Goal: Task Accomplishment & Management: Use online tool/utility

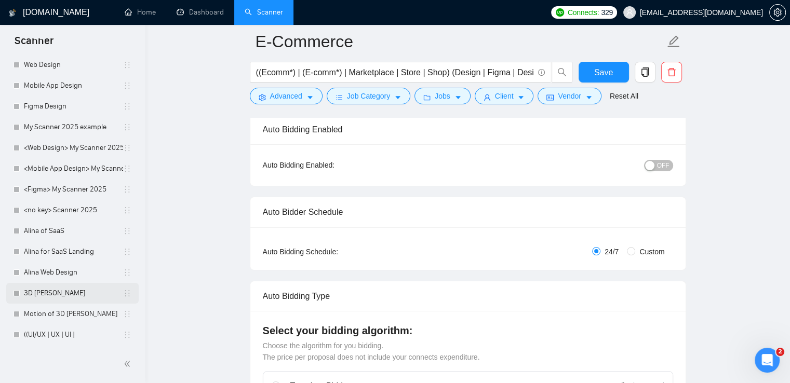
scroll to position [260, 0]
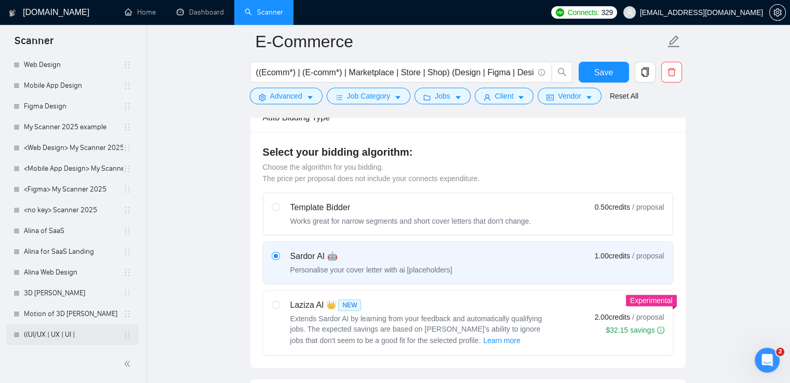
click at [60, 332] on link "((UI/UX | UX | UI |" at bounding box center [73, 335] width 99 height 21
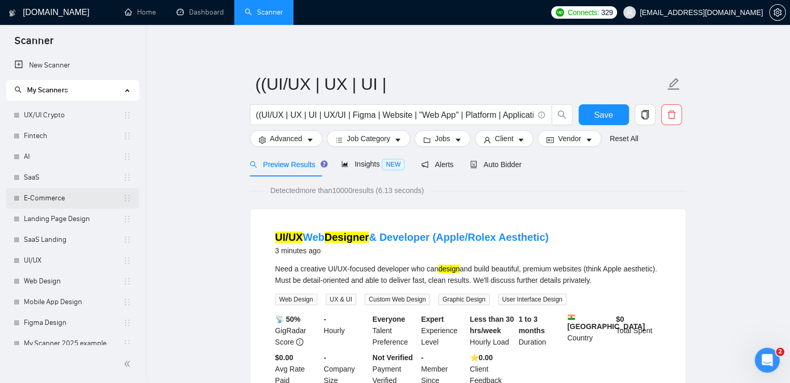
click at [36, 198] on link "E-Commerce" at bounding box center [73, 198] width 99 height 21
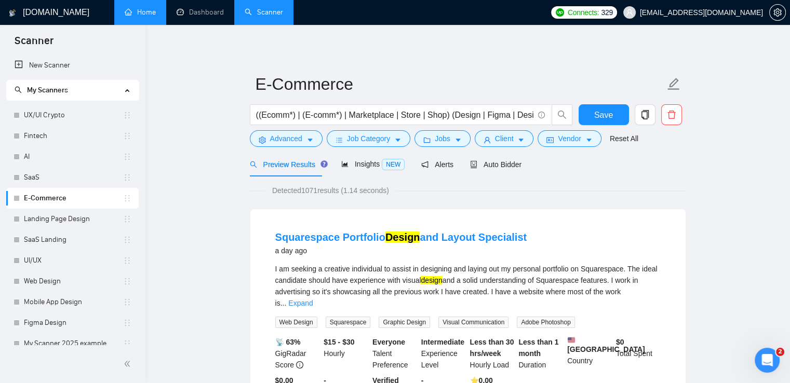
click at [126, 12] on link "Home" at bounding box center [140, 12] width 31 height 9
click at [61, 269] on link "UI/UX" at bounding box center [73, 260] width 99 height 21
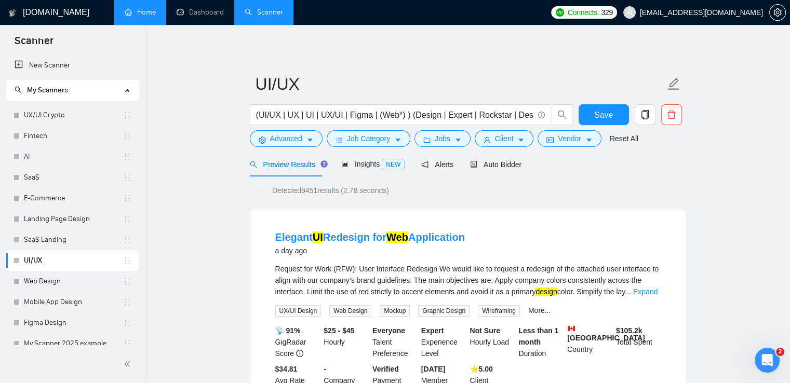
click at [283, 147] on form "UI/UX (UI/UX | UX | UI | UX/UI | Figma | (Web*) ) (Design | Expert | Rockstar |…" at bounding box center [468, 110] width 436 height 85
click at [276, 136] on span "Advanced" at bounding box center [286, 138] width 32 height 11
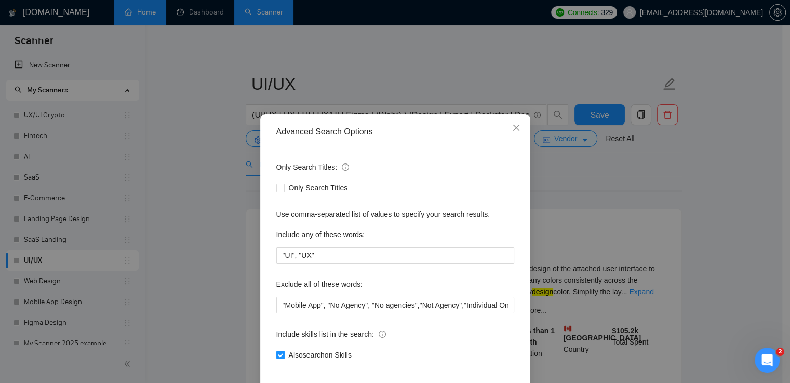
scroll to position [49, 0]
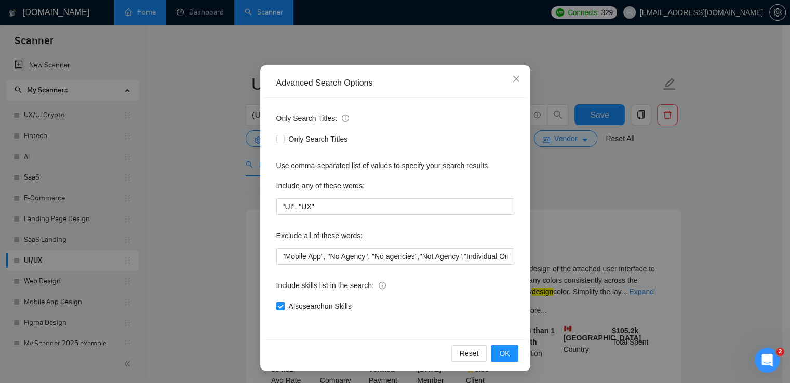
click at [188, 155] on div "Advanced Search Options Only Search Titles: Only Search Titles Use comma-separa…" at bounding box center [395, 191] width 790 height 383
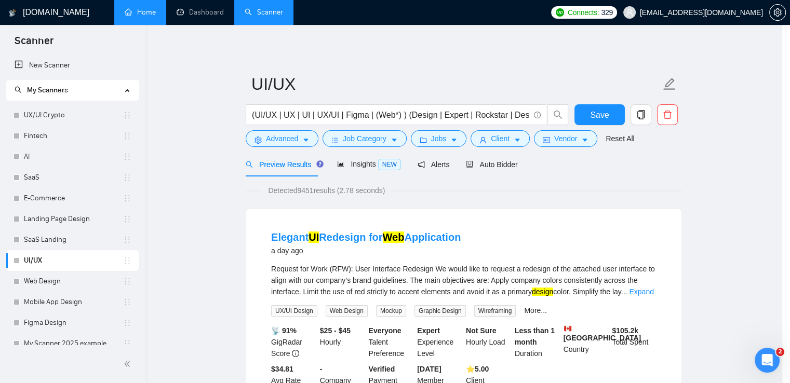
scroll to position [0, 0]
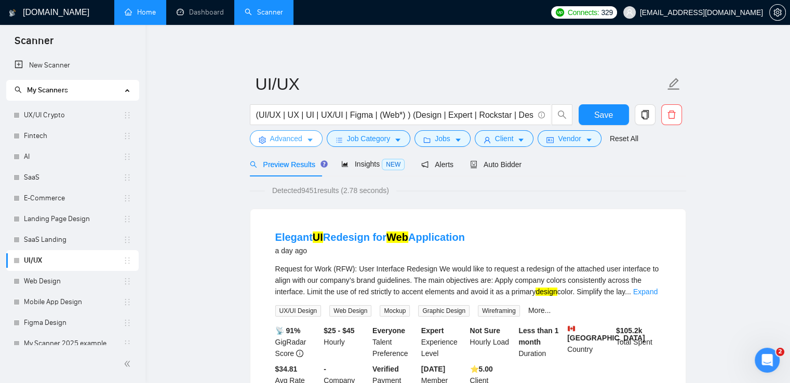
click at [263, 140] on icon "setting" at bounding box center [262, 140] width 7 height 7
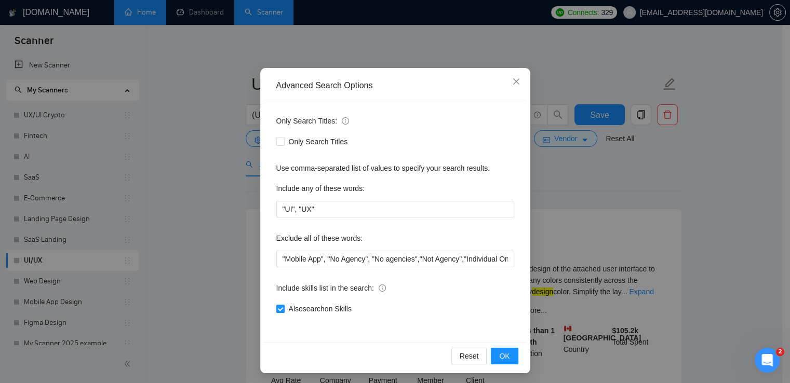
scroll to position [49, 0]
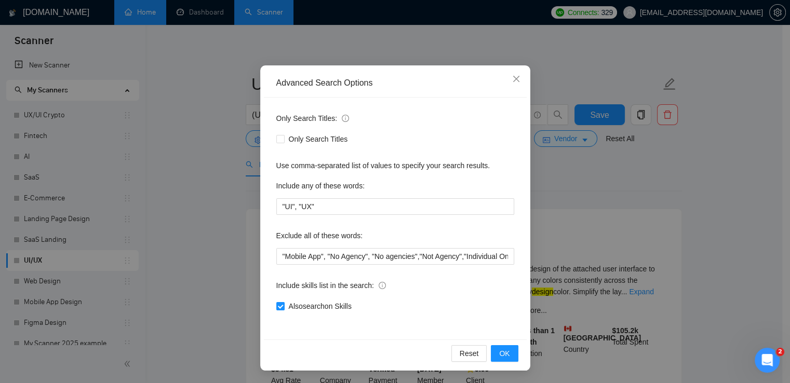
click at [238, 111] on div "Advanced Search Options Only Search Titles: Only Search Titles Use comma-separa…" at bounding box center [395, 191] width 790 height 383
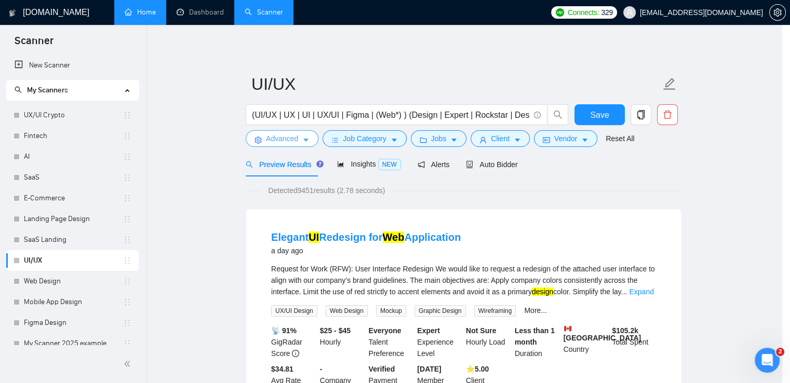
scroll to position [0, 0]
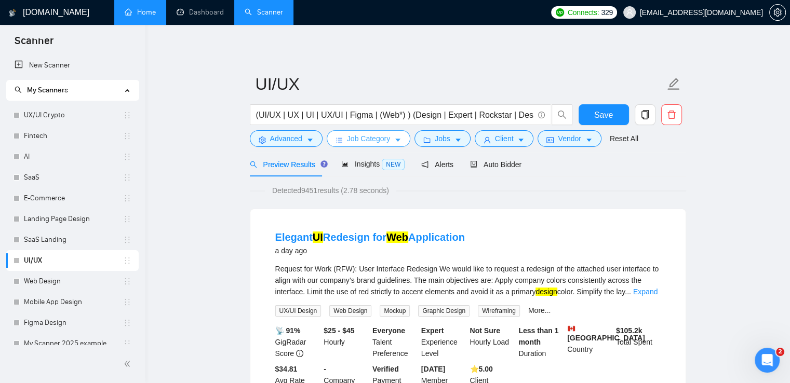
click at [358, 135] on span "Job Category" at bounding box center [368, 138] width 43 height 11
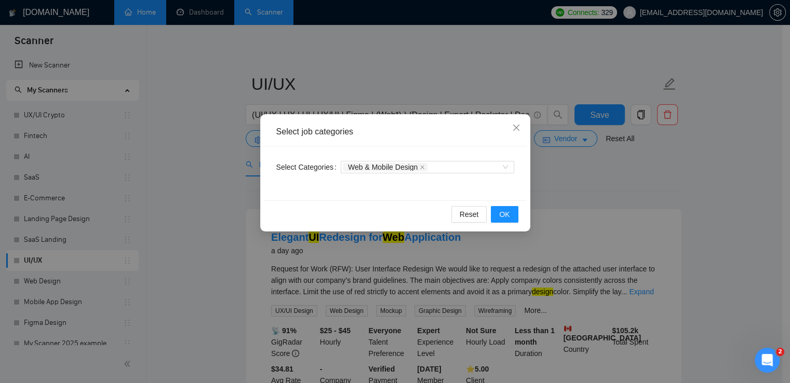
click at [135, 86] on div "Select job categories Select Categories Web & Mobile Design Reset OK" at bounding box center [395, 191] width 790 height 383
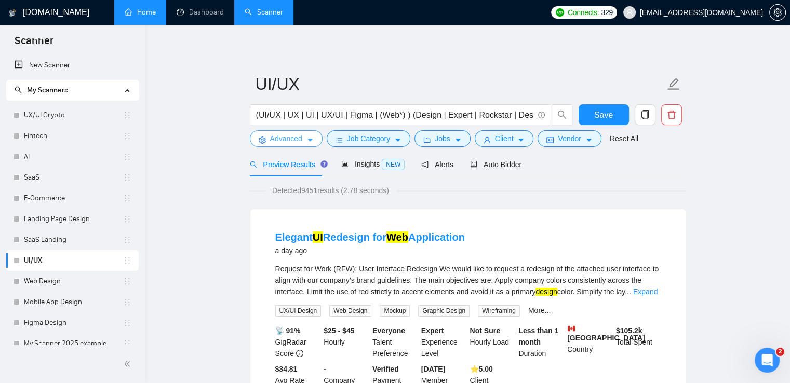
click at [260, 138] on icon "setting" at bounding box center [262, 140] width 7 height 7
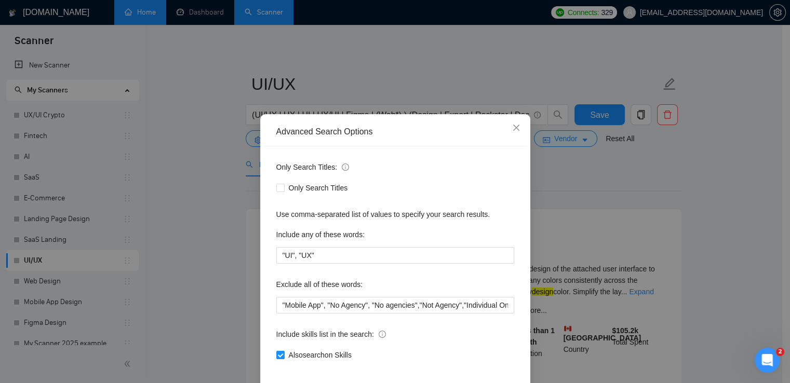
click at [205, 193] on div "Advanced Search Options Only Search Titles: Only Search Titles Use comma-separa…" at bounding box center [395, 191] width 790 height 383
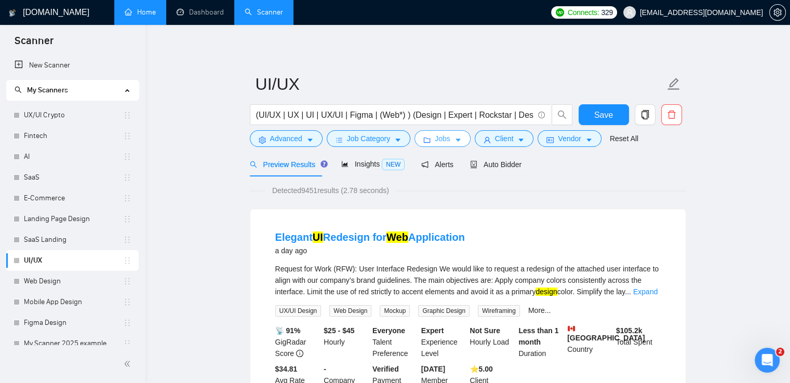
click at [435, 141] on span "Jobs" at bounding box center [443, 138] width 16 height 11
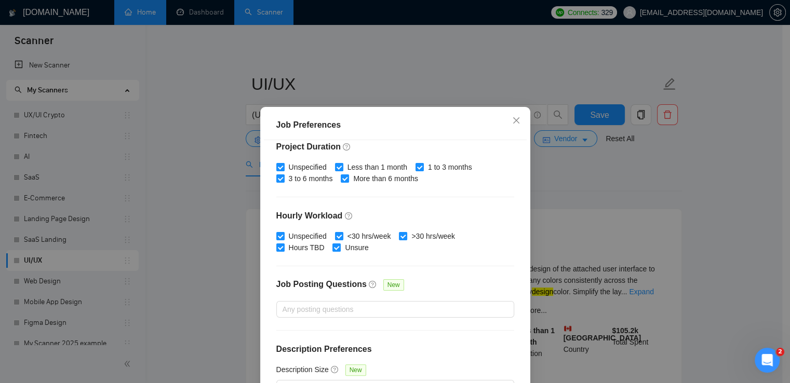
click at [222, 207] on div "Job Preferences Budget Project Type All Fixed Price Hourly Rate Fixed Price Bud…" at bounding box center [395, 191] width 790 height 383
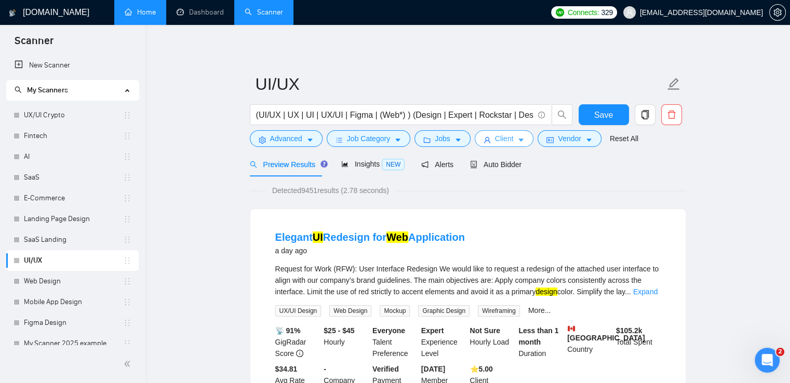
click at [495, 138] on span "Client" at bounding box center [504, 138] width 19 height 11
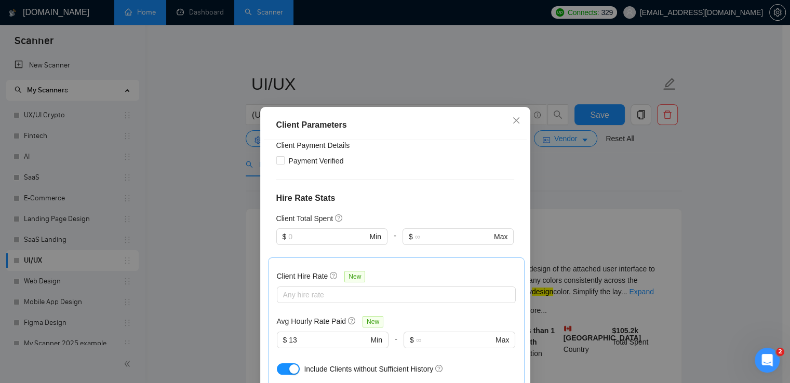
scroll to position [312, 0]
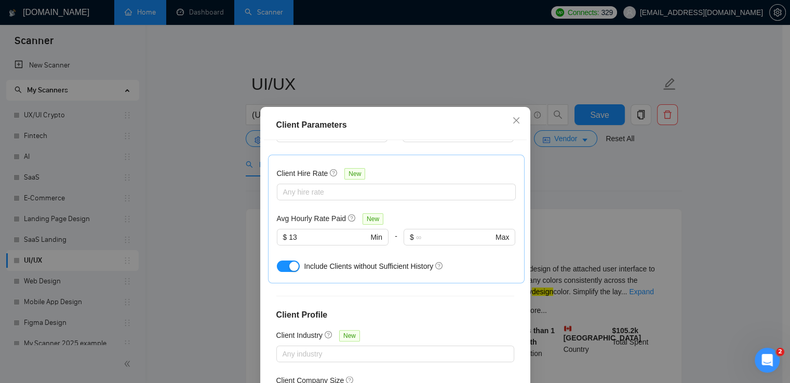
click at [197, 206] on div "Client Parameters Client Location Include Client Countries Select Exclude Clien…" at bounding box center [395, 191] width 790 height 383
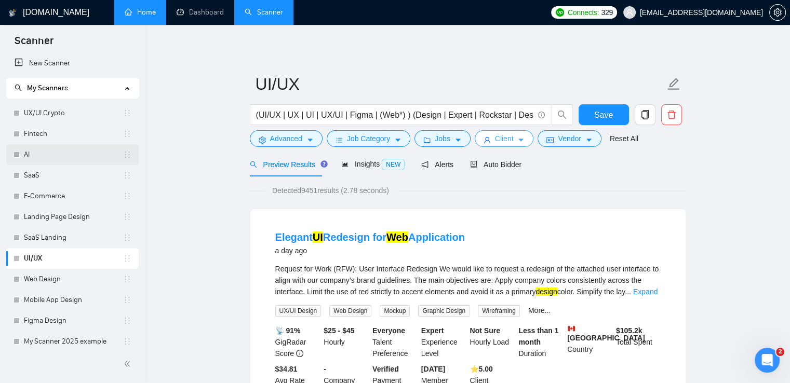
scroll to position [0, 0]
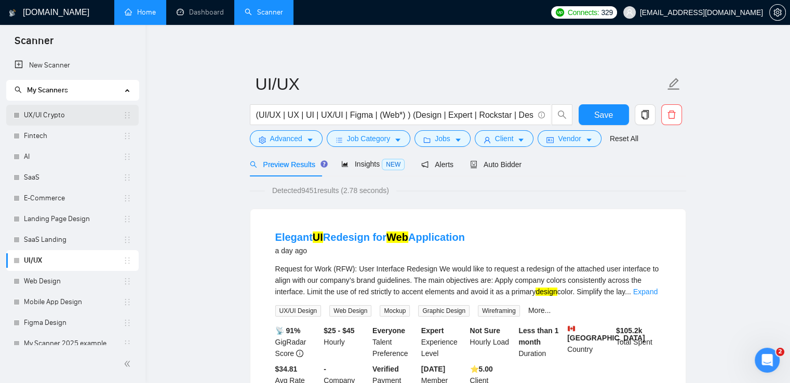
click at [48, 116] on link "UX/UI Crypto" at bounding box center [73, 115] width 99 height 21
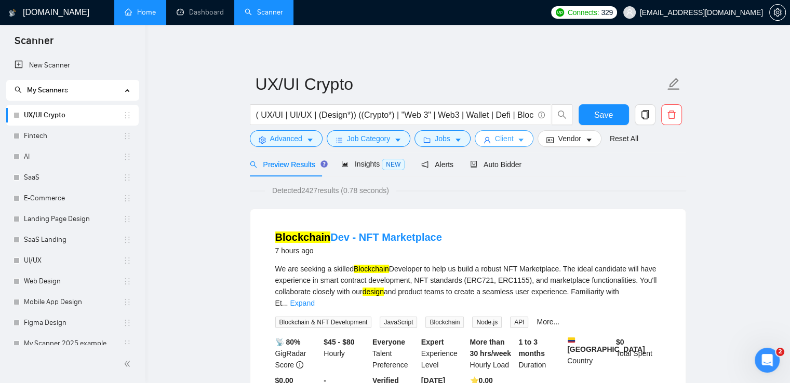
click at [484, 138] on icon "user" at bounding box center [487, 140] width 6 height 6
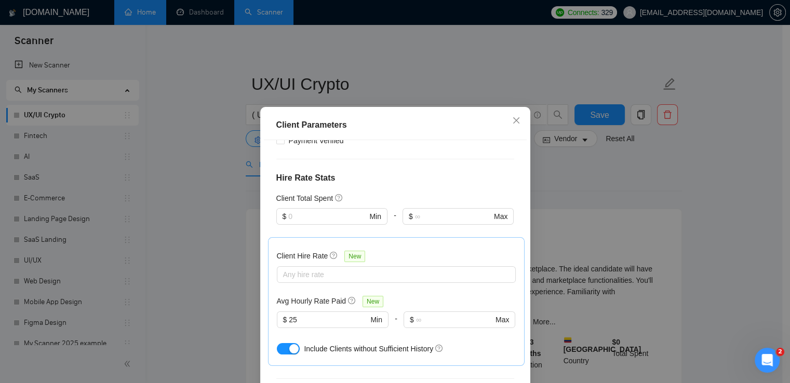
scroll to position [260, 0]
click at [191, 210] on div "Client Parameters Client Location Include Client Countries Select Exclude Clien…" at bounding box center [395, 191] width 790 height 383
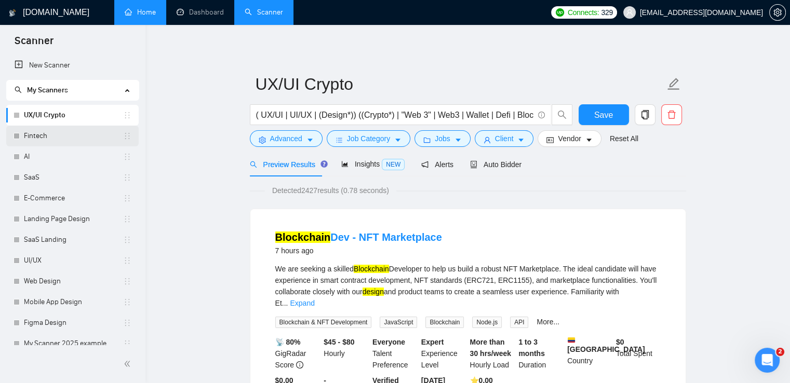
click at [63, 142] on link "Fintech" at bounding box center [73, 136] width 99 height 21
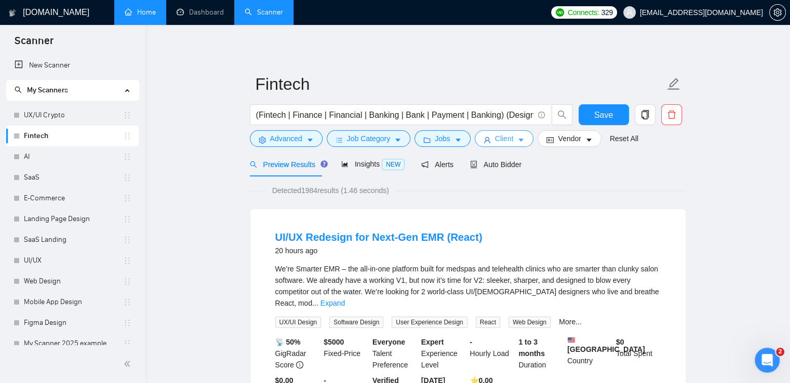
click at [495, 140] on span "Client" at bounding box center [504, 138] width 19 height 11
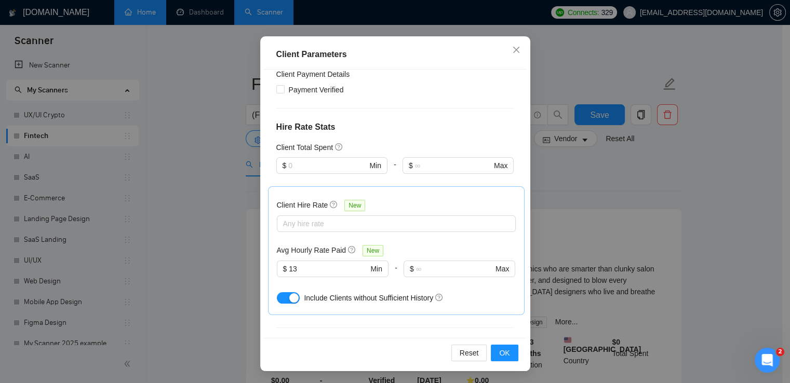
scroll to position [135, 0]
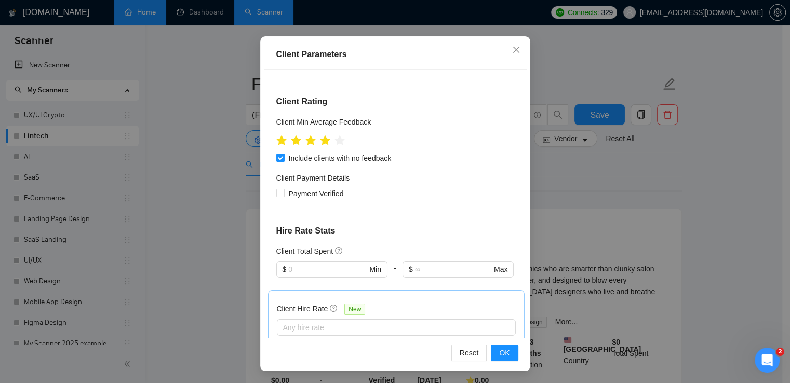
click at [203, 184] on div "Client Parameters Client Location Include Client Countries Select Exclude Clien…" at bounding box center [395, 191] width 790 height 383
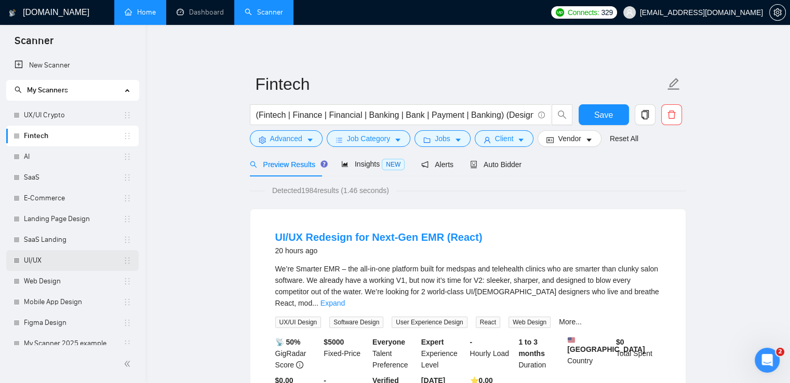
click at [62, 258] on link "UI/UX" at bounding box center [73, 260] width 99 height 21
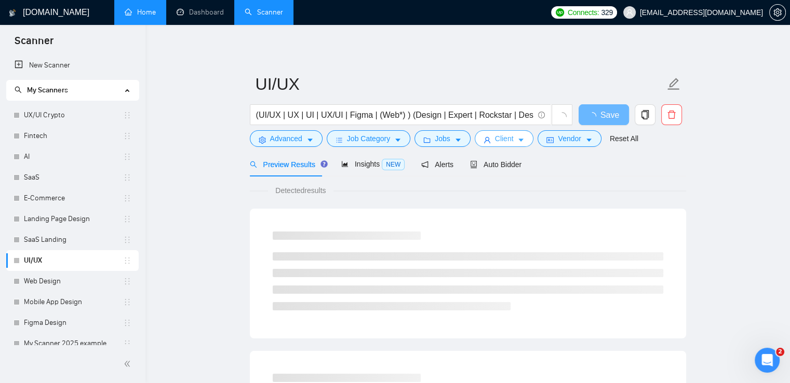
click at [495, 141] on span "Client" at bounding box center [504, 138] width 19 height 11
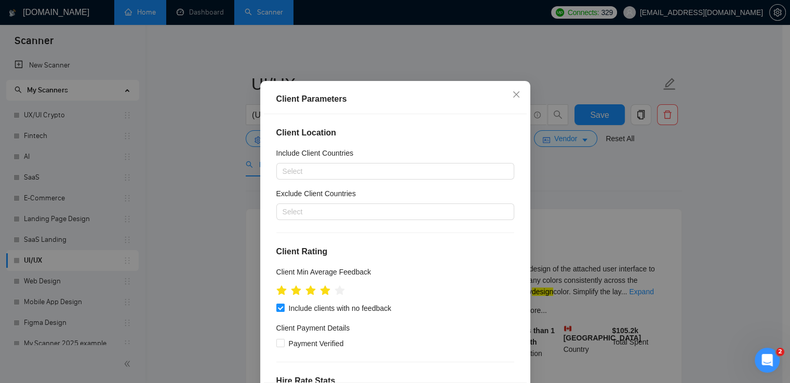
click at [170, 143] on div "Client Parameters Client Location Include Client Countries Select Exclude Clien…" at bounding box center [395, 191] width 790 height 383
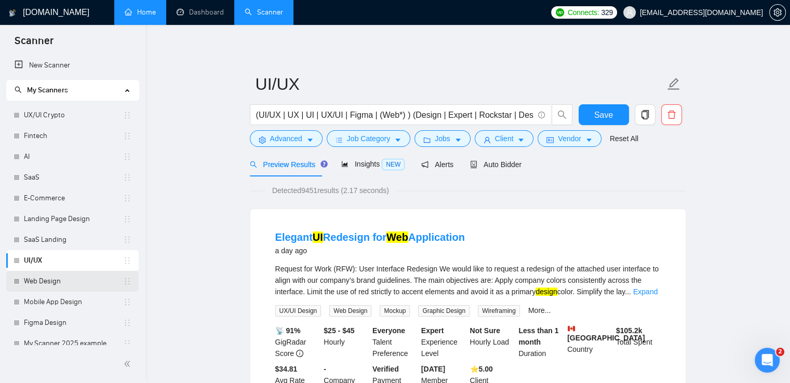
click at [76, 284] on link "Web Design" at bounding box center [73, 281] width 99 height 21
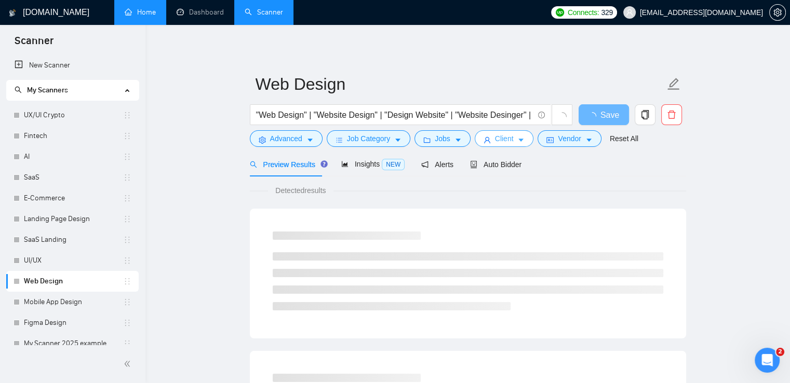
click at [488, 139] on button "Client" at bounding box center [504, 138] width 59 height 17
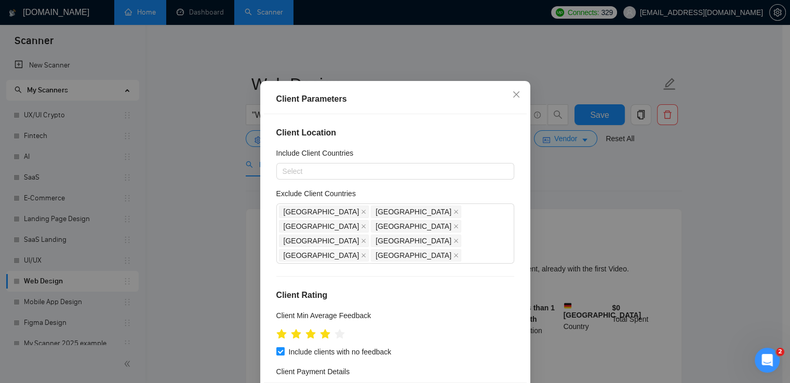
click at [168, 210] on div "Client Parameters Client Location Include Client Countries Select Exclude Clien…" at bounding box center [395, 191] width 790 height 383
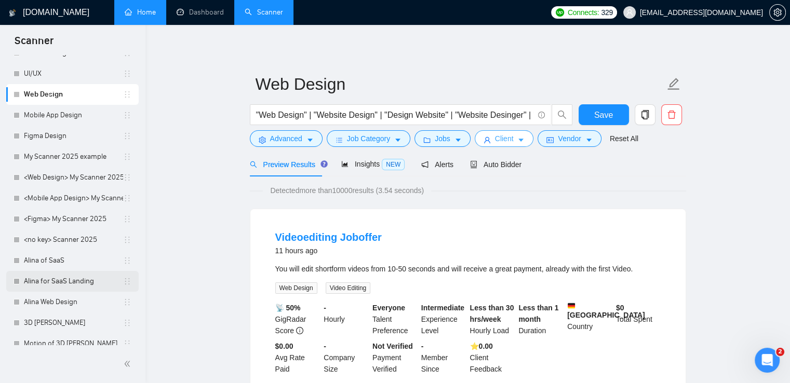
scroll to position [217, 0]
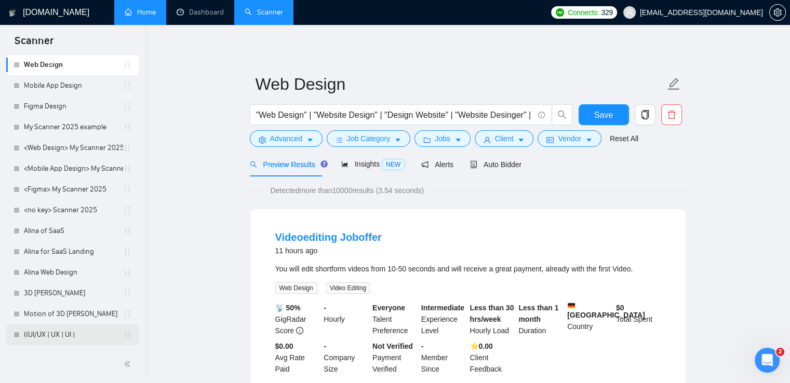
click at [60, 340] on link "((UI/UX | UX | UI |" at bounding box center [73, 335] width 99 height 21
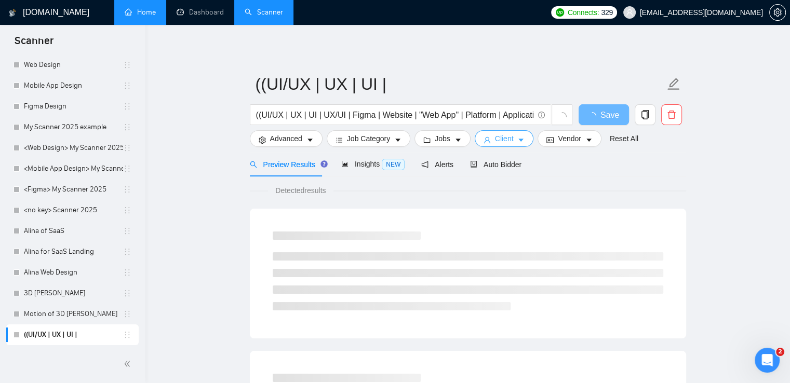
click at [495, 139] on span "Client" at bounding box center [504, 138] width 19 height 11
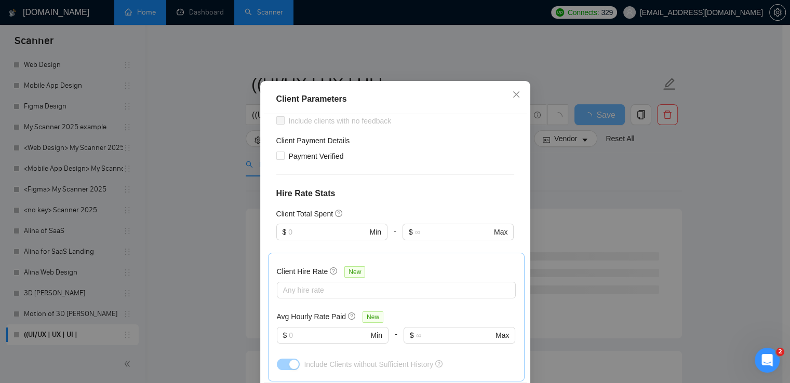
scroll to position [260, 0]
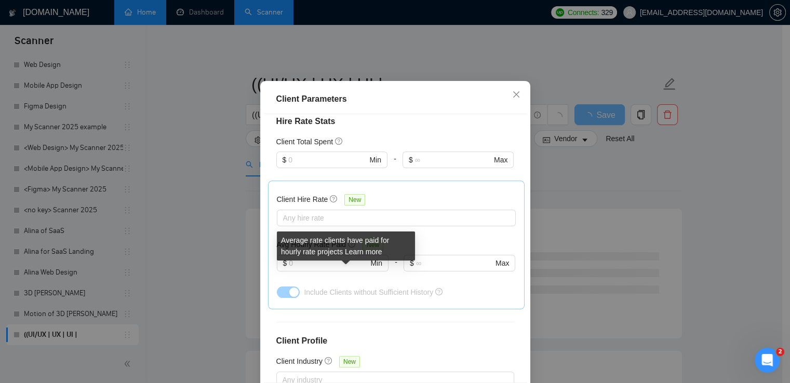
click at [221, 227] on div "Client Parameters Client Location Include Client Countries Select Exclude Clien…" at bounding box center [395, 191] width 790 height 383
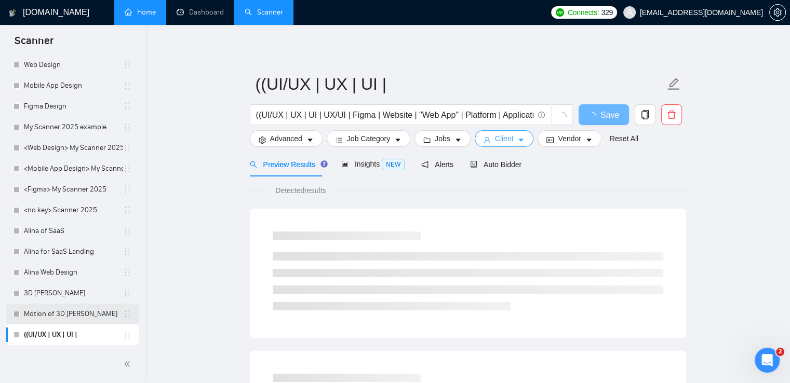
scroll to position [0, 0]
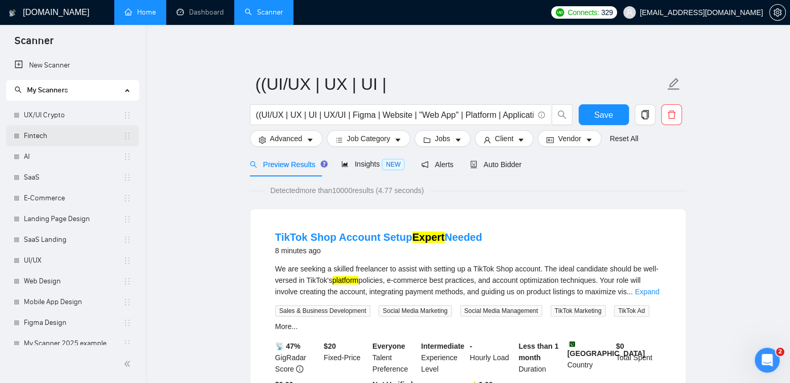
click at [59, 136] on link "Fintech" at bounding box center [73, 136] width 99 height 21
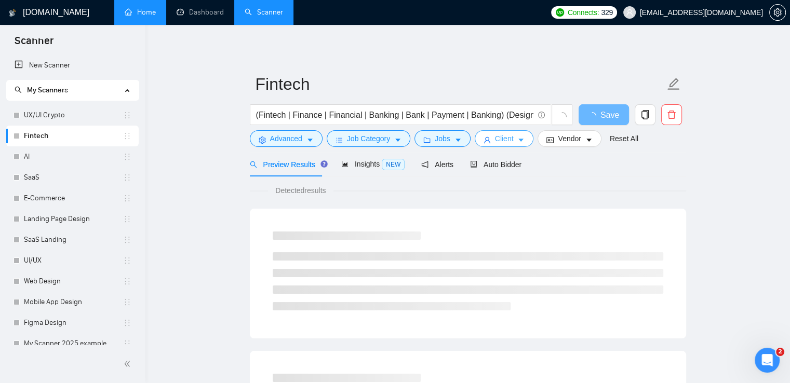
click at [507, 139] on span "Client" at bounding box center [504, 138] width 19 height 11
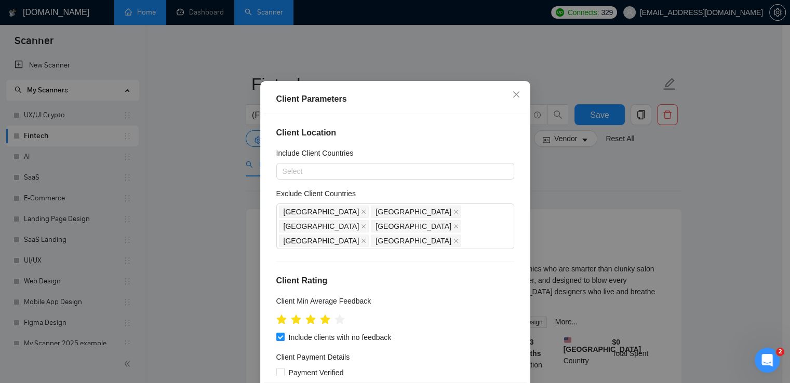
click at [212, 202] on div "Client Parameters Client Location Include Client Countries Select Exclude Clien…" at bounding box center [395, 191] width 790 height 383
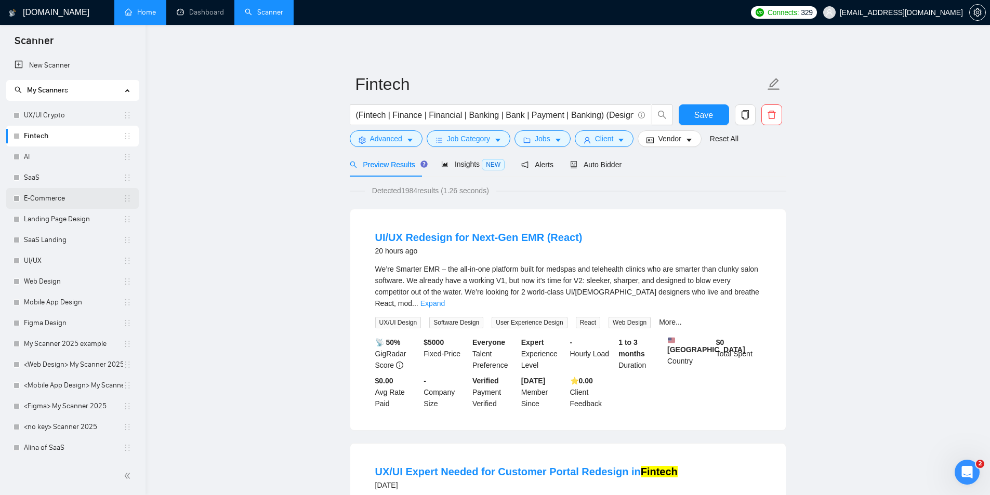
click at [43, 202] on link "E-Commerce" at bounding box center [73, 198] width 99 height 21
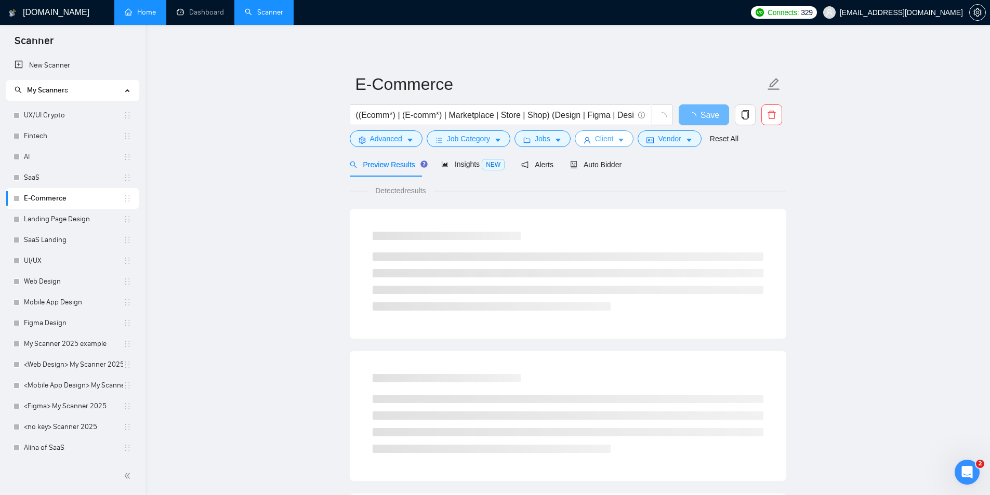
click at [598, 141] on span "Client" at bounding box center [604, 138] width 19 height 11
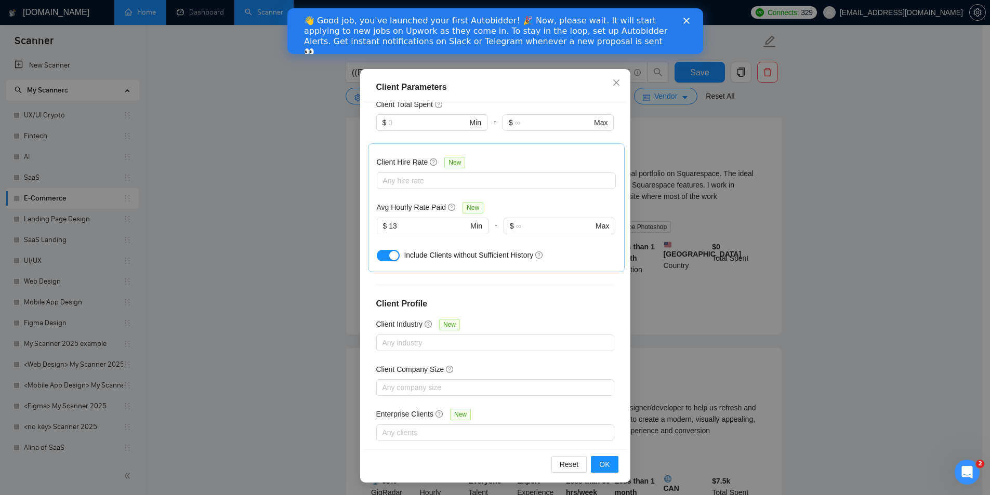
click at [296, 113] on div "Client Parameters Client Location Include Client Countries Select Exclude Clien…" at bounding box center [495, 247] width 990 height 495
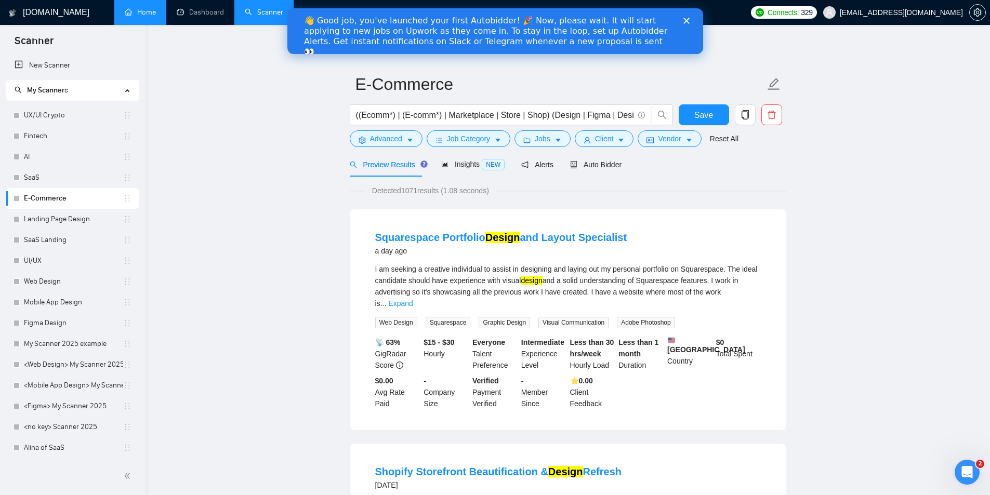
click at [690, 15] on div "👋 Good job, you've launched your first Autobidder! 🎉 Now, please wait. It will …" at bounding box center [495, 36] width 416 height 48
click at [687, 17] on div "👋 Good job, you've launched your first Autobidder! 🎉 Now, please wait. It will …" at bounding box center [495, 36] width 416 height 48
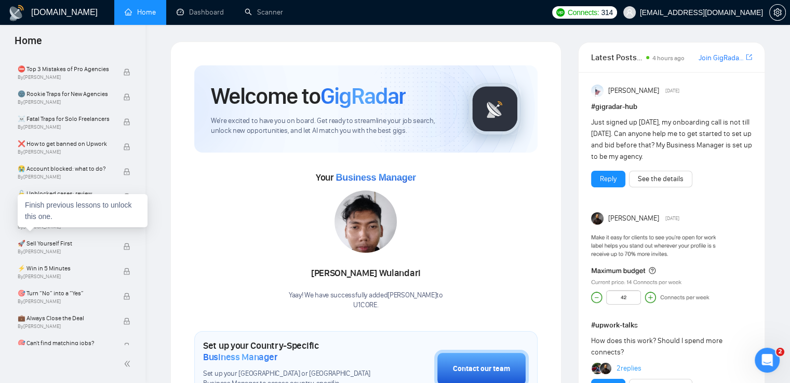
scroll to position [147, 0]
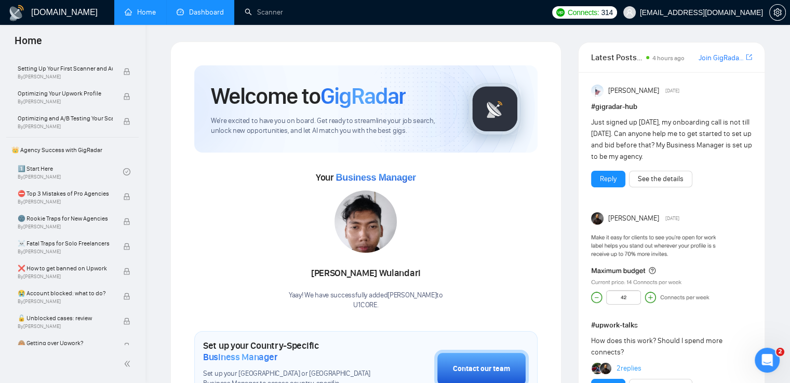
click at [195, 14] on link "Dashboard" at bounding box center [200, 12] width 47 height 9
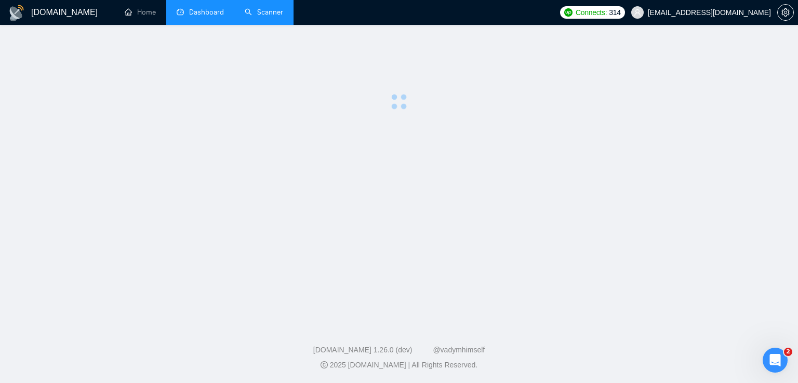
click at [250, 11] on link "Scanner" at bounding box center [264, 12] width 38 height 9
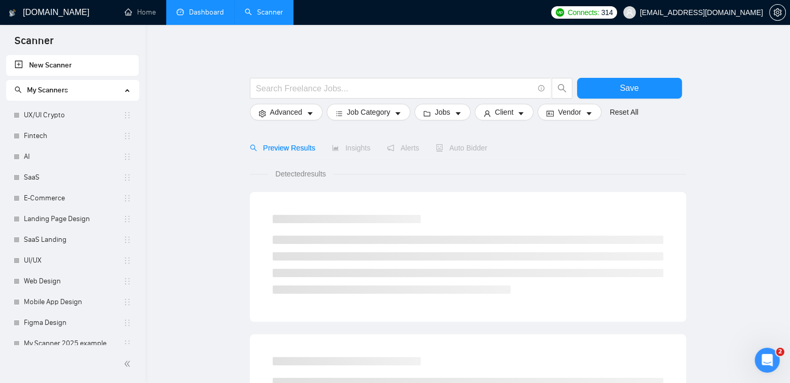
click at [201, 8] on link "Dashboard" at bounding box center [200, 12] width 47 height 9
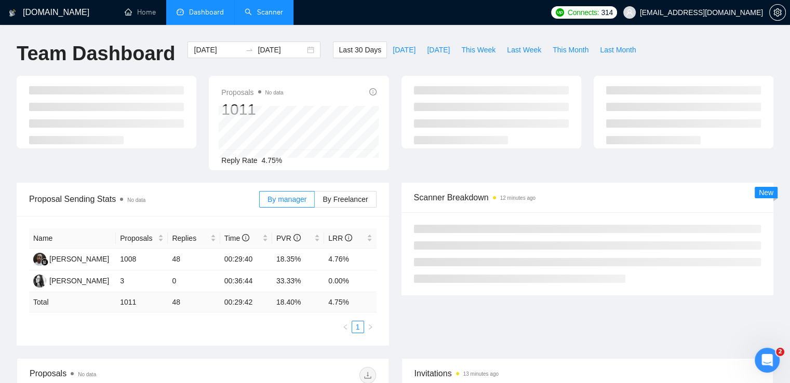
click at [260, 8] on link "Scanner" at bounding box center [264, 12] width 38 height 9
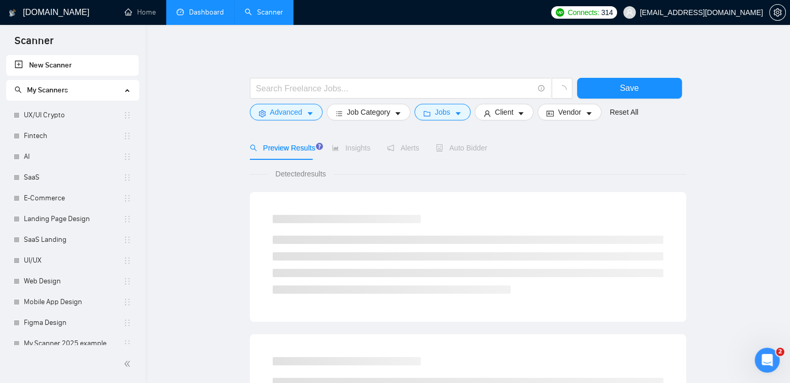
click at [204, 13] on link "Dashboard" at bounding box center [200, 12] width 47 height 9
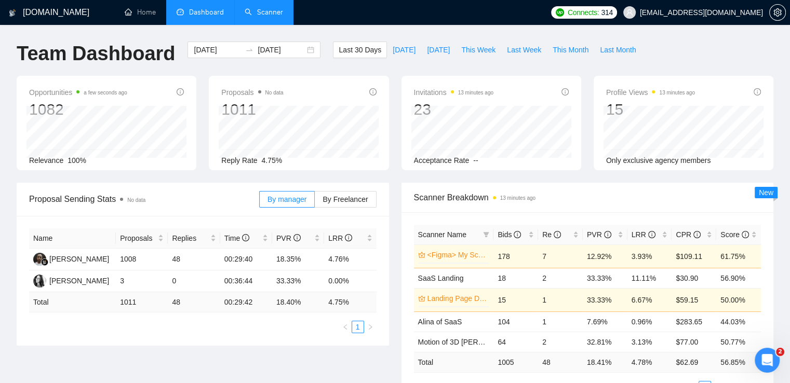
click at [262, 14] on link "Scanner" at bounding box center [264, 12] width 38 height 9
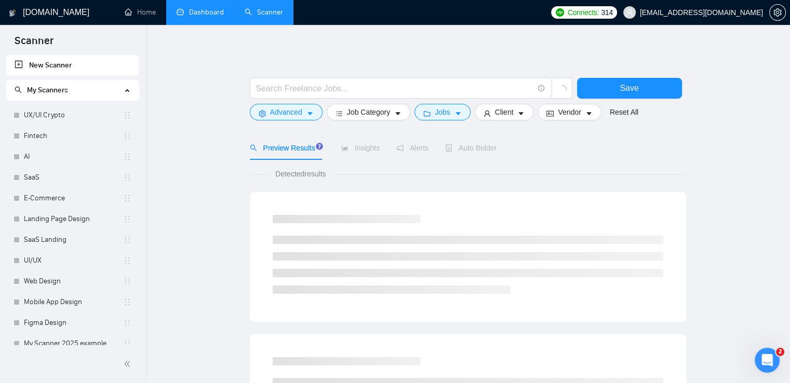
click at [213, 17] on link "Dashboard" at bounding box center [200, 12] width 47 height 9
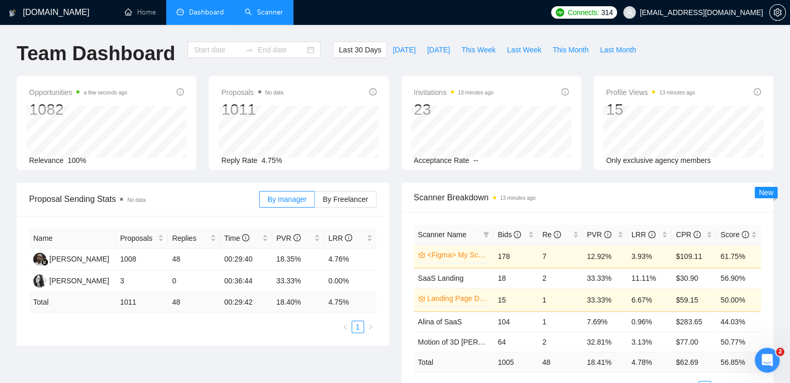
type input "[DATE]"
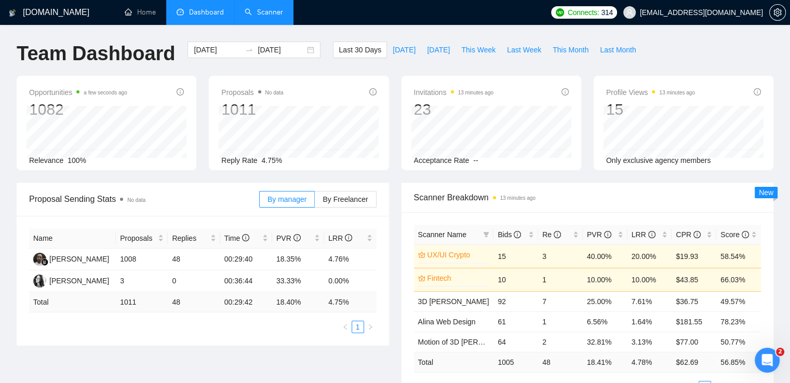
click at [245, 14] on link "Scanner" at bounding box center [264, 12] width 38 height 9
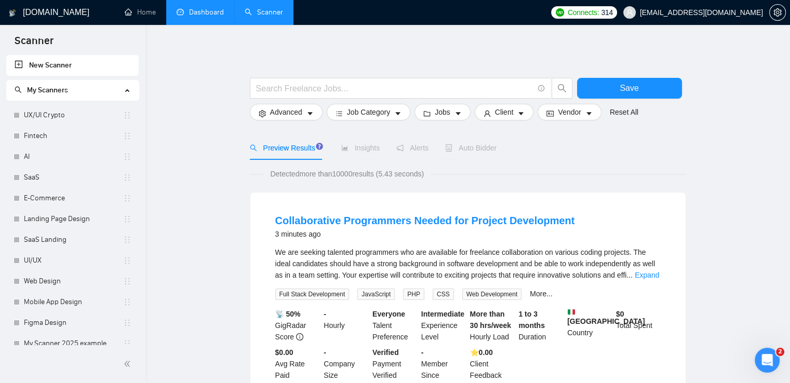
click at [31, 69] on link "New Scanner" at bounding box center [73, 65] width 116 height 21
click at [17, 64] on link "New Scanner" at bounding box center [73, 65] width 116 height 21
click at [271, 116] on span "Advanced" at bounding box center [286, 111] width 32 height 11
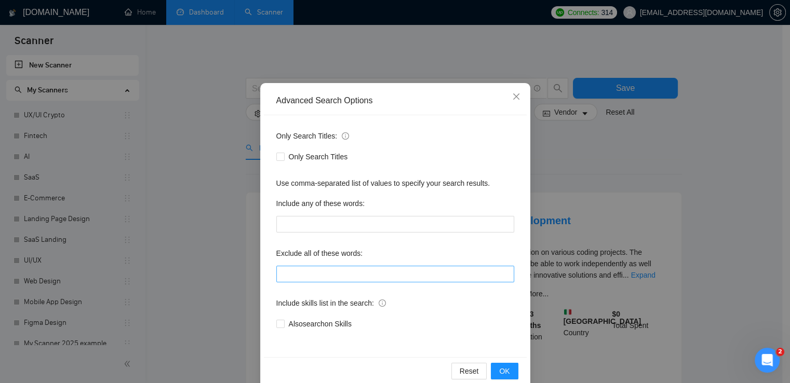
scroll to position [49, 0]
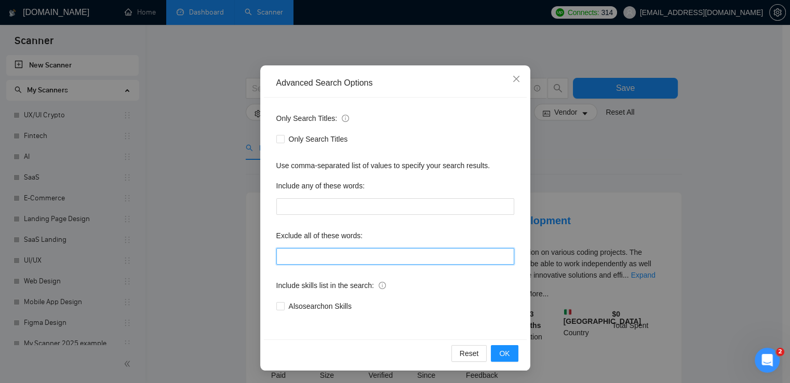
click at [305, 259] on input "text" at bounding box center [395, 256] width 238 height 17
paste input "https://www.google.com/maps/@49.5724,25.6033835,3a,53.5y,132.13h,64t/data=!3m8!…"
type input "https://www.google.com/maps/@49.5724,25.6033835,3a,53.5y,132.13h,64t/data=!3m8!…"
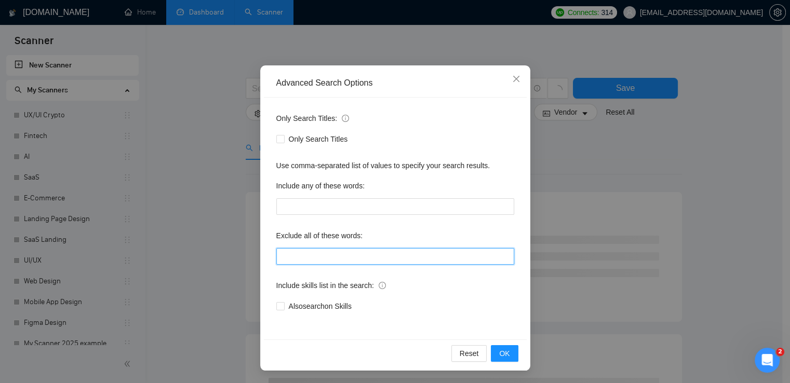
paste input "CMS, (research*), (consult*), (Test*), (develop*) , "shopify expert", Template,…"
type input "CMS, (research*), (consult*), (Test*), (develop*) , "shopify expert", Template,…"
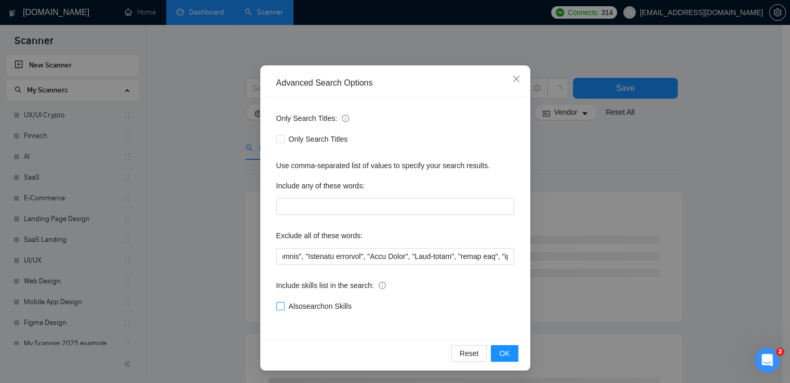
click at [276, 308] on input "Also search on Skills" at bounding box center [279, 305] width 7 height 7
checkbox input "true"
click at [500, 352] on span "OK" at bounding box center [504, 353] width 10 height 11
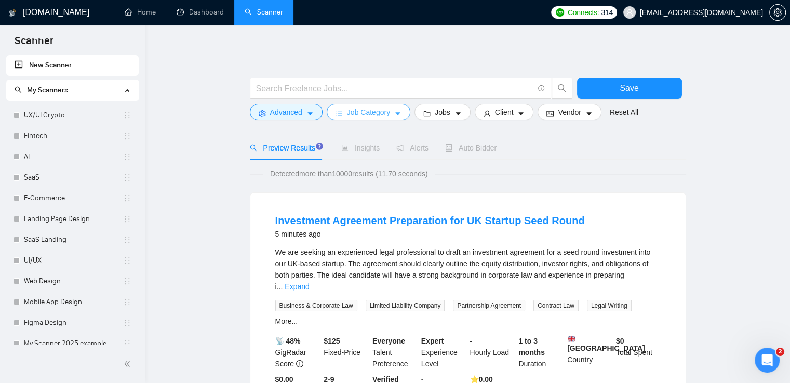
click at [355, 116] on span "Job Category" at bounding box center [368, 111] width 43 height 11
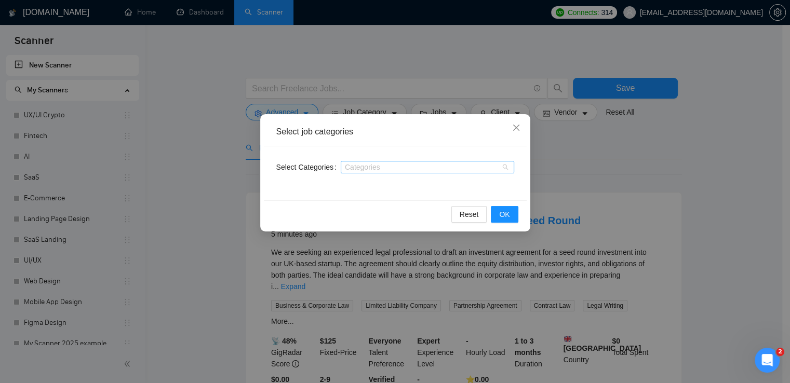
click at [358, 168] on div at bounding box center [422, 167] width 158 height 8
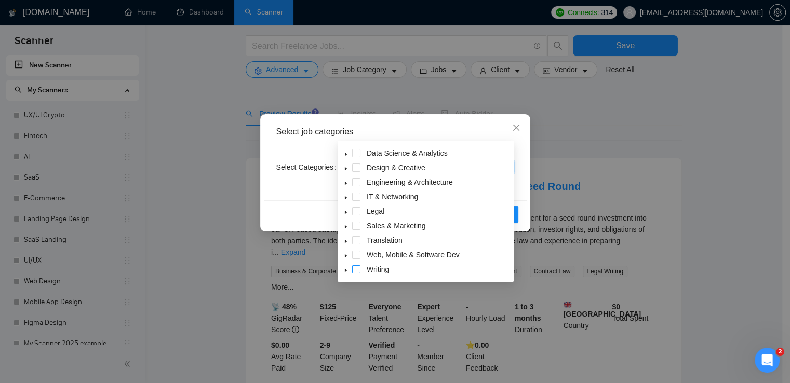
scroll to position [52, 0]
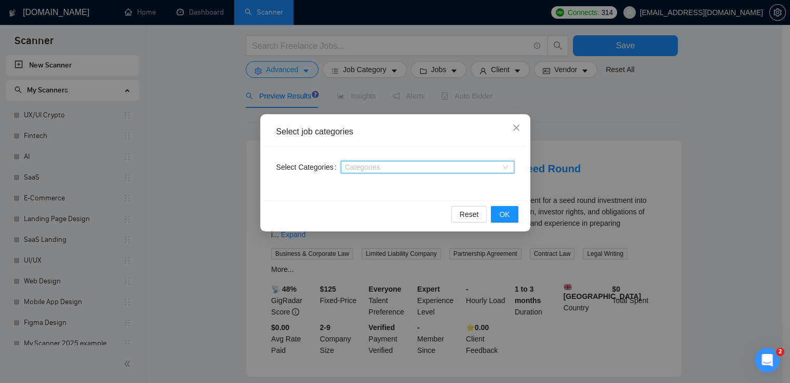
click at [355, 165] on div at bounding box center [422, 167] width 158 height 8
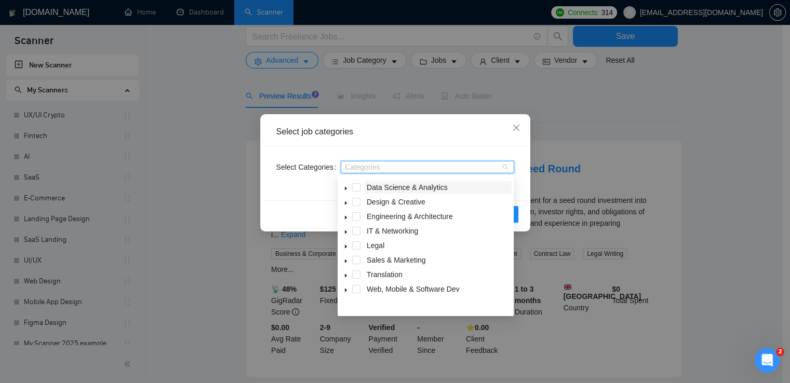
scroll to position [0, 0]
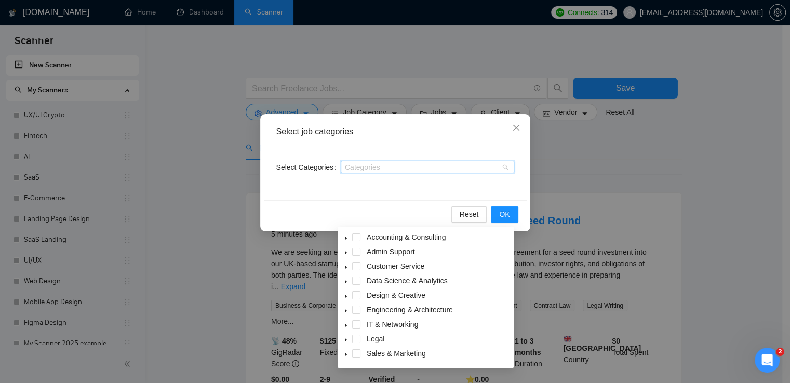
click at [341, 296] on span at bounding box center [346, 295] width 12 height 12
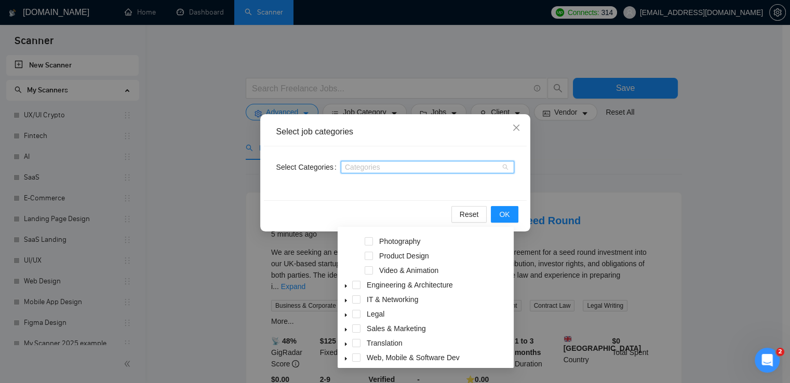
scroll to position [172, 0]
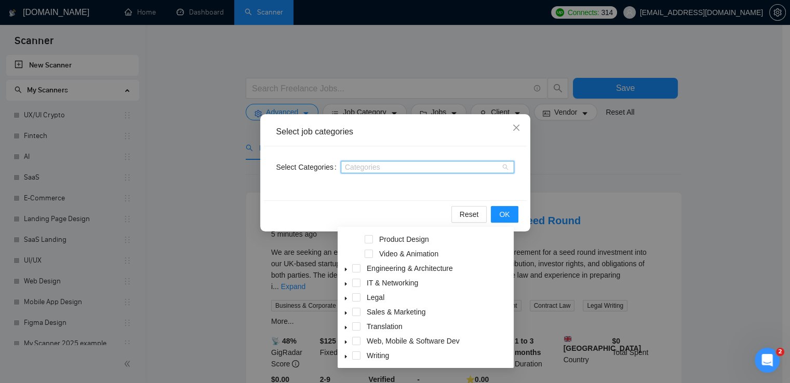
click at [344, 342] on icon "caret-down" at bounding box center [345, 342] width 5 height 5
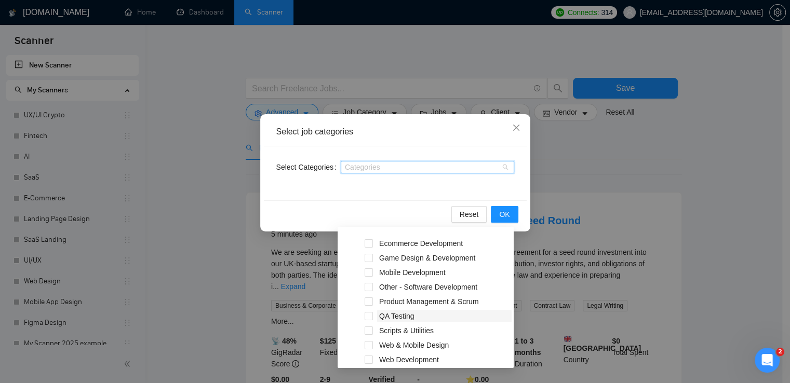
scroll to position [347, 0]
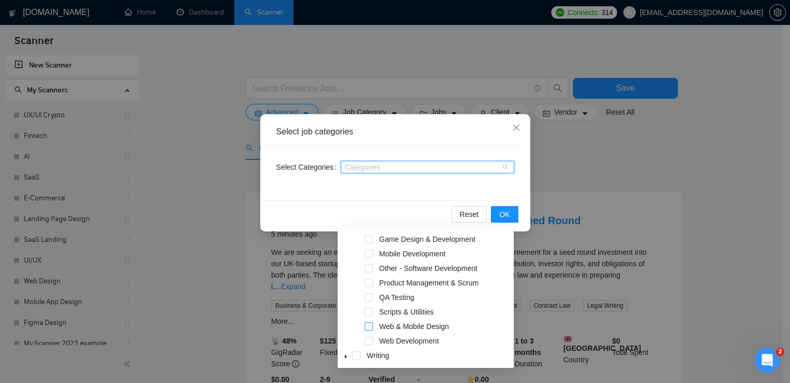
click at [372, 329] on span at bounding box center [369, 327] width 8 height 8
click at [296, 190] on div "Select Categories Web & Mobile Design" at bounding box center [395, 173] width 263 height 54
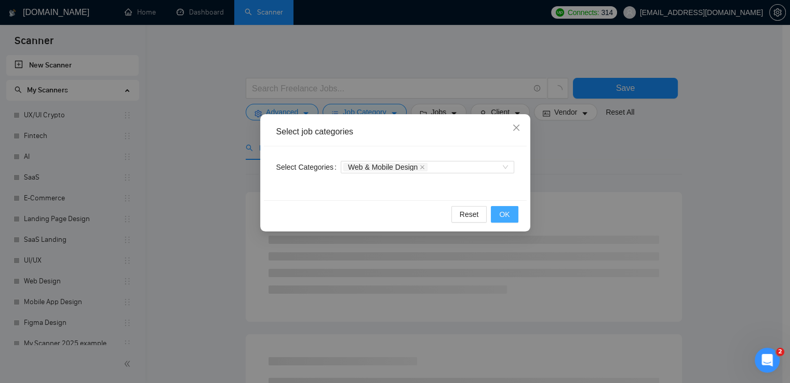
click at [505, 215] on span "OK" at bounding box center [504, 214] width 10 height 11
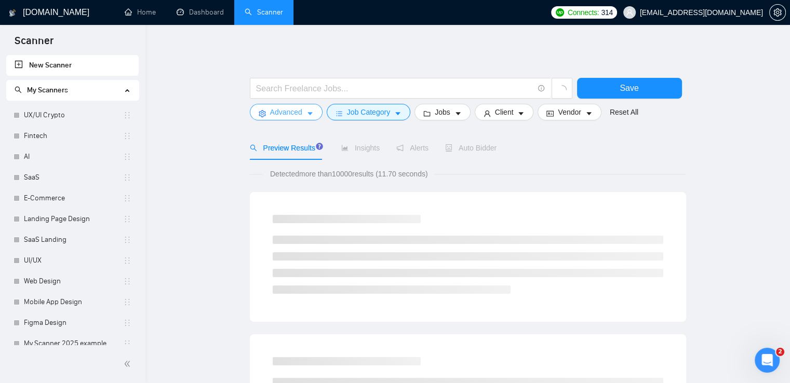
click at [278, 114] on span "Advanced" at bounding box center [286, 111] width 32 height 11
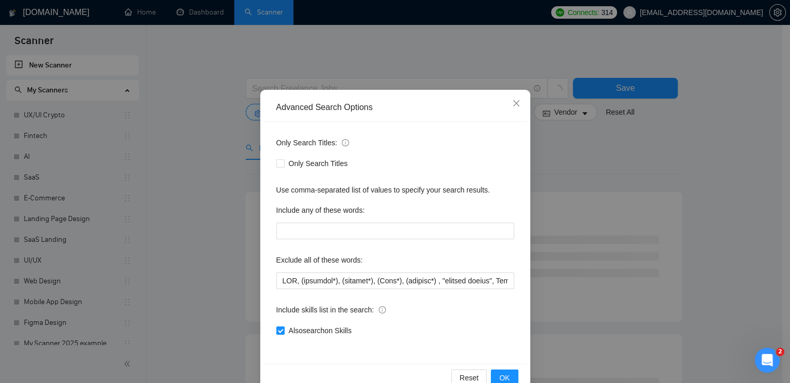
scroll to position [49, 0]
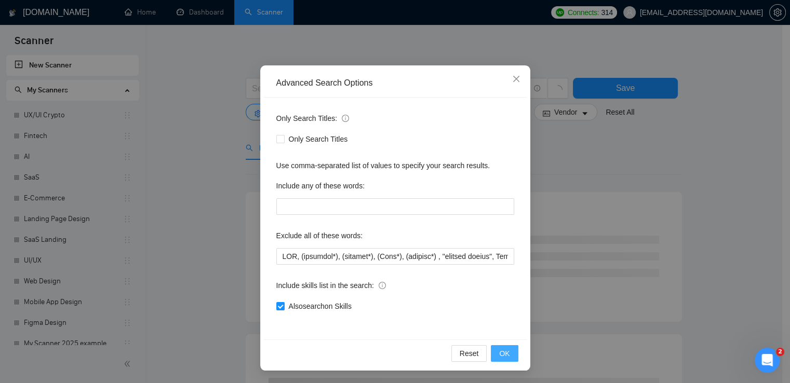
click at [501, 352] on span "OK" at bounding box center [504, 353] width 10 height 11
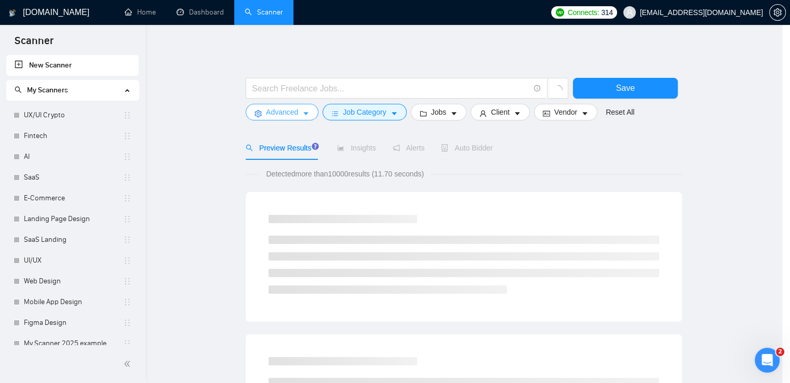
scroll to position [0, 0]
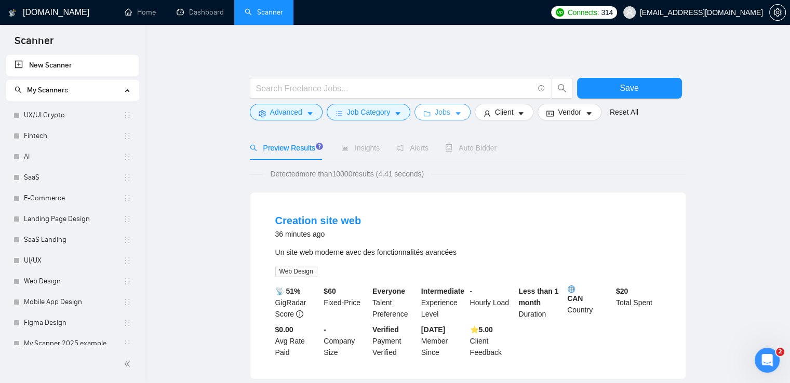
click at [427, 113] on icon "folder" at bounding box center [427, 113] width 7 height 5
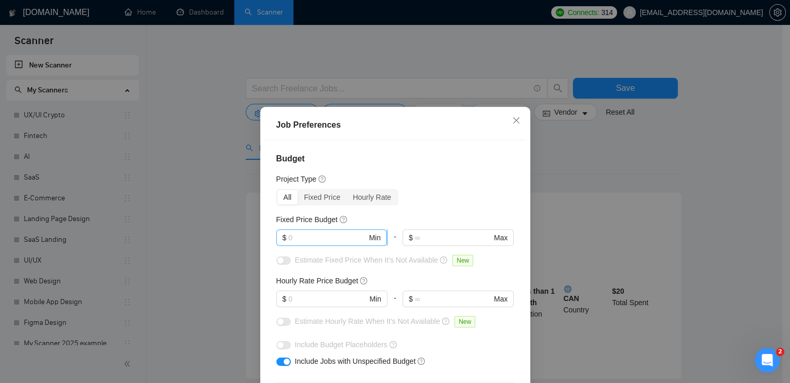
click at [312, 242] on input "text" at bounding box center [327, 237] width 78 height 11
type input "500"
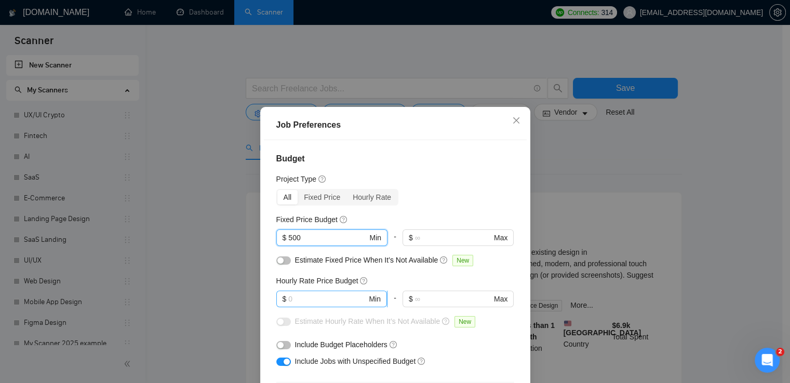
click at [291, 299] on input "text" at bounding box center [327, 298] width 78 height 11
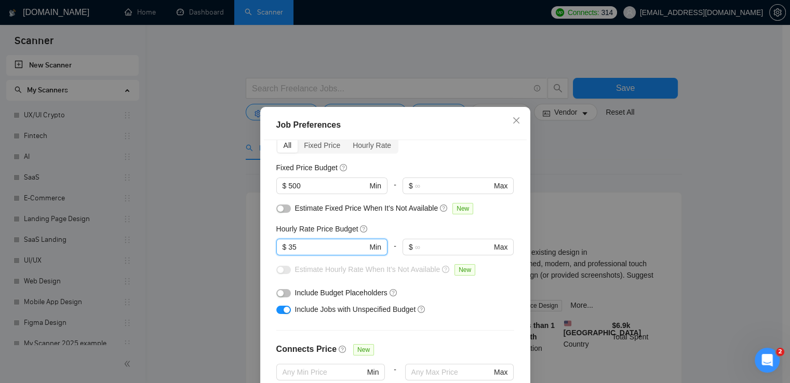
type input "35"
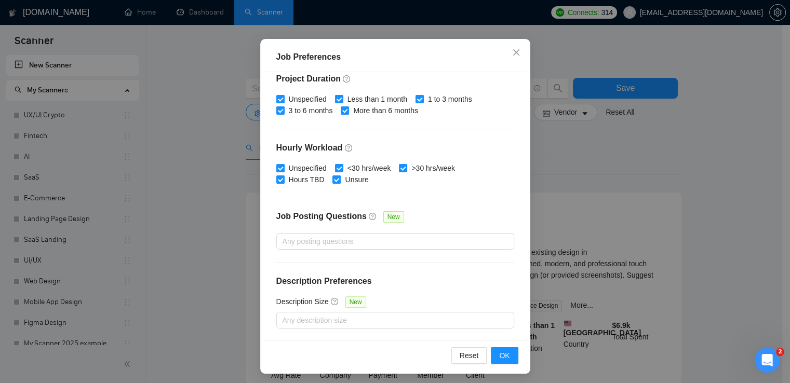
scroll to position [71, 0]
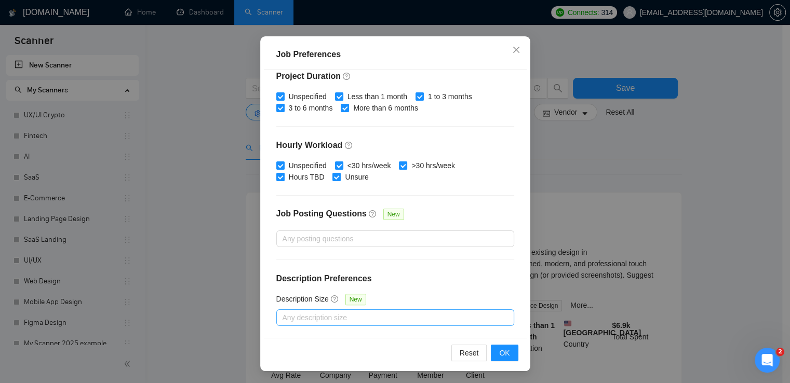
click at [338, 313] on div at bounding box center [390, 318] width 222 height 12
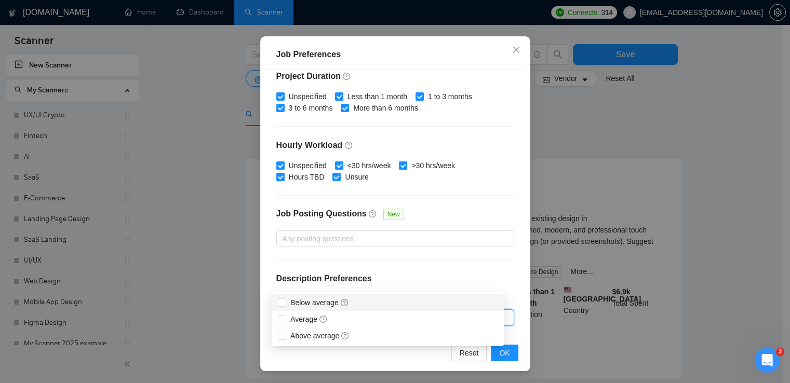
scroll to position [52, 0]
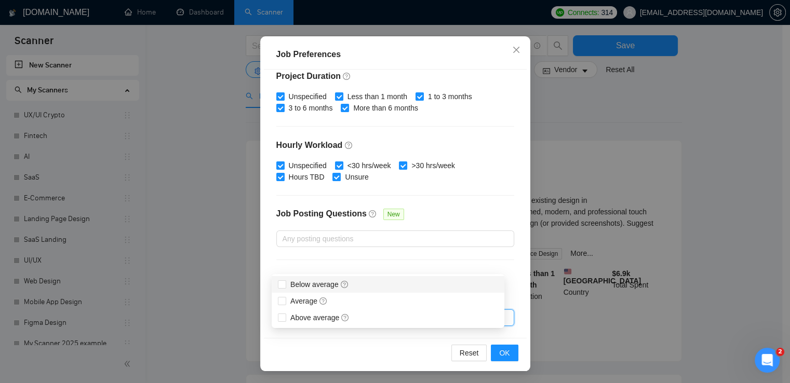
click at [415, 254] on div "Budget Project Type All Fixed Price Hourly Rate Fixed Price Budget $ 500 Min - …" at bounding box center [395, 204] width 263 height 269
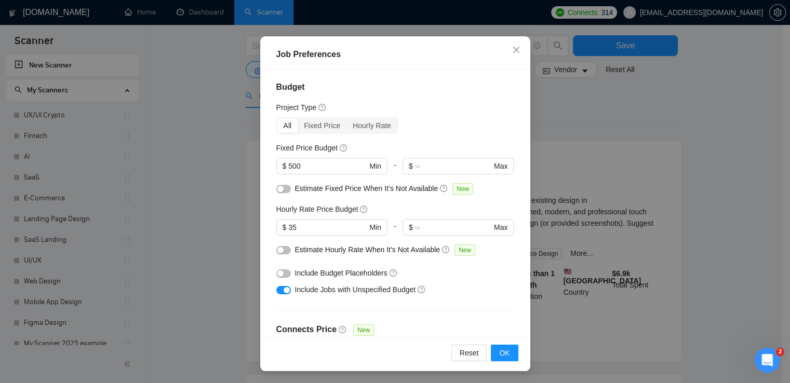
scroll to position [0, 0]
click at [501, 352] on span "OK" at bounding box center [504, 352] width 10 height 11
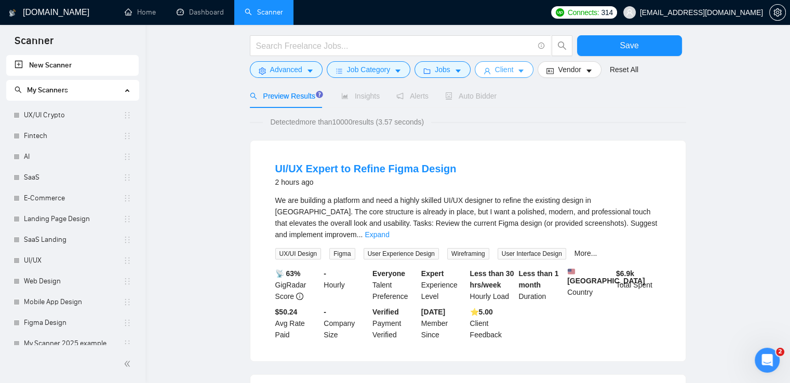
click at [478, 71] on button "Client" at bounding box center [504, 69] width 59 height 17
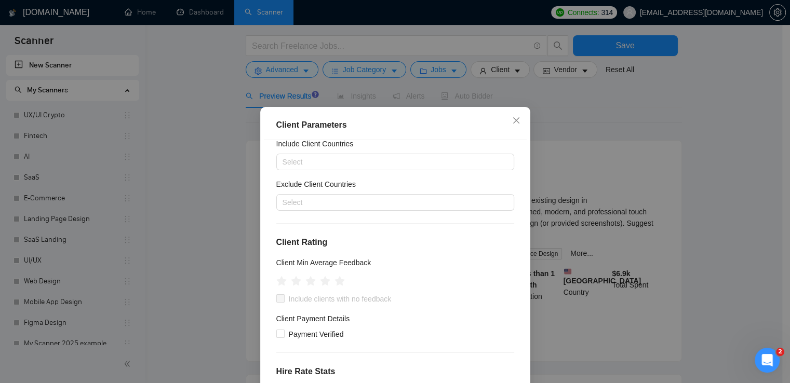
scroll to position [52, 0]
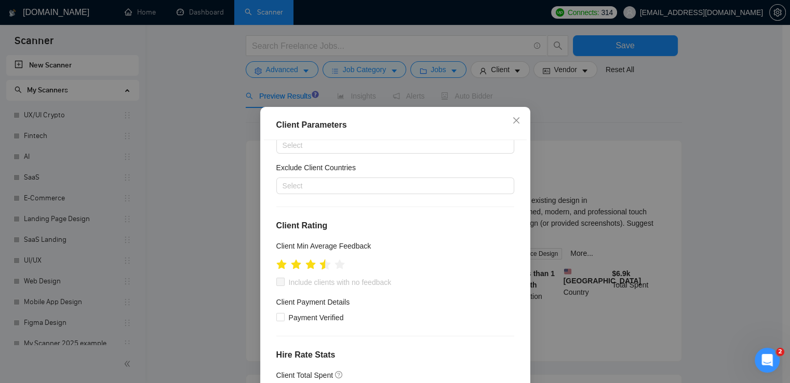
click at [319, 268] on icon "star" at bounding box center [324, 264] width 11 height 10
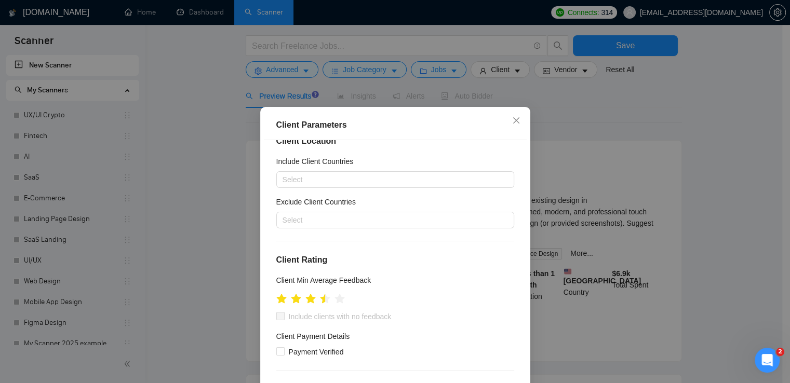
scroll to position [0, 0]
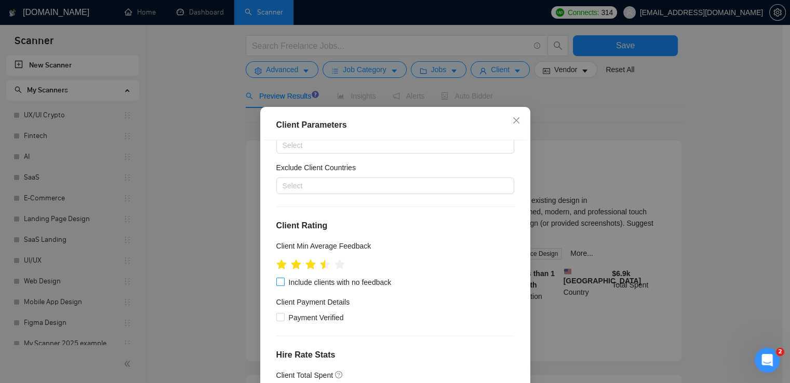
click at [276, 278] on input "Include clients with no feedback" at bounding box center [279, 281] width 7 height 7
checkbox input "true"
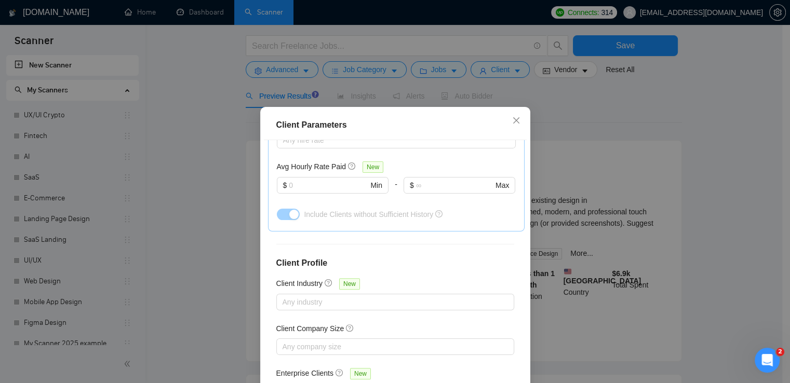
scroll to position [380, 0]
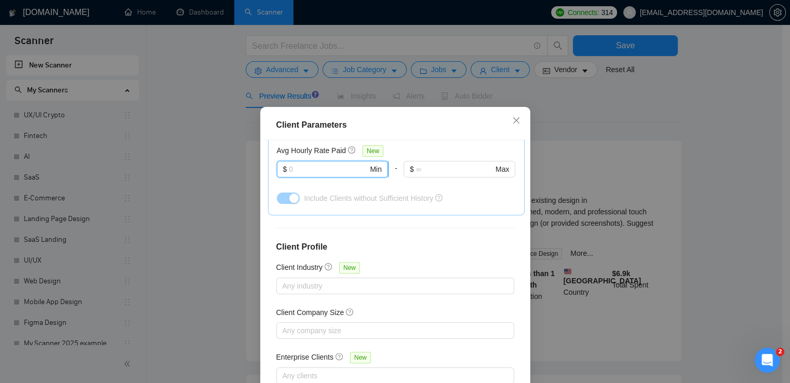
click at [291, 168] on input "text" at bounding box center [328, 169] width 79 height 11
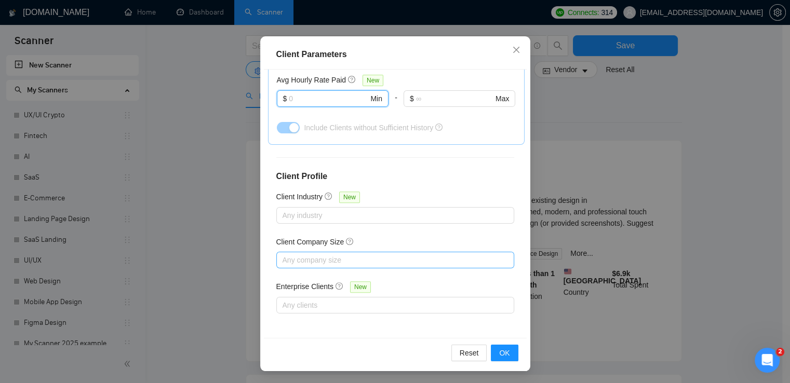
scroll to position [224, 0]
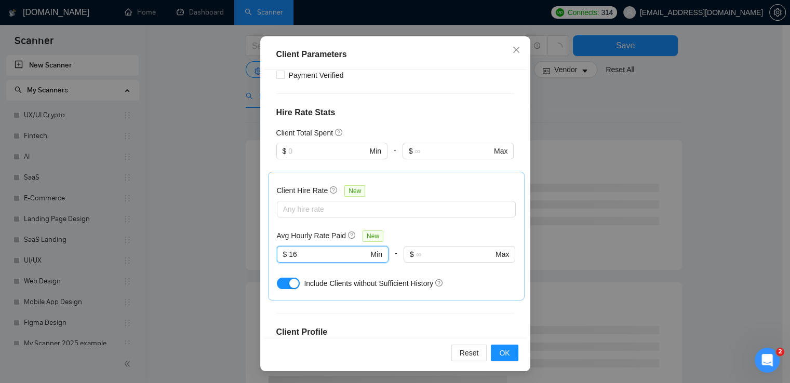
type input "16"
click at [268, 266] on div "Client Hire Rate New Any hire rate Avg Hourly Rate Paid New 16 $ 16 Min - $ Max…" at bounding box center [396, 236] width 257 height 129
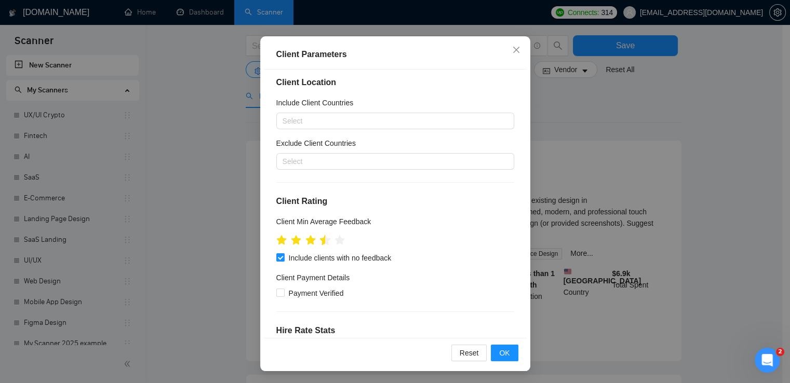
scroll to position [0, 0]
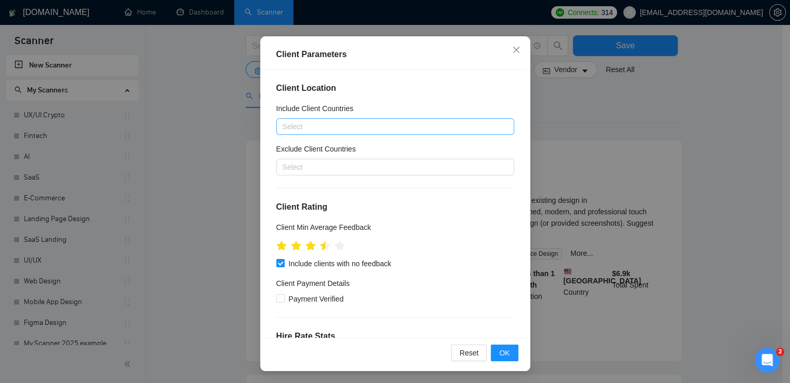
click at [299, 132] on div "Select" at bounding box center [395, 126] width 238 height 17
click at [315, 124] on div at bounding box center [390, 127] width 222 height 12
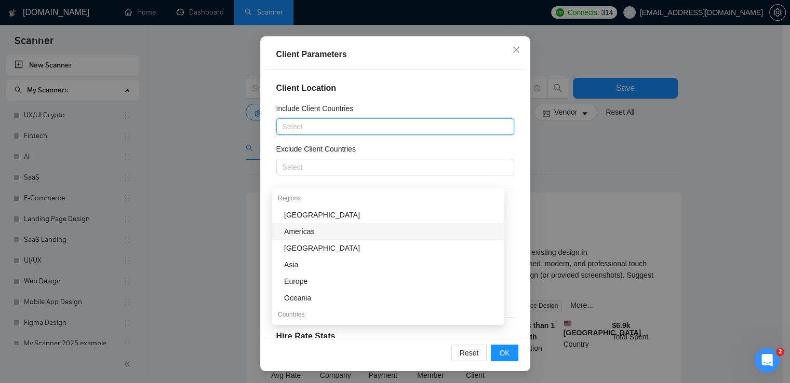
click at [301, 233] on div "Americas" at bounding box center [391, 231] width 214 height 11
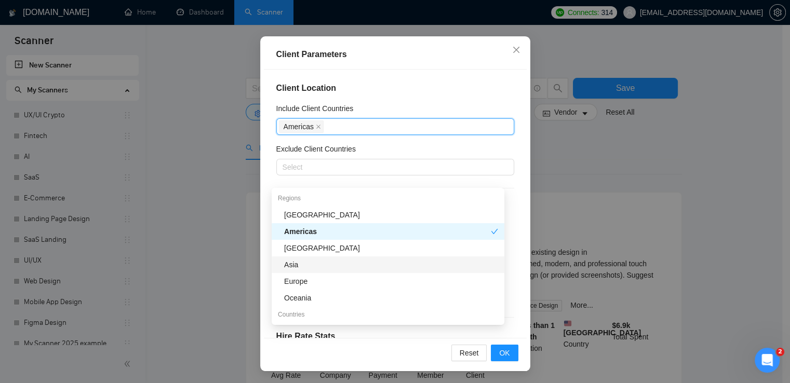
click at [302, 271] on div "Asia" at bounding box center [388, 265] width 233 height 17
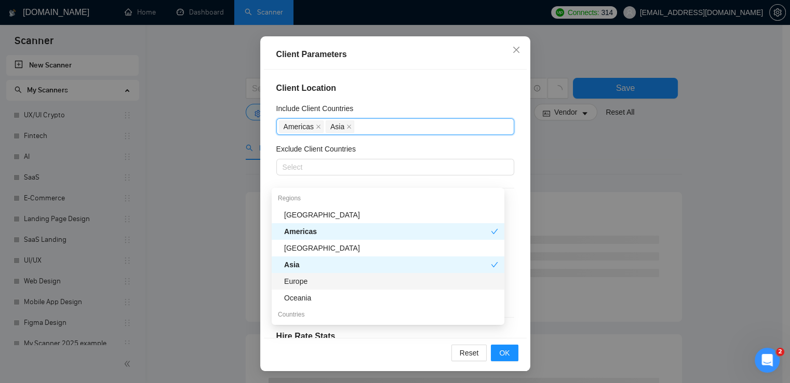
click at [338, 279] on div "Europe" at bounding box center [391, 281] width 214 height 11
click at [264, 170] on div "Client Location Include Client Countries Americas Asia Europe Exclude Client Co…" at bounding box center [395, 204] width 263 height 269
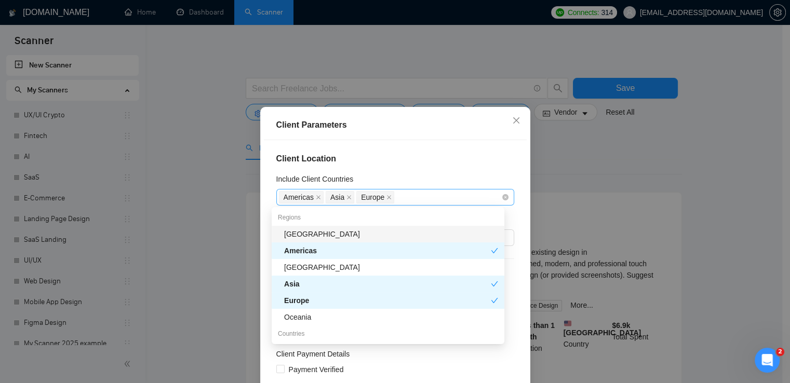
click at [406, 194] on div "Americas Asia Europe" at bounding box center [390, 197] width 222 height 15
click at [289, 337] on div "Countries" at bounding box center [388, 334] width 233 height 17
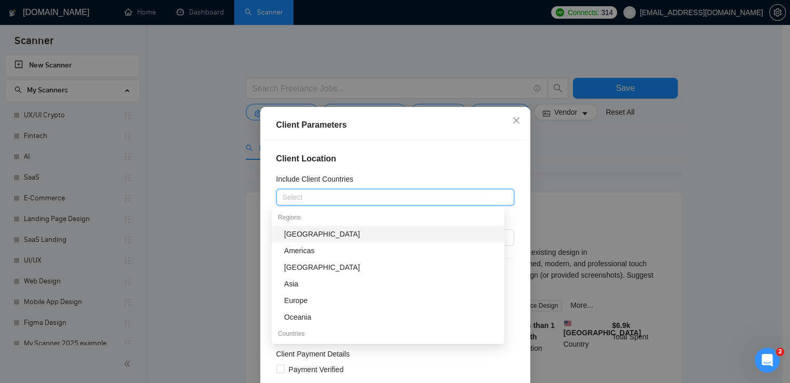
click at [264, 198] on div "Client Location Include Client Countries Select Exclude Client Countries Select…" at bounding box center [395, 274] width 263 height 269
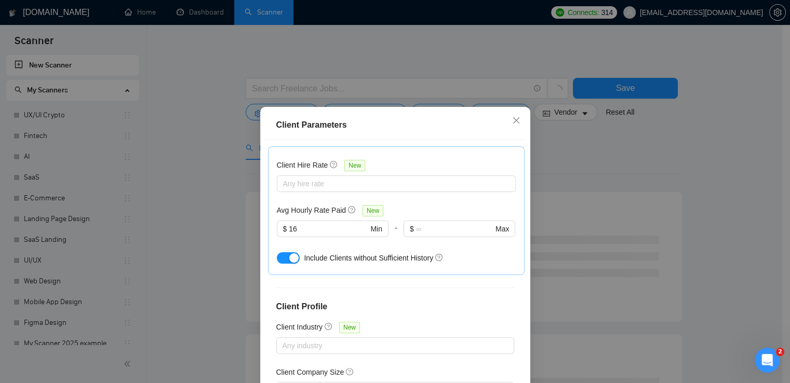
scroll to position [380, 0]
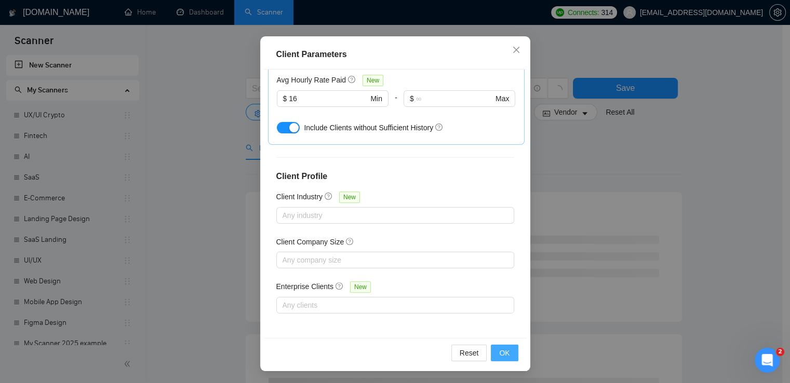
click at [510, 357] on button "OK" at bounding box center [504, 353] width 27 height 17
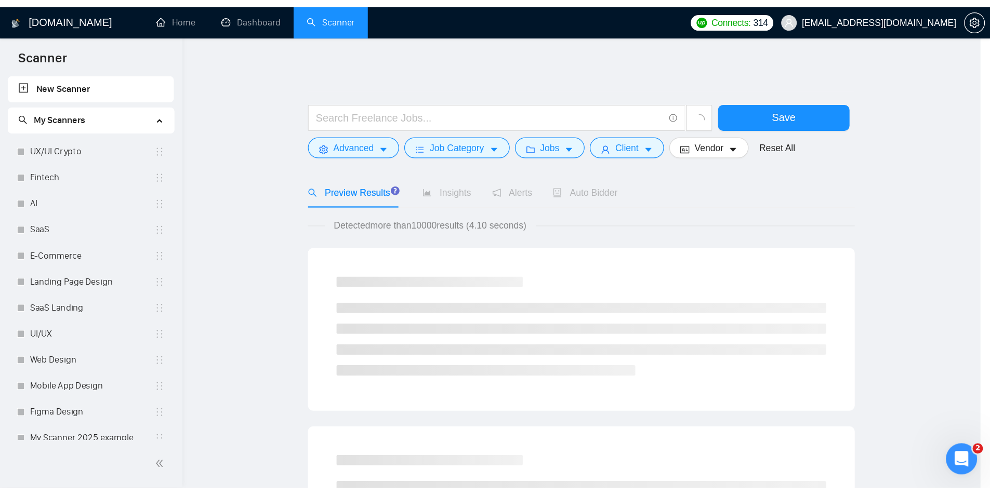
scroll to position [26, 0]
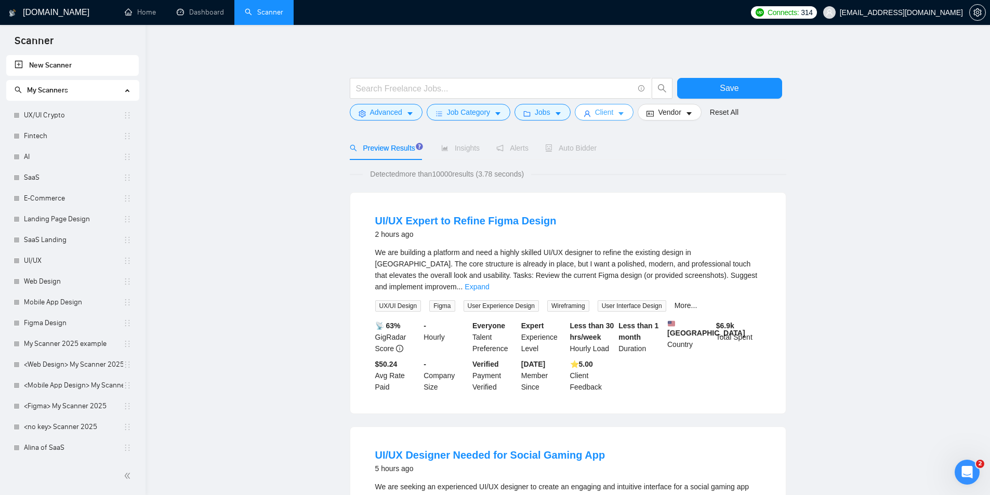
click at [585, 111] on icon "user" at bounding box center [586, 113] width 7 height 7
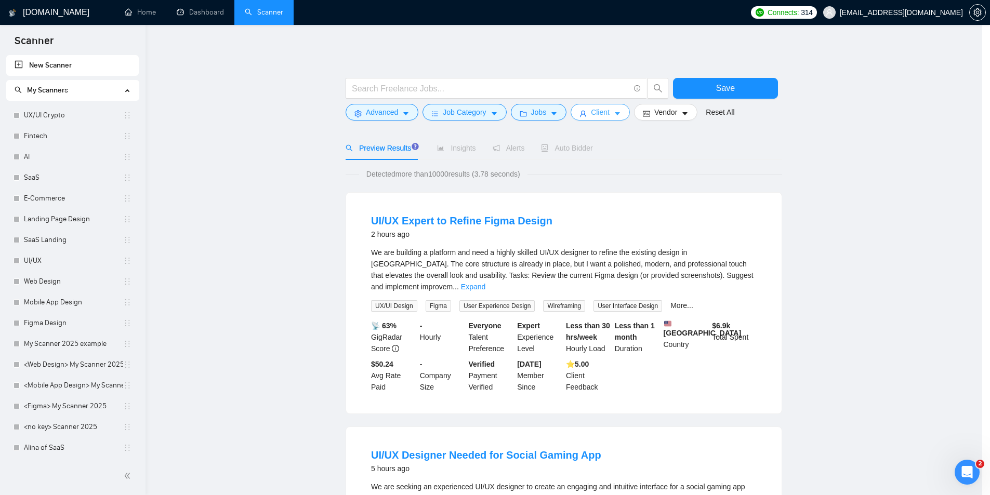
scroll to position [300, 0]
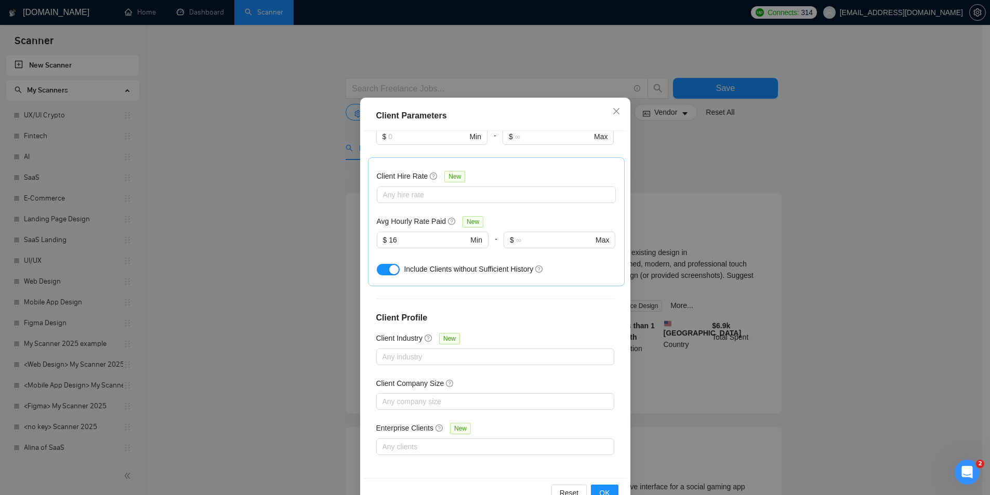
click at [360, 335] on div "Client Parameters Client Location Include Client Countries Select Exclude Clien…" at bounding box center [495, 304] width 270 height 413
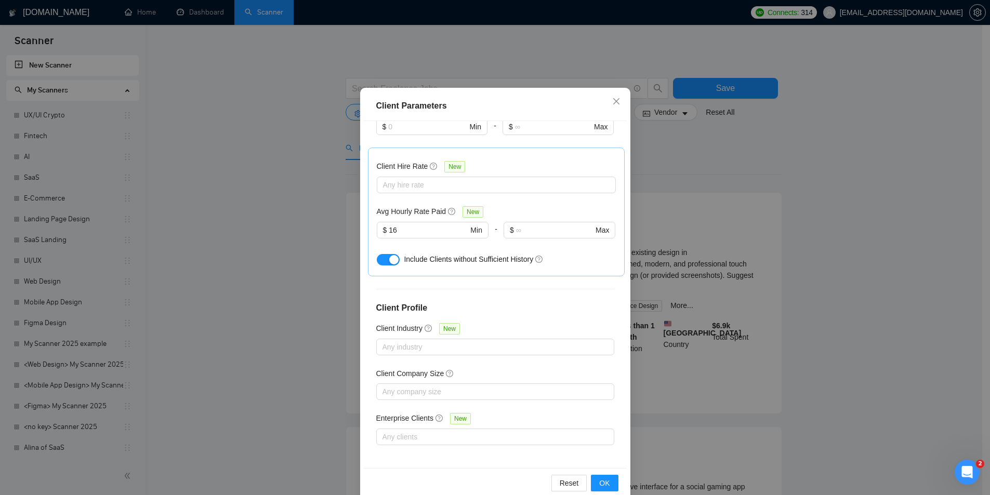
scroll to position [55, 0]
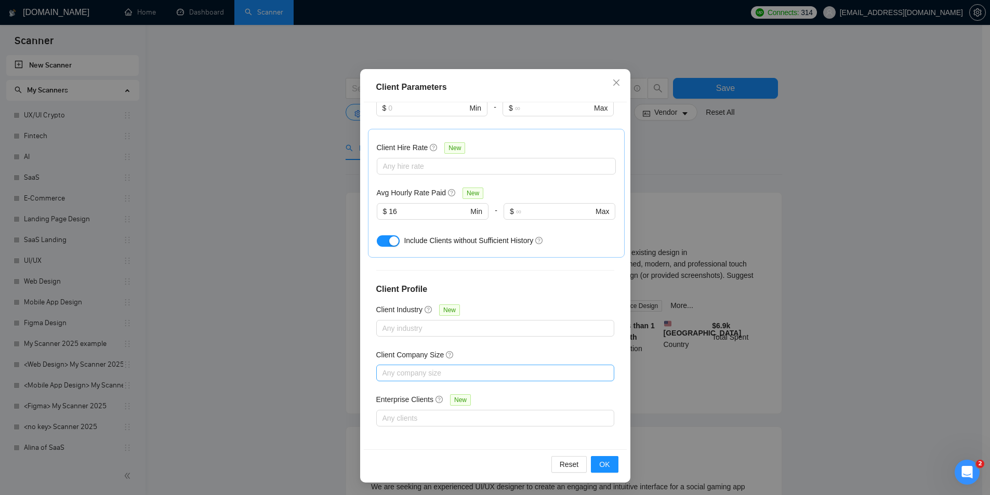
click at [393, 372] on div at bounding box center [490, 373] width 222 height 12
click at [364, 347] on div "Client Location Include Client Countries Select Exclude Client Countries Select…" at bounding box center [495, 275] width 263 height 346
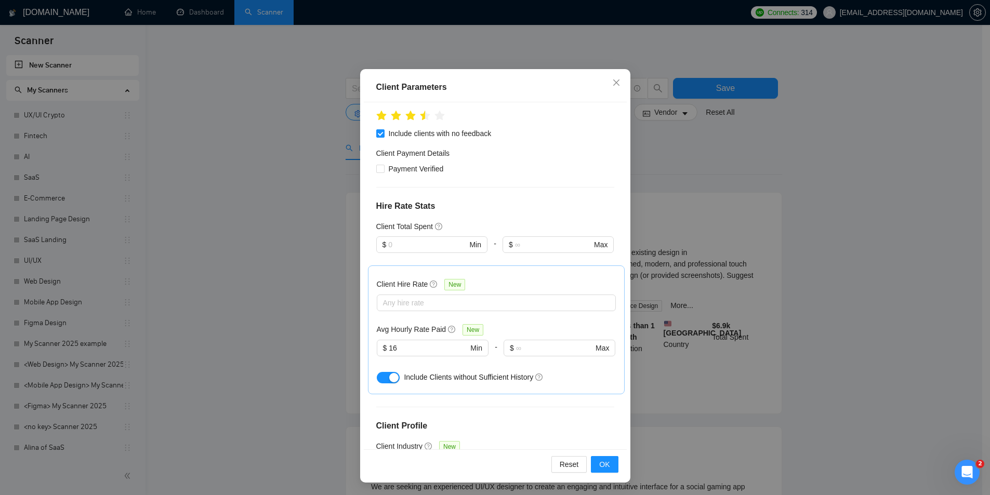
scroll to position [0, 0]
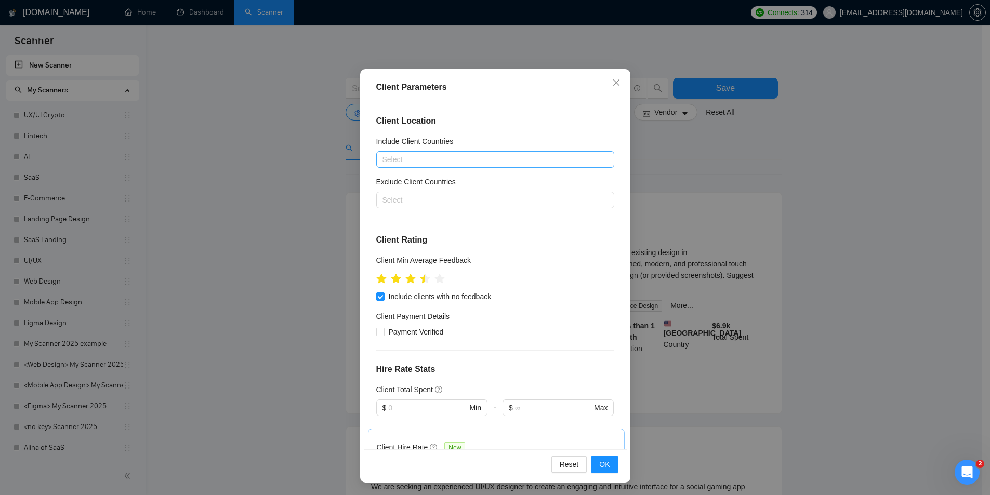
click at [403, 167] on div "Select" at bounding box center [495, 159] width 238 height 17
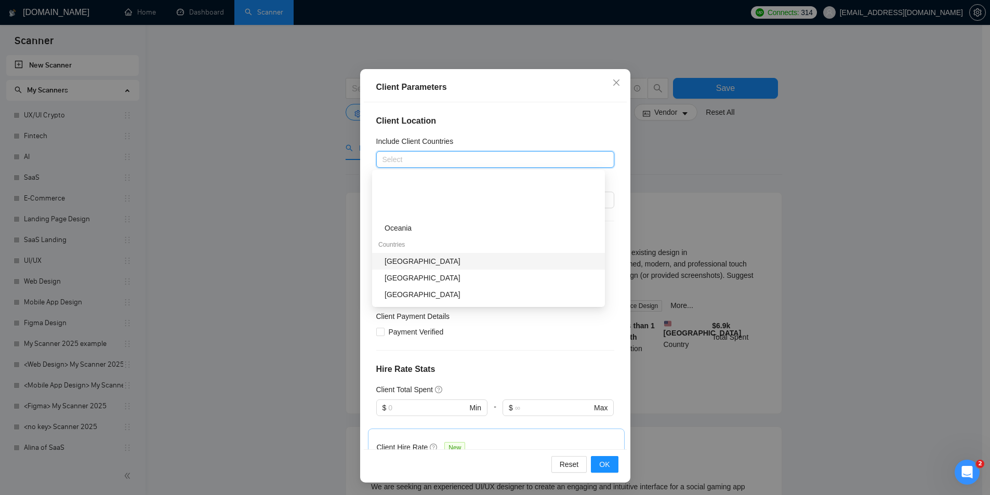
scroll to position [104, 0]
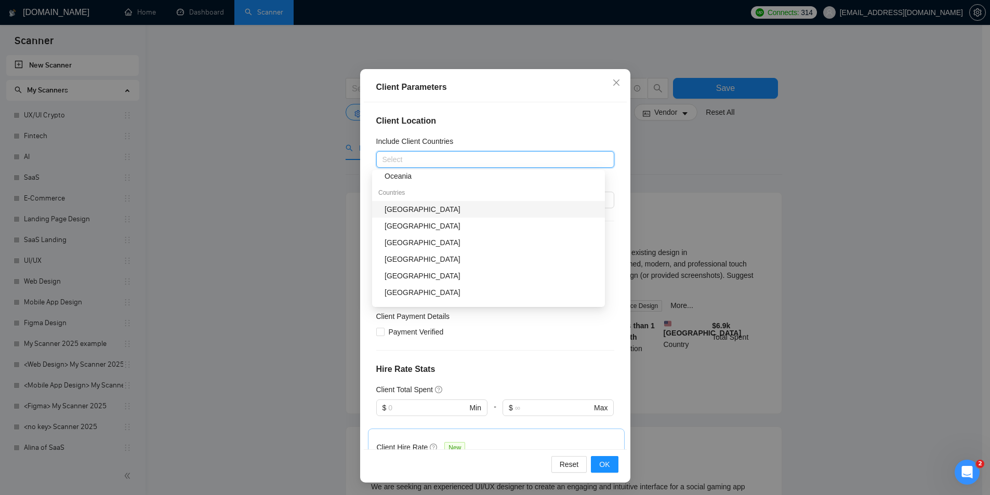
click at [427, 203] on div "[GEOGRAPHIC_DATA]" at bounding box center [488, 209] width 233 height 17
click at [416, 224] on div "[GEOGRAPHIC_DATA]" at bounding box center [491, 225] width 214 height 11
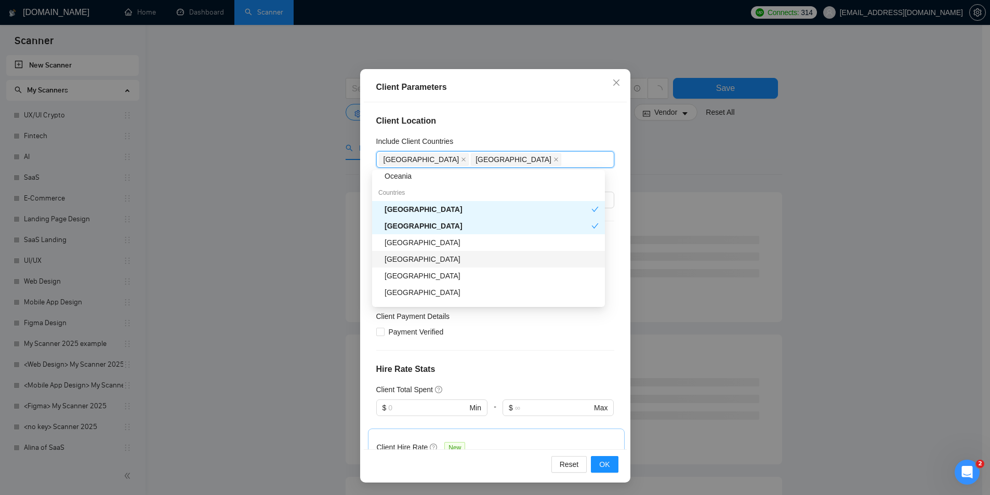
click at [417, 259] on div "[GEOGRAPHIC_DATA]" at bounding box center [491, 258] width 214 height 11
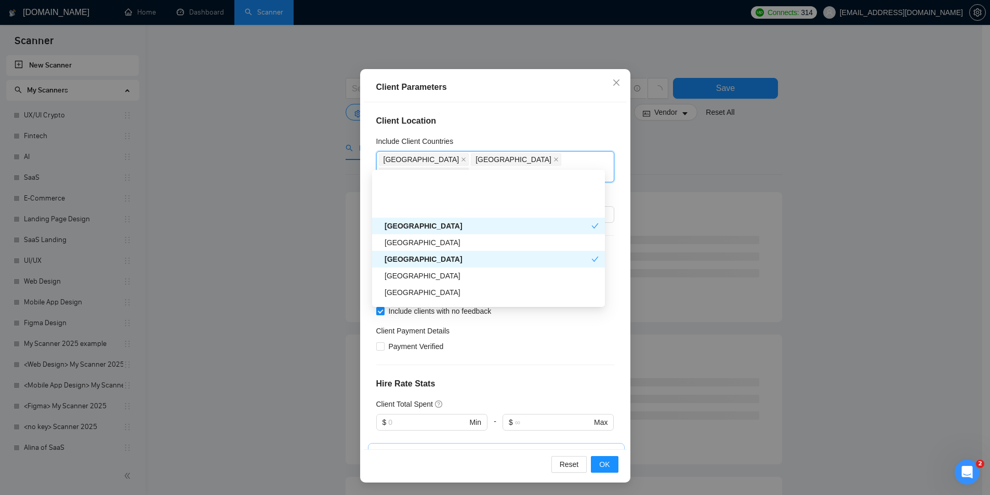
scroll to position [156, 0]
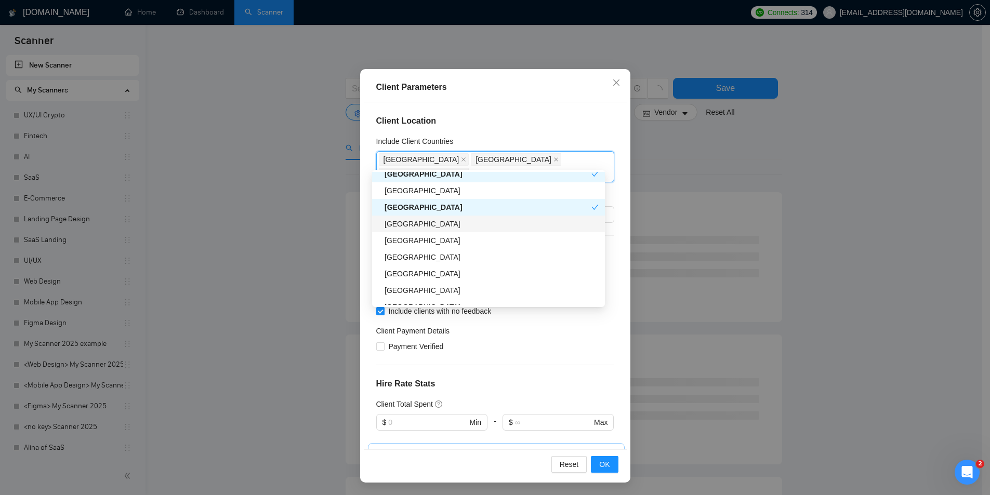
click at [423, 221] on div "[GEOGRAPHIC_DATA]" at bounding box center [491, 223] width 214 height 11
click at [425, 236] on div "[GEOGRAPHIC_DATA]" at bounding box center [491, 240] width 214 height 11
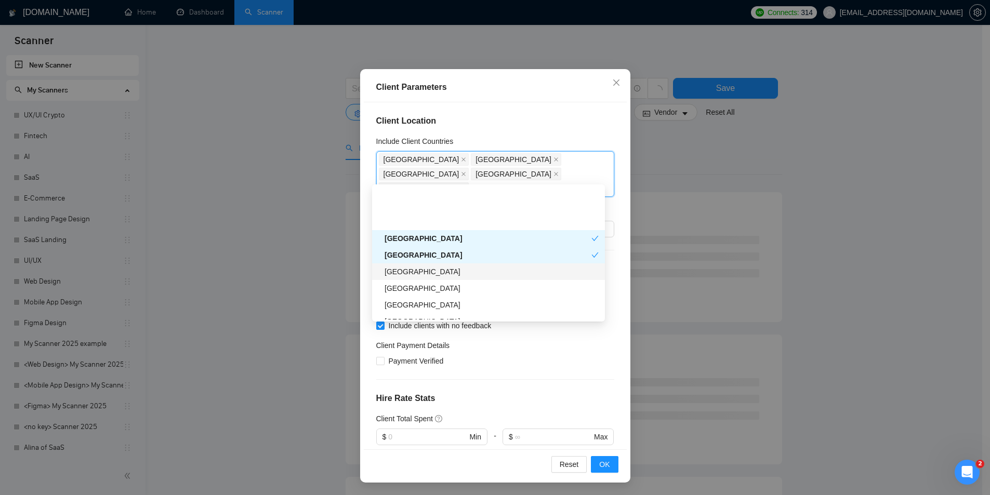
scroll to position [208, 0]
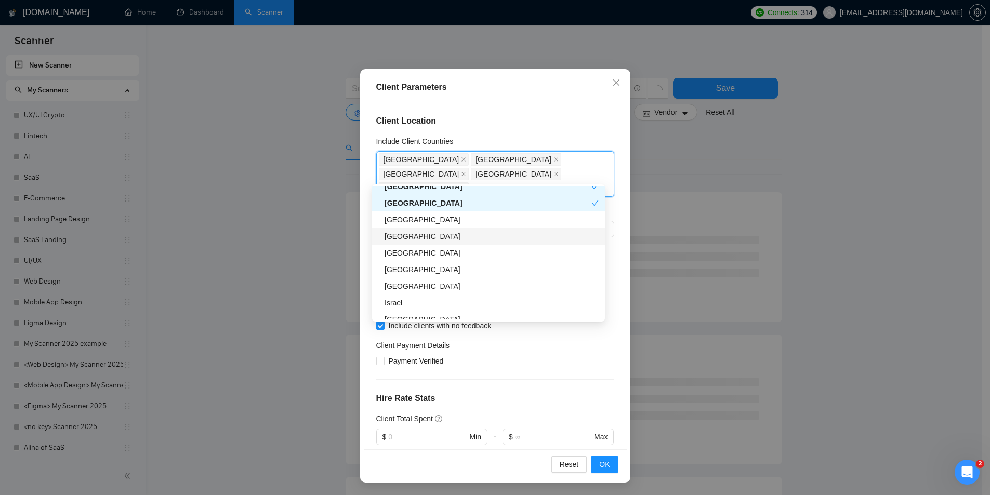
click at [436, 233] on div "[GEOGRAPHIC_DATA]" at bounding box center [491, 236] width 214 height 11
click at [430, 253] on div "[GEOGRAPHIC_DATA]" at bounding box center [491, 252] width 214 height 11
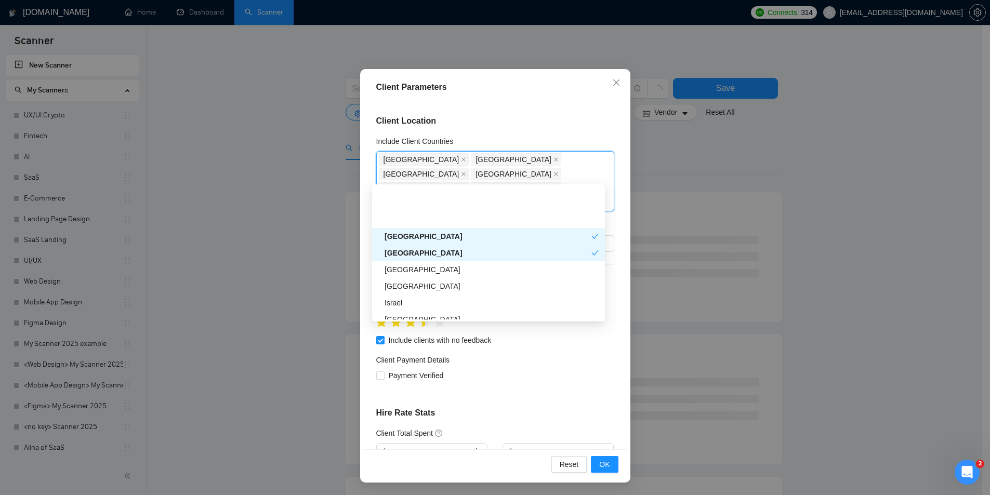
scroll to position [260, 0]
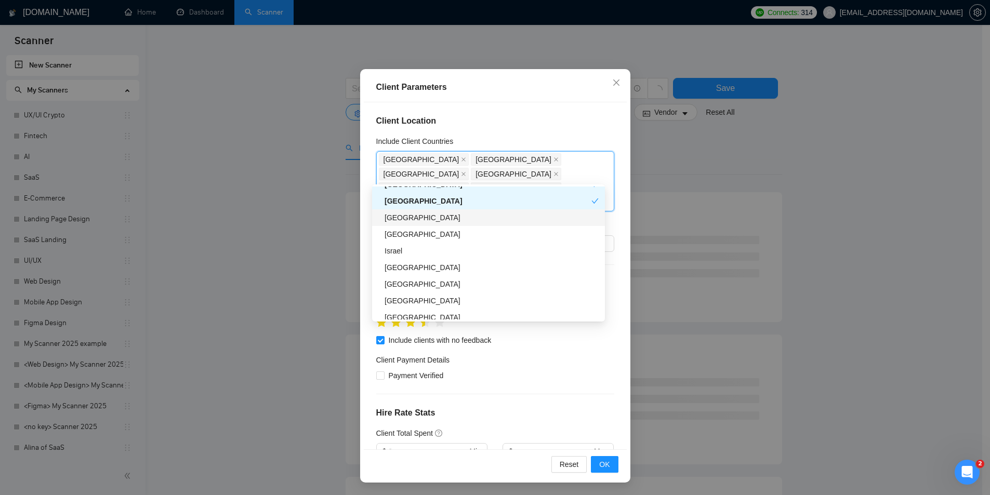
click at [425, 220] on div "[GEOGRAPHIC_DATA]" at bounding box center [491, 217] width 214 height 11
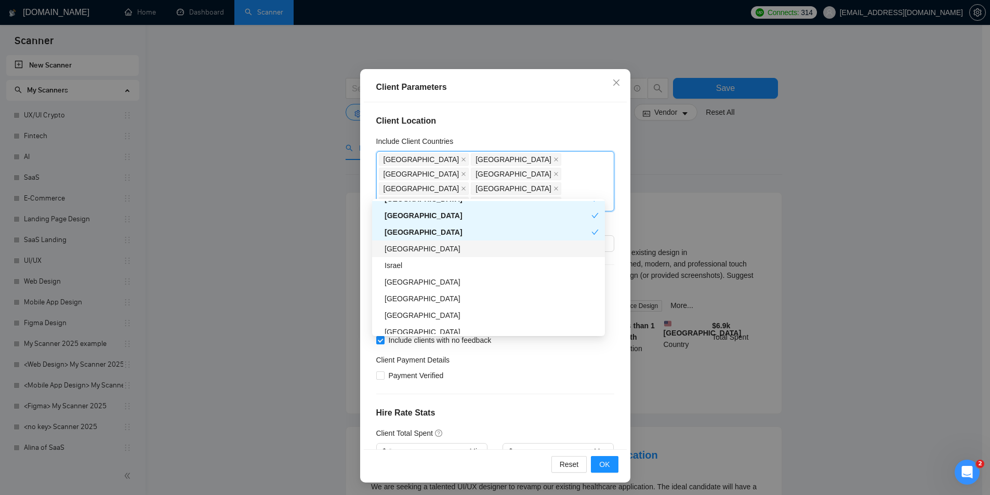
click at [425, 232] on div "[GEOGRAPHIC_DATA]" at bounding box center [487, 231] width 207 height 11
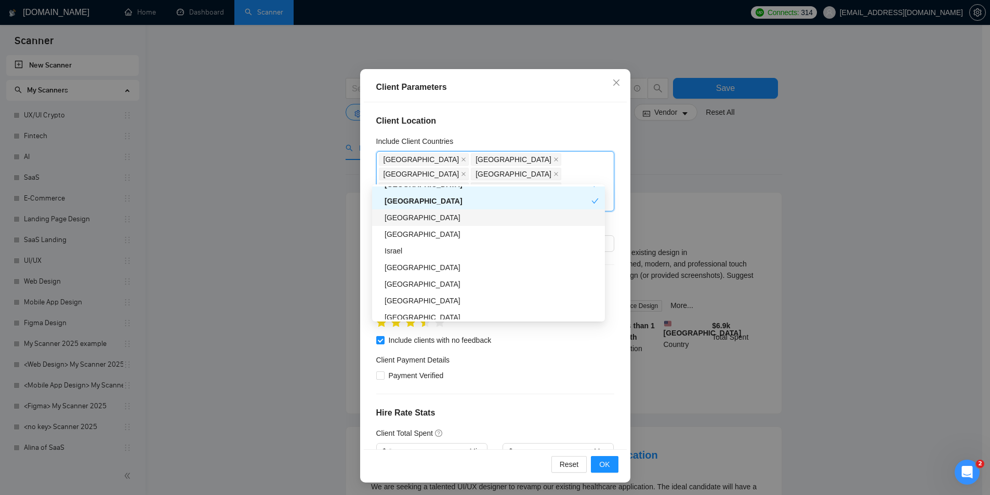
click at [407, 224] on div "[GEOGRAPHIC_DATA]" at bounding box center [488, 217] width 233 height 17
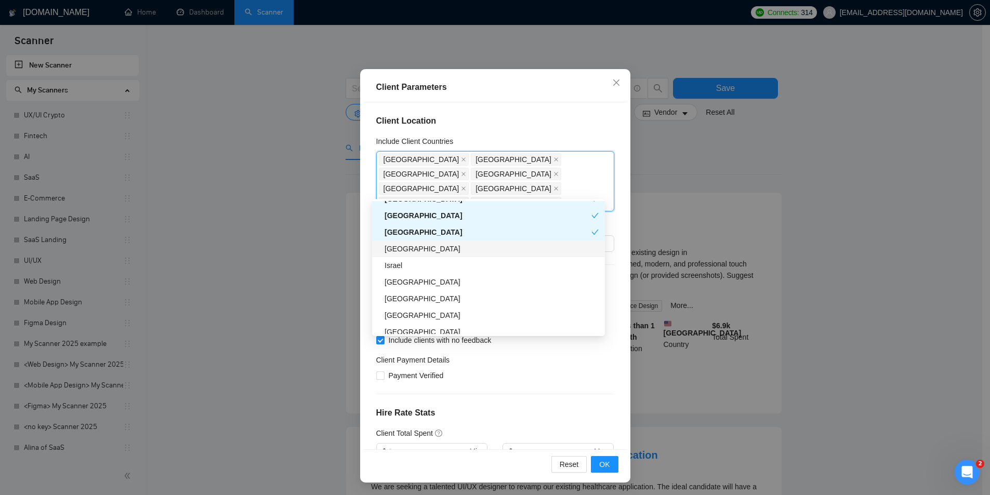
click at [413, 246] on div "[GEOGRAPHIC_DATA]" at bounding box center [491, 248] width 214 height 11
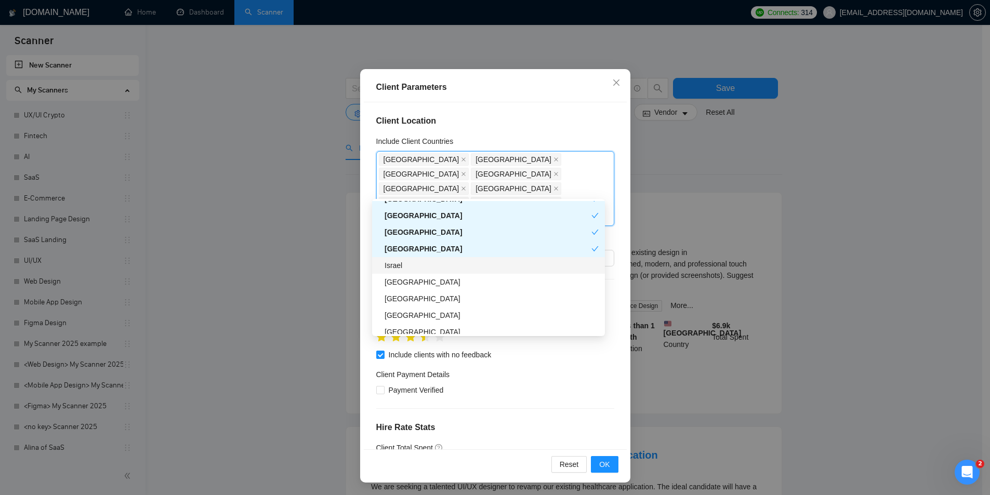
click at [414, 266] on div "Israel" at bounding box center [491, 265] width 214 height 11
click at [408, 282] on div "[GEOGRAPHIC_DATA]" at bounding box center [491, 281] width 214 height 11
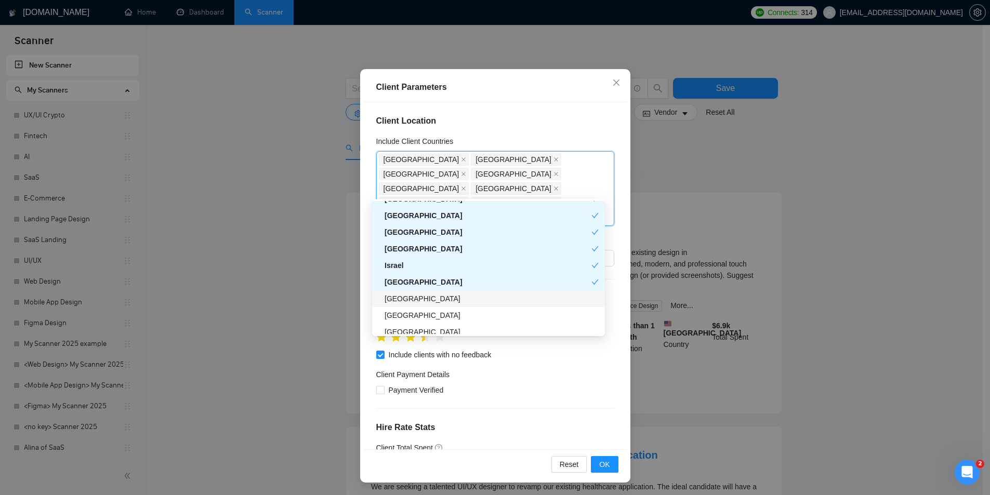
scroll to position [312, 0]
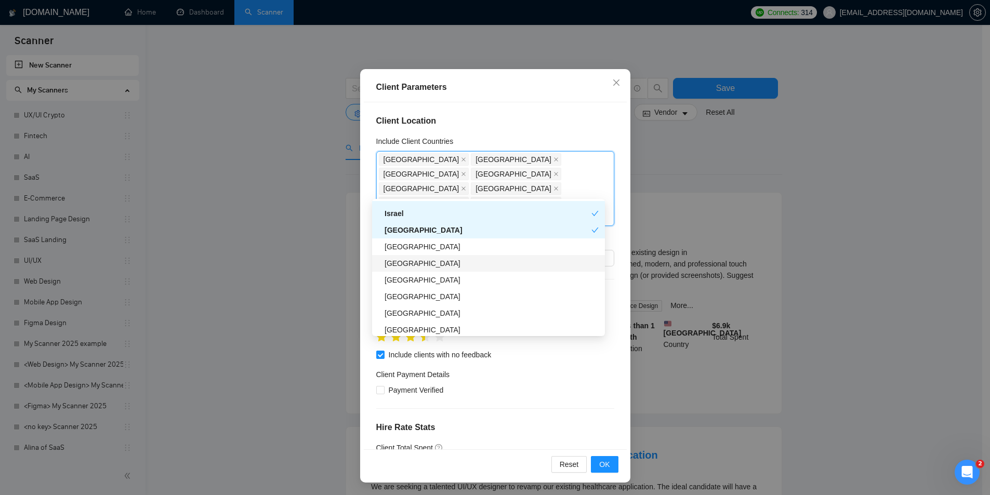
click at [433, 264] on div "[GEOGRAPHIC_DATA]" at bounding box center [491, 263] width 214 height 11
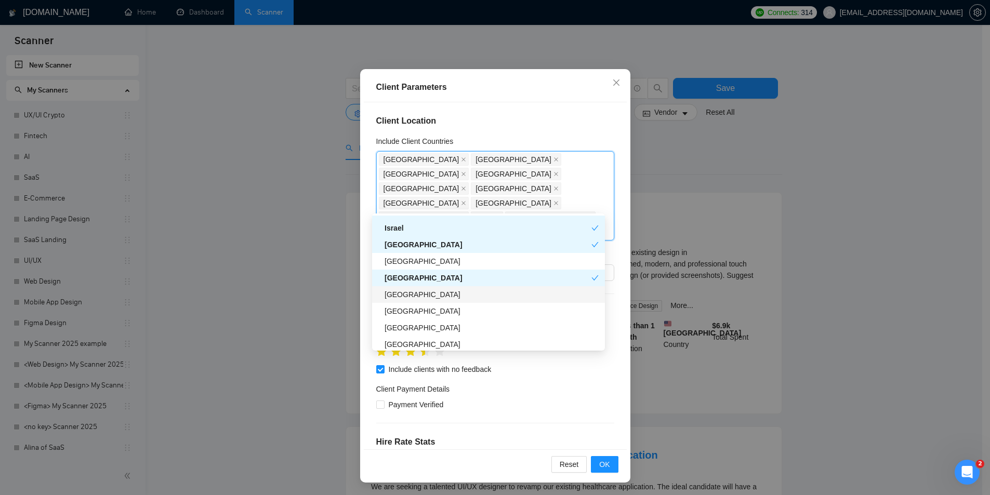
click at [432, 299] on div "[GEOGRAPHIC_DATA]" at bounding box center [491, 294] width 214 height 11
click at [431, 315] on div "[GEOGRAPHIC_DATA]" at bounding box center [491, 310] width 214 height 11
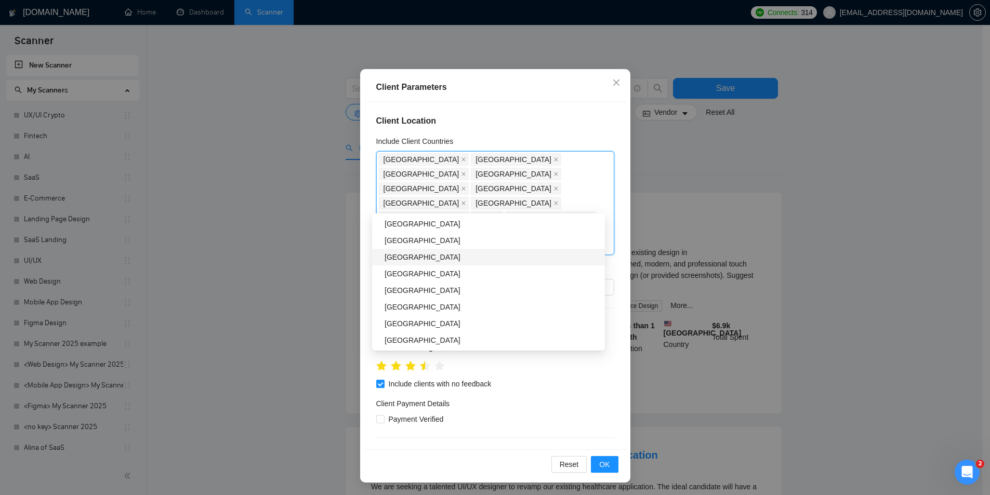
scroll to position [364, 0]
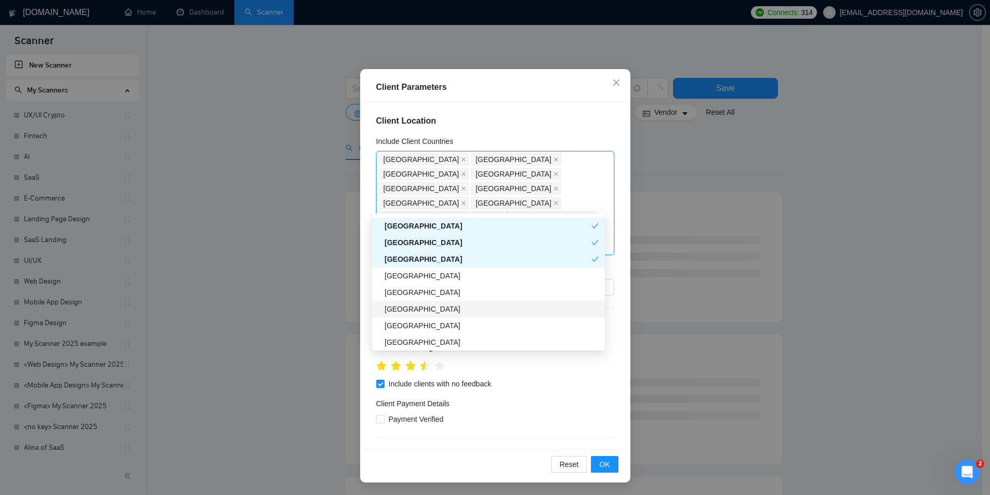
click at [410, 311] on div "[GEOGRAPHIC_DATA]" at bounding box center [491, 308] width 214 height 11
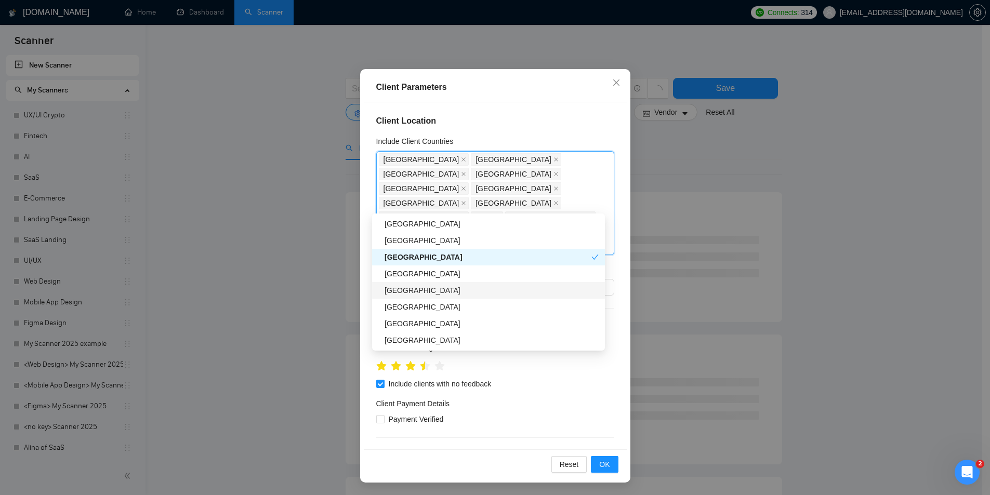
click at [424, 294] on div "[GEOGRAPHIC_DATA]" at bounding box center [491, 290] width 214 height 11
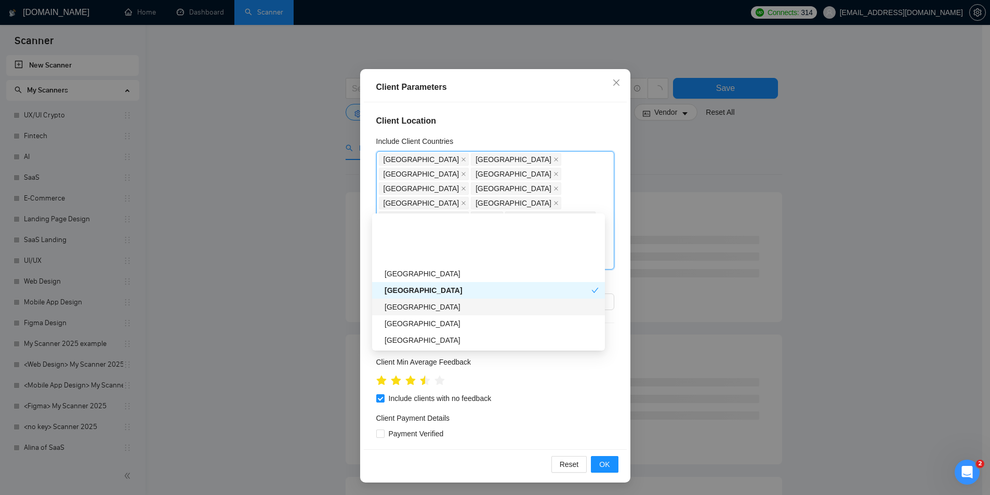
scroll to position [467, 0]
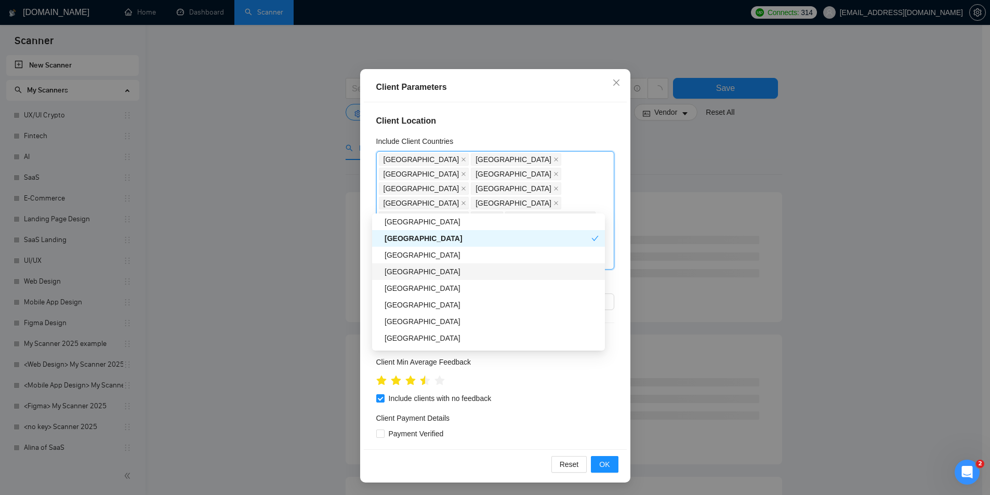
click at [430, 271] on div "[GEOGRAPHIC_DATA]" at bounding box center [491, 271] width 214 height 11
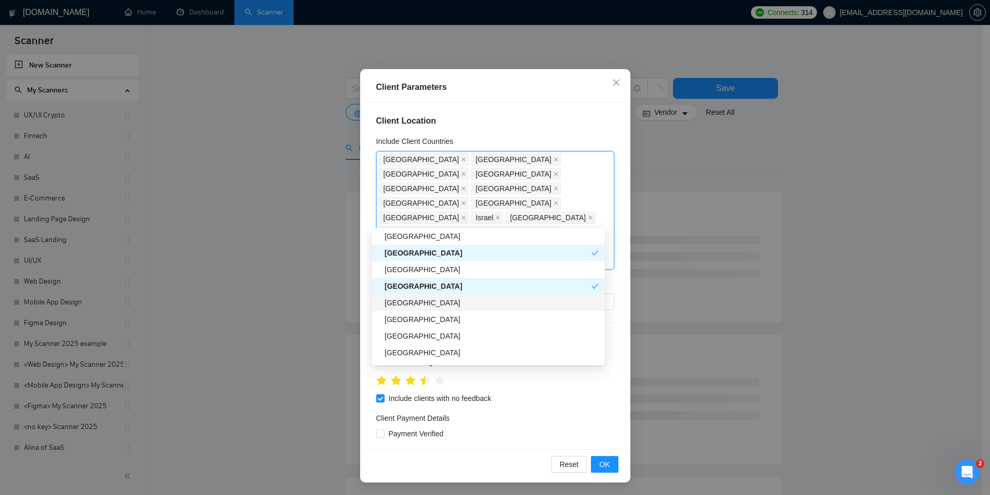
click at [427, 302] on div "[GEOGRAPHIC_DATA]" at bounding box center [491, 302] width 214 height 11
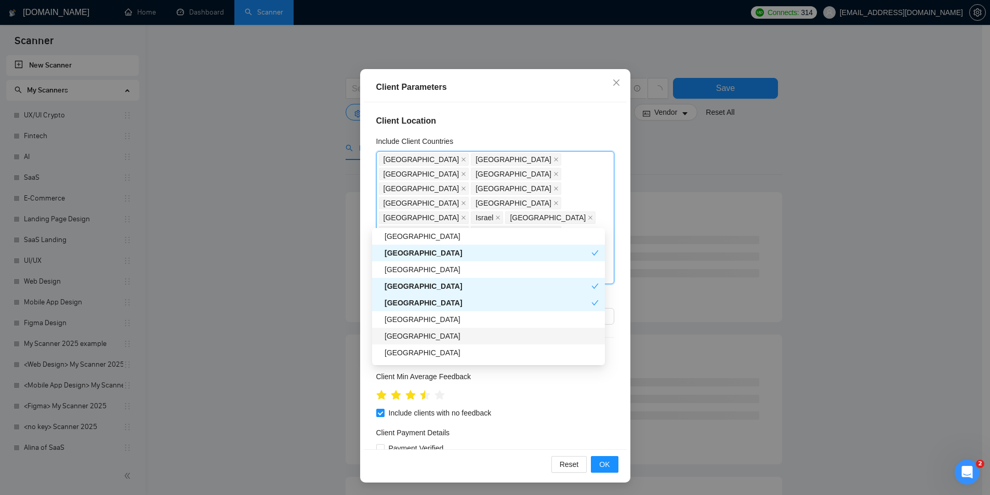
scroll to position [519, 0]
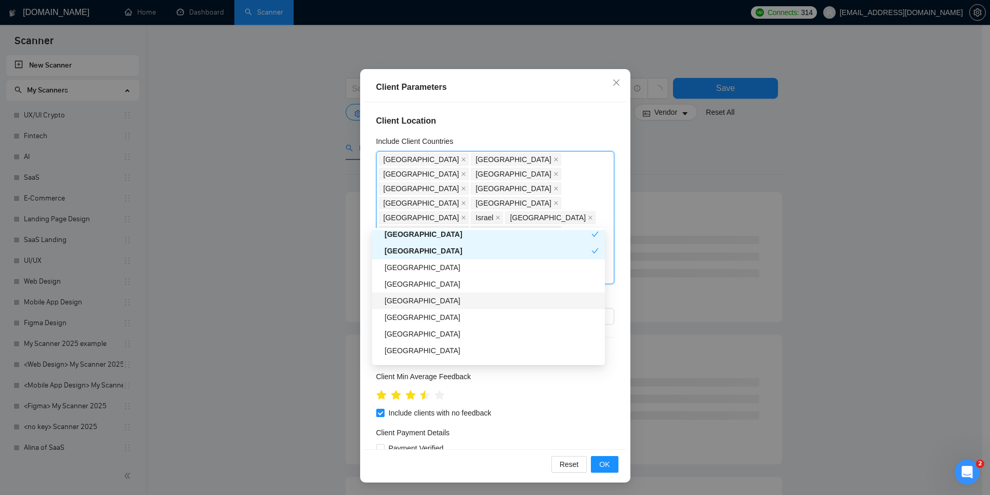
click at [415, 299] on div "[GEOGRAPHIC_DATA]" at bounding box center [491, 300] width 214 height 11
click at [424, 317] on div "[GEOGRAPHIC_DATA]" at bounding box center [491, 317] width 214 height 11
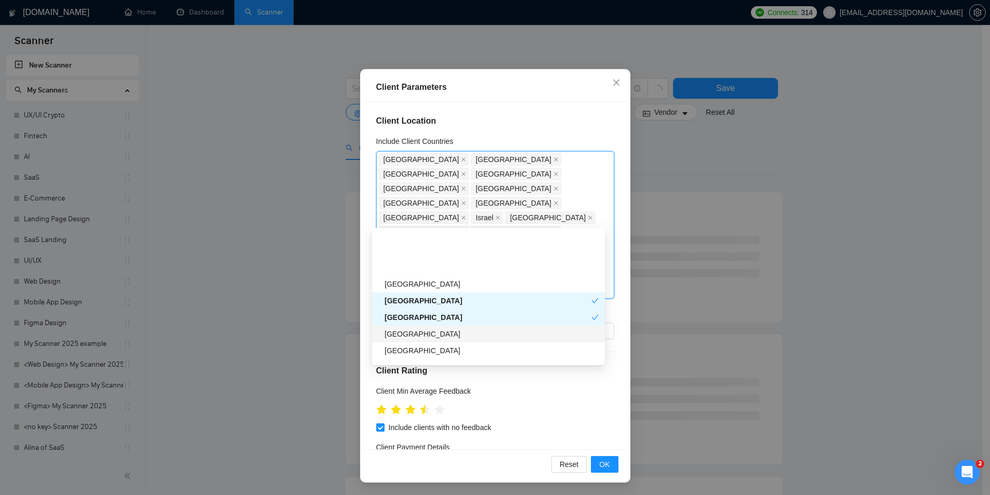
scroll to position [571, 0]
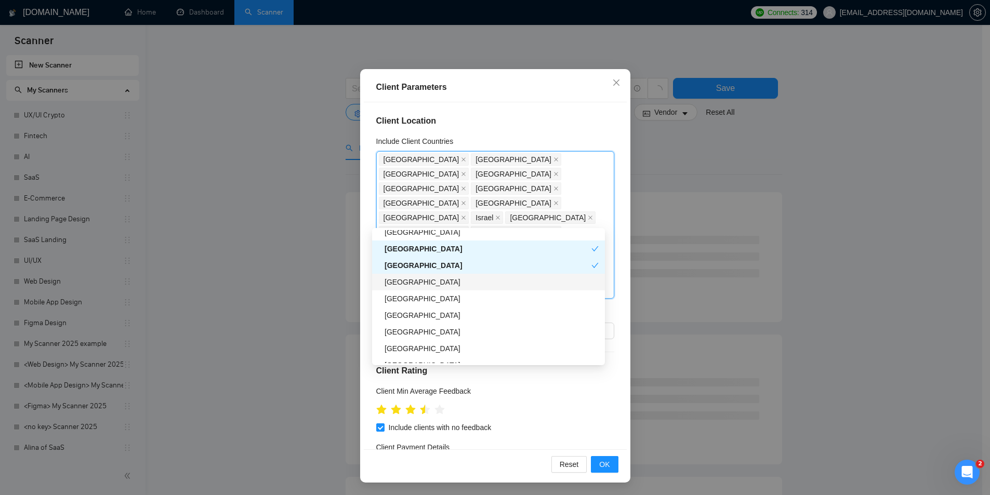
click at [423, 283] on div "[GEOGRAPHIC_DATA]" at bounding box center [491, 281] width 214 height 11
click at [424, 298] on div "[GEOGRAPHIC_DATA]" at bounding box center [491, 298] width 214 height 11
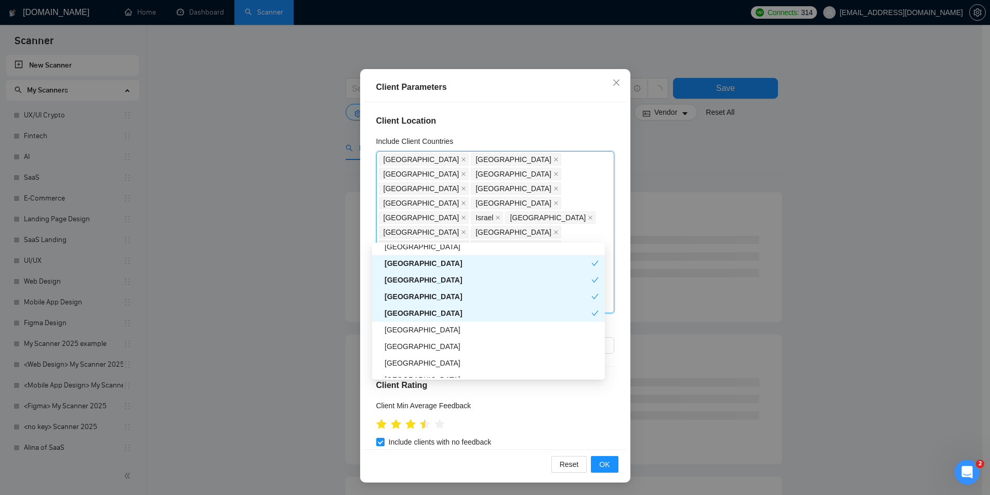
scroll to position [623, 0]
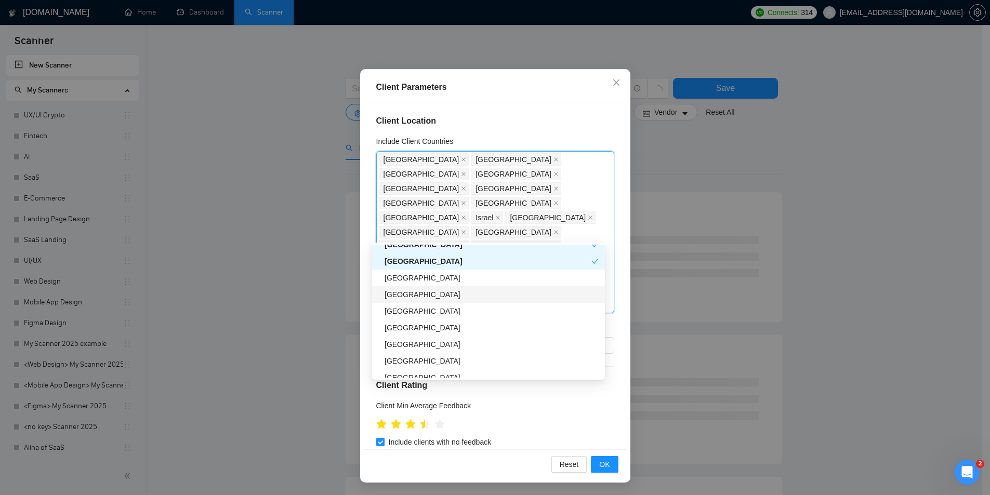
drag, startPoint x: 439, startPoint y: 293, endPoint x: 438, endPoint y: 301, distance: 7.9
click at [439, 293] on div "[GEOGRAPHIC_DATA]" at bounding box center [491, 294] width 214 height 11
click at [436, 314] on div "[GEOGRAPHIC_DATA]" at bounding box center [491, 310] width 214 height 11
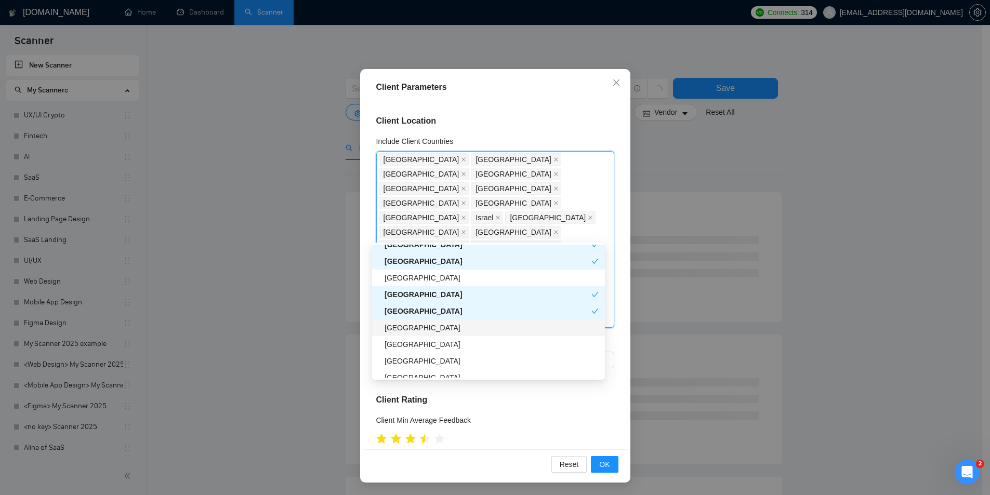
click at [436, 333] on div "[GEOGRAPHIC_DATA]" at bounding box center [488, 327] width 233 height 17
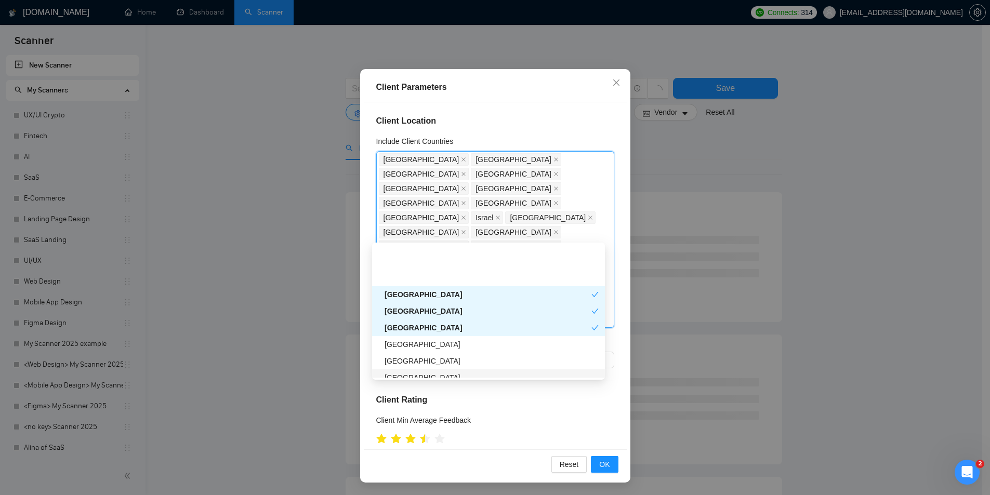
scroll to position [675, 0]
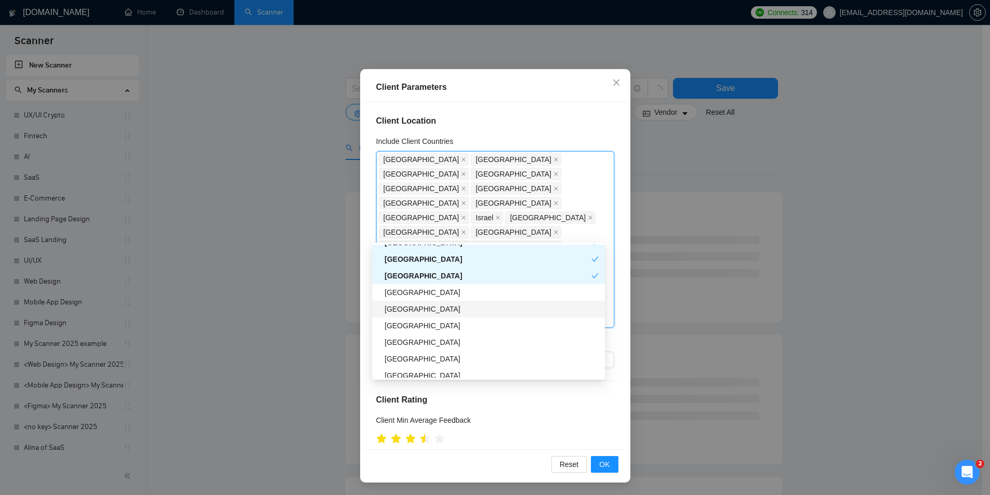
click at [437, 305] on div "[GEOGRAPHIC_DATA]" at bounding box center [491, 308] width 214 height 11
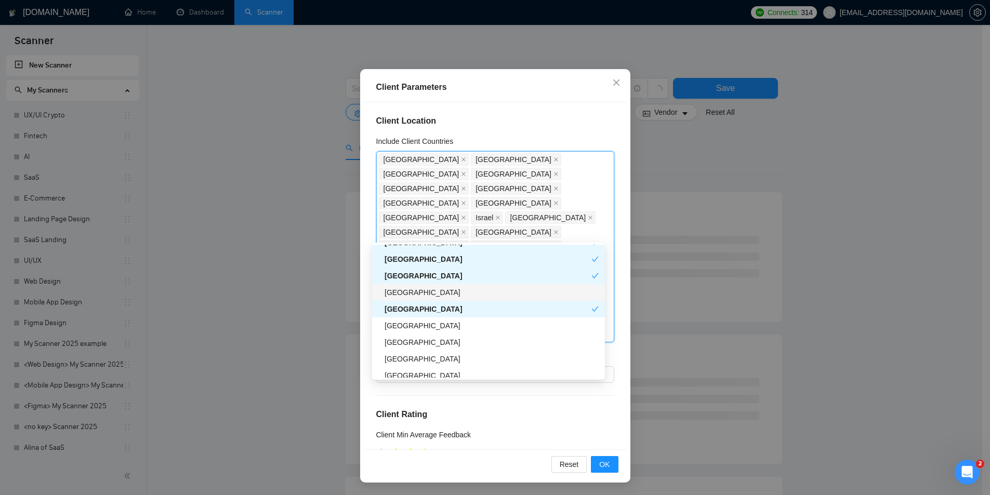
click at [429, 295] on div "[GEOGRAPHIC_DATA]" at bounding box center [491, 292] width 214 height 11
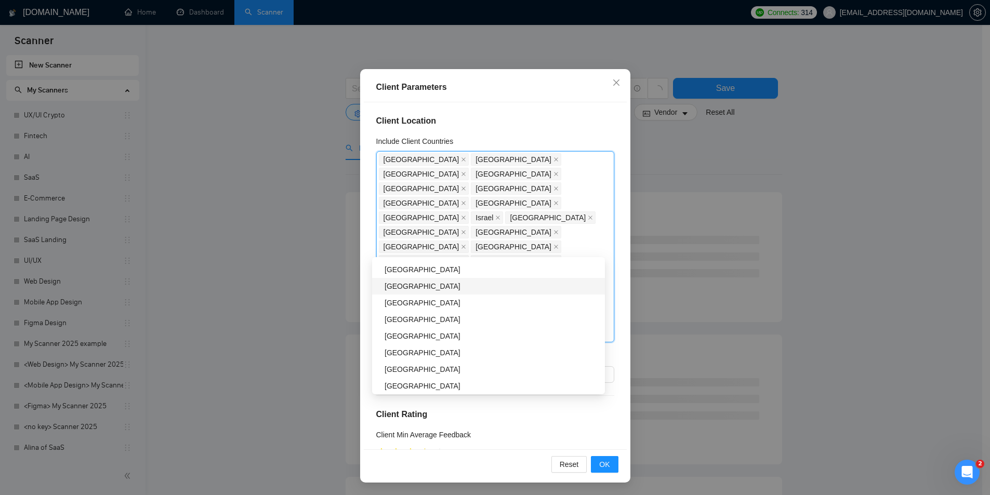
scroll to position [727, 0]
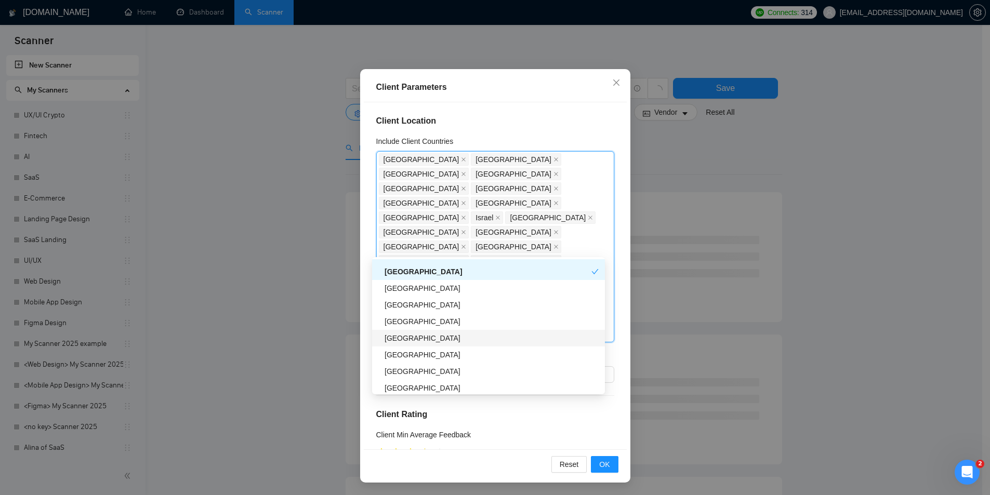
drag, startPoint x: 423, startPoint y: 299, endPoint x: 422, endPoint y: 337, distance: 37.4
click at [422, 337] on div "Poland Norway Japan Thailand Brazil Portugal Mexico Indonesia Kenya Bulgaria" at bounding box center [488, 330] width 233 height 166
click at [420, 336] on div "[GEOGRAPHIC_DATA]" at bounding box center [491, 337] width 214 height 11
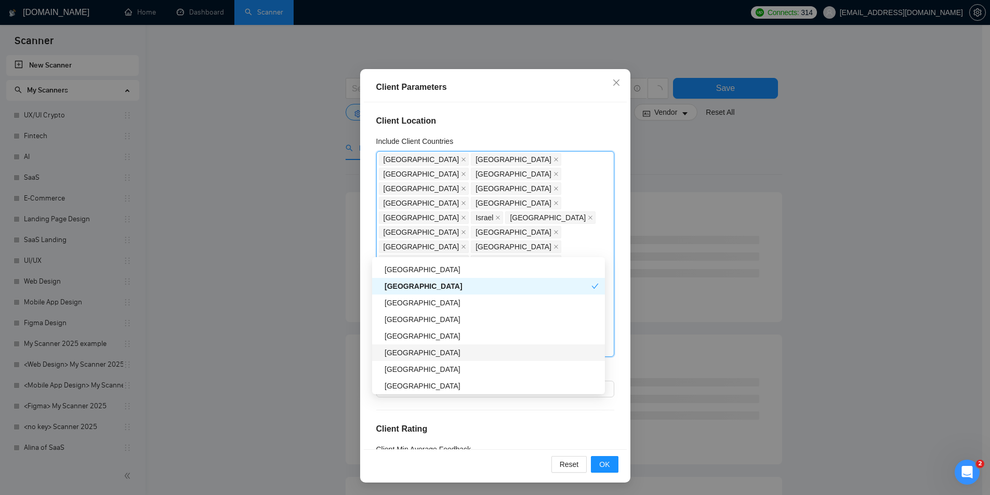
scroll to position [831, 0]
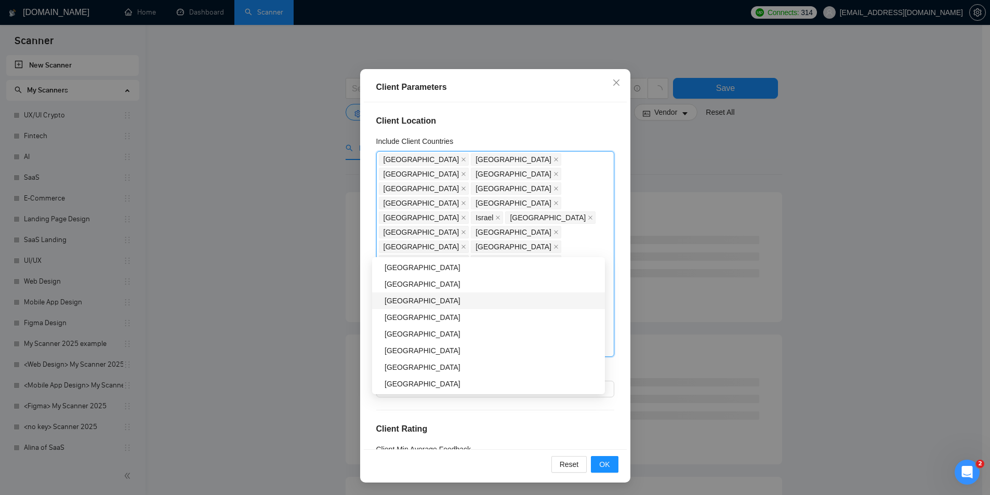
click at [427, 301] on div "[GEOGRAPHIC_DATA]" at bounding box center [491, 300] width 214 height 11
click at [427, 321] on div "[GEOGRAPHIC_DATA]" at bounding box center [491, 317] width 214 height 11
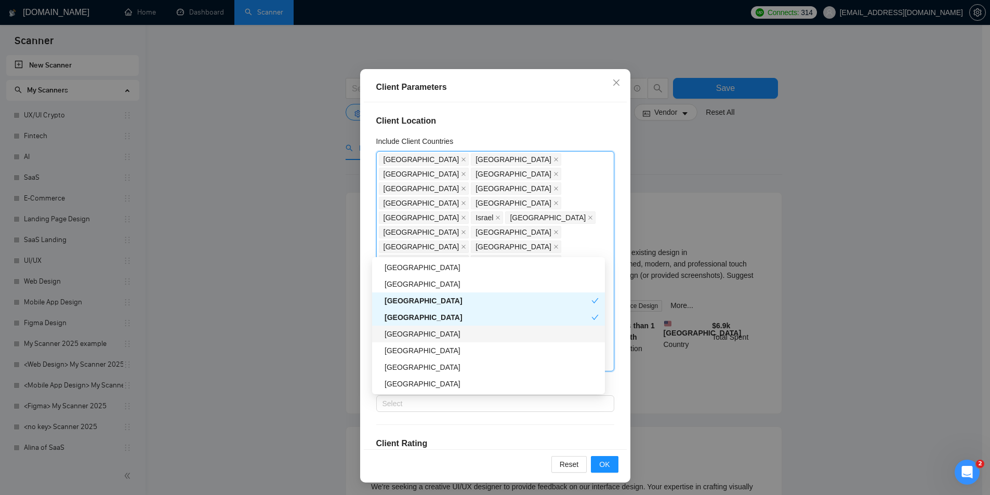
click at [424, 341] on div "[GEOGRAPHIC_DATA]" at bounding box center [488, 334] width 233 height 17
click at [421, 360] on div "Vietnam" at bounding box center [488, 367] width 233 height 17
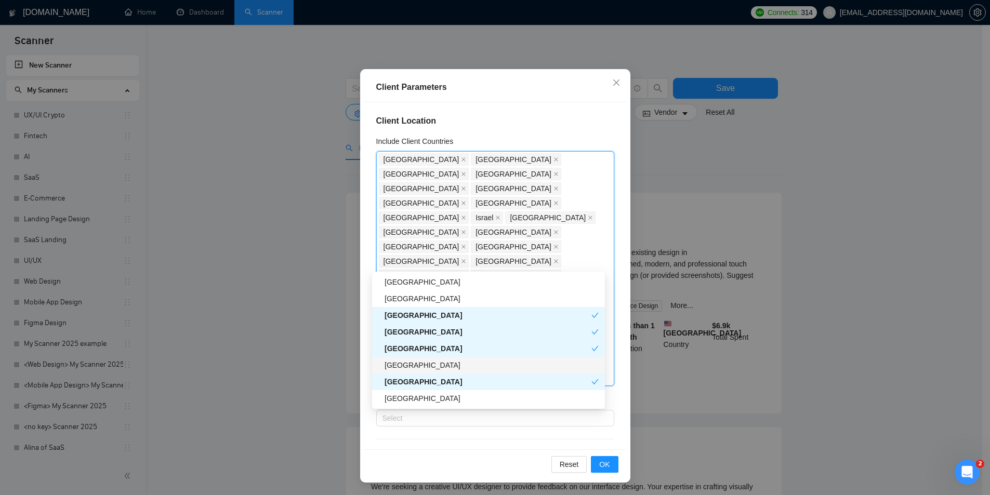
click at [422, 371] on div "[GEOGRAPHIC_DATA]" at bounding box center [488, 365] width 233 height 17
click at [422, 381] on div "Vietnam" at bounding box center [487, 381] width 207 height 11
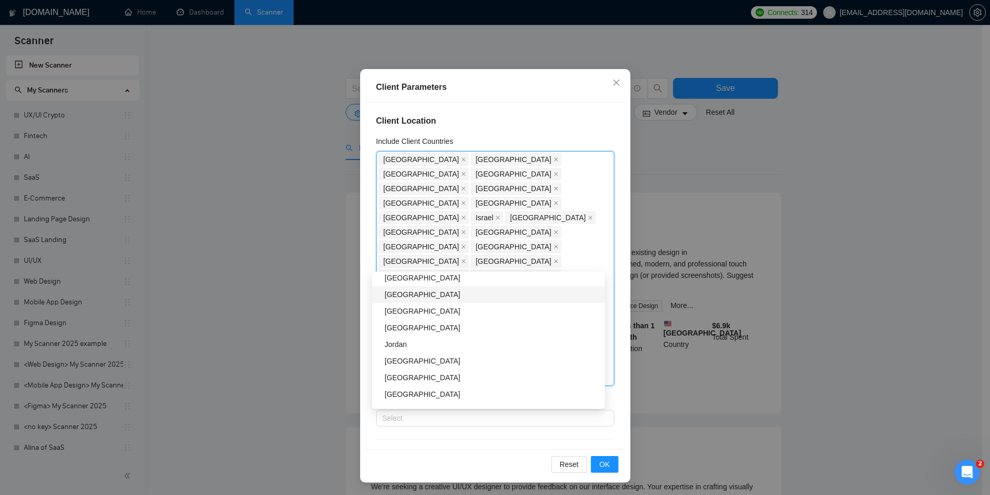
click at [422, 289] on div "[GEOGRAPHIC_DATA]" at bounding box center [491, 294] width 214 height 11
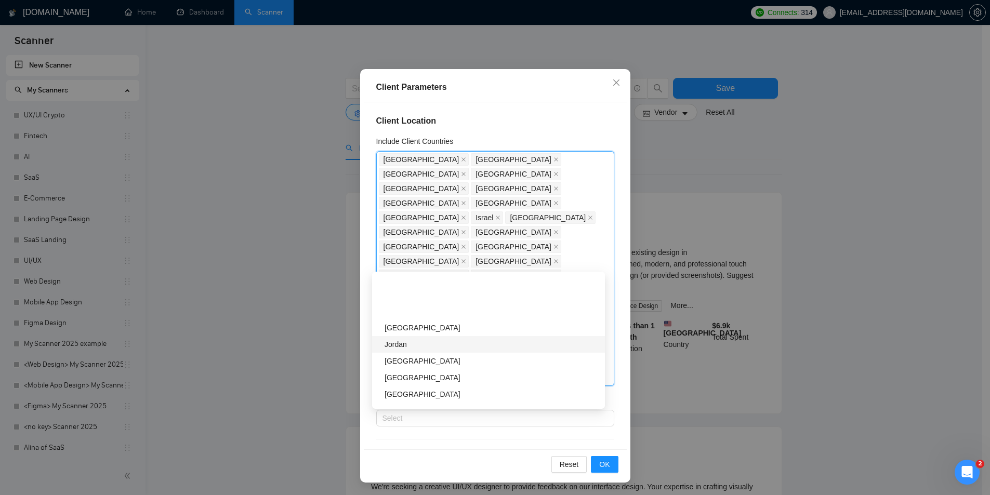
scroll to position [987, 0]
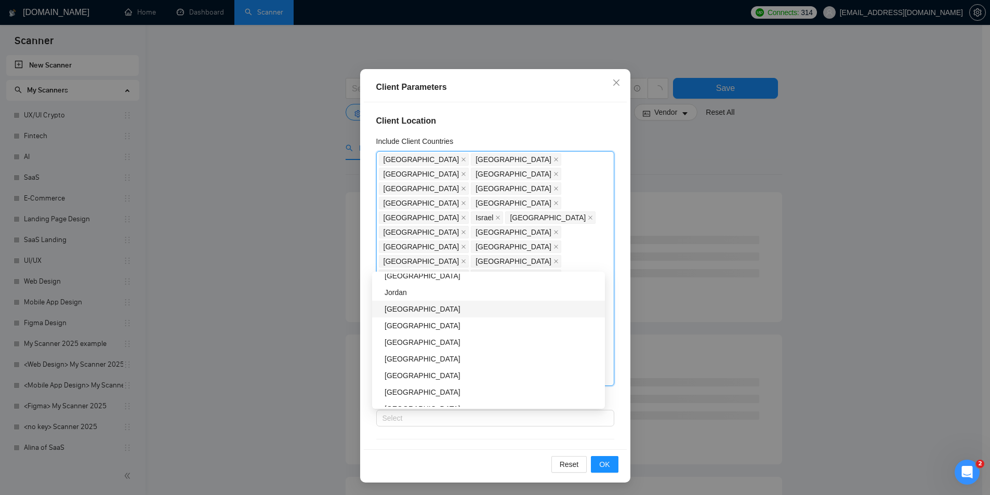
click at [415, 305] on div "[GEOGRAPHIC_DATA]" at bounding box center [491, 308] width 214 height 11
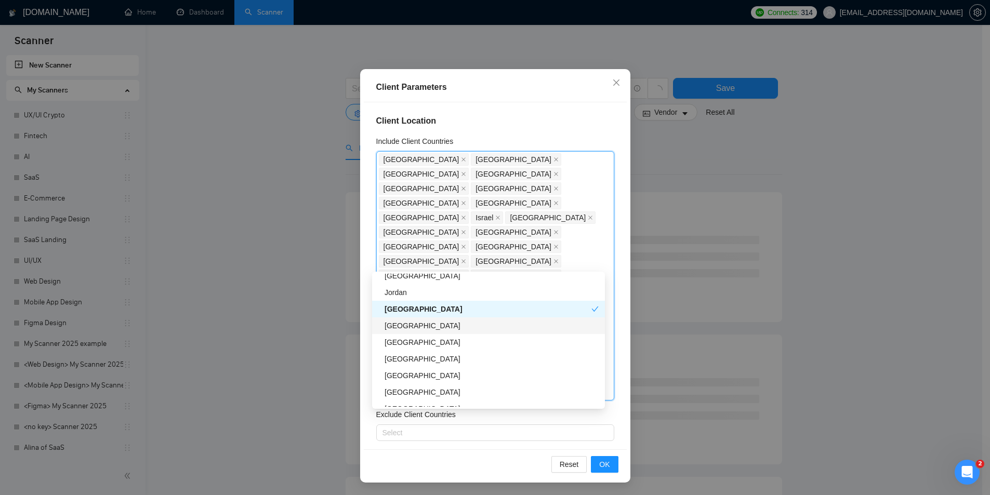
drag, startPoint x: 421, startPoint y: 324, endPoint x: 427, endPoint y: 339, distance: 16.8
click at [421, 324] on div "[GEOGRAPHIC_DATA]" at bounding box center [491, 325] width 214 height 11
click at [417, 340] on div "[GEOGRAPHIC_DATA]" at bounding box center [491, 342] width 214 height 11
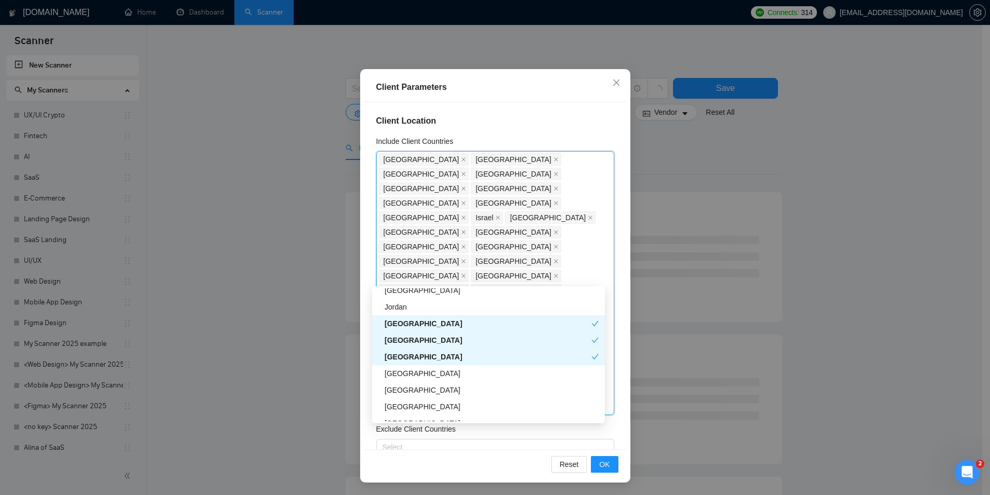
scroll to position [1039, 0]
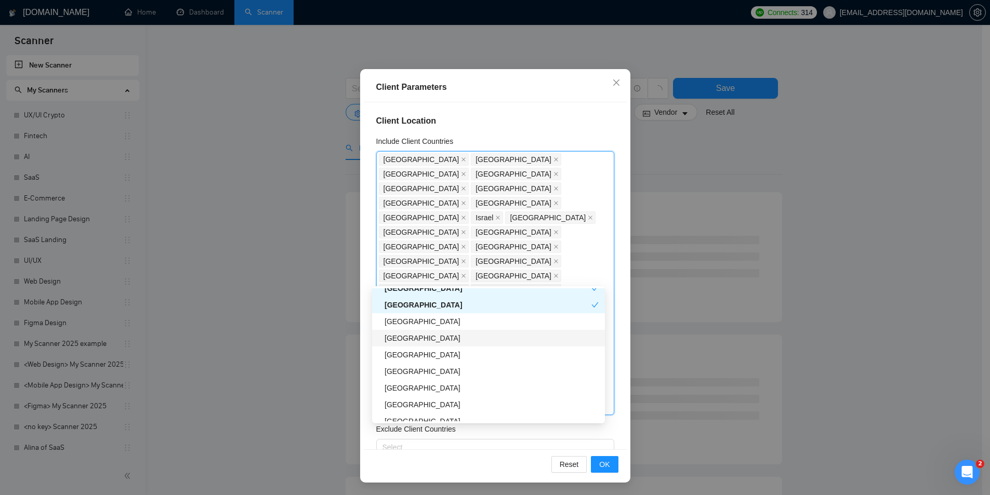
click at [430, 335] on div "[GEOGRAPHIC_DATA]" at bounding box center [491, 337] width 214 height 11
click at [432, 299] on div "[GEOGRAPHIC_DATA]" at bounding box center [491, 302] width 214 height 11
click at [401, 340] on div "[GEOGRAPHIC_DATA]" at bounding box center [491, 335] width 214 height 11
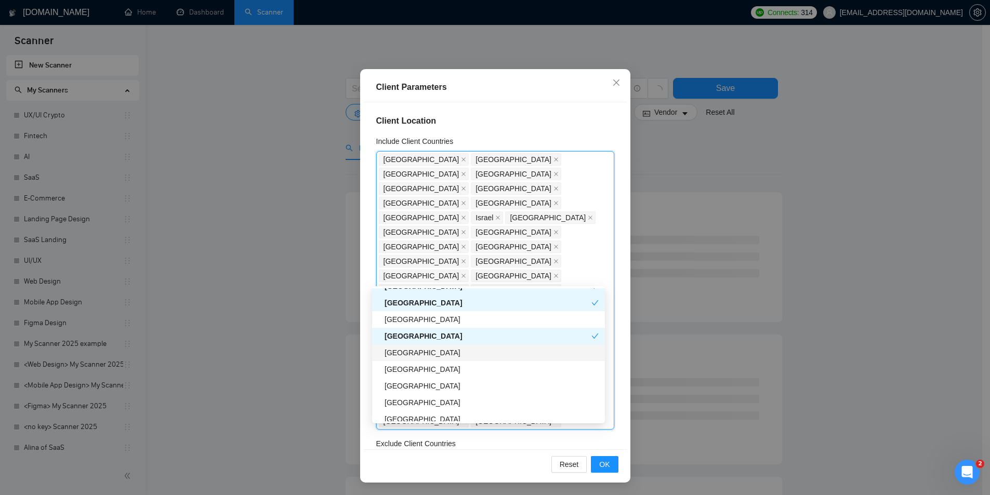
drag, startPoint x: 414, startPoint y: 349, endPoint x: 423, endPoint y: 364, distance: 17.7
click at [415, 349] on div "[GEOGRAPHIC_DATA]" at bounding box center [491, 352] width 214 height 11
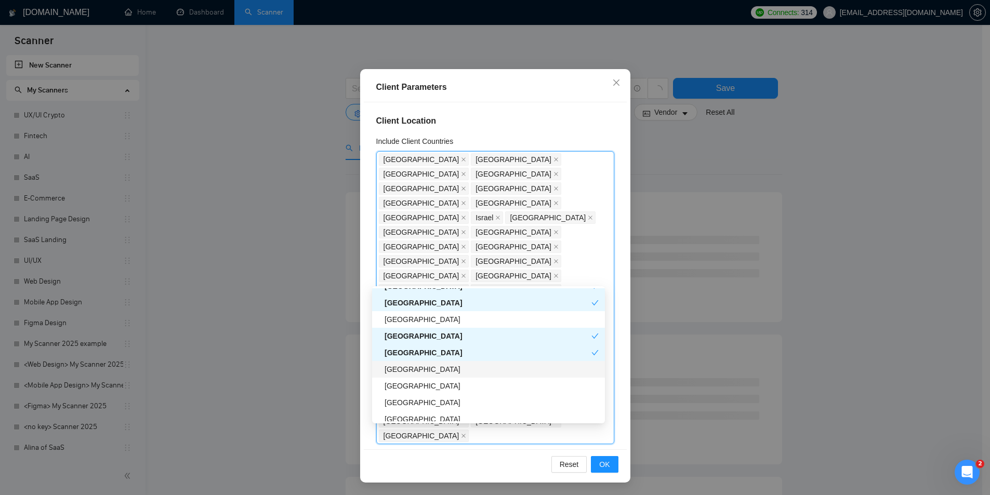
click at [427, 372] on div "[GEOGRAPHIC_DATA]" at bounding box center [491, 369] width 214 height 11
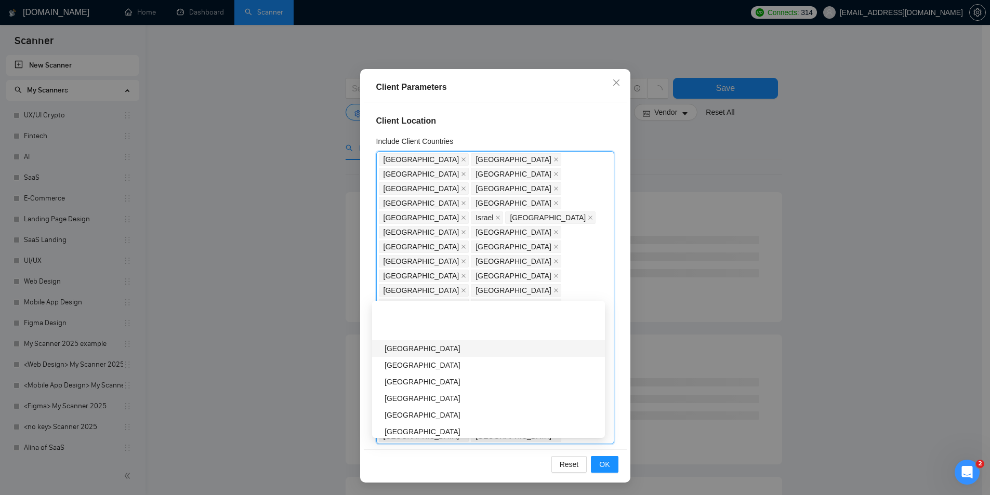
scroll to position [1195, 0]
click at [439, 315] on div "[GEOGRAPHIC_DATA]" at bounding box center [491, 313] width 214 height 11
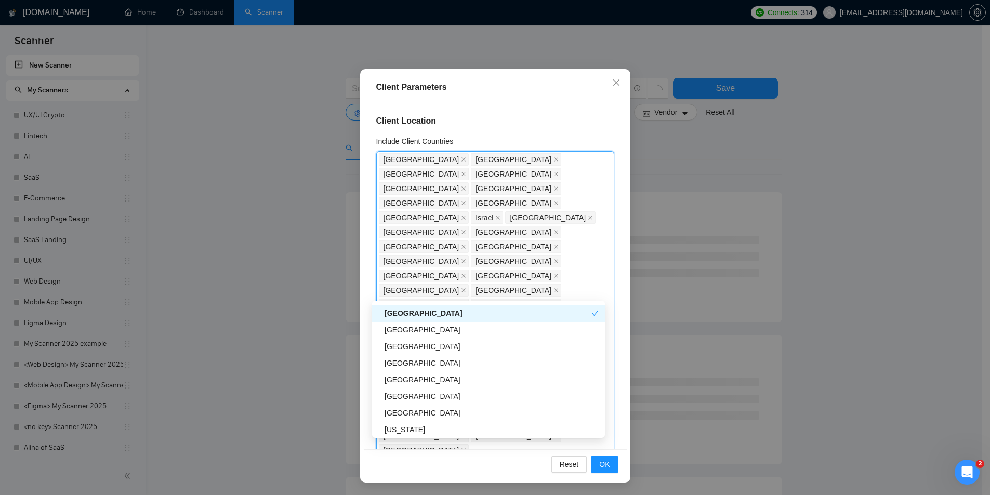
click at [433, 323] on div "[GEOGRAPHIC_DATA]" at bounding box center [488, 330] width 233 height 17
click at [440, 363] on div "[GEOGRAPHIC_DATA]" at bounding box center [491, 362] width 214 height 11
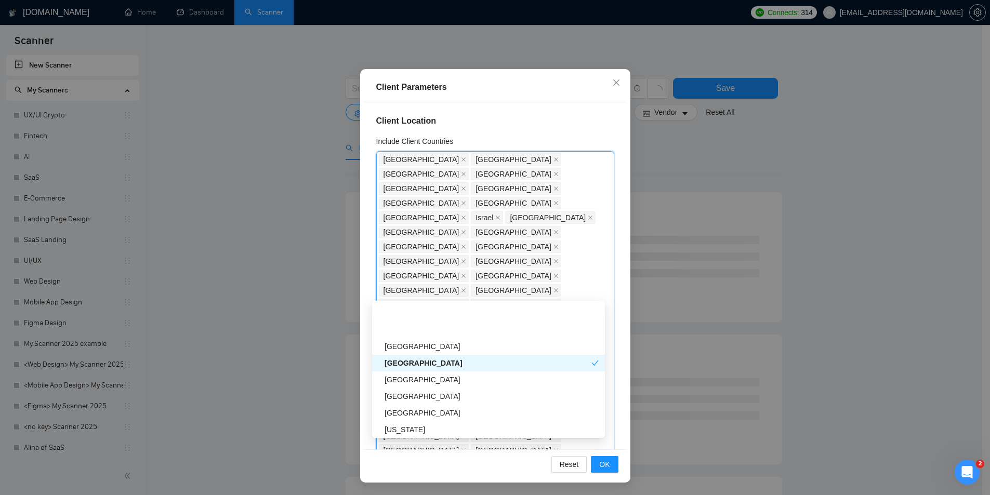
scroll to position [1247, 0]
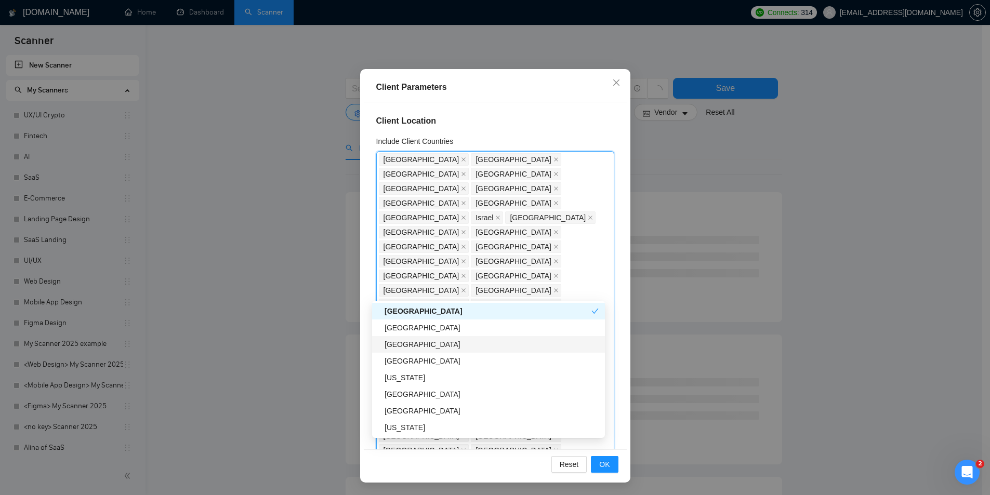
click at [448, 345] on div "[GEOGRAPHIC_DATA]" at bounding box center [491, 344] width 214 height 11
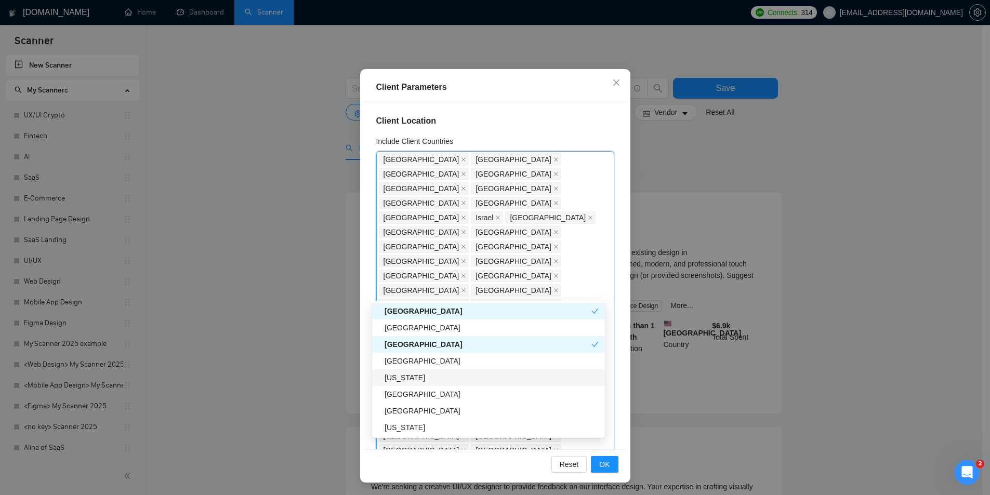
click at [431, 379] on div "[US_STATE]" at bounding box center [491, 377] width 214 height 11
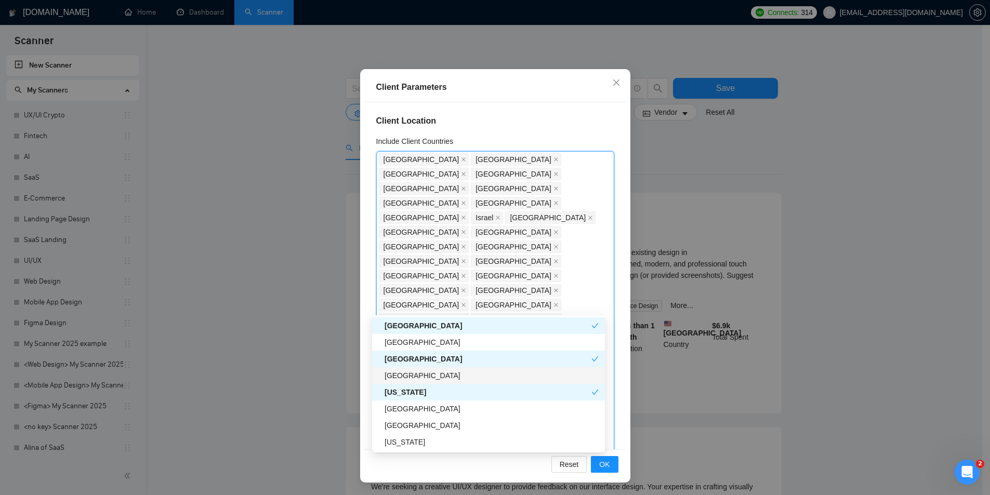
scroll to position [1299, 0]
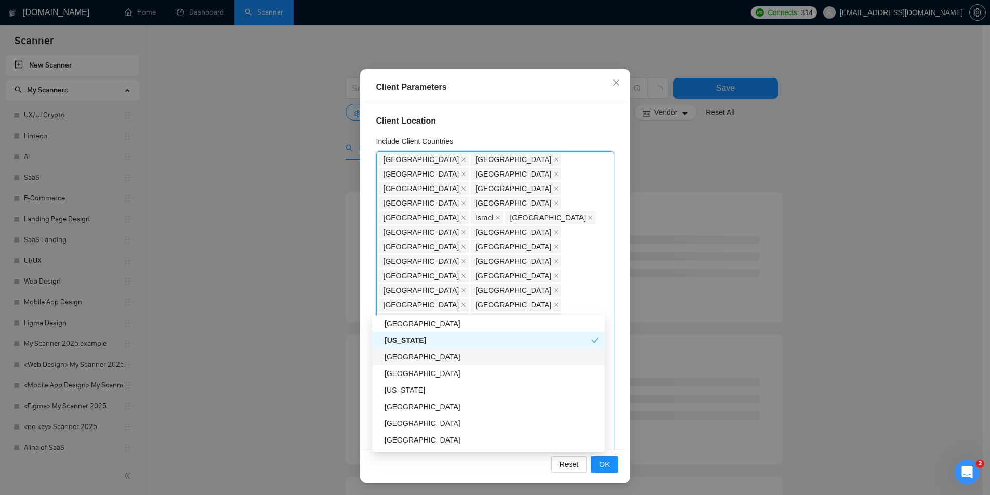
click at [435, 358] on div "Algeria" at bounding box center [491, 356] width 214 height 11
click at [430, 356] on div "Algeria" at bounding box center [487, 356] width 207 height 11
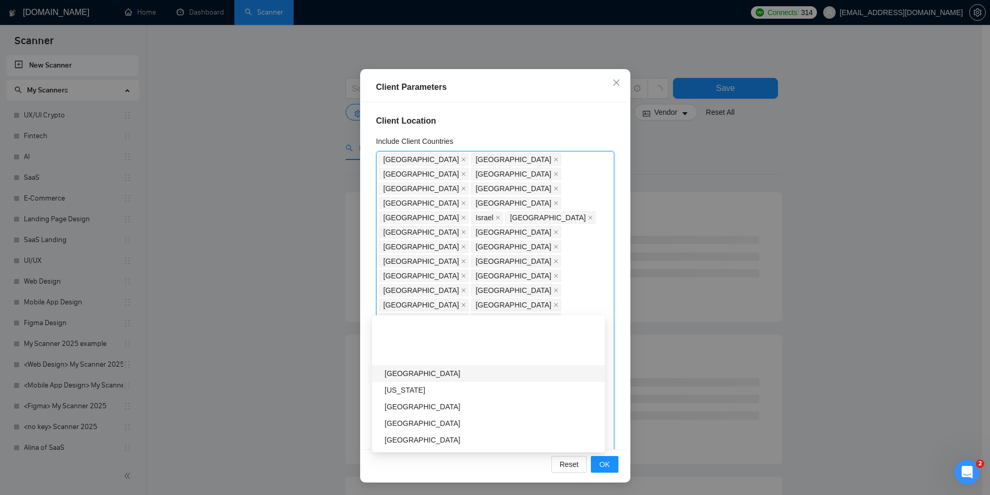
scroll to position [1351, 0]
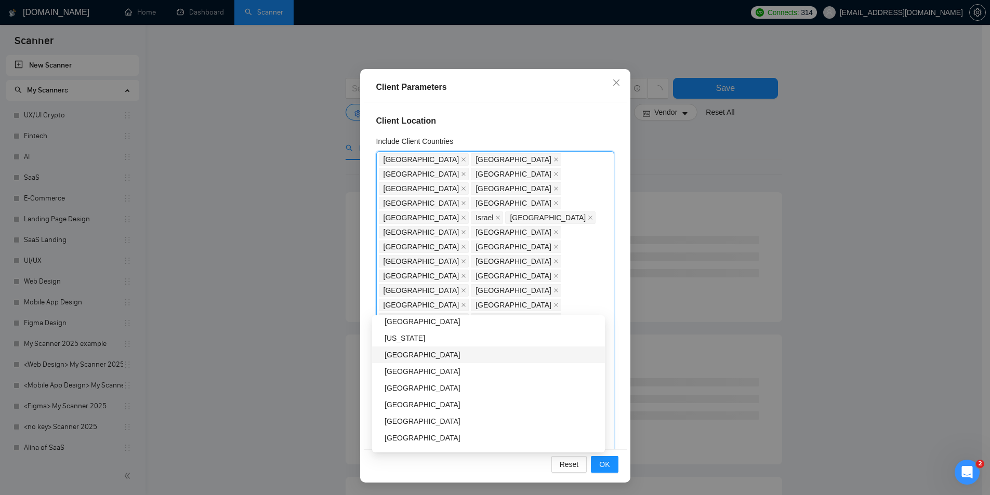
click at [437, 352] on div "[GEOGRAPHIC_DATA]" at bounding box center [491, 354] width 214 height 11
click at [448, 372] on div "[GEOGRAPHIC_DATA]" at bounding box center [491, 369] width 214 height 11
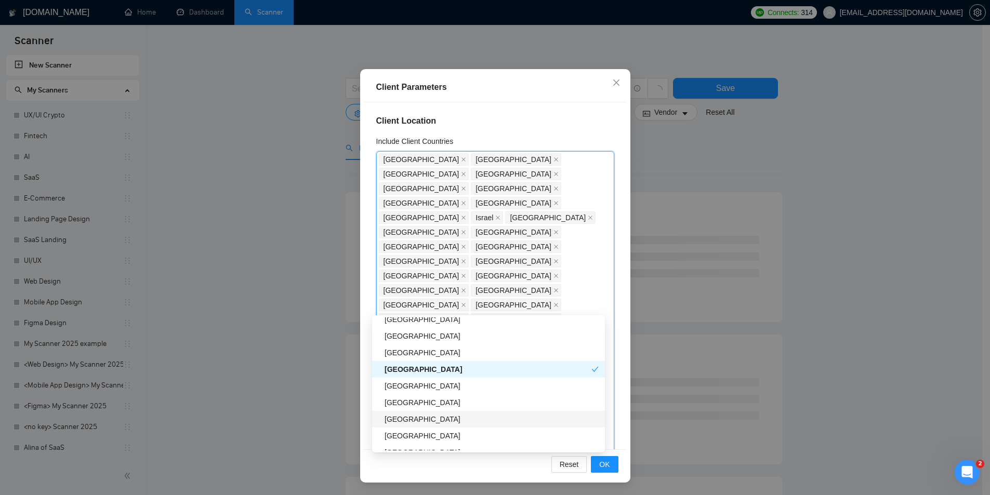
click at [443, 383] on div "[GEOGRAPHIC_DATA]" at bounding box center [491, 418] width 214 height 11
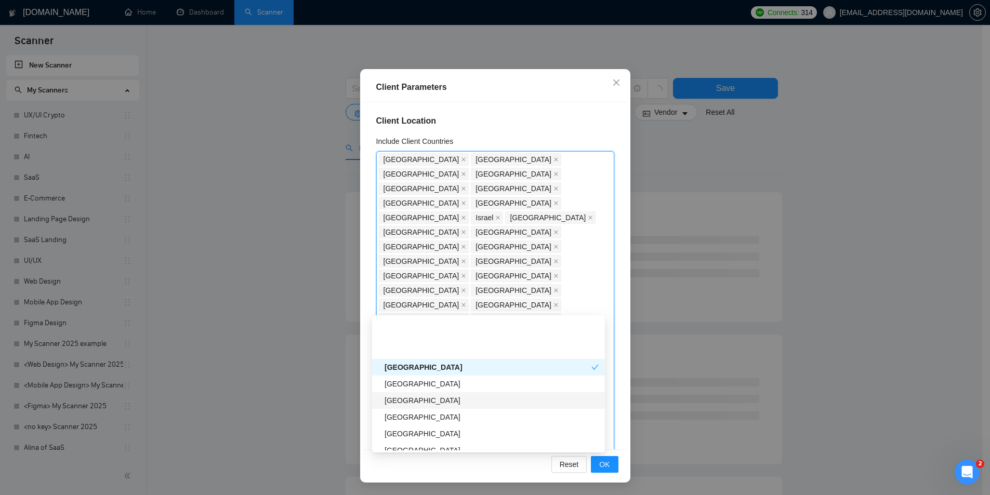
scroll to position [1506, 0]
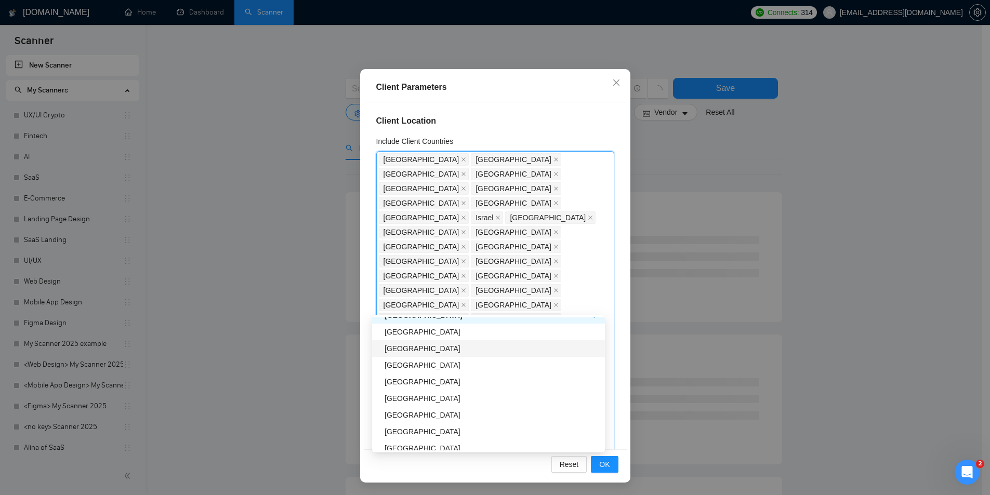
click at [424, 347] on div "[GEOGRAPHIC_DATA]" at bounding box center [491, 348] width 214 height 11
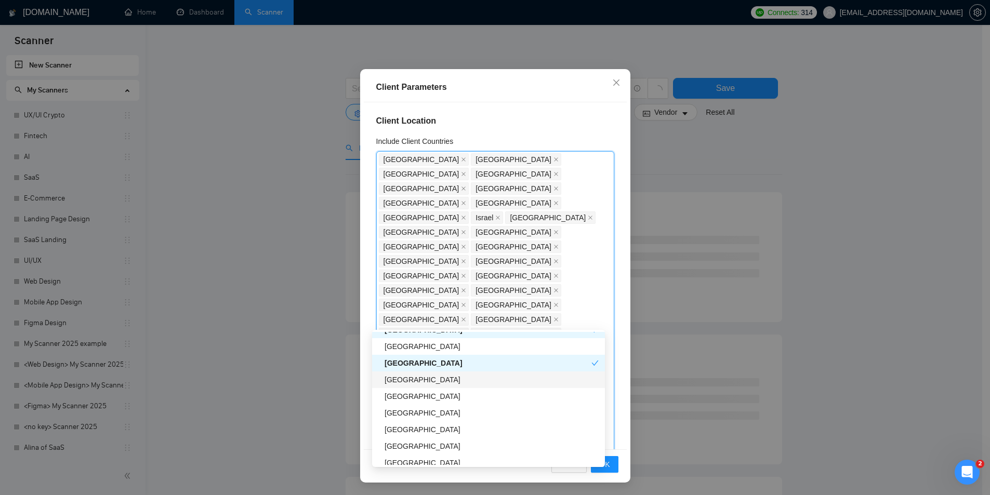
click at [425, 379] on div "[GEOGRAPHIC_DATA]" at bounding box center [491, 379] width 214 height 11
click at [430, 383] on div "Uzbekistan" at bounding box center [491, 412] width 214 height 11
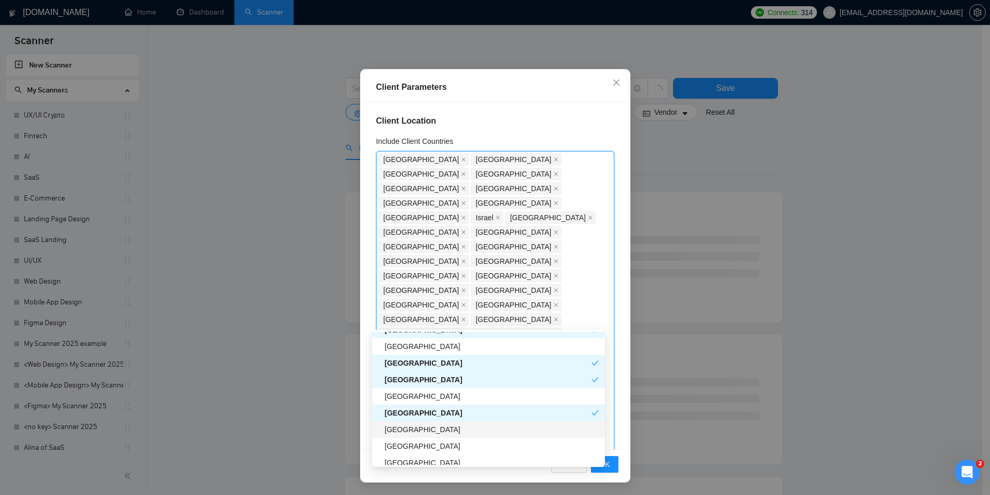
scroll to position [1558, 0]
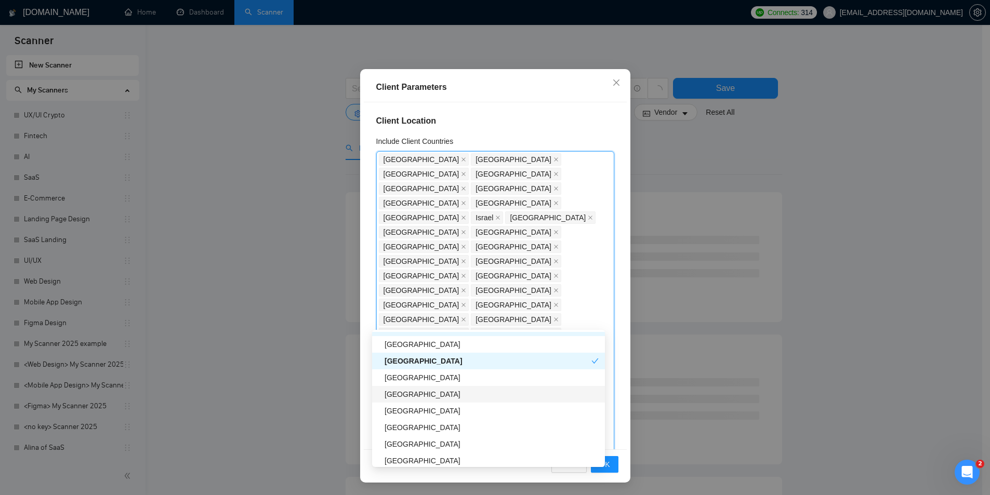
click at [430, 383] on div "[GEOGRAPHIC_DATA]" at bounding box center [491, 394] width 214 height 11
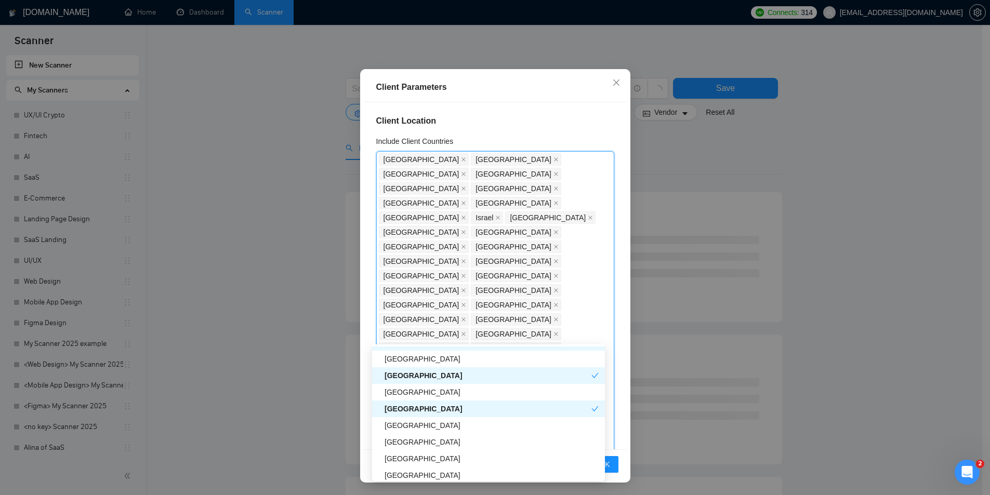
click at [422, 375] on div "Uzbekistan" at bounding box center [487, 375] width 207 height 11
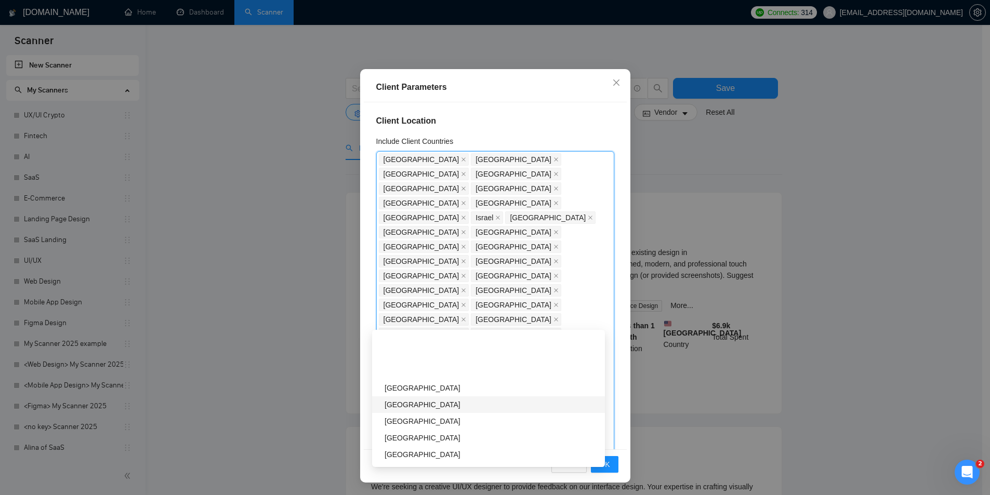
scroll to position [1766, 0]
click at [432, 383] on div "[GEOGRAPHIC_DATA]" at bounding box center [491, 402] width 214 height 11
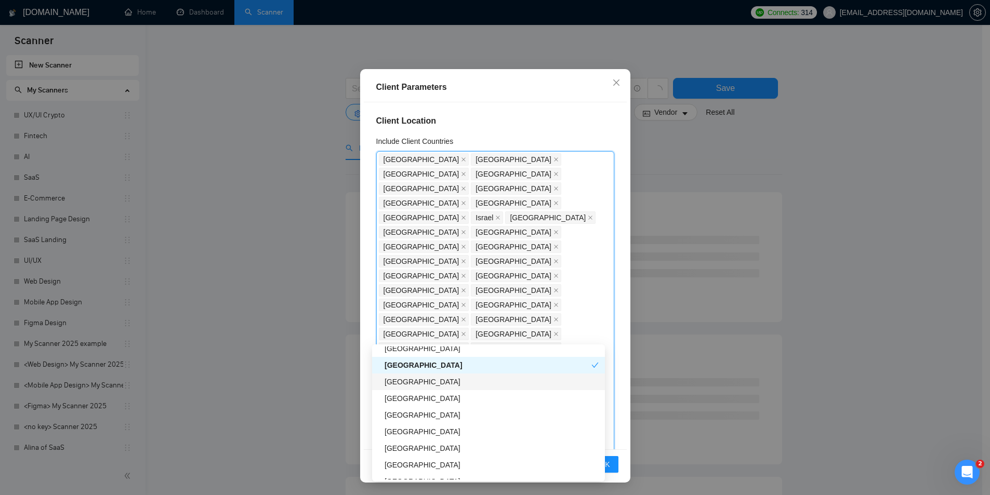
scroll to position [1870, 0]
click at [435, 378] on div "[GEOGRAPHIC_DATA]" at bounding box center [491, 379] width 214 height 11
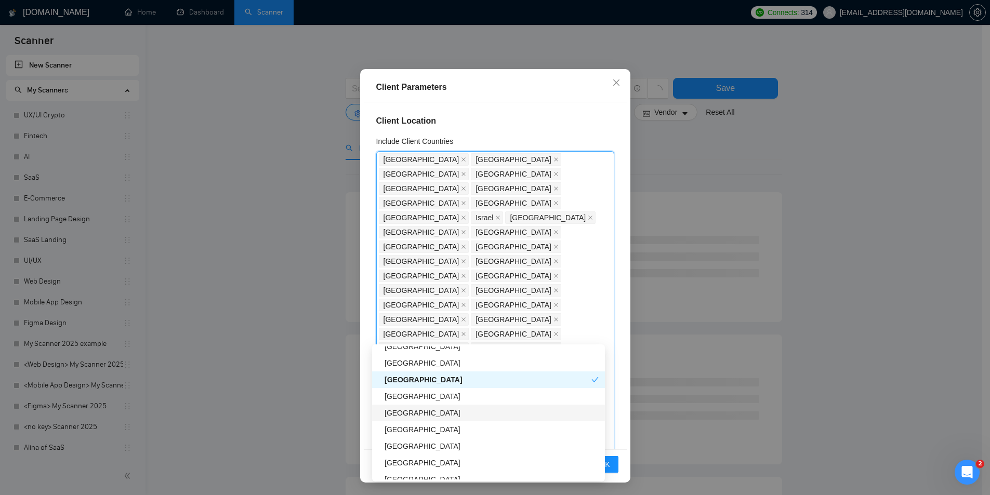
scroll to position [1922, 0]
drag, startPoint x: 447, startPoint y: 379, endPoint x: 446, endPoint y: 384, distance: 5.2
click at [447, 379] on div "[GEOGRAPHIC_DATA]" at bounding box center [491, 377] width 214 height 11
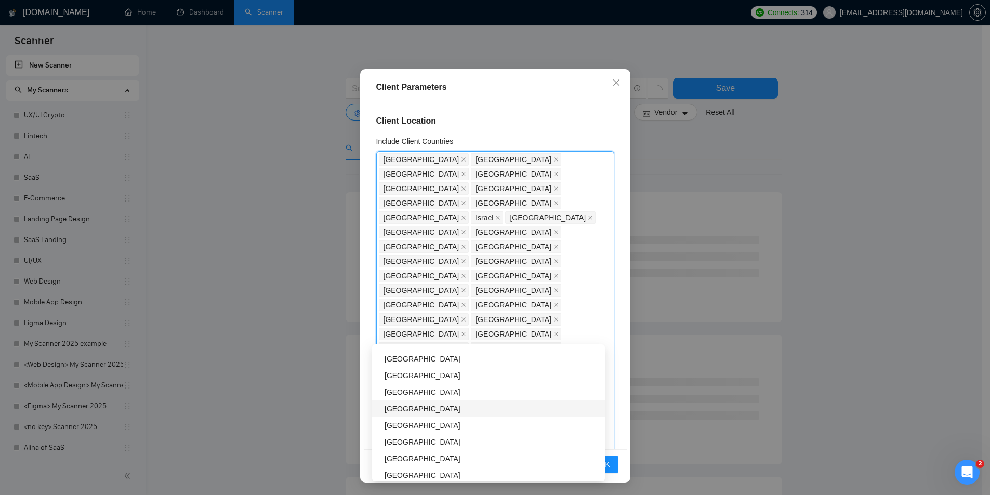
click at [443, 383] on div "[GEOGRAPHIC_DATA]" at bounding box center [491, 408] width 214 height 11
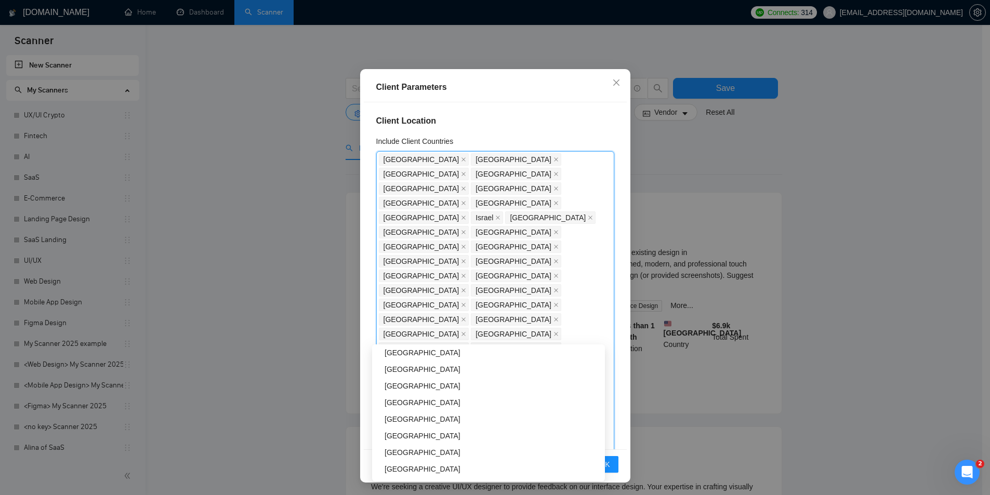
scroll to position [2078, 0]
click at [430, 383] on div "[GEOGRAPHIC_DATA]" at bounding box center [491, 387] width 214 height 11
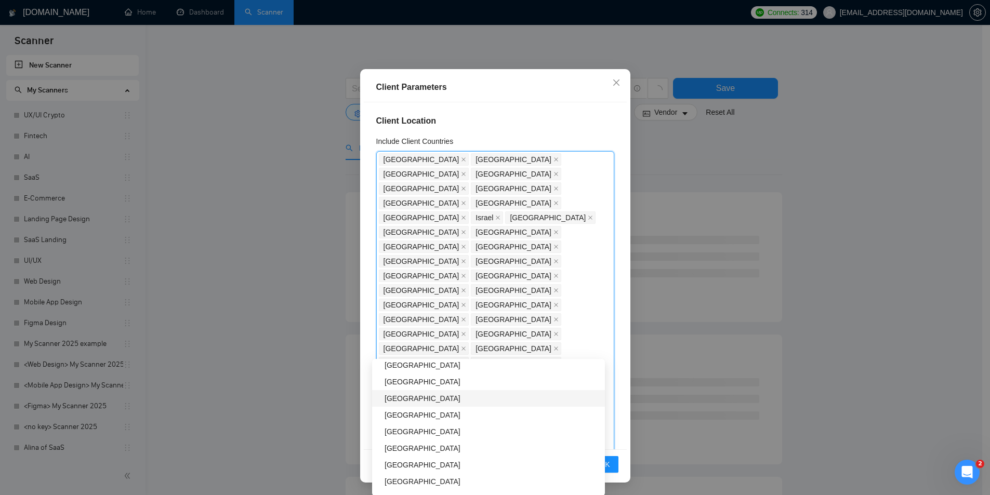
scroll to position [2234, 0]
click at [452, 383] on div "[GEOGRAPHIC_DATA]" at bounding box center [491, 396] width 214 height 11
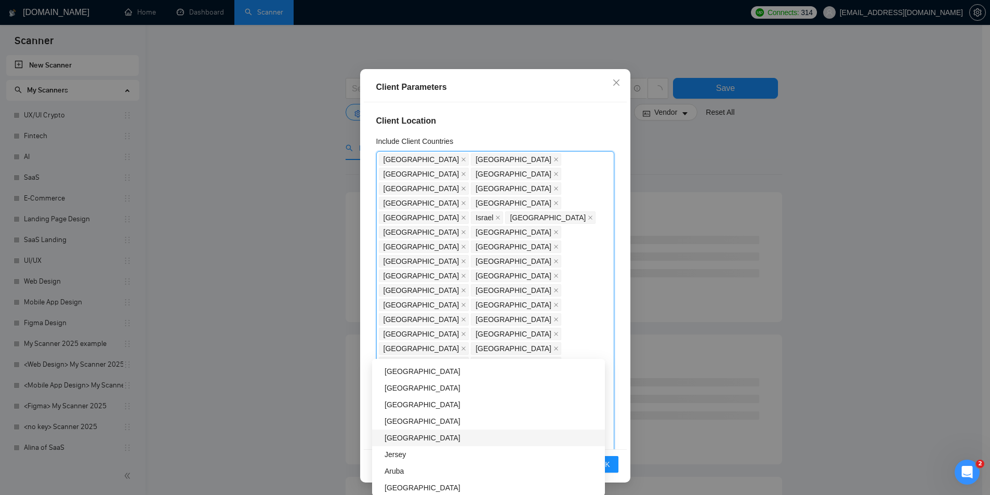
click at [444, 383] on div "[GEOGRAPHIC_DATA]" at bounding box center [491, 437] width 214 height 11
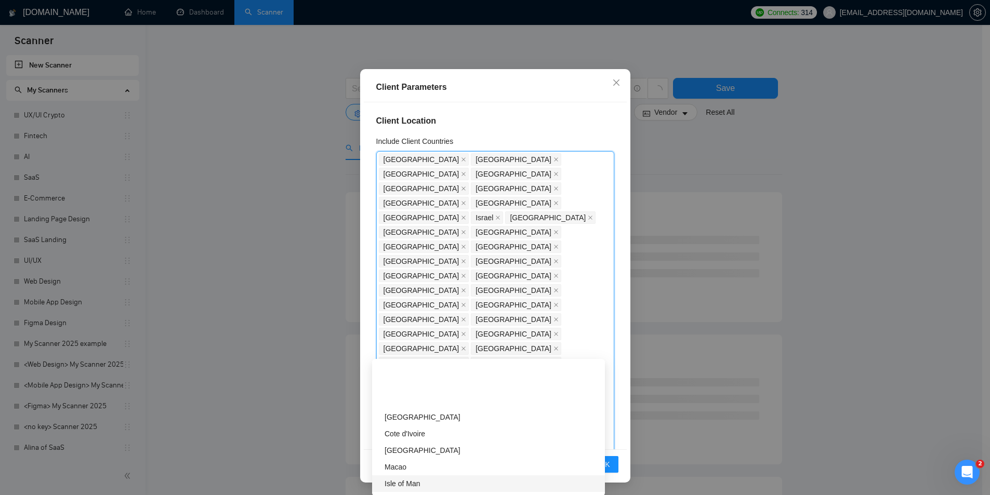
scroll to position [2597, 0]
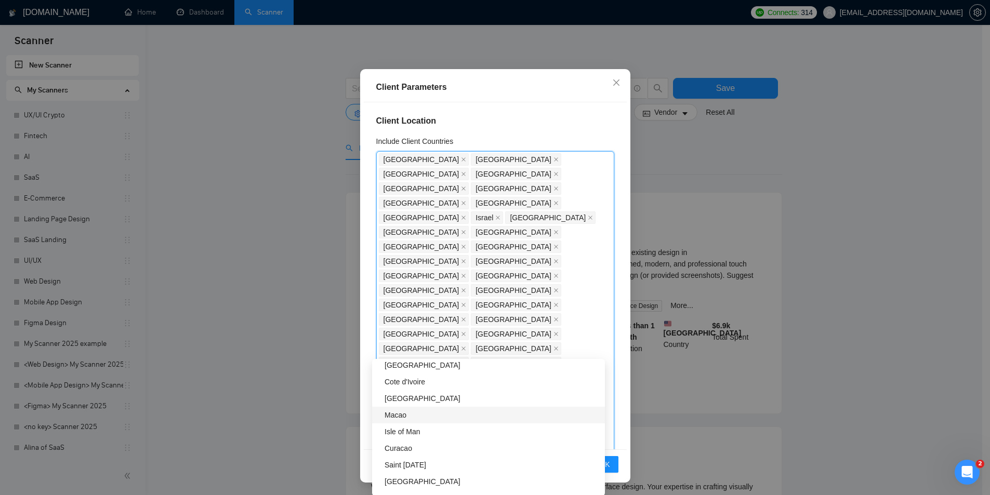
click at [420, 383] on div "Macao" at bounding box center [491, 414] width 214 height 11
click at [420, 383] on div "Macao" at bounding box center [488, 415] width 233 height 17
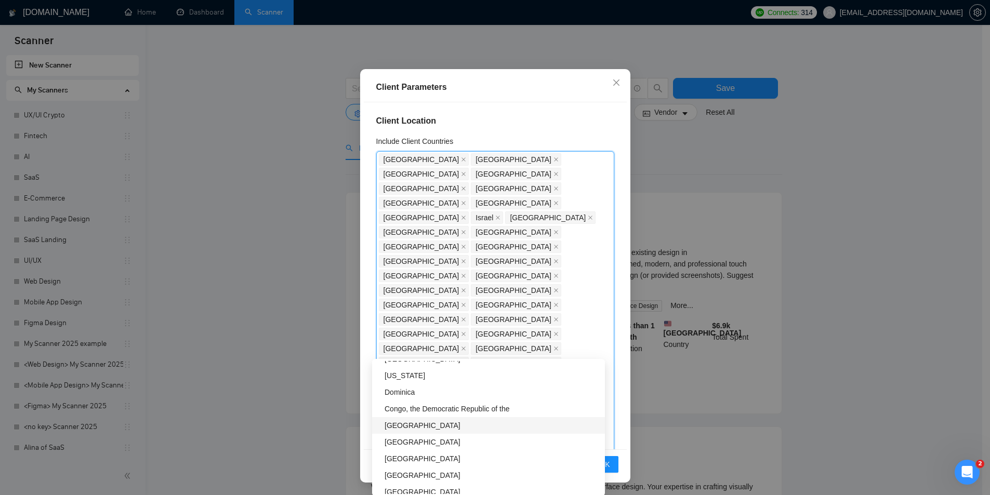
scroll to position [2805, 0]
click at [433, 383] on div "[GEOGRAPHIC_DATA]" at bounding box center [491, 406] width 214 height 11
click at [433, 383] on div "[GEOGRAPHIC_DATA]" at bounding box center [491, 429] width 214 height 11
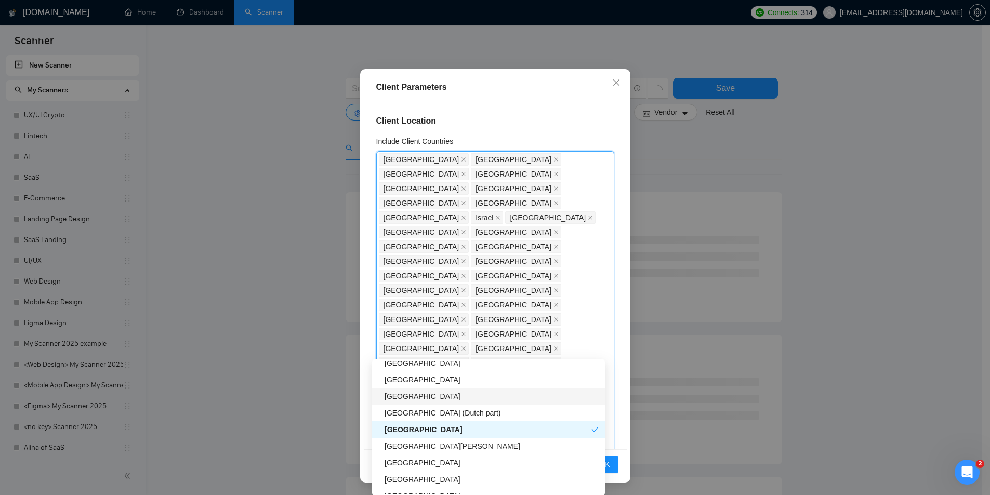
click at [414, 383] on div "[GEOGRAPHIC_DATA]" at bounding box center [491, 396] width 214 height 11
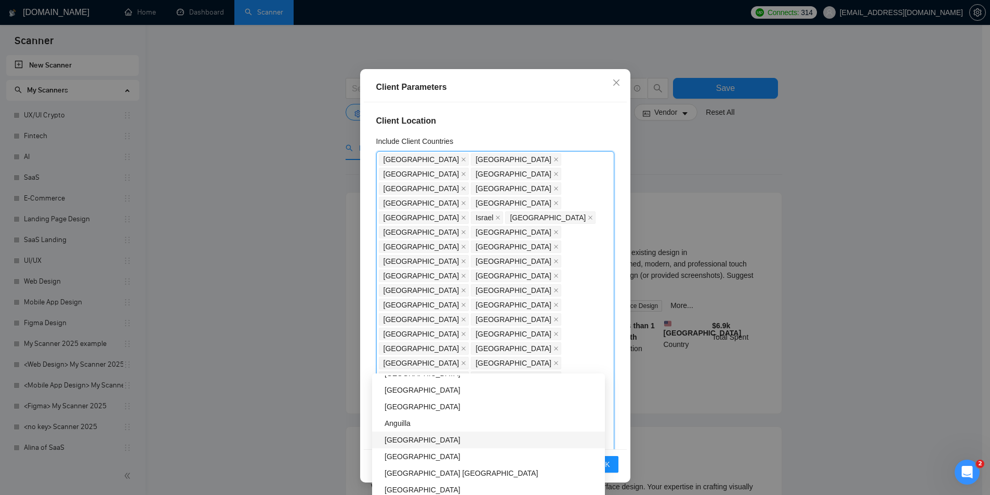
scroll to position [2285, 0]
click at [433, 383] on div "[GEOGRAPHIC_DATA]" at bounding box center [491, 441] width 214 height 11
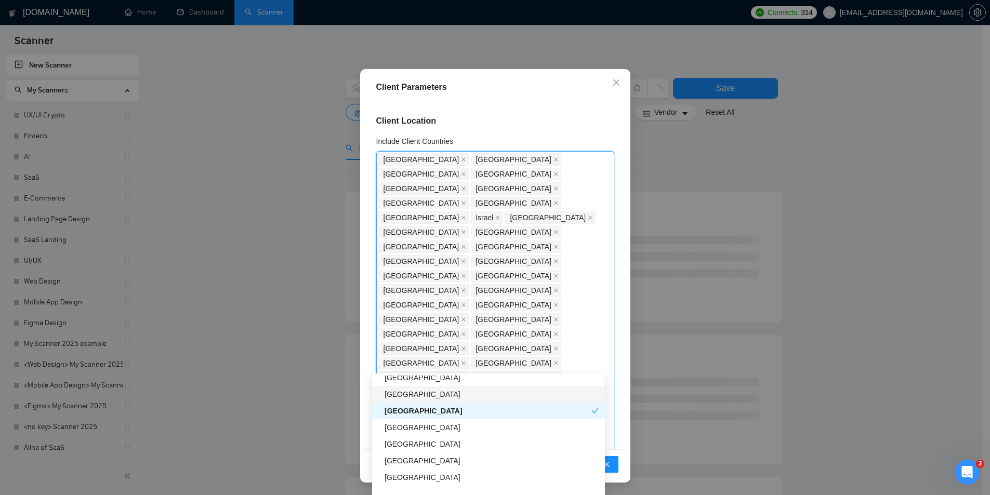
scroll to position [2182, 0]
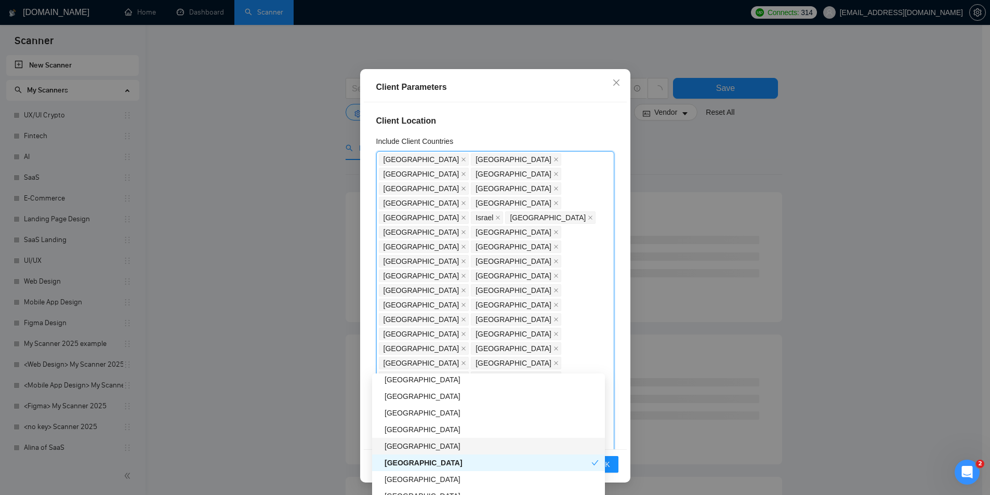
click at [430, 383] on div "[GEOGRAPHIC_DATA]" at bounding box center [491, 445] width 214 height 11
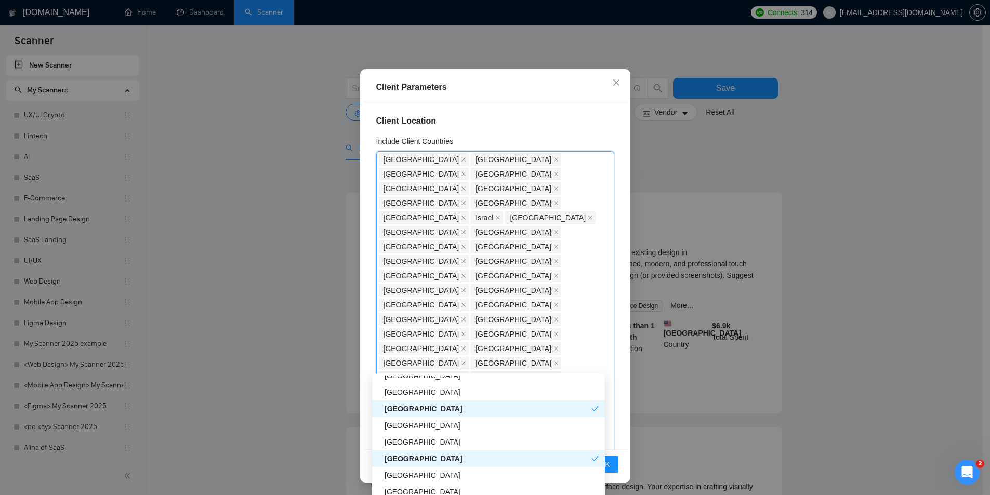
scroll to position [1818, 0]
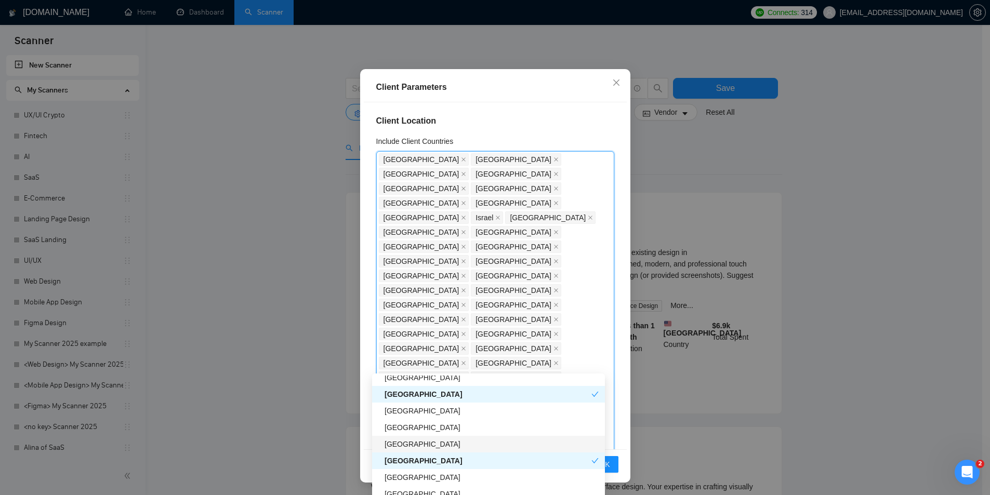
click at [422, 383] on div "Cambodia" at bounding box center [491, 443] width 214 height 11
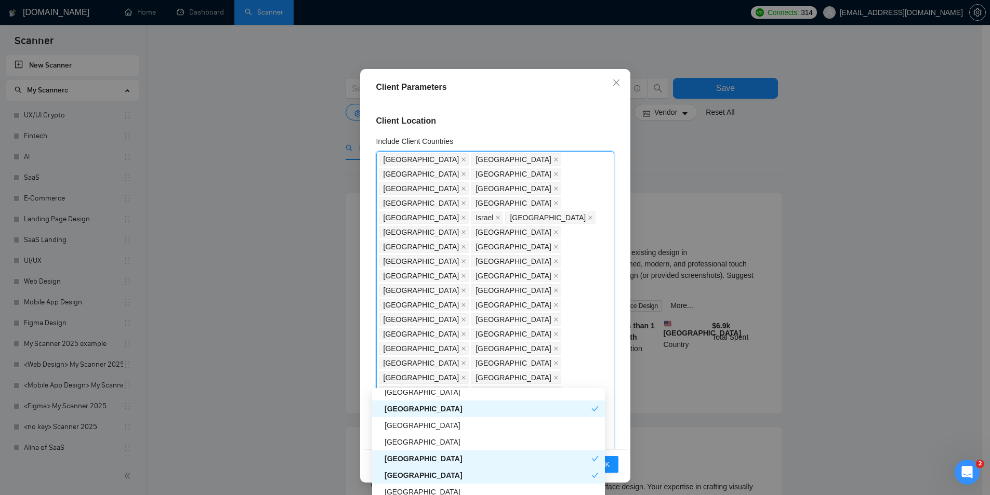
click at [434, 383] on div "Cambodia" at bounding box center [487, 458] width 207 height 11
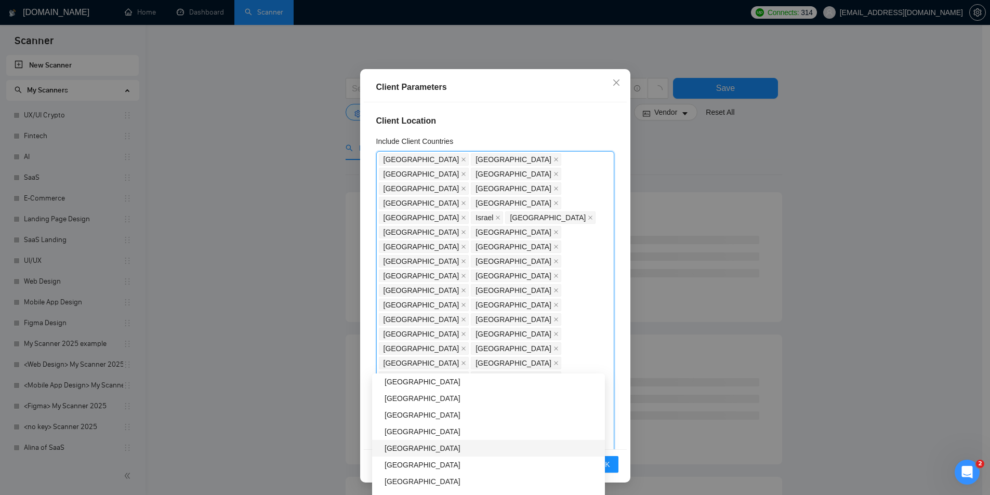
scroll to position [1662, 0]
click at [427, 383] on div "[GEOGRAPHIC_DATA]" at bounding box center [491, 483] width 214 height 11
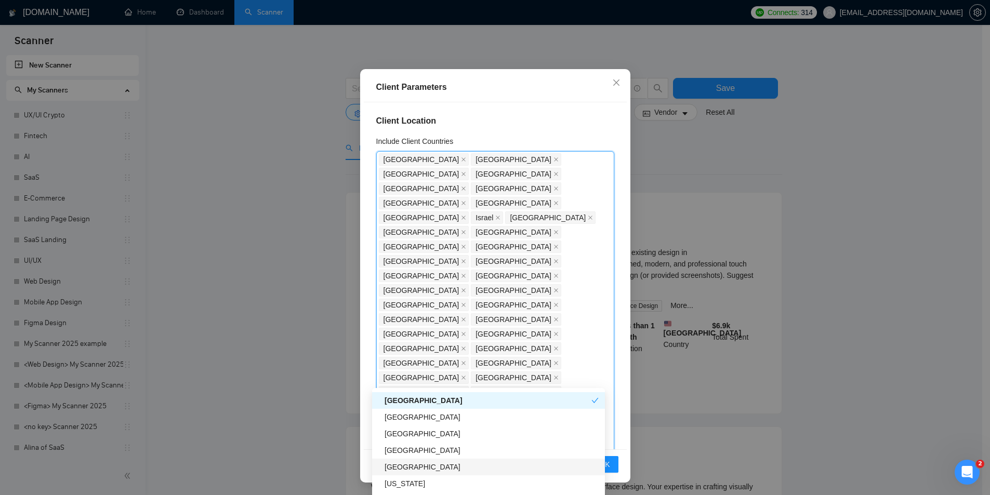
click at [420, 383] on div "[GEOGRAPHIC_DATA]" at bounding box center [491, 466] width 214 height 11
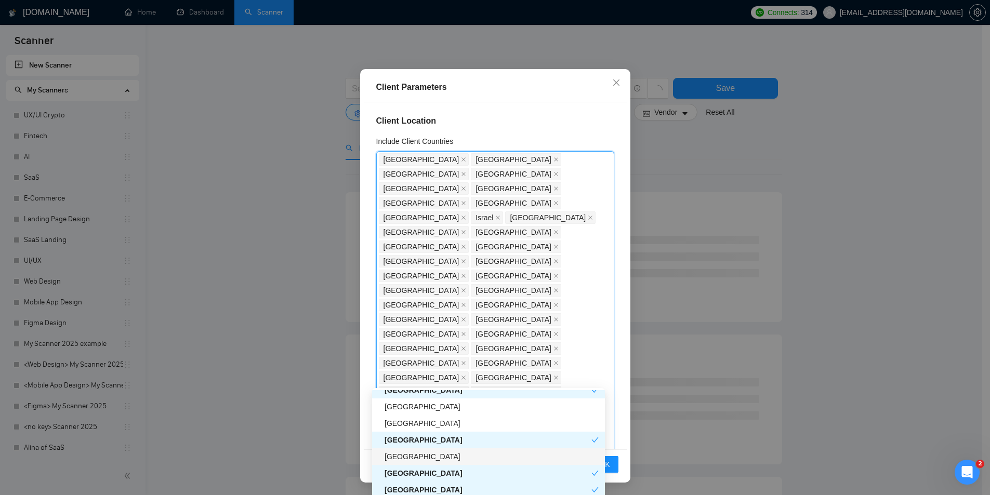
scroll to position [1402, 0]
click at [418, 383] on div "[GEOGRAPHIC_DATA]" at bounding box center [491, 458] width 214 height 11
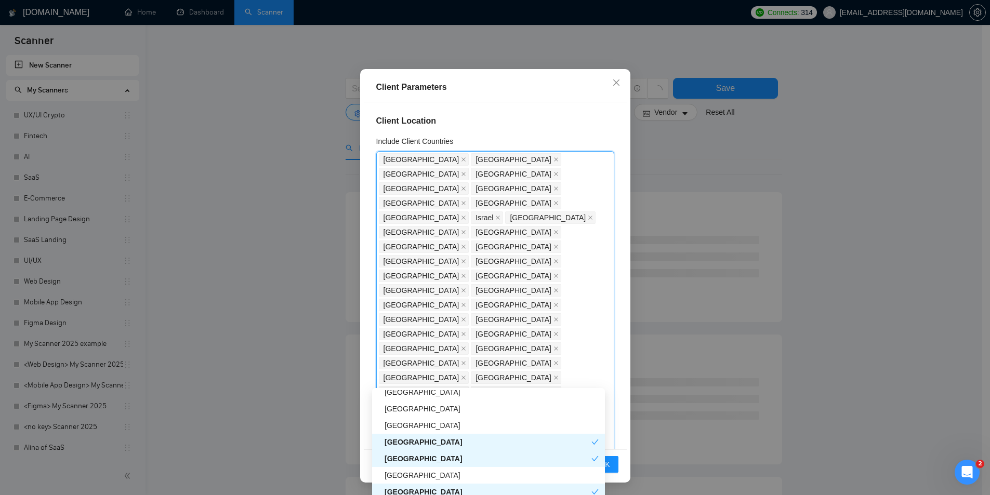
scroll to position [1351, 0]
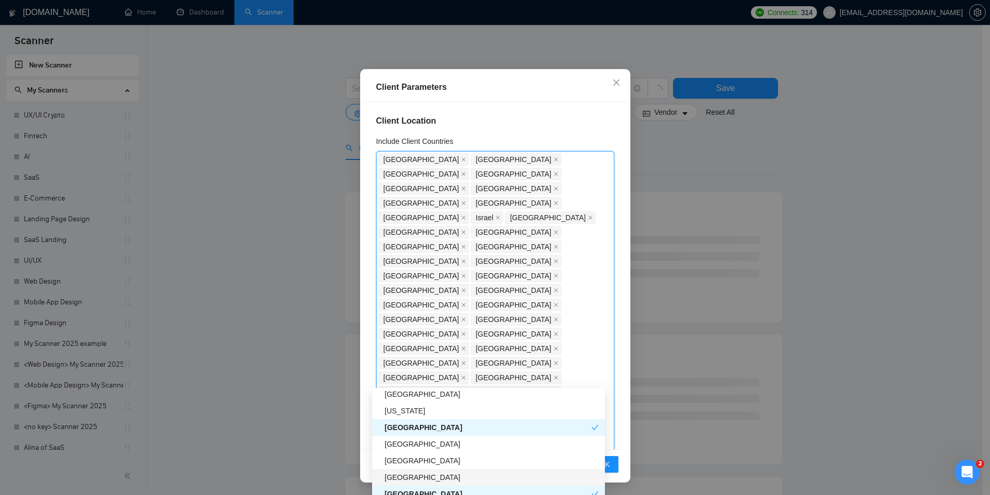
click at [424, 383] on div "[GEOGRAPHIC_DATA]" at bounding box center [491, 477] width 214 height 11
click at [418, 383] on div "[GEOGRAPHIC_DATA]" at bounding box center [491, 460] width 214 height 11
click at [431, 383] on div "[GEOGRAPHIC_DATA]" at bounding box center [487, 460] width 207 height 11
drag, startPoint x: 431, startPoint y: 460, endPoint x: 430, endPoint y: 466, distance: 6.8
click at [430, 383] on div "[GEOGRAPHIC_DATA]" at bounding box center [488, 460] width 233 height 17
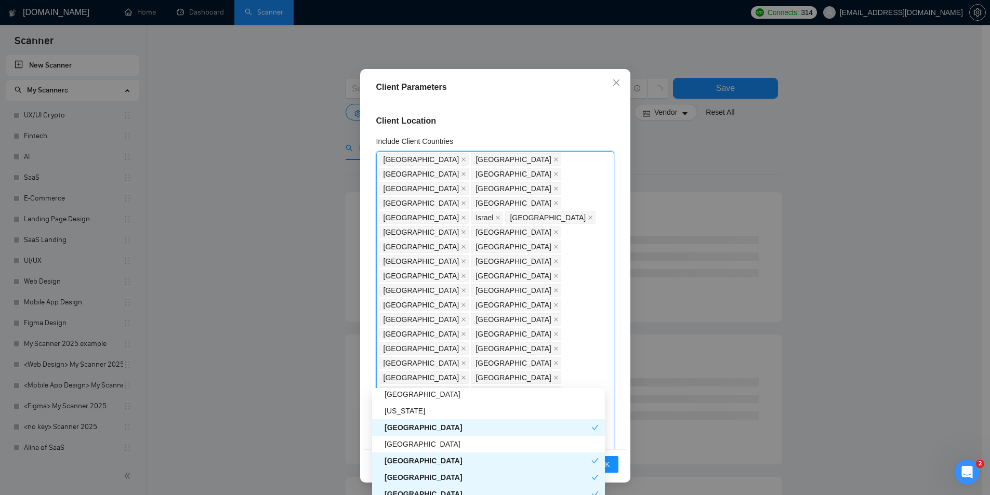
scroll to position [1299, 0]
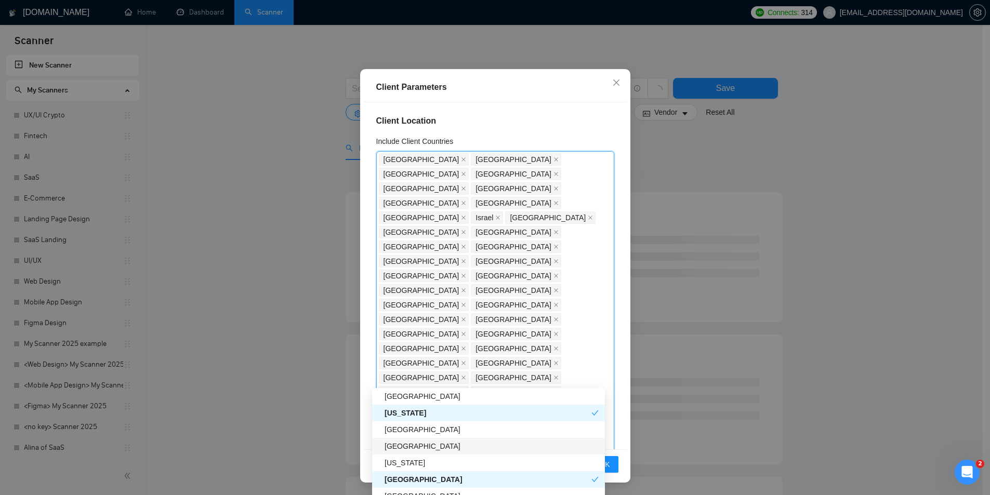
click at [421, 383] on div "[GEOGRAPHIC_DATA]" at bounding box center [491, 445] width 214 height 11
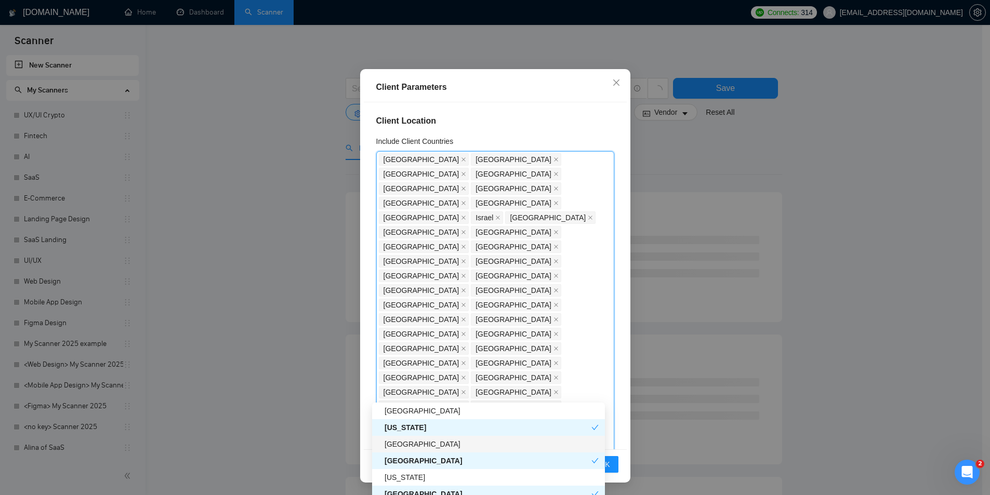
click at [416, 383] on div "Algeria" at bounding box center [491, 443] width 214 height 11
click at [419, 383] on div "Algeria" at bounding box center [487, 443] width 207 height 11
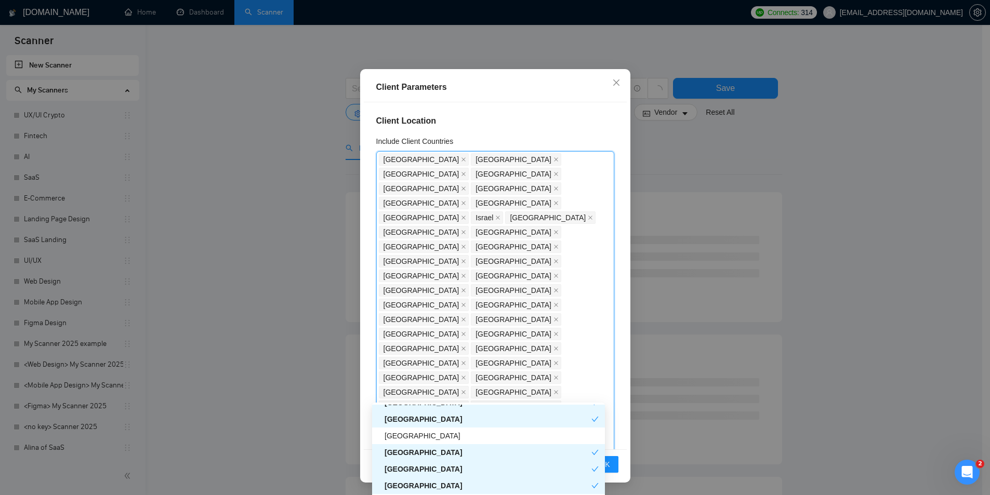
scroll to position [1039, 0]
click at [418, 383] on div "[GEOGRAPHIC_DATA]" at bounding box center [491, 487] width 214 height 11
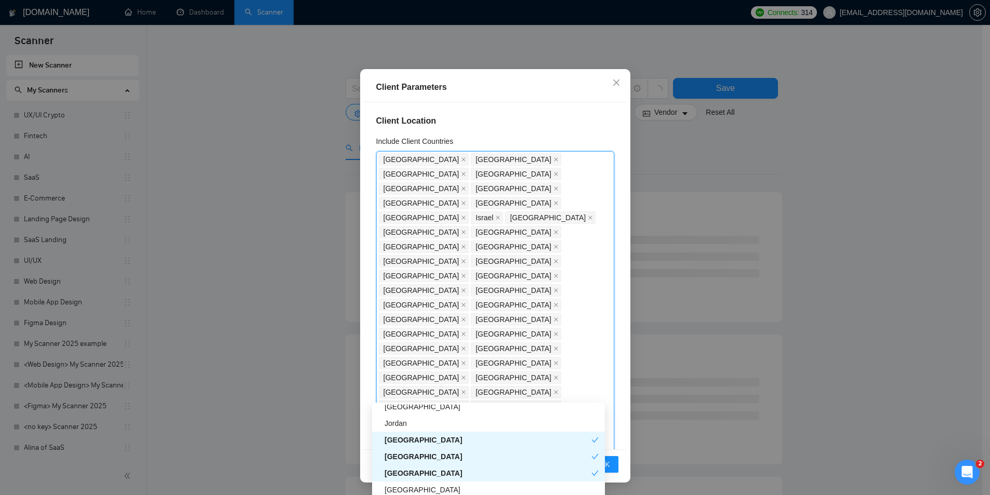
scroll to position [935, 0]
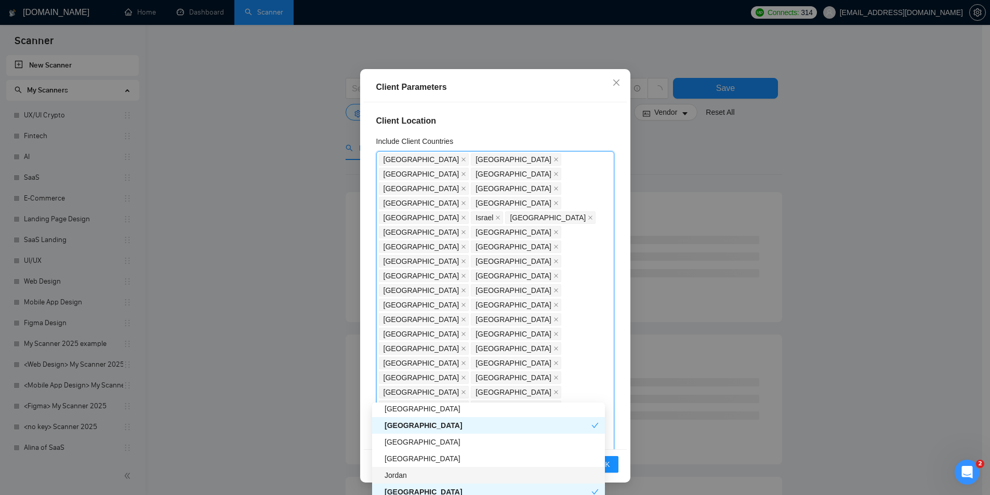
click at [409, 383] on div "Jordan" at bounding box center [491, 475] width 214 height 11
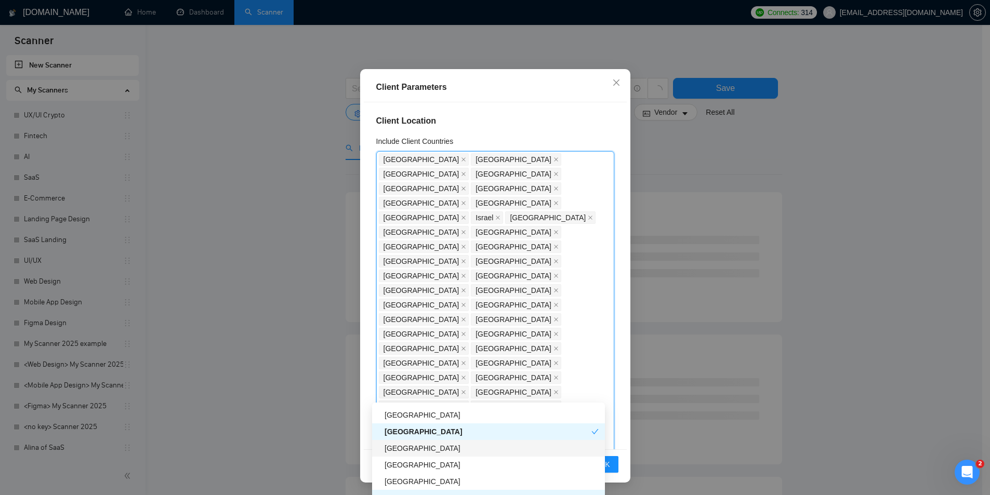
scroll to position [727, 0]
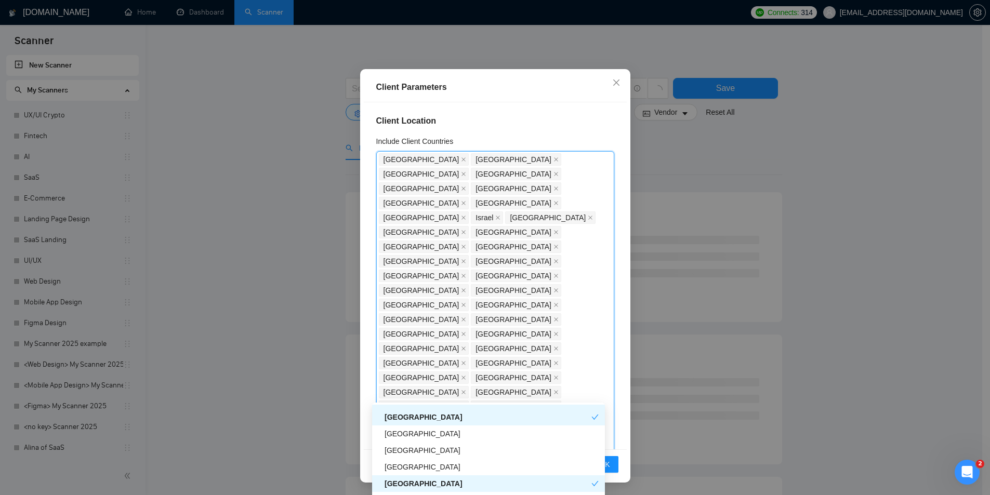
drag, startPoint x: 419, startPoint y: 467, endPoint x: 425, endPoint y: 480, distance: 14.4
click at [425, 383] on div "Poland Norway Japan Thailand Brazil Portugal Mexico Indonesia Kenya Bulgaria" at bounding box center [488, 475] width 233 height 166
click at [433, 383] on div "[GEOGRAPHIC_DATA]" at bounding box center [491, 466] width 214 height 11
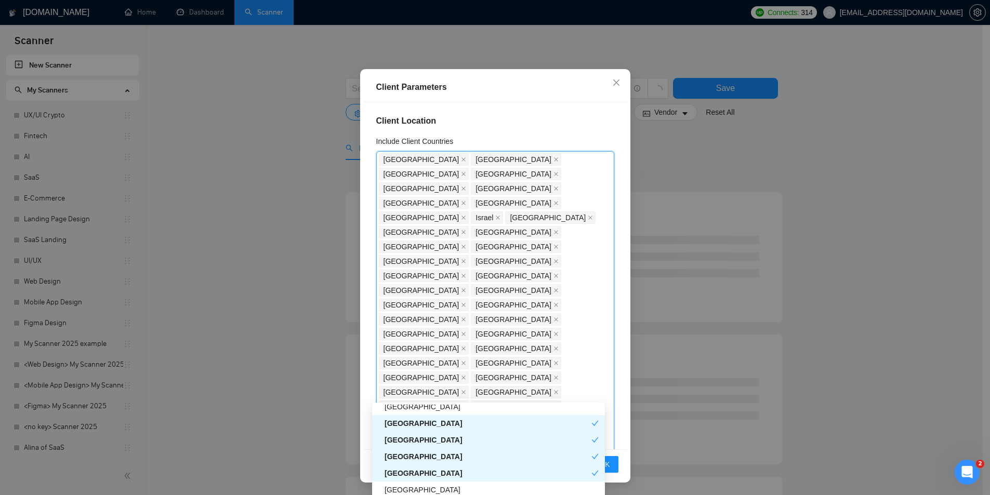
scroll to position [519, 0]
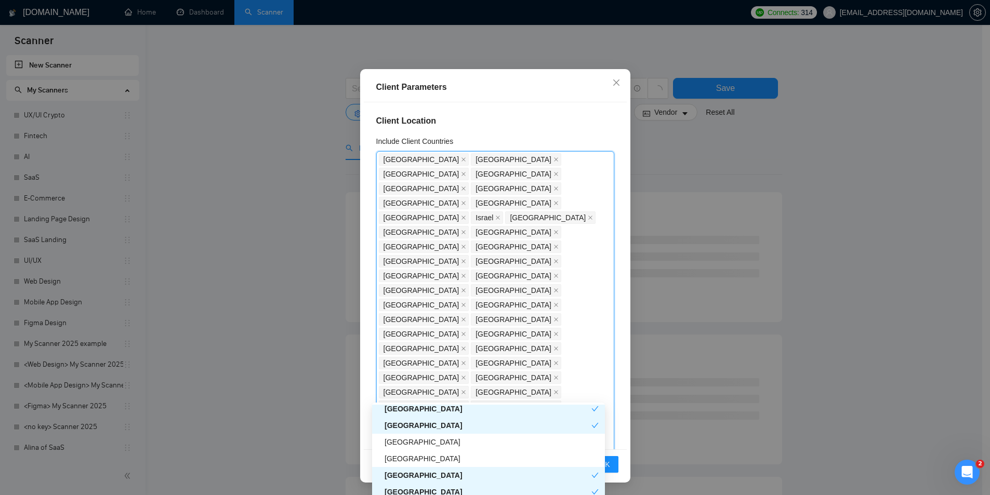
drag, startPoint x: 424, startPoint y: 459, endPoint x: 429, endPoint y: 471, distance: 12.8
click at [429, 383] on div "New Zealand Sweden South Africa Malaysia Turkey Egypt Belgium Denmark Banglades…" at bounding box center [488, 483] width 233 height 166
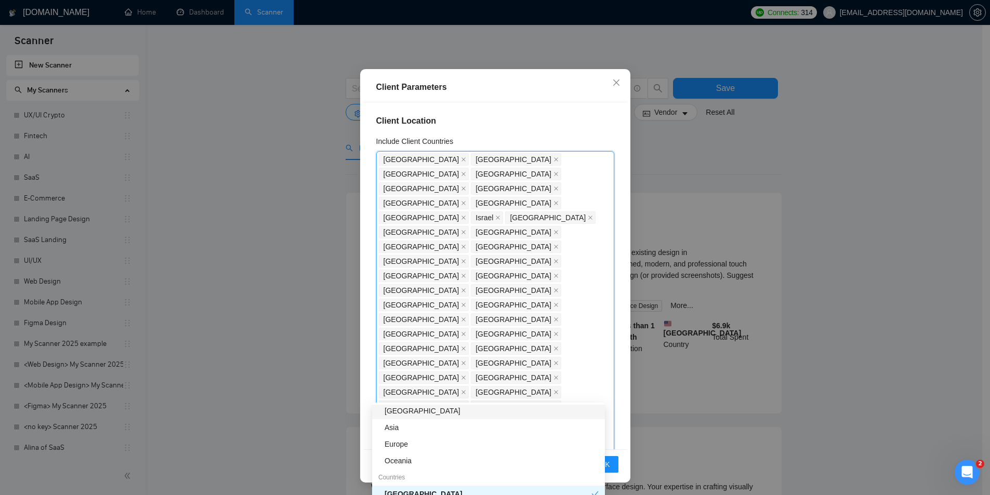
scroll to position [0, 0]
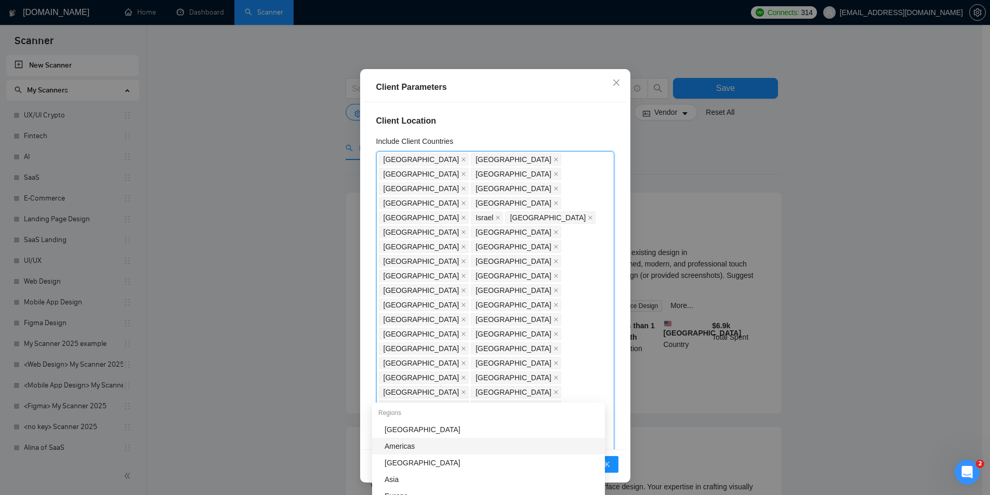
click at [360, 357] on div "Client Parameters Client Location Include Client Countries United States United…" at bounding box center [495, 275] width 270 height 413
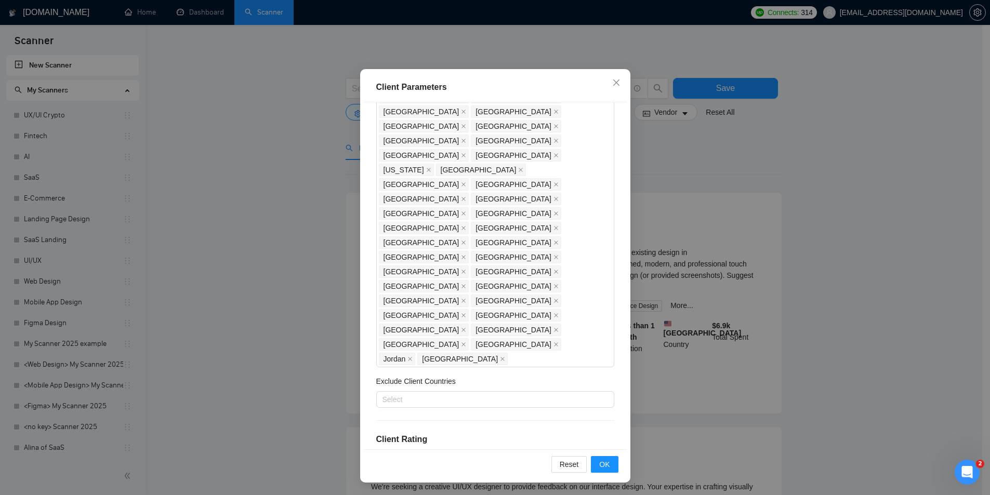
scroll to position [467, 0]
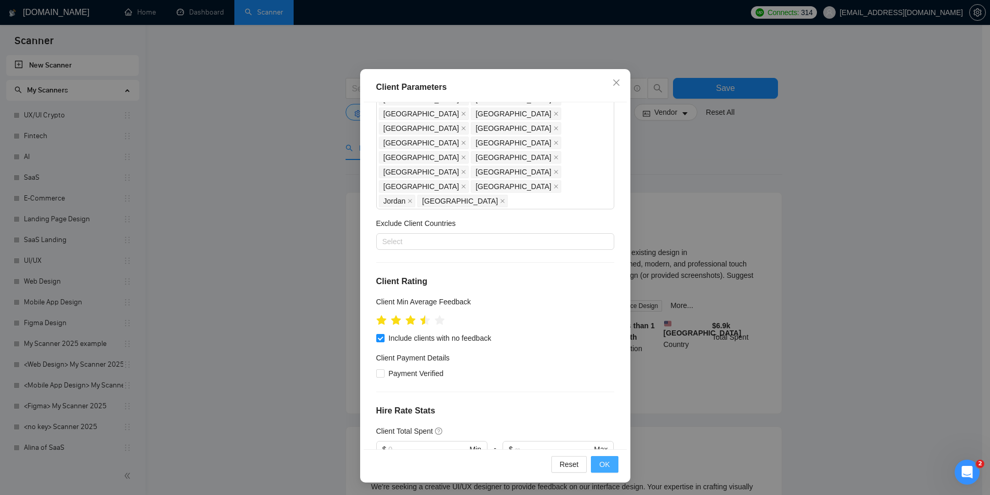
click at [599, 383] on span "OK" at bounding box center [604, 464] width 10 height 11
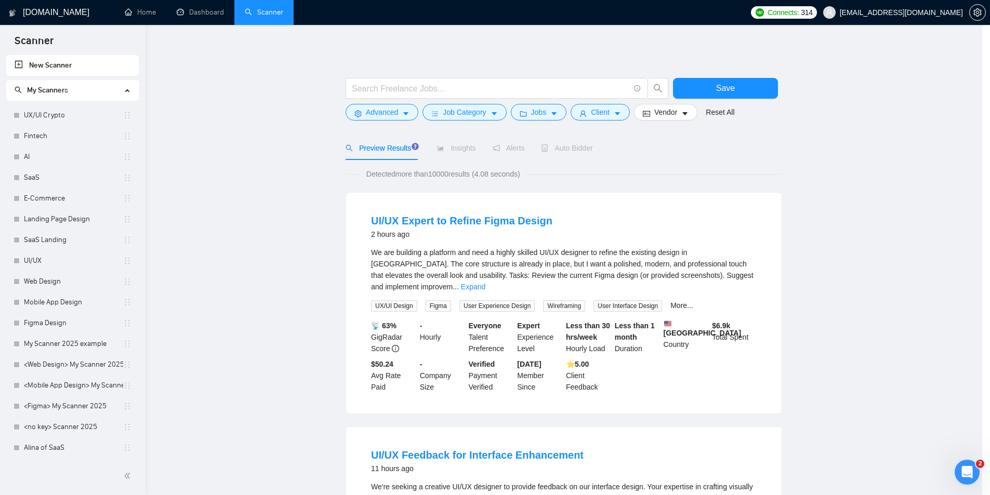
scroll to position [0, 0]
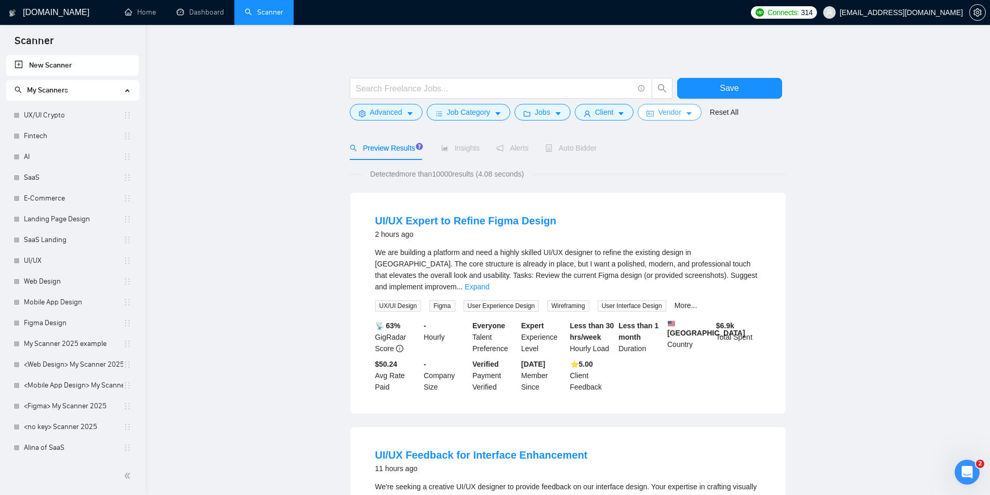
click at [664, 113] on span "Vendor" at bounding box center [669, 111] width 23 height 11
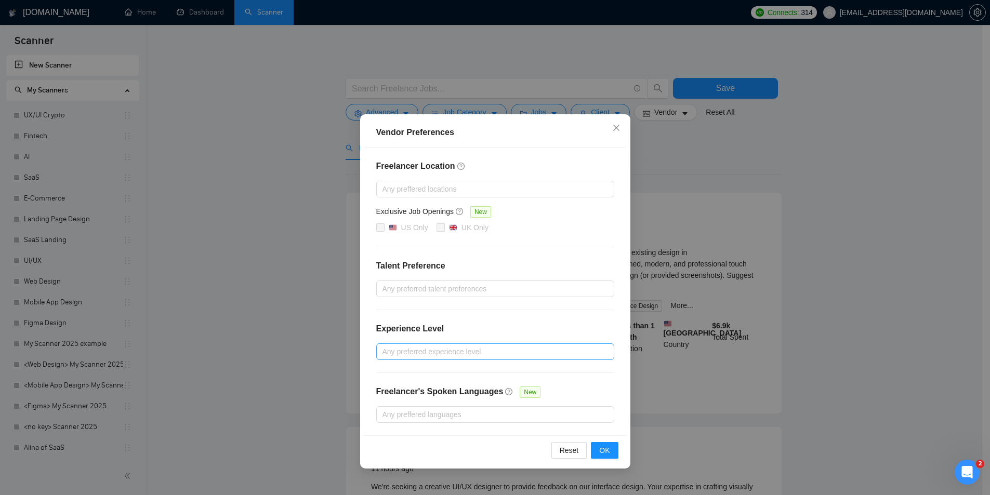
click at [420, 351] on div at bounding box center [490, 351] width 222 height 12
click at [417, 383] on span "Intermediate" at bounding box center [414, 388] width 41 height 8
click at [389, 383] on input "Intermediate" at bounding box center [385, 387] width 7 height 7
checkbox input "true"
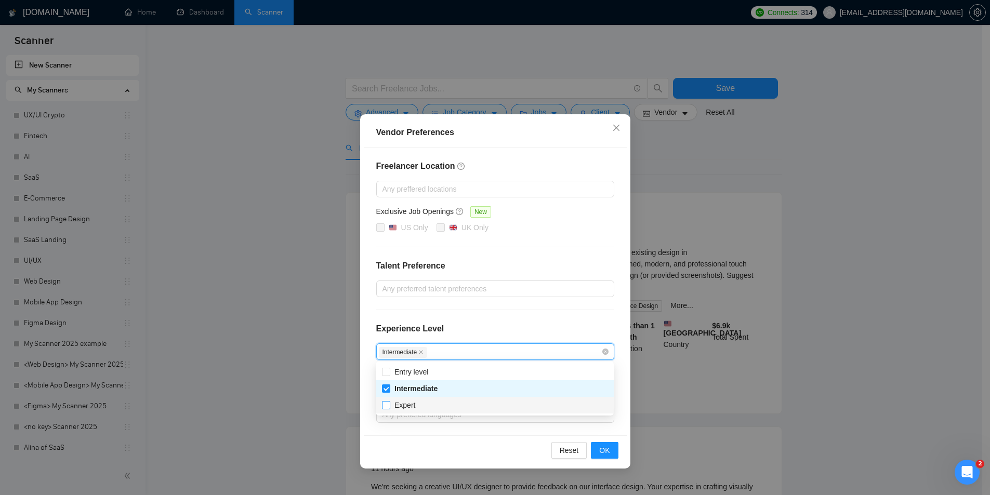
click at [413, 383] on span "Expert" at bounding box center [404, 405] width 21 height 8
click at [389, 383] on input "Expert" at bounding box center [385, 404] width 7 height 7
checkbox input "true"
click at [369, 307] on div "Freelancer Location Any preffered locations Exclusive Job Openings New US Only …" at bounding box center [495, 292] width 263 height 288
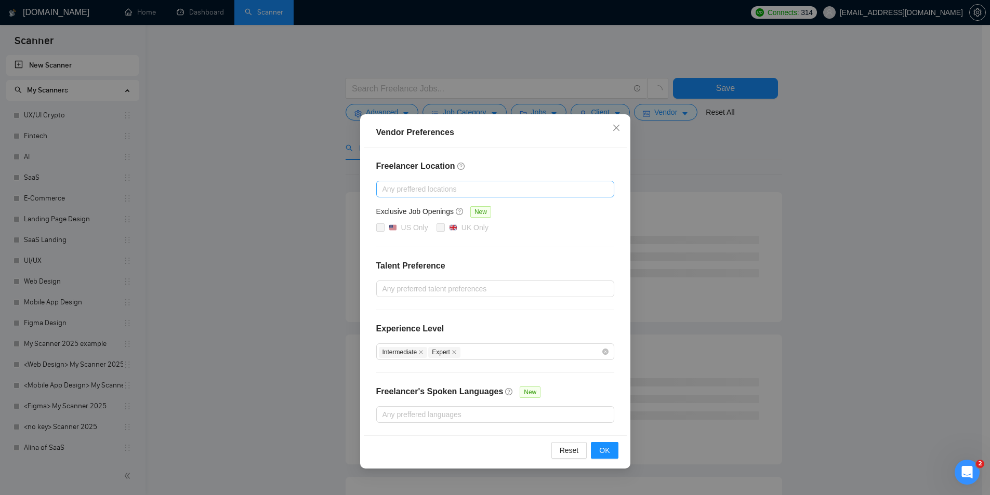
click at [399, 194] on div at bounding box center [490, 189] width 222 height 12
click at [354, 186] on div "Vendor Preferences Freelancer Location Any preffered locations Exclusive Job Op…" at bounding box center [495, 247] width 990 height 495
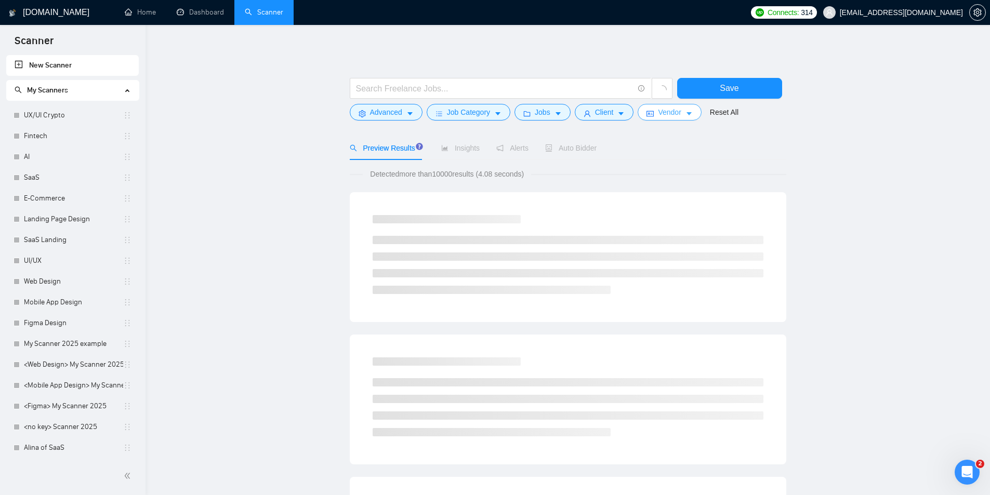
click at [658, 115] on span "Vendor" at bounding box center [669, 111] width 23 height 11
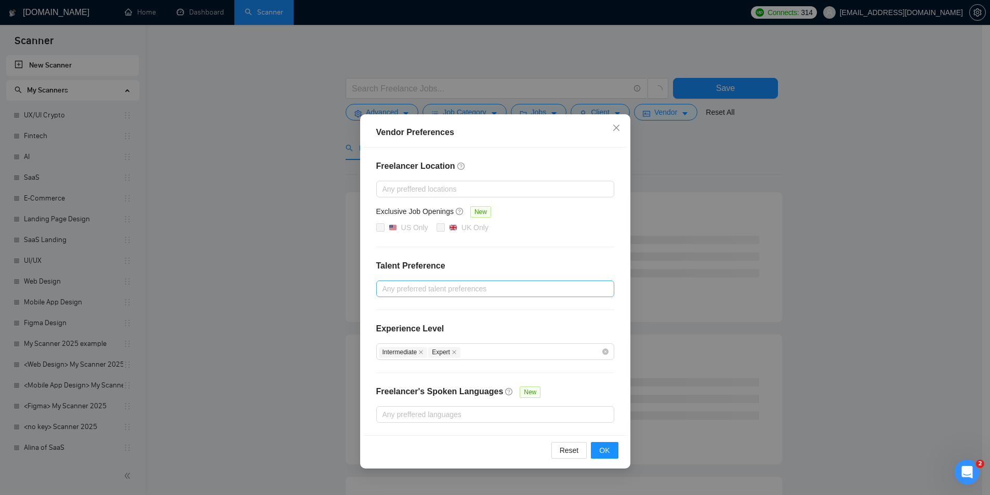
click at [439, 285] on div at bounding box center [490, 289] width 222 height 12
click at [365, 296] on div "Freelancer Location Any preffered locations Exclusive Job Openings New US Only …" at bounding box center [495, 292] width 263 height 288
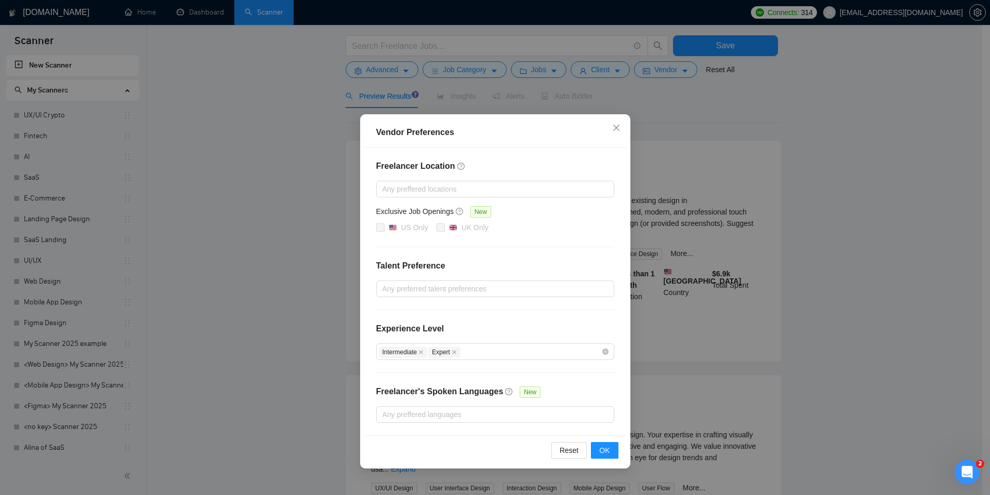
scroll to position [104, 0]
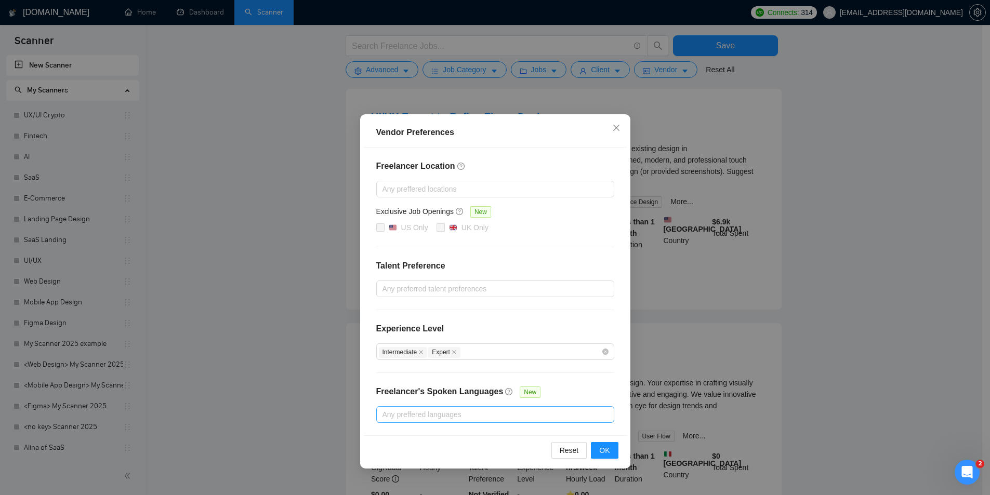
click at [400, 383] on div at bounding box center [490, 414] width 222 height 12
click at [378, 383] on h4 "Freelancer's Spoken Languages" at bounding box center [439, 391] width 127 height 12
click at [447, 383] on div at bounding box center [490, 414] width 222 height 12
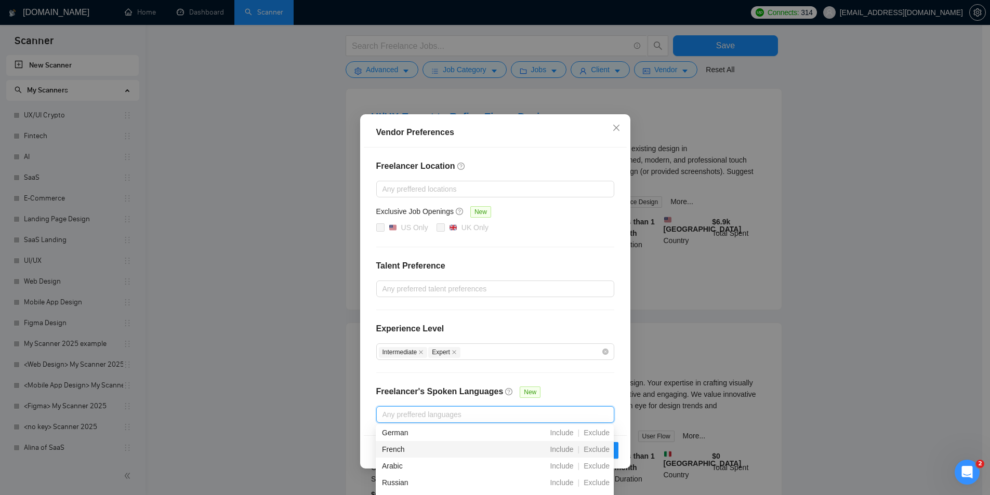
scroll to position [0, 0]
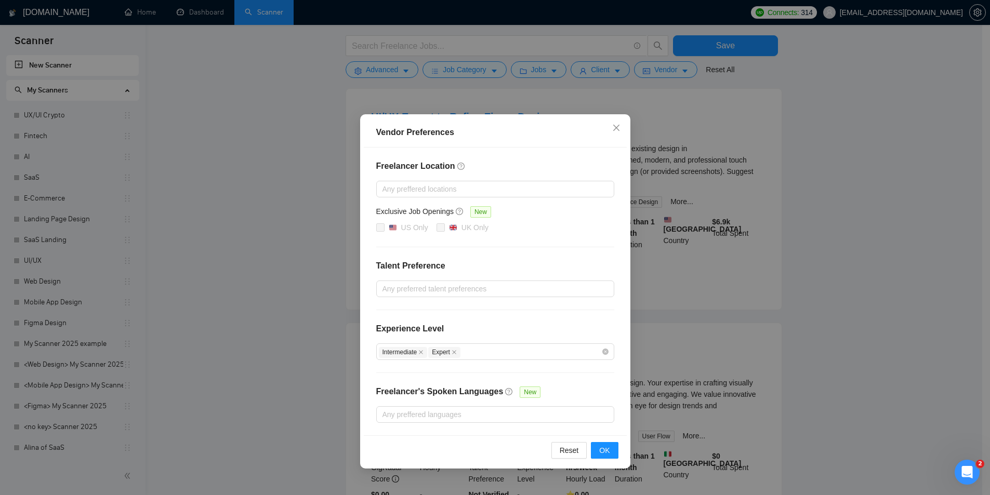
click at [375, 368] on div "Freelancer Location Any preffered locations Exclusive Job Openings New US Only …" at bounding box center [495, 292] width 263 height 288
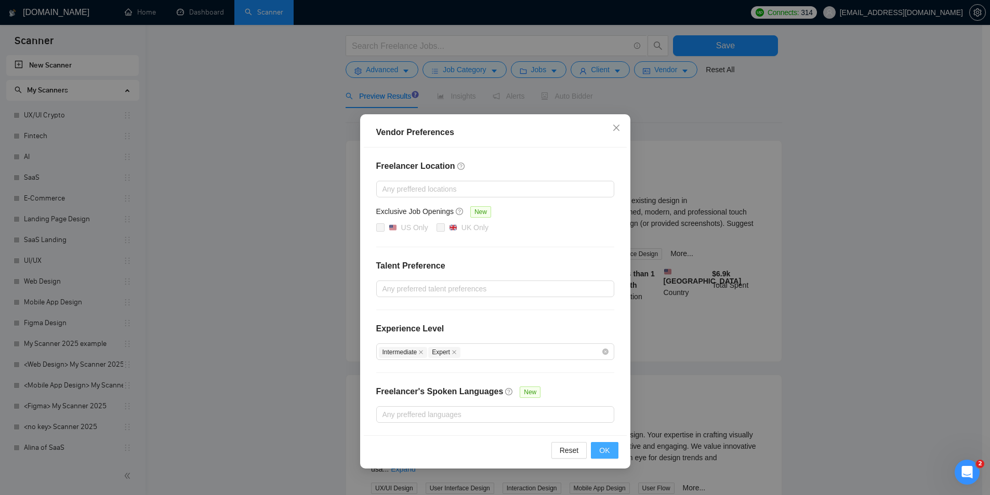
click at [594, 383] on button "OK" at bounding box center [604, 450] width 27 height 17
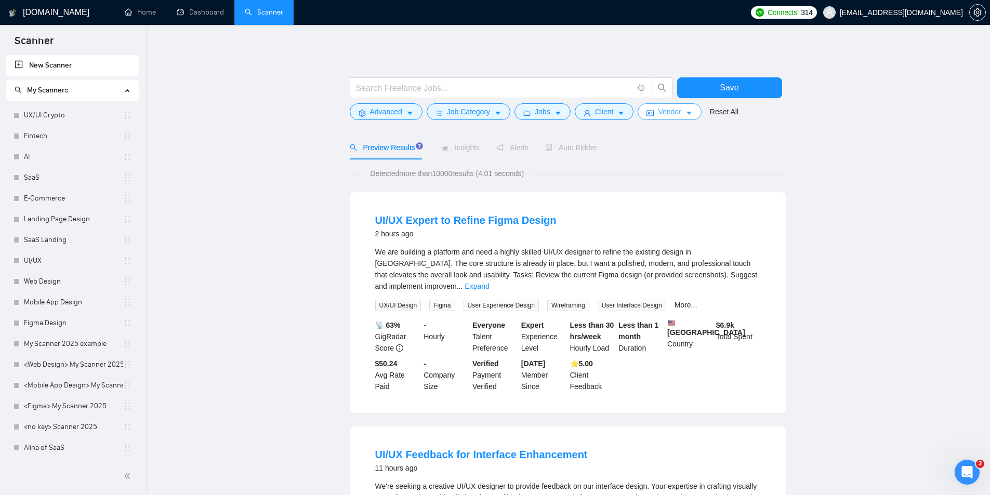
scroll to position [0, 0]
click at [402, 87] on input "text" at bounding box center [494, 88] width 277 height 13
paste input "(saas | sass | "software platform" | cloud | b2b | "b2b platform" | "dashboard"…"
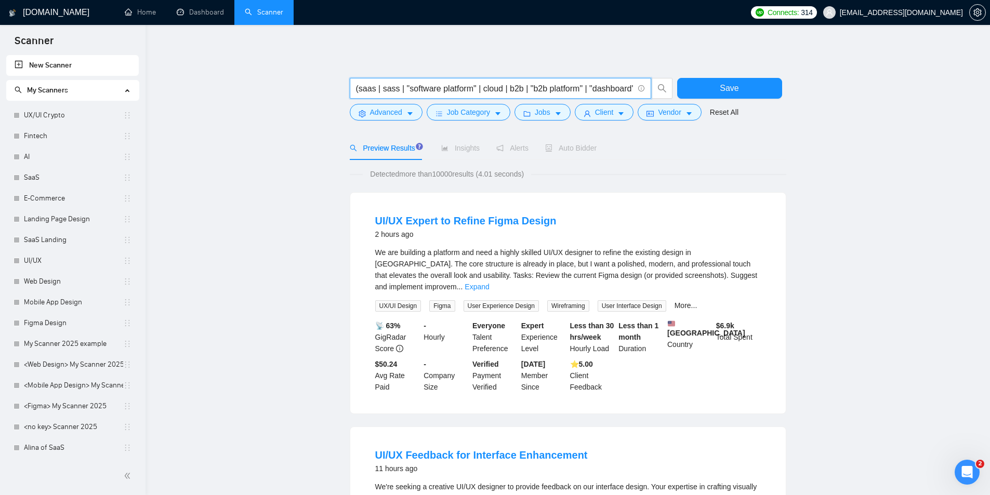
scroll to position [0, 701]
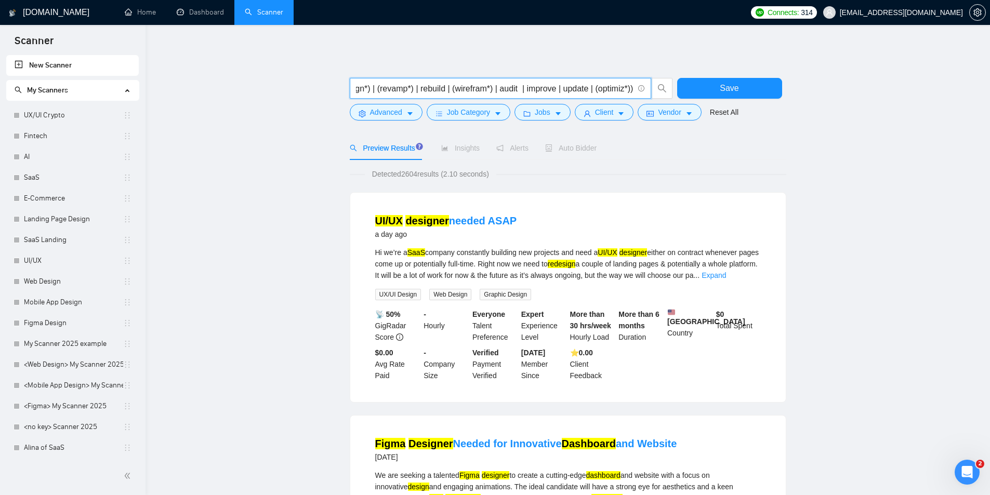
type input "(saas | sass | "software platform" | cloud | b2b | "b2b platform" | "dashboard"…"
click at [564, 74] on div at bounding box center [568, 73] width 436 height 10
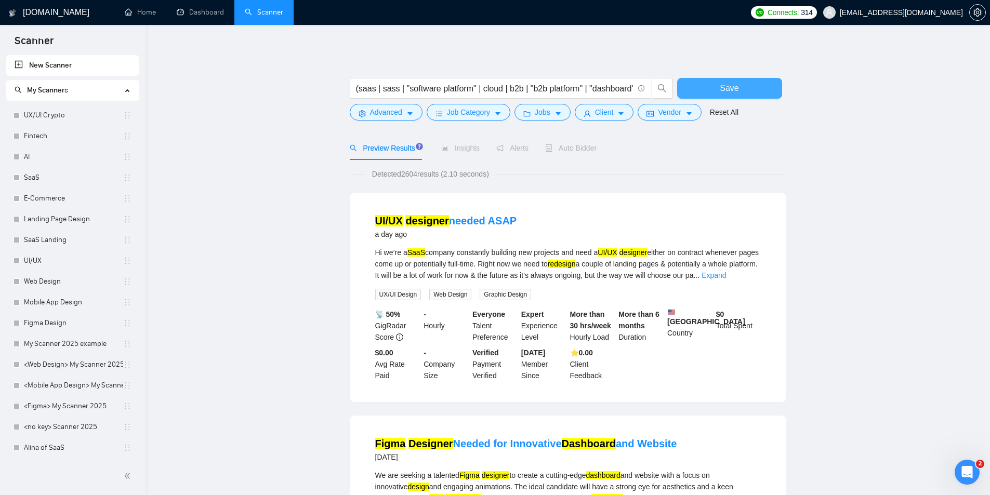
click at [717, 86] on button "Save" at bounding box center [729, 88] width 105 height 21
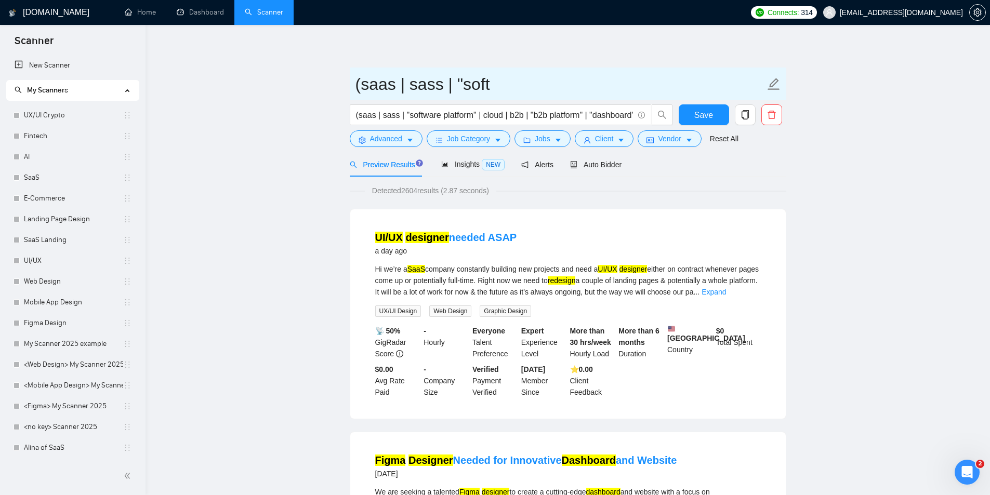
click at [773, 86] on icon "edit" at bounding box center [773, 84] width 12 height 12
type input "s"
type input "SAAS NEW([DATE])"
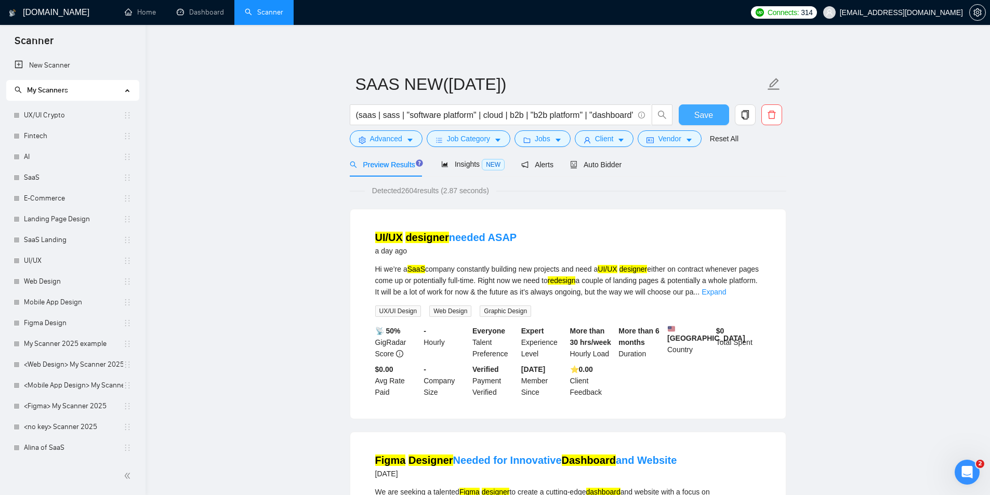
click at [716, 111] on button "Save" at bounding box center [703, 114] width 50 height 21
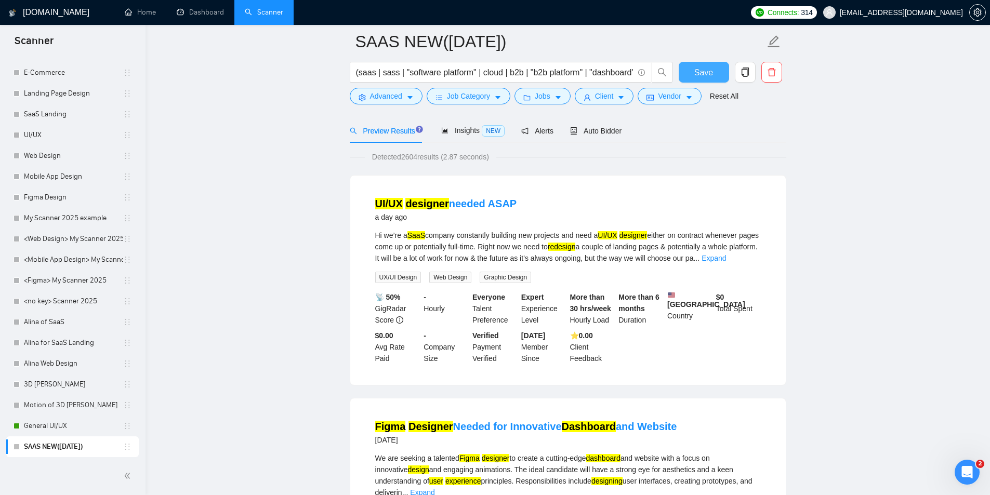
scroll to position [52, 0]
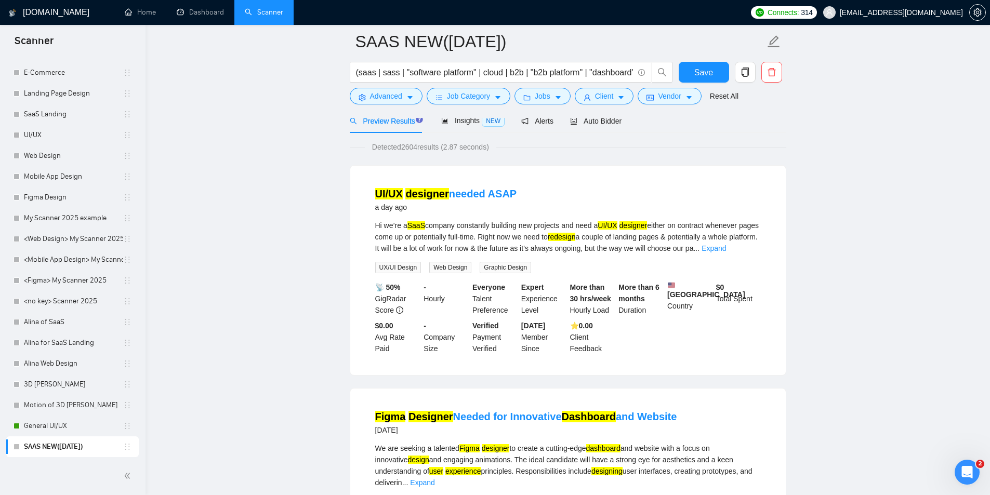
click at [84, 383] on link "SAAS NEW([DATE])" at bounding box center [73, 446] width 99 height 21
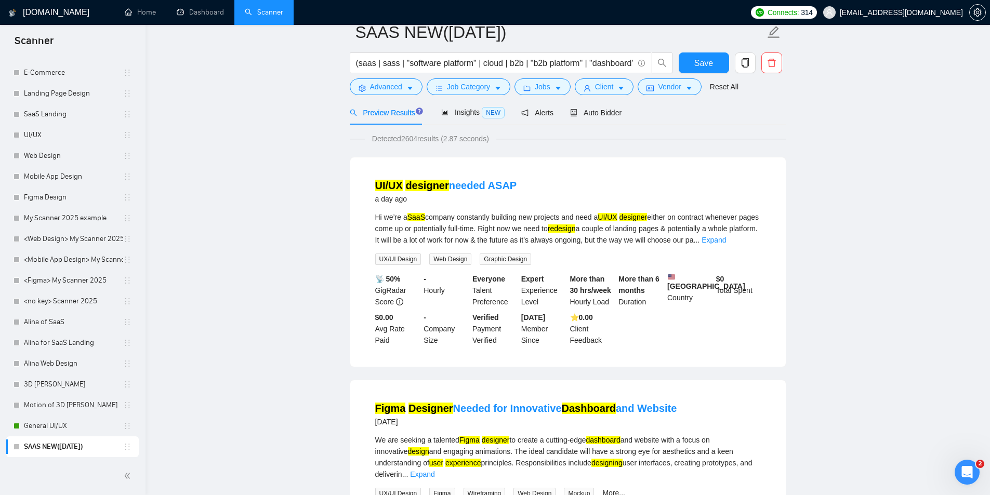
scroll to position [0, 0]
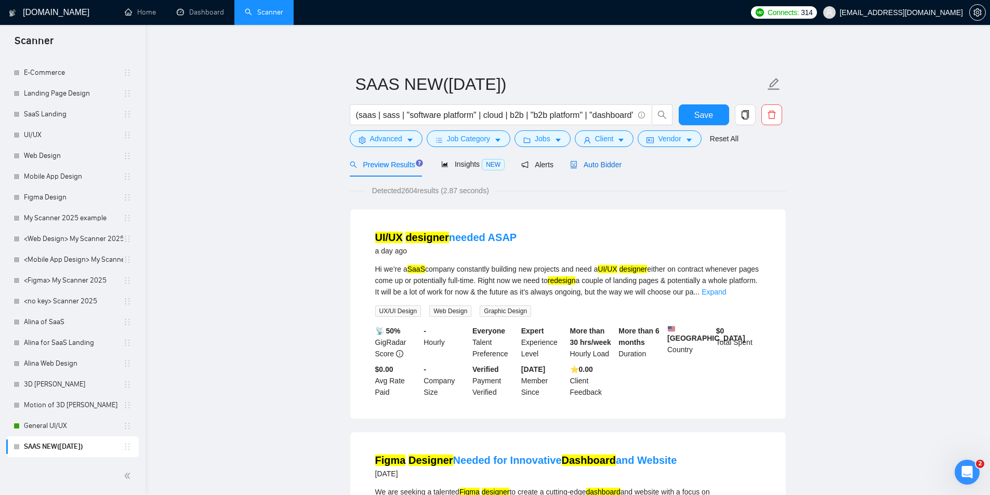
click at [594, 165] on span "Auto Bidder" at bounding box center [595, 165] width 51 height 8
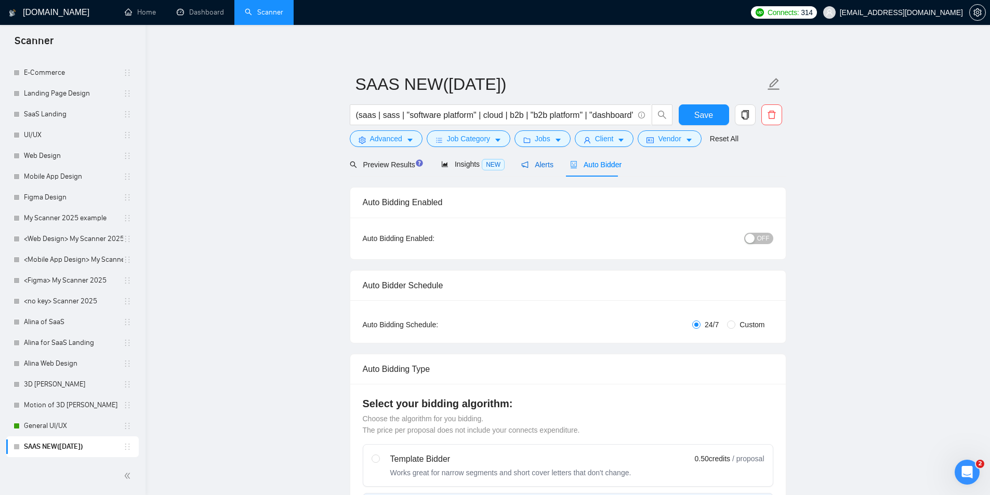
click at [536, 161] on span "Alerts" at bounding box center [537, 165] width 32 height 8
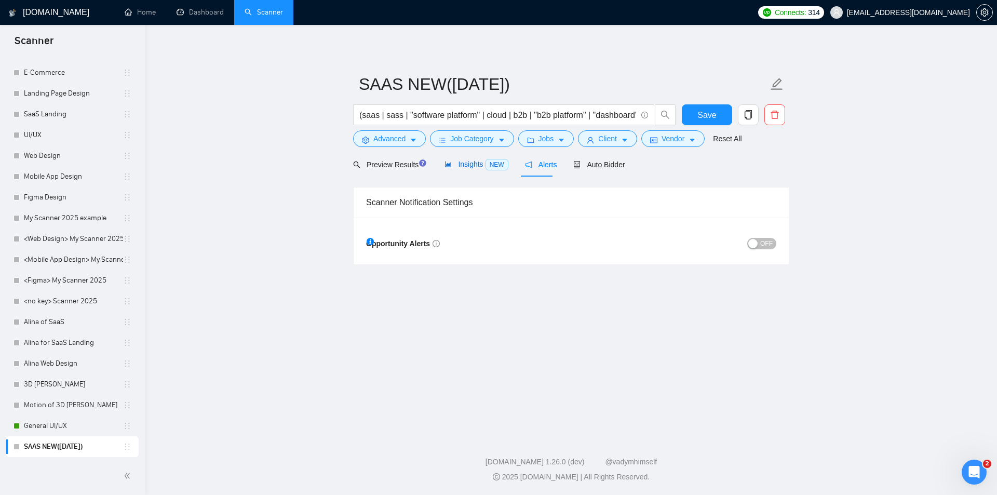
click at [464, 167] on span "Insights NEW" at bounding box center [476, 164] width 63 height 8
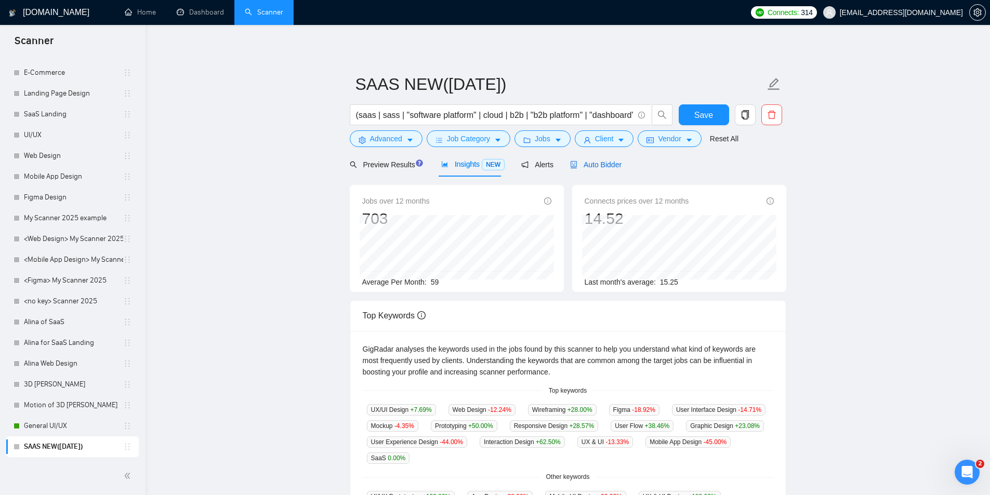
click at [589, 166] on span "Auto Bidder" at bounding box center [595, 165] width 51 height 8
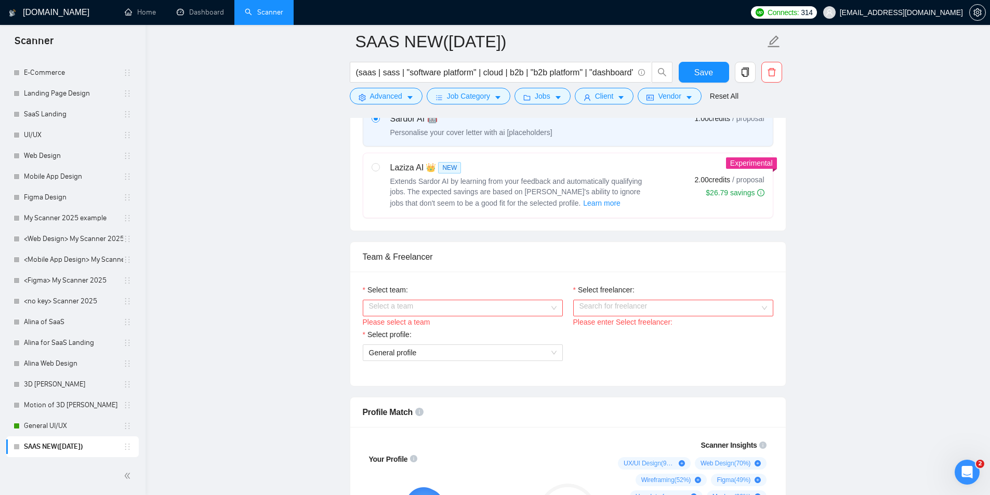
scroll to position [416, 0]
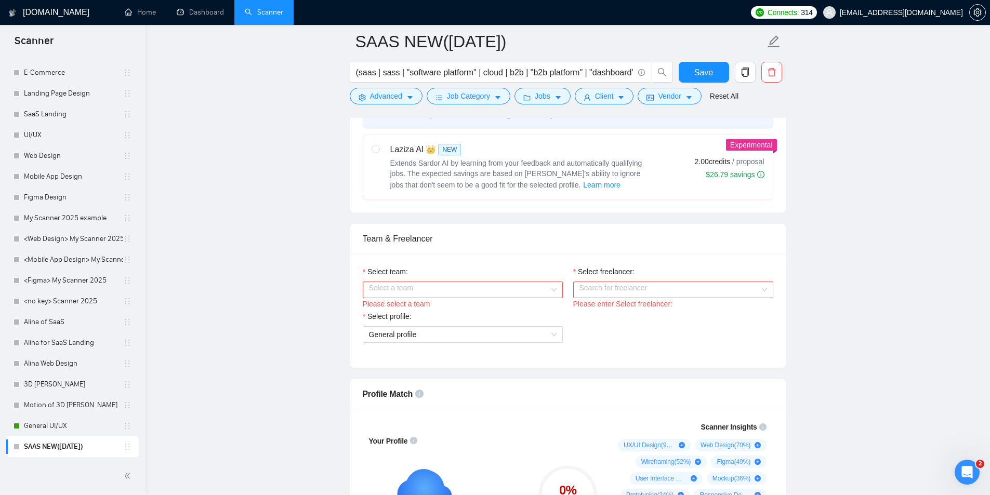
click at [447, 287] on input "Select team:" at bounding box center [459, 290] width 180 height 16
click at [580, 287] on input "Select freelancer:" at bounding box center [669, 290] width 180 height 16
click at [530, 253] on div "Select team: Select a team Please select a team Select freelancer: Search for f…" at bounding box center [567, 310] width 435 height 114
click at [457, 290] on input "Select team:" at bounding box center [459, 290] width 180 height 16
click at [433, 315] on div "U1CORE" at bounding box center [462, 309] width 200 height 17
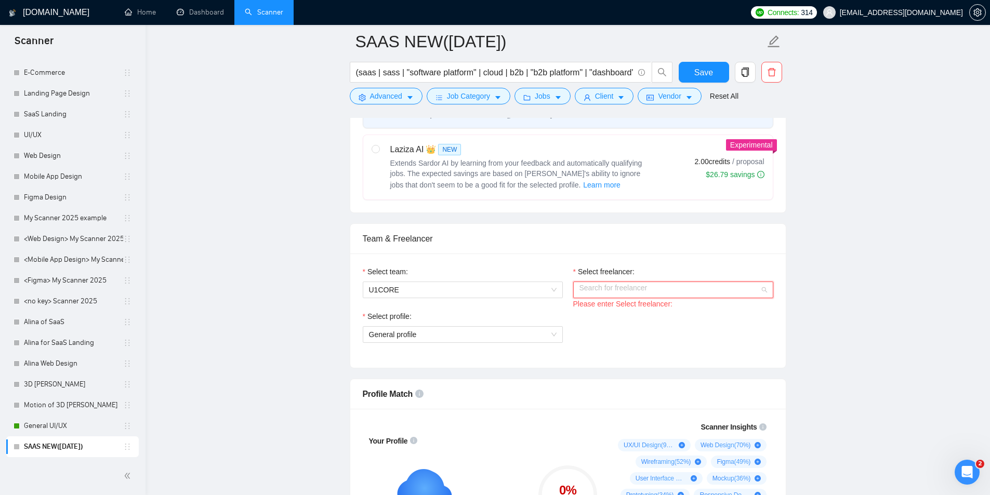
click at [594, 296] on input "Select freelancer:" at bounding box center [669, 290] width 180 height 16
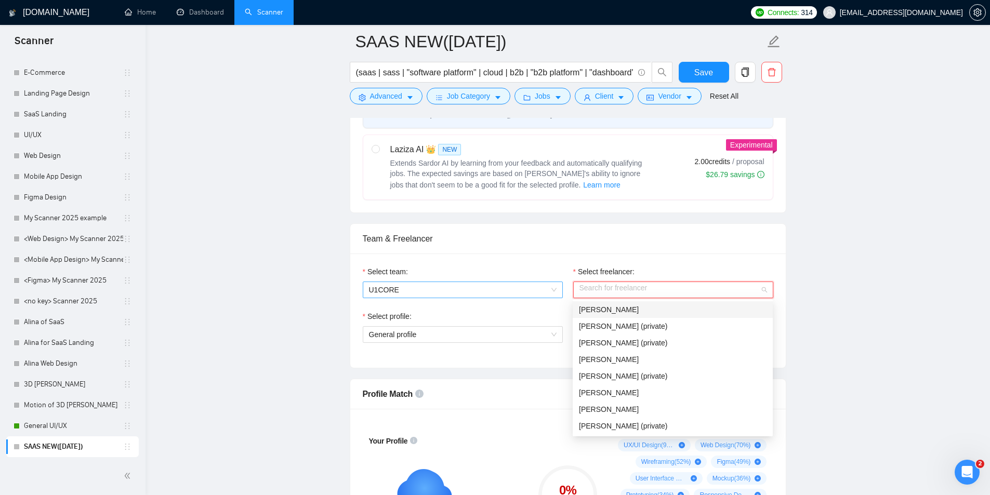
drag, startPoint x: 551, startPoint y: 265, endPoint x: 502, endPoint y: 289, distance: 54.6
click at [551, 266] on div "Select team:" at bounding box center [463, 274] width 200 height 16
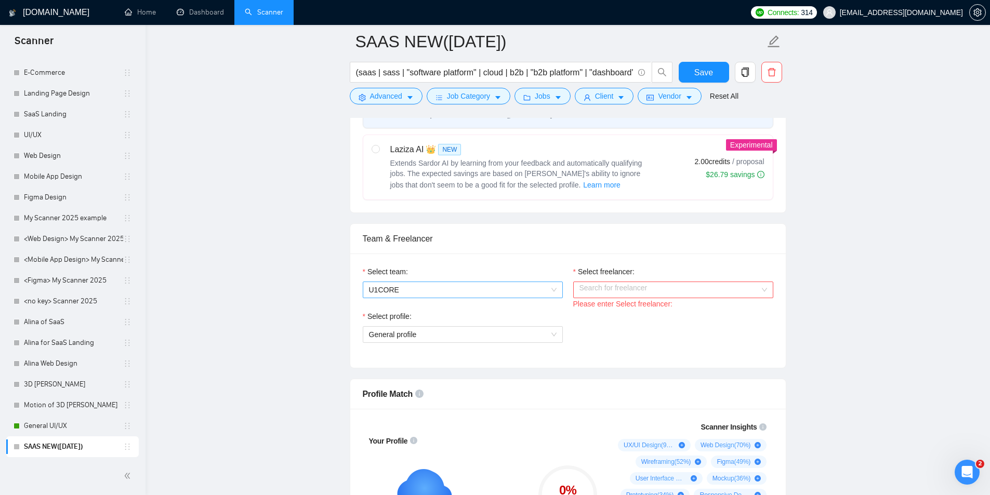
click at [499, 290] on span "U1CORE" at bounding box center [463, 290] width 188 height 16
click at [462, 251] on div "Team & Freelancer" at bounding box center [568, 239] width 410 height 30
click at [417, 291] on span "U1CORE" at bounding box center [463, 290] width 188 height 16
click at [440, 252] on div "Team & Freelancer Select team: U1CORE Select freelancer: Search for freelancer …" at bounding box center [568, 295] width 436 height 145
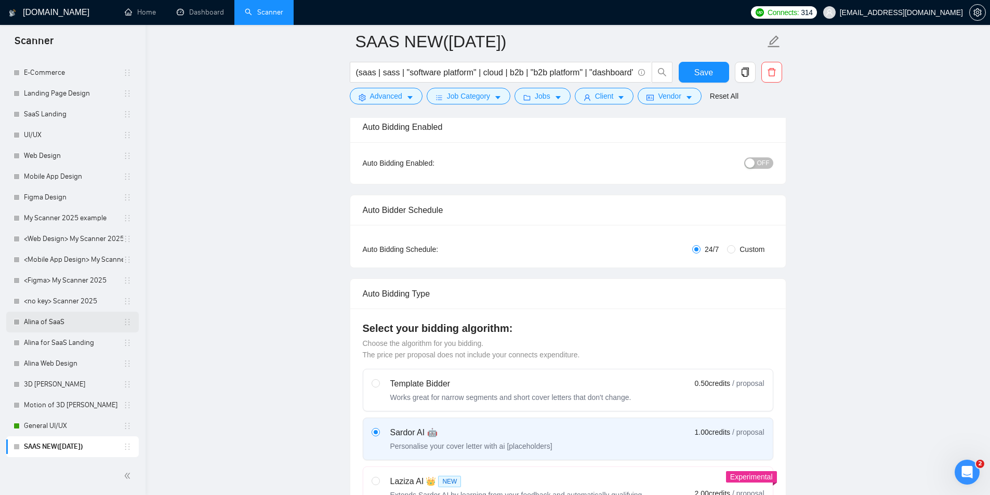
scroll to position [0, 0]
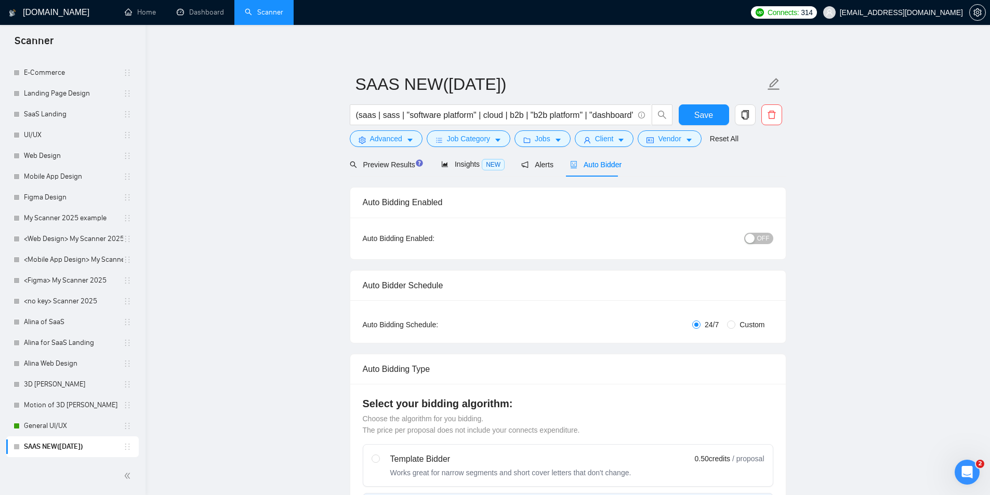
click at [740, 113] on icon "copy" at bounding box center [744, 114] width 9 height 9
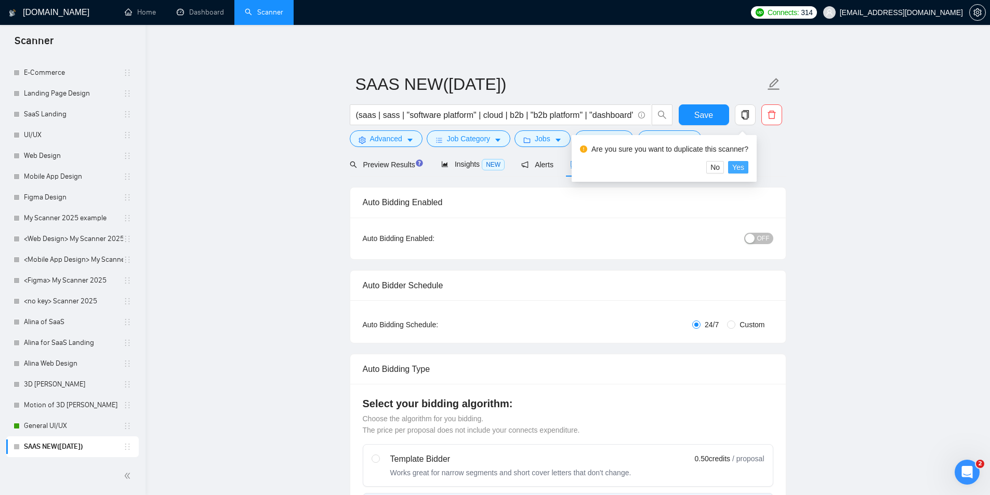
click at [734, 170] on span "Yes" at bounding box center [738, 167] width 12 height 11
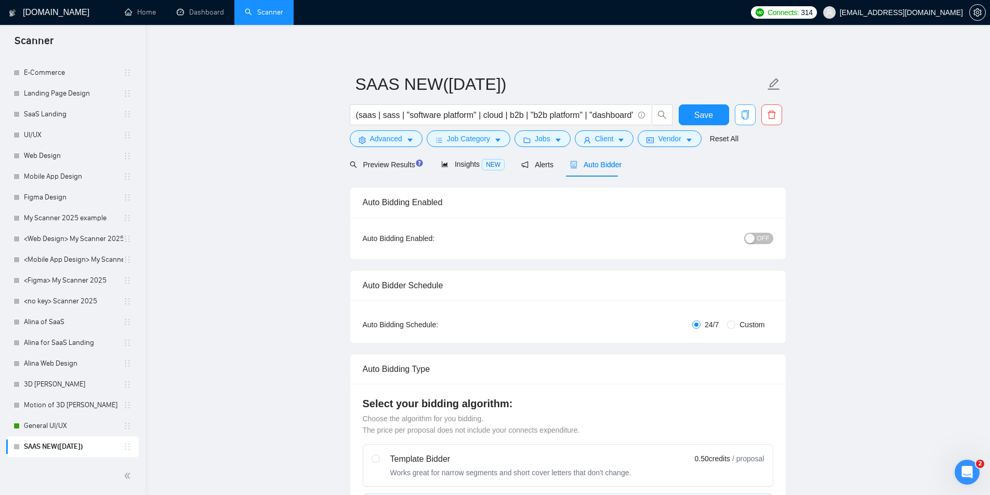
click at [745, 112] on icon "copy" at bounding box center [744, 114] width 7 height 9
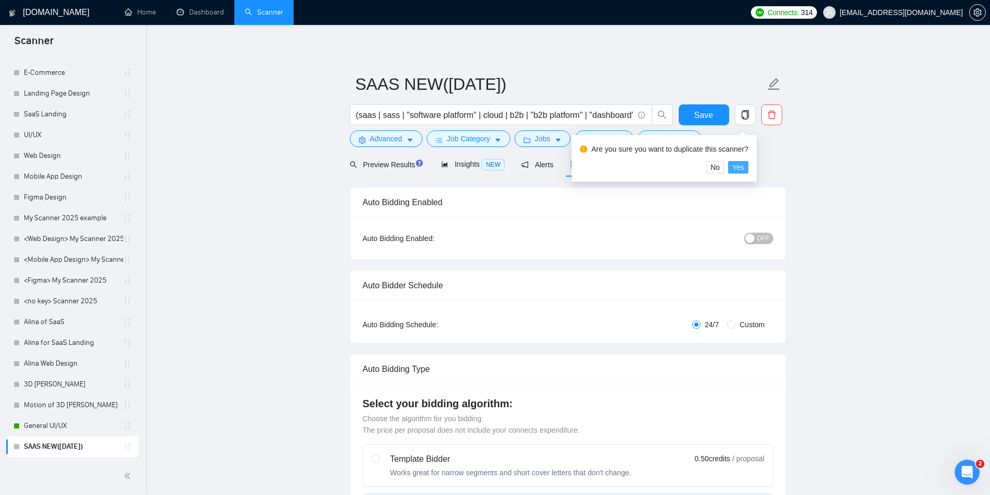
click at [735, 168] on span "Yes" at bounding box center [738, 167] width 12 height 11
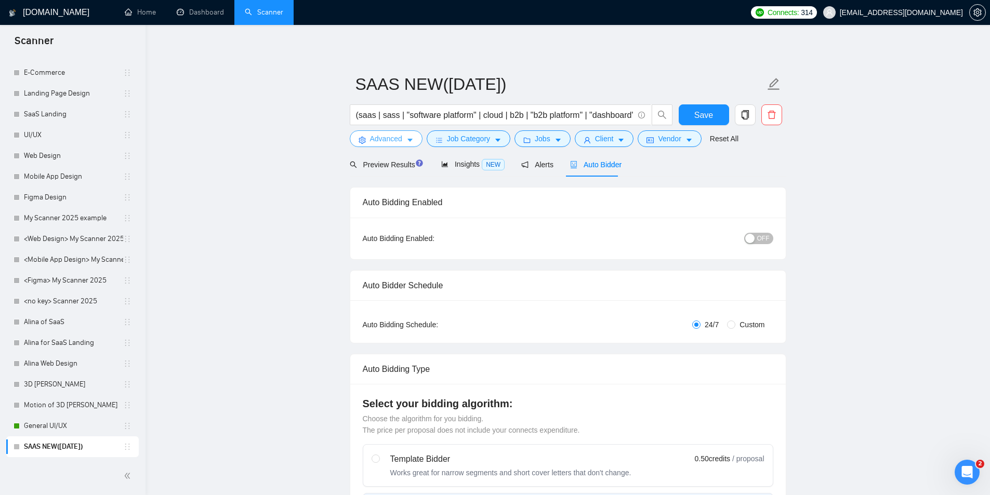
click at [389, 132] on button "Advanced" at bounding box center [386, 138] width 73 height 17
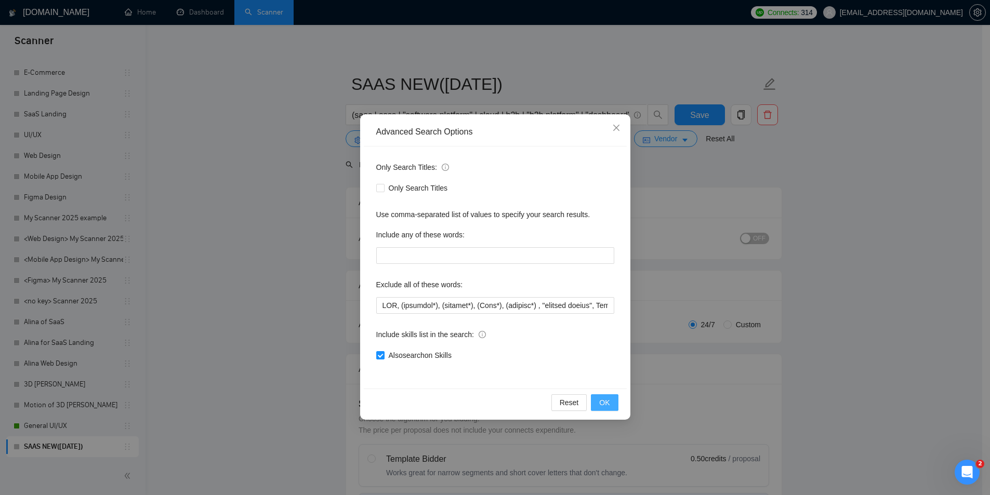
click at [603, 383] on span "OK" at bounding box center [604, 402] width 10 height 11
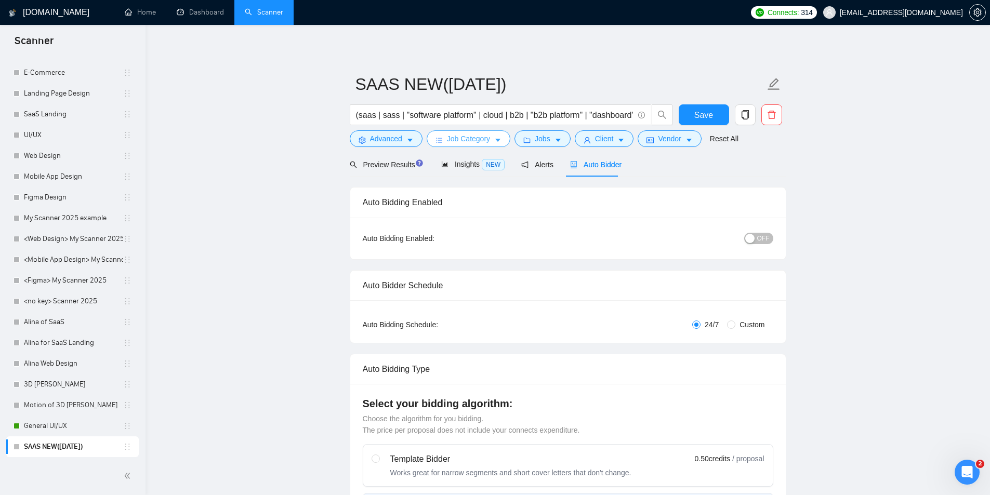
click at [477, 136] on span "Job Category" at bounding box center [468, 138] width 43 height 11
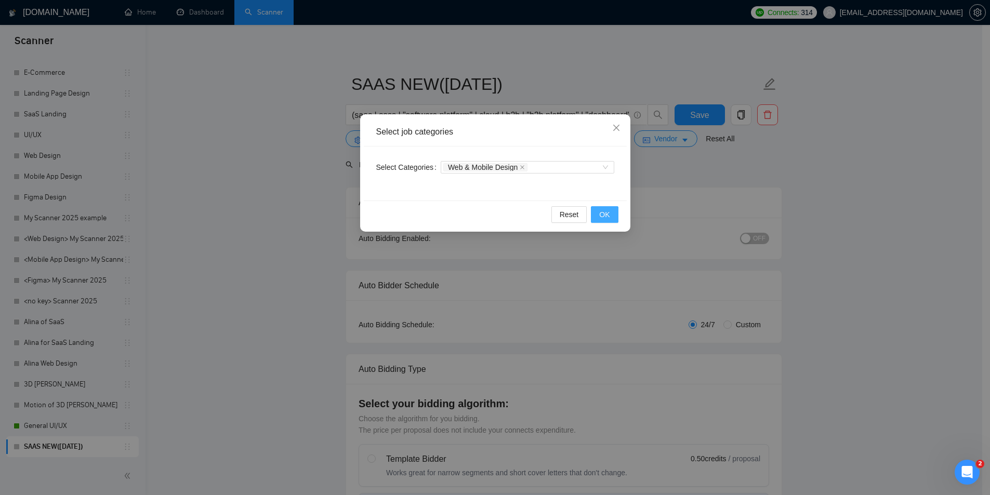
click at [596, 213] on button "OK" at bounding box center [604, 214] width 27 height 17
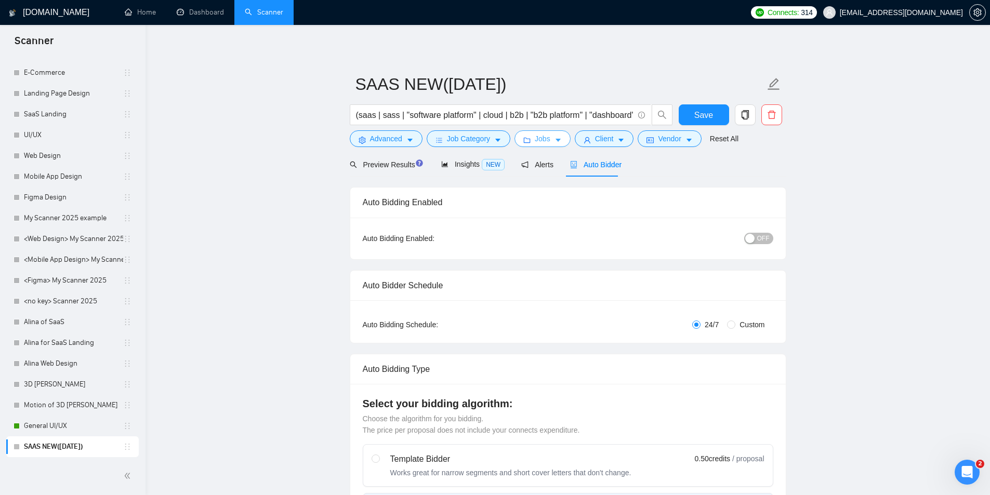
click at [549, 143] on button "Jobs" at bounding box center [542, 138] width 56 height 17
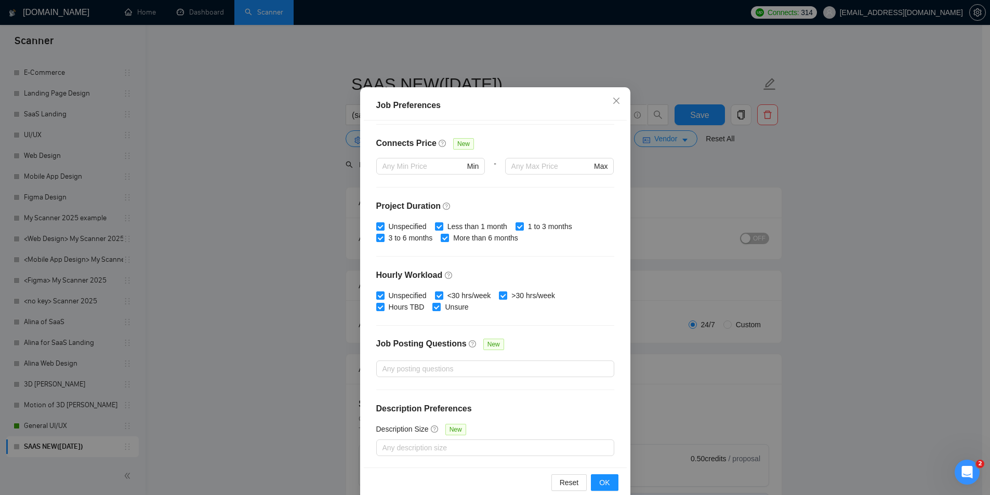
scroll to position [55, 0]
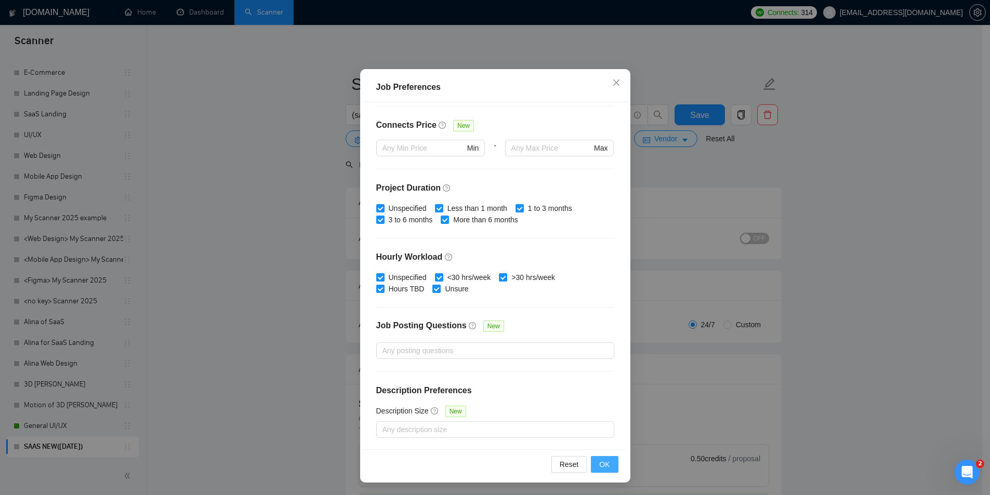
click at [606, 383] on button "OK" at bounding box center [604, 464] width 27 height 17
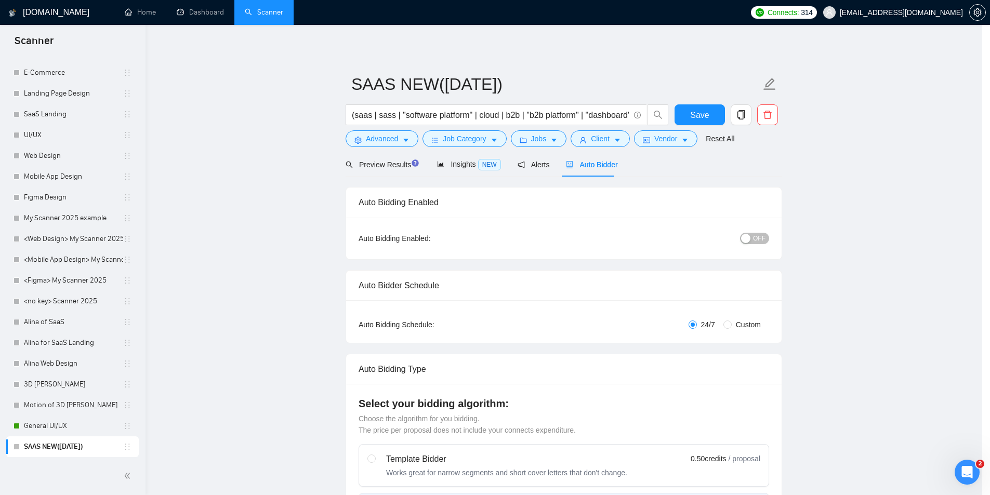
scroll to position [0, 0]
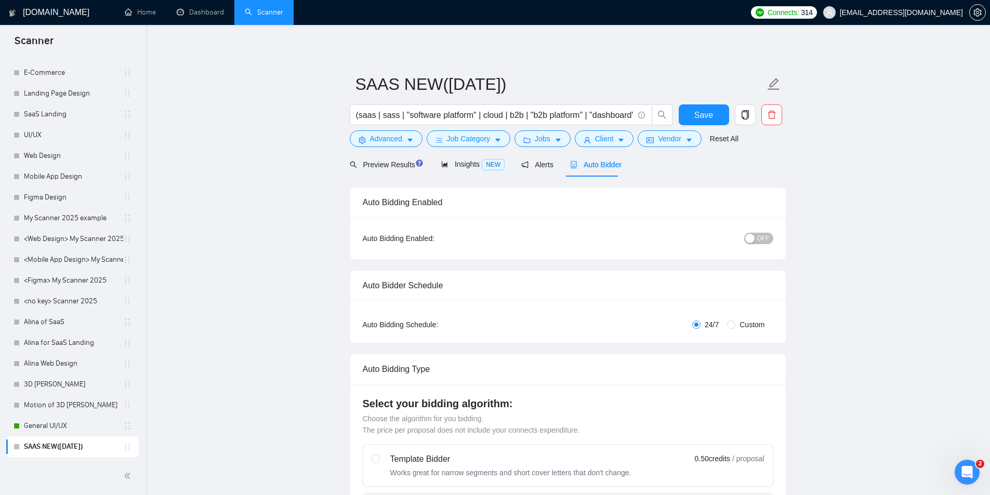
click at [593, 149] on form "SAAS NEW(23.08.2025) (saas | sass | "software platform" | cloud | b2b | "b2b pl…" at bounding box center [568, 110] width 436 height 85
click at [587, 135] on button "Client" at bounding box center [603, 138] width 59 height 17
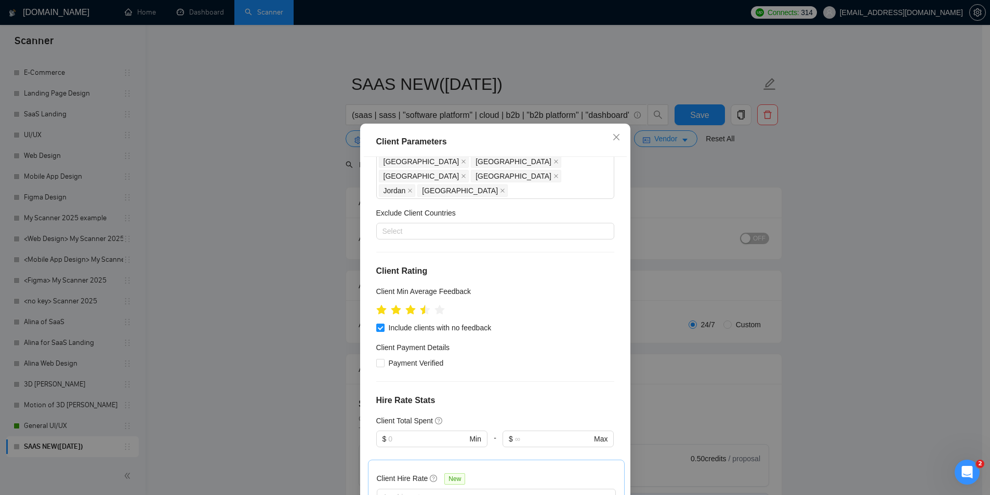
scroll to position [55, 0]
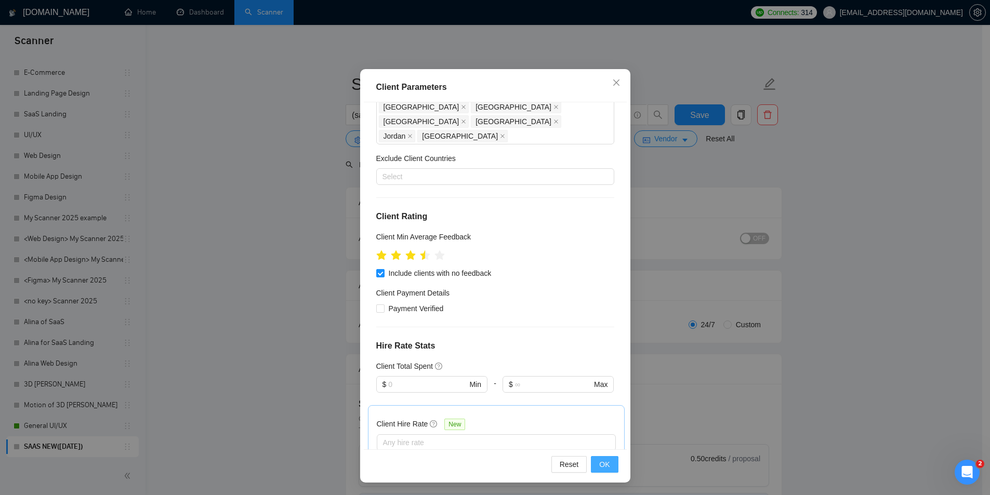
click at [603, 383] on span "OK" at bounding box center [604, 464] width 10 height 11
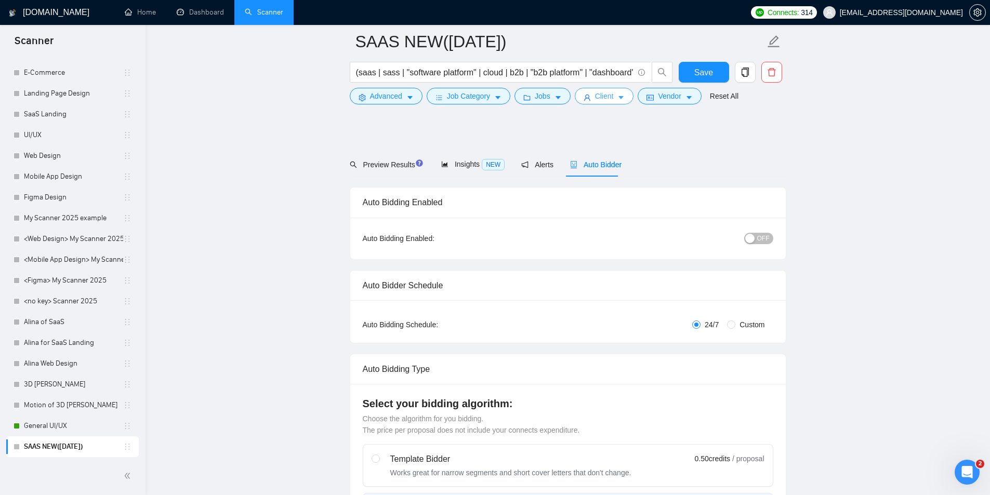
scroll to position [364, 0]
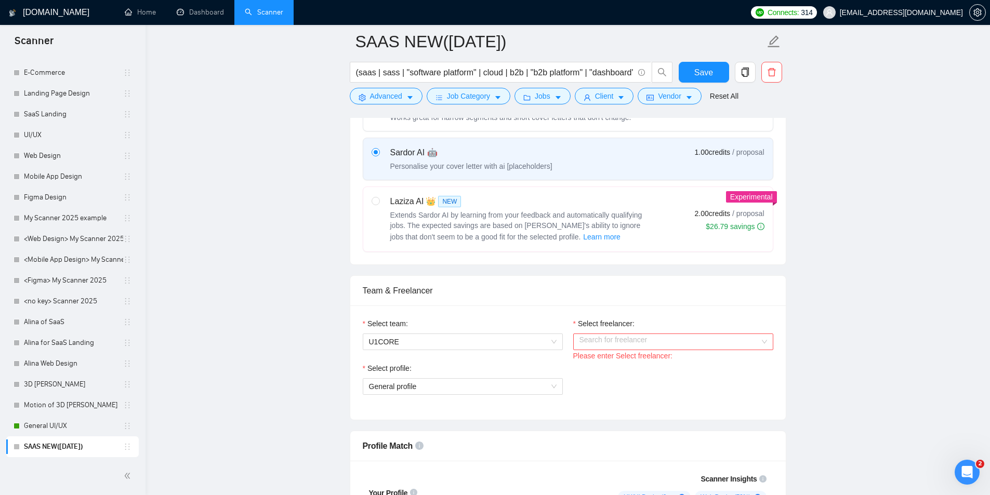
click at [575, 302] on div "Team & Freelancer" at bounding box center [568, 291] width 410 height 30
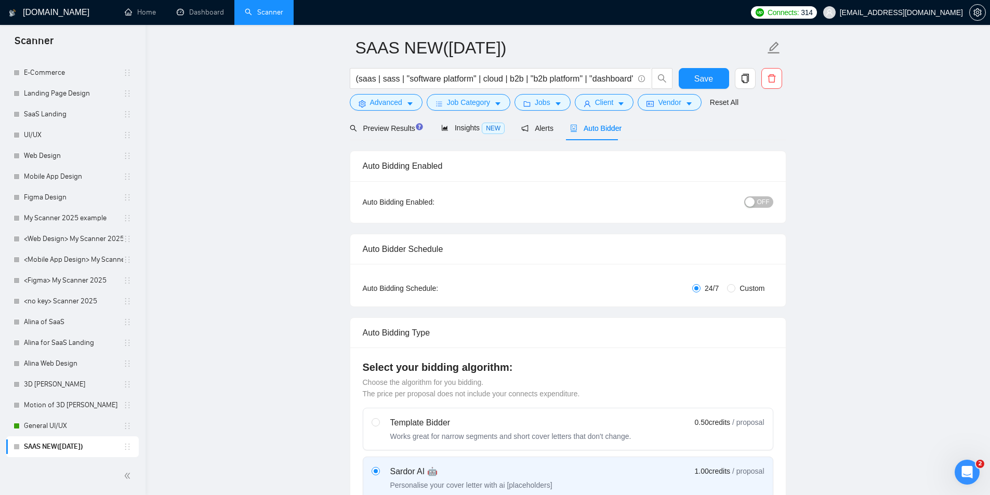
scroll to position [0, 0]
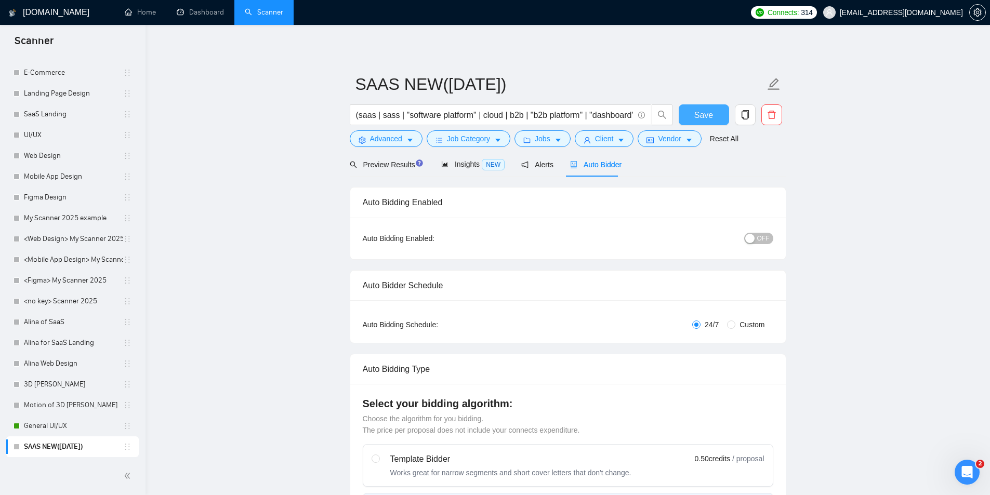
click at [694, 111] on span "Save" at bounding box center [703, 115] width 19 height 13
click at [751, 120] on button "button" at bounding box center [744, 114] width 21 height 21
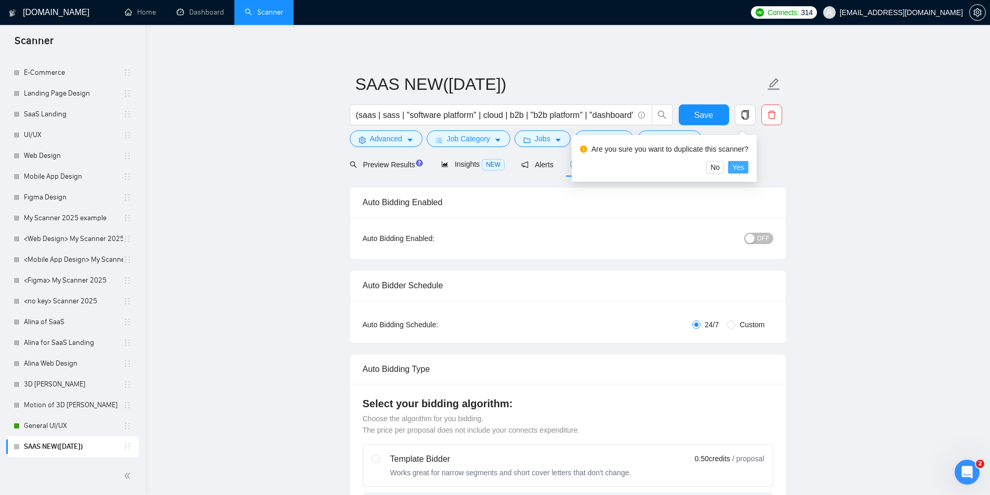
click at [737, 165] on span "Yes" at bounding box center [738, 167] width 12 height 11
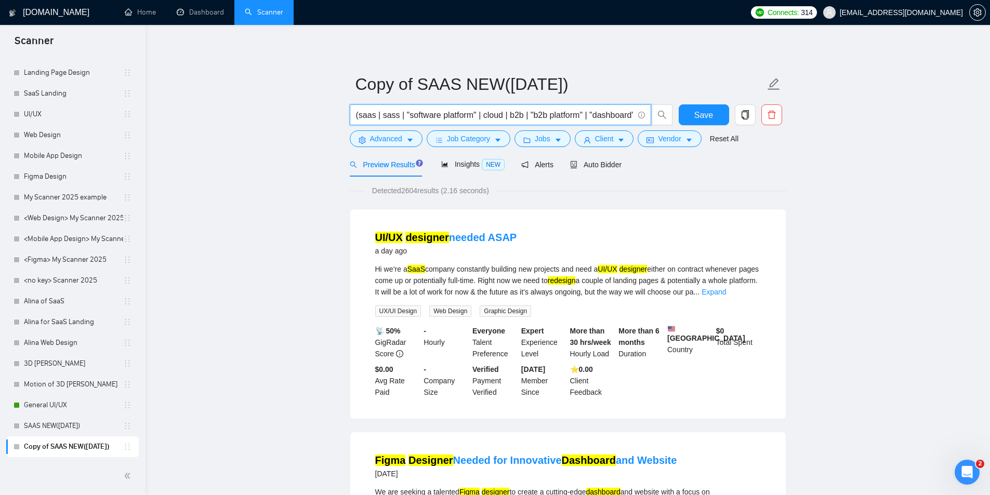
click at [445, 115] on input "(saas | sass | "software platform" | cloud | b2b | "b2b platform" | "dashboard"…" at bounding box center [494, 115] width 277 height 13
paste input ""web 3" | web3 | defi | blockchain | nft | wallet | decentralized | dapp | toke…"
drag, startPoint x: 376, startPoint y: 116, endPoint x: 259, endPoint y: 101, distance: 117.3
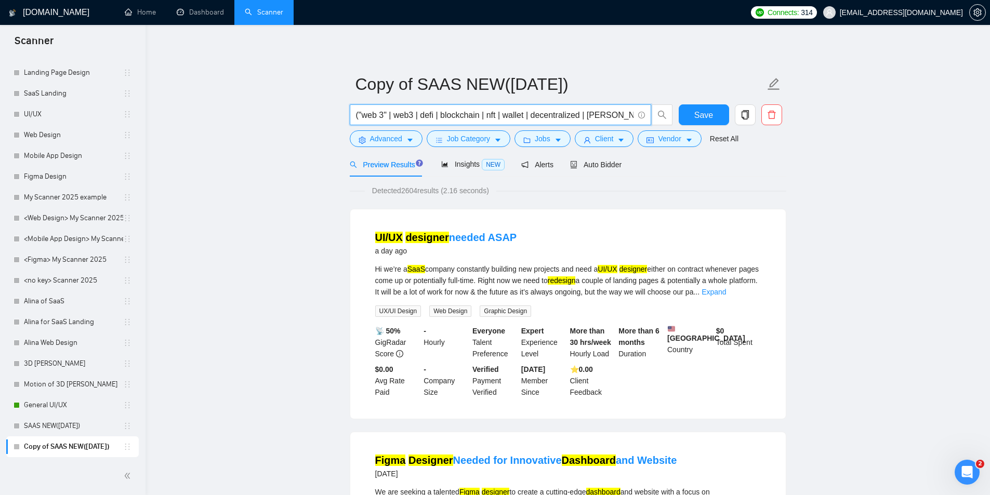
type input "("web 3" | web3 | defi | blockchain | nft | wallet | decentralized | dapp | tok…"
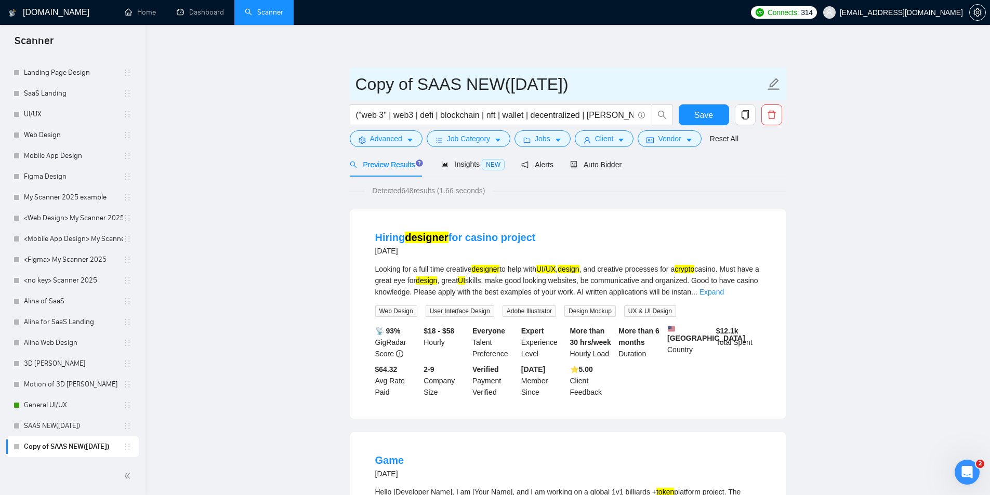
click at [773, 84] on icon "edit" at bounding box center [774, 84] width 14 height 14
click at [380, 89] on input "Copy of SAAS NEW(23.08.2025)" at bounding box center [559, 84] width 409 height 26
click at [445, 88] on input "Copy of SAAS NEW(23.08.2025)" at bounding box center [559, 84] width 409 height 26
drag, startPoint x: 455, startPoint y: 86, endPoint x: 302, endPoint y: 89, distance: 152.7
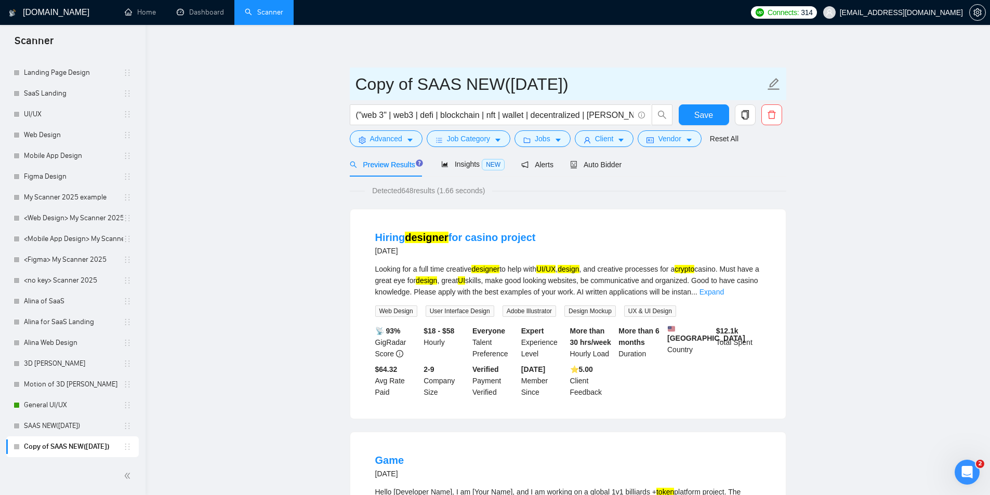
paste input "RYPTO"
type input "CRYPTO NEW([DATE])"
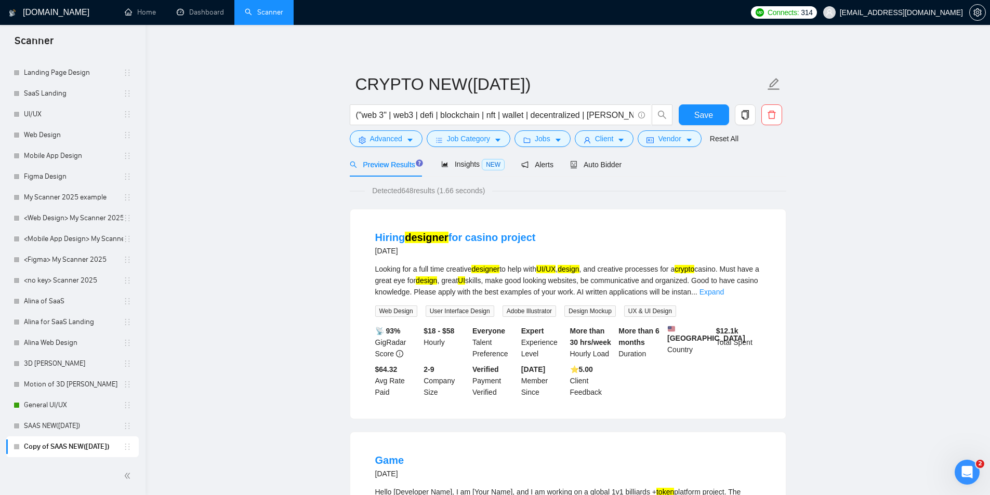
click at [696, 118] on span "Save" at bounding box center [703, 115] width 19 height 13
click at [747, 113] on icon "copy" at bounding box center [744, 114] width 7 height 9
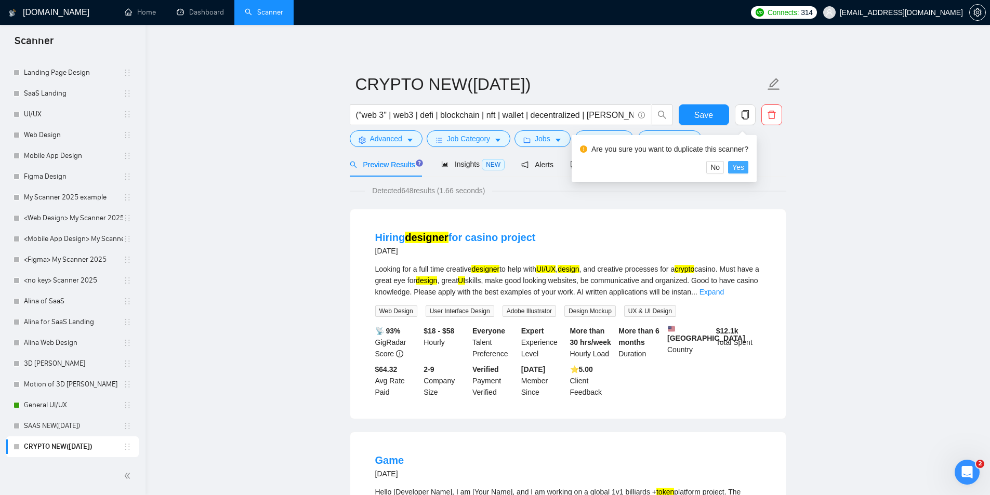
click at [738, 167] on span "Yes" at bounding box center [738, 167] width 12 height 11
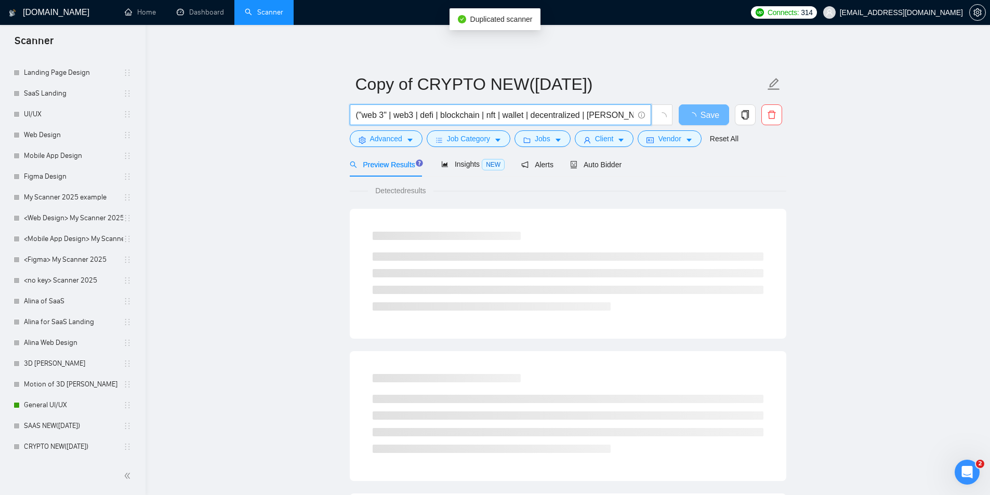
click at [455, 113] on input "("web 3" | web3 | defi | blockchain | nft | wallet | decentralized | dapp | tok…" at bounding box center [494, 115] width 277 height 13
paste input "fintech | (finan*) | (payment*) | (bank*) | wallet | money | transfer | (crypto…"
drag, startPoint x: 372, startPoint y: 115, endPoint x: 250, endPoint y: 113, distance: 121.6
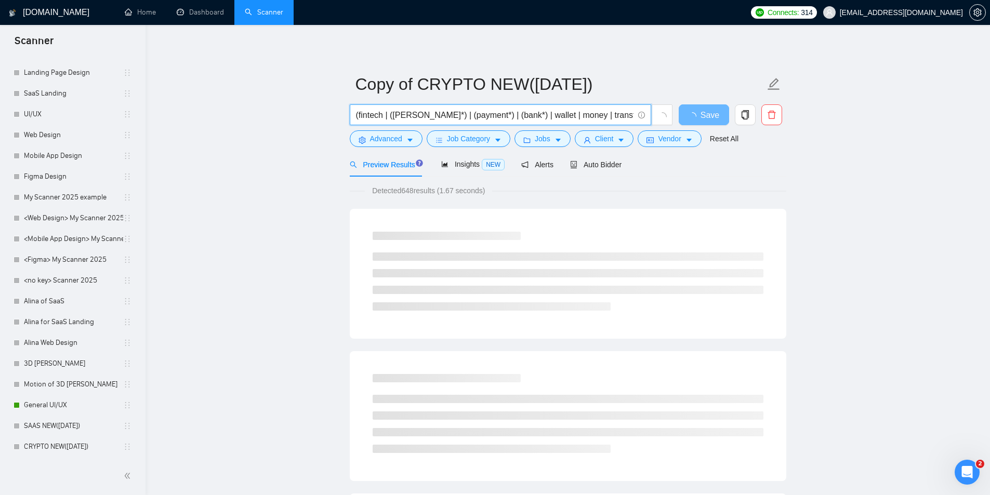
type input "(fintech | (finan*) | (payment*) | (bank*) | wallet | money | transfer | (crypt…"
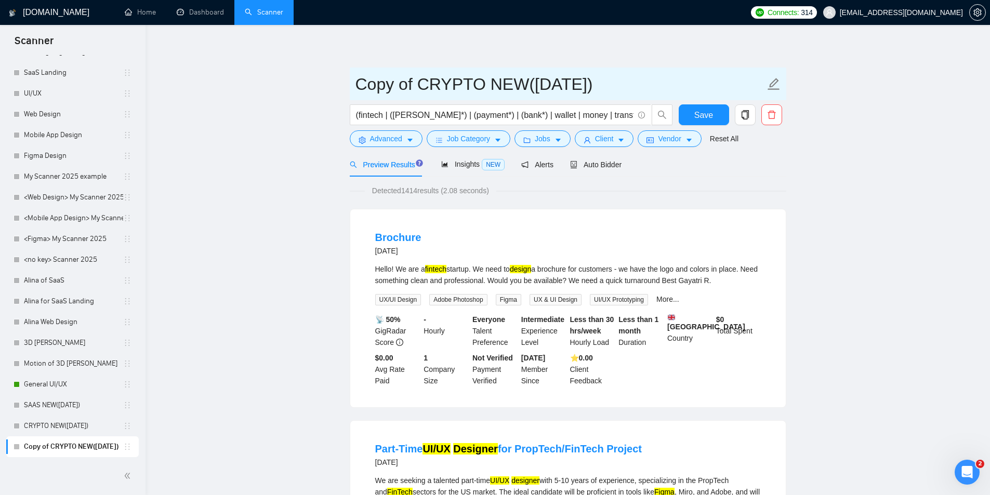
click at [770, 77] on icon "edit" at bounding box center [774, 84] width 14 height 14
drag, startPoint x: 480, startPoint y: 87, endPoint x: 242, endPoint y: 87, distance: 238.4
paste input "FINTECH UI/UX"
type input "FINTECH UI/UX NEW([DATE])"
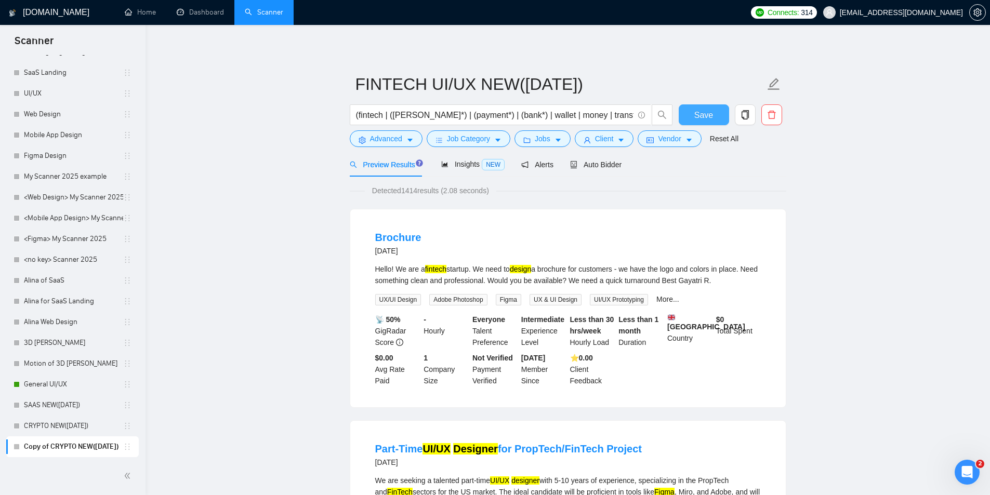
click at [705, 106] on button "Save" at bounding box center [703, 114] width 50 height 21
click at [747, 113] on icon "copy" at bounding box center [744, 114] width 9 height 9
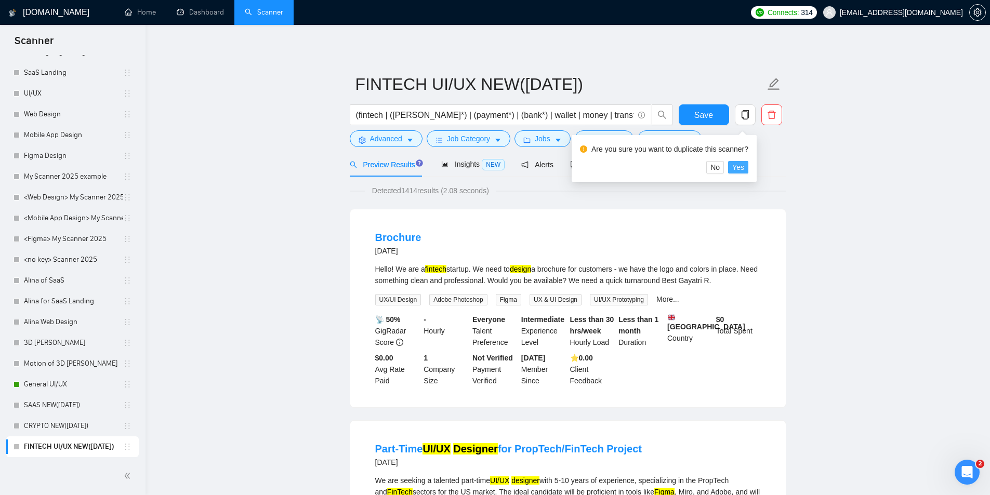
click at [739, 168] on span "Yes" at bounding box center [738, 167] width 12 height 11
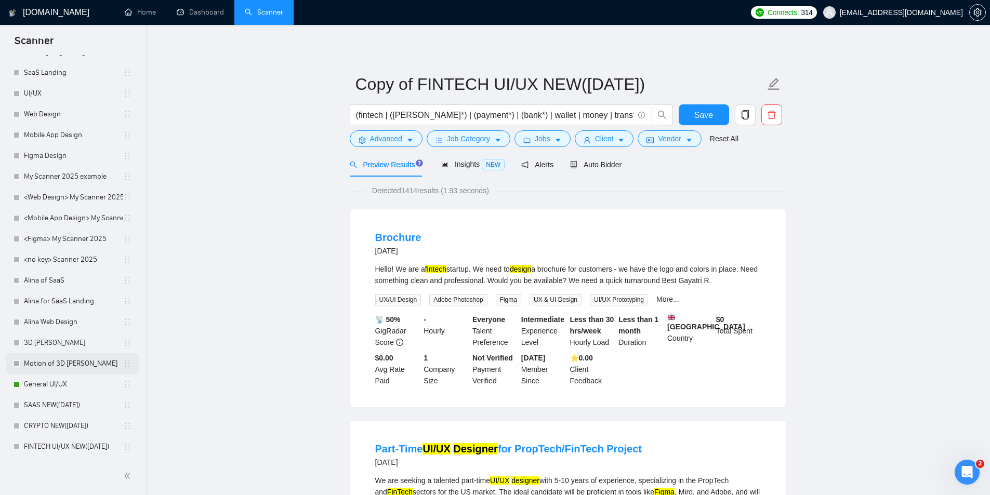
scroll to position [188, 0]
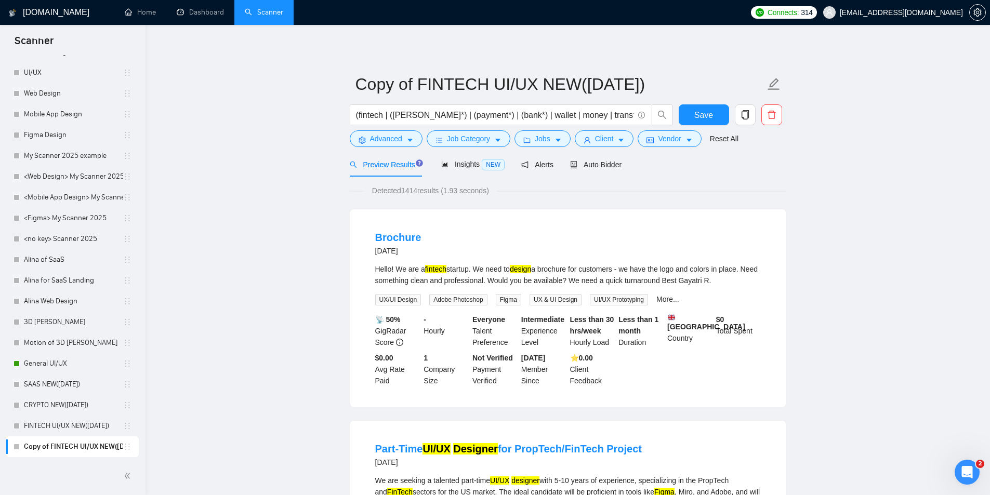
click at [569, 104] on form "Copy of FINTECH UI/UX NEW(23.08.2025) (fintech | (finan*) | (payment*) | (bank*…" at bounding box center [568, 110] width 436 height 85
click at [566, 111] on input "(fintech | (finan*) | (payment*) | (bank*) | wallet | money | transfer | (crypt…" at bounding box center [494, 115] width 277 height 13
paste input "```jsx (ecommerce | "e-commerce" | "online store" | "product page" | "checkout …"
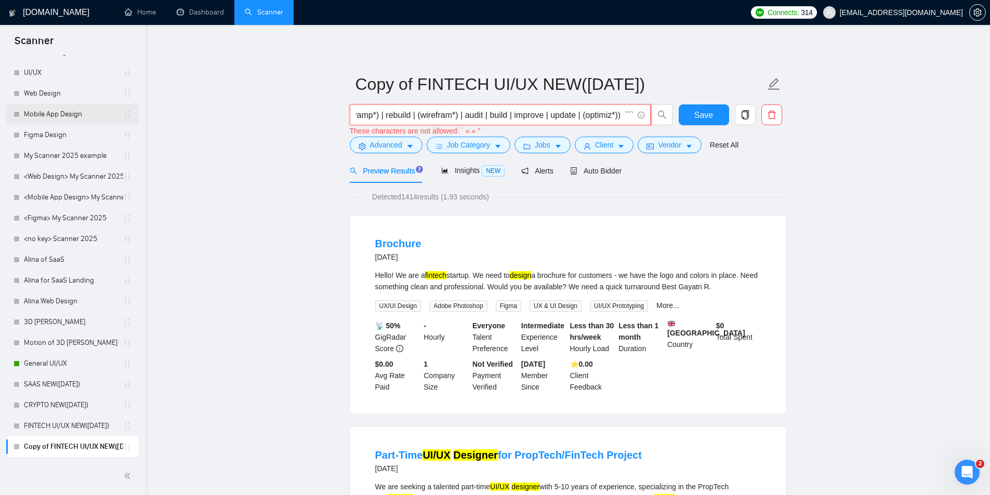
scroll to position [0, 0]
drag, startPoint x: 579, startPoint y: 119, endPoint x: 86, endPoint y: 107, distance: 493.1
type input "| (optimiz*)) ```"
drag, startPoint x: 391, startPoint y: 117, endPoint x: 225, endPoint y: 111, distance: 166.4
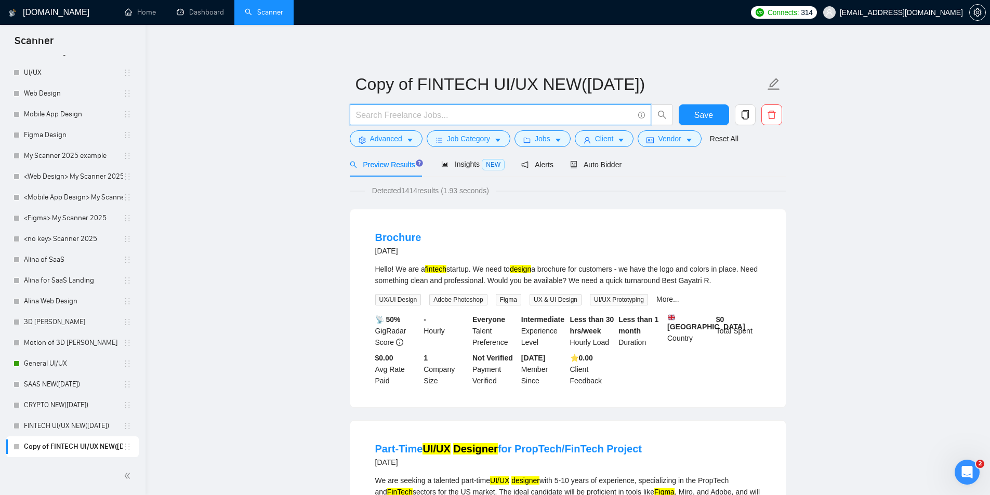
paste input "```jsx (ecommerce | "e-commerce" | "online store" | "product page" | "checkout …"
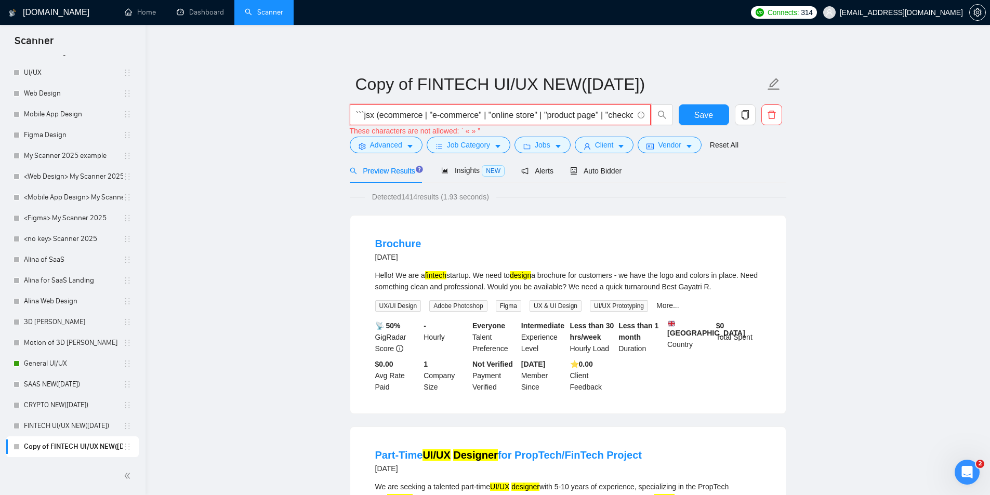
click at [415, 109] on input "```jsx (ecommerce | "e-commerce" | "online store" | "product page" | "checkout …" at bounding box center [494, 115] width 277 height 13
paste input "(ecommerce | "e-commerce" | "online store" | "product page" | "checkout flow" |…"
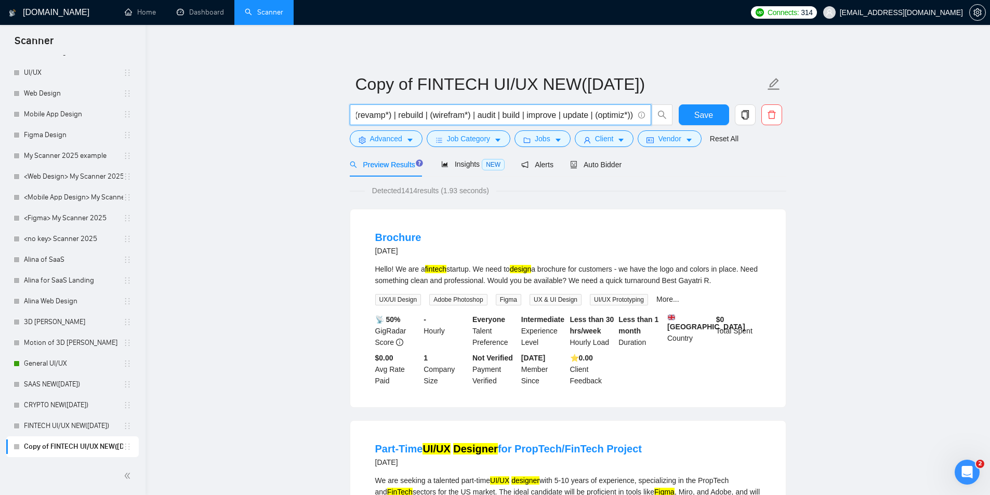
type input "(ecommerce | "e-commerce" | "online store" | "product page" | "checkout flow" |…"
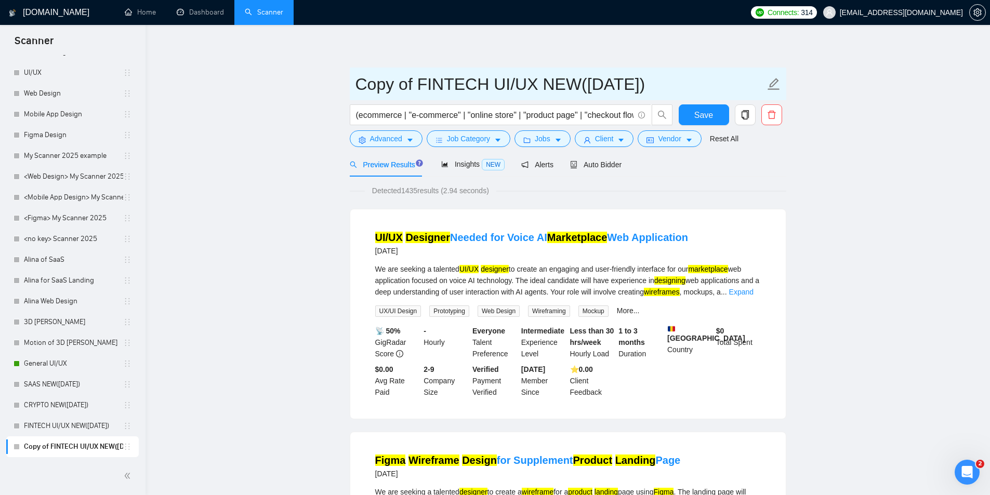
click at [767, 87] on icon "edit" at bounding box center [774, 84] width 14 height 14
drag, startPoint x: 531, startPoint y: 85, endPoint x: 193, endPoint y: 75, distance: 338.8
paste input "E-COMMERCE"
type input "E-COMMERCE NEW([DATE])"
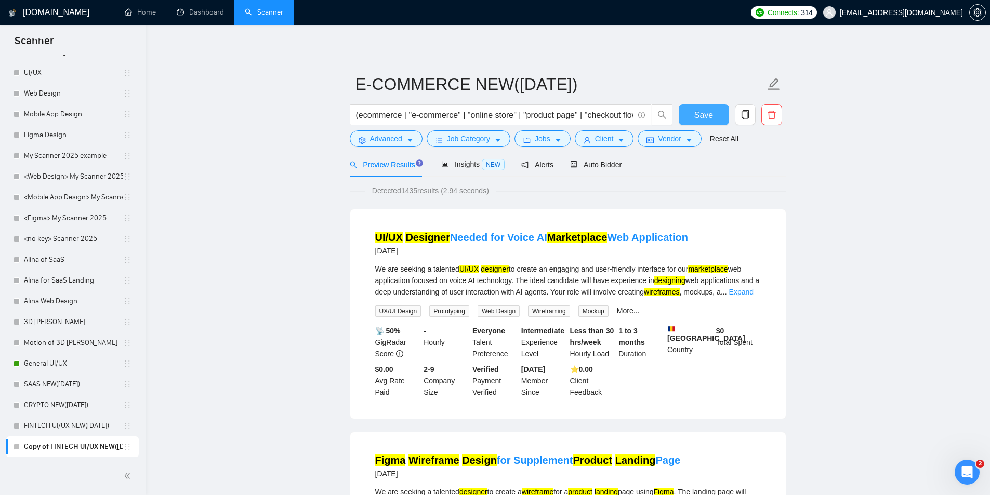
click at [704, 111] on span "Save" at bounding box center [703, 115] width 19 height 13
click at [590, 114] on input "(ecommerce | "e-commerce" | "online store" | "product page" | "checkout flow" |…" at bounding box center [494, 115] width 277 height 13
paste input "startup | "early stage" | "seed stage" | "series a" | founder | mvp | "tech sta…"
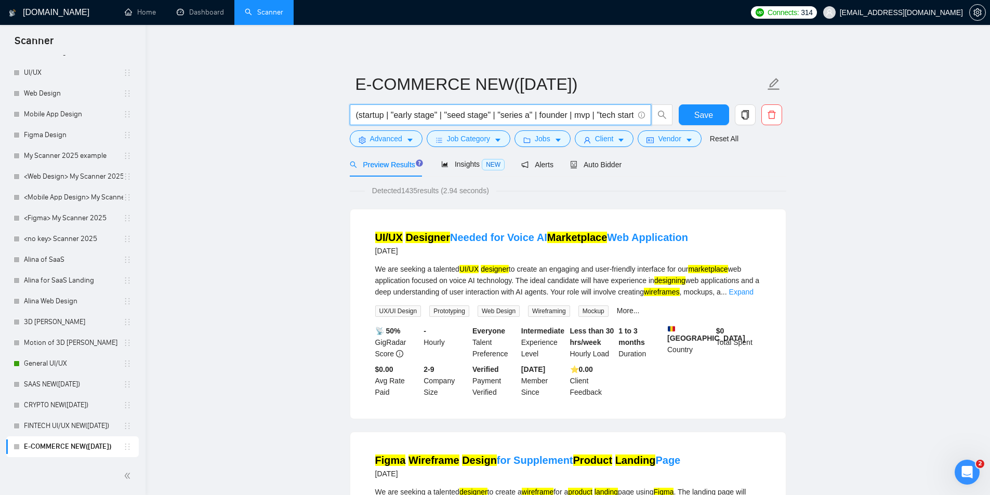
scroll to position [0, 859]
type input "(startup | "early stage" | "seed stage" | "series a" | founder | mvp | "tech st…"
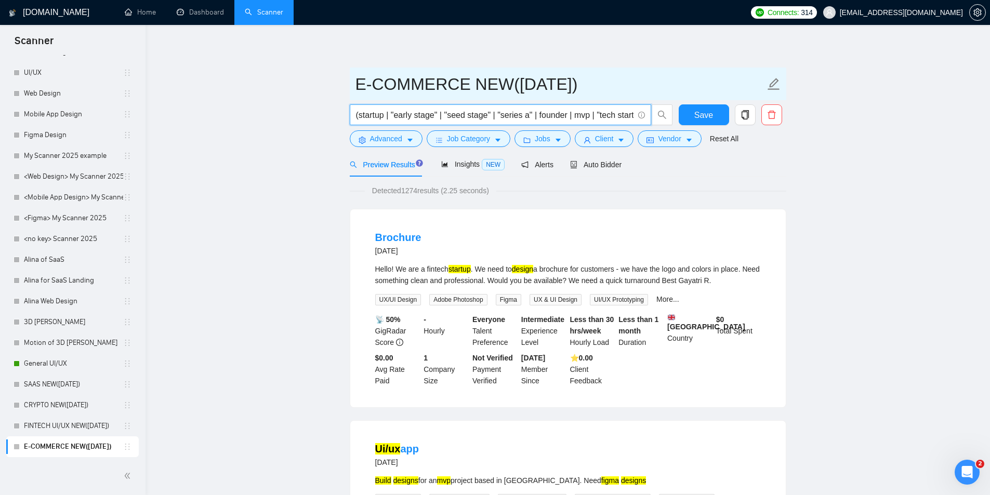
click at [779, 84] on icon "edit" at bounding box center [774, 84] width 14 height 14
drag, startPoint x: 461, startPoint y: 85, endPoint x: 253, endPoint y: 85, distance: 207.8
paste input "STARTUP"
type input "STARTUP NEW([DATE])"
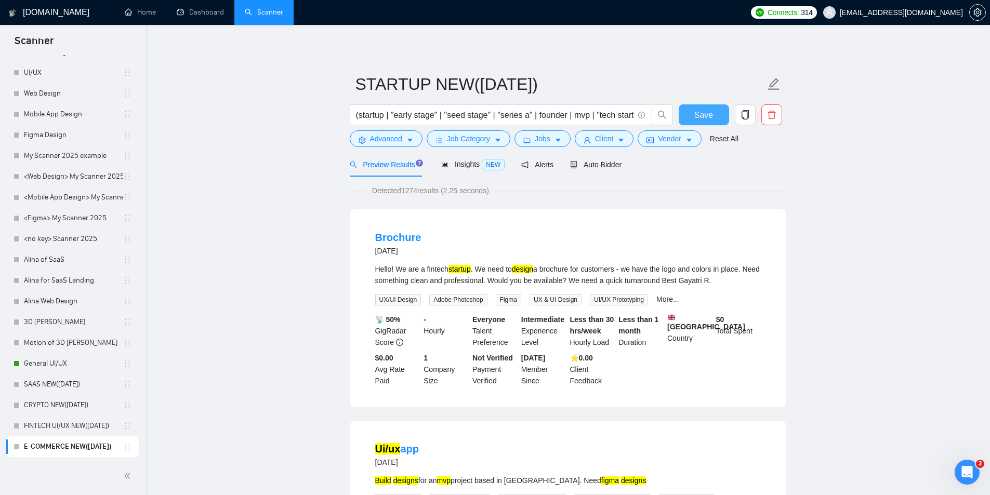
click at [706, 112] on span "Save" at bounding box center [703, 115] width 19 height 13
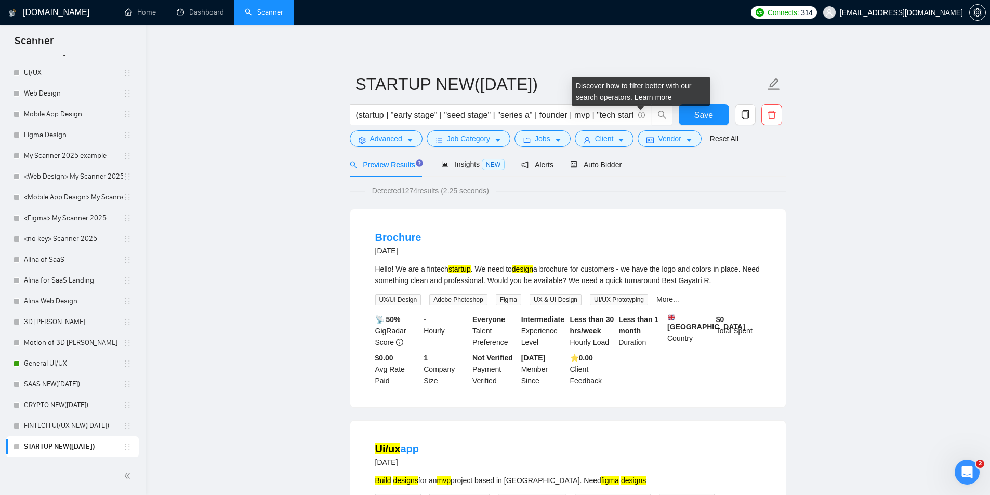
click at [580, 103] on div "Discover how to filter better with our search operators. Learn more" at bounding box center [640, 91] width 138 height 29
click at [570, 109] on input "(startup | "early stage" | "seed stage" | "series a" | founder | mvp | "tech st…" at bounding box center [494, 115] width 277 height 13
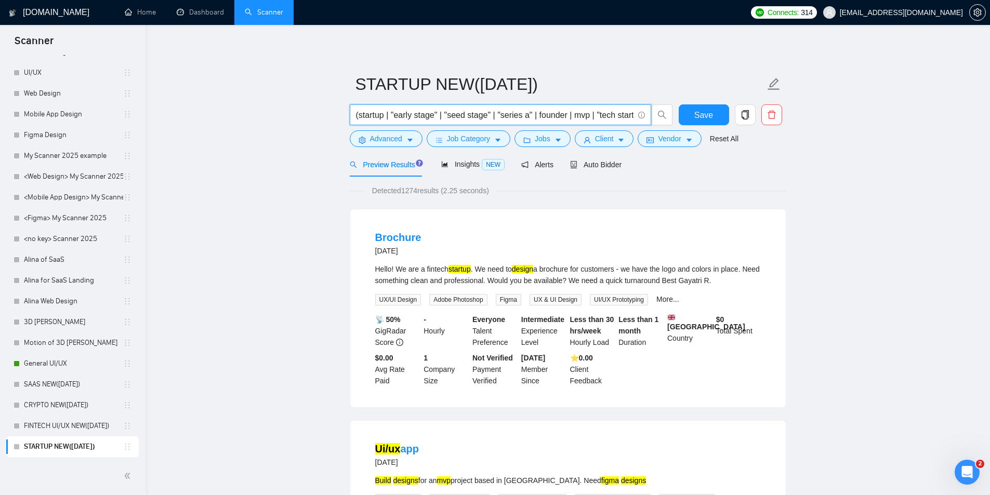
click at [570, 109] on input "(startup | "early stage" | "seed stage" | "series a" | founder | mvp | "tech st…" at bounding box center [494, 115] width 277 height 13
paste input "ecommerce | "e-commerce" | "online store" | "product page" | "checkout flow" | …"
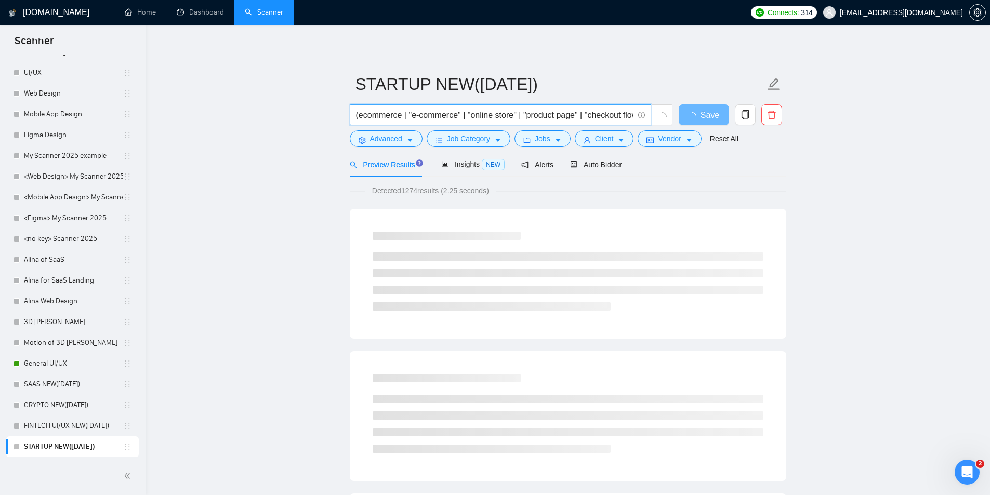
drag, startPoint x: 369, startPoint y: 120, endPoint x: 217, endPoint y: 110, distance: 153.1
type input "(ecommerce | "e-commerce" | "online store" | "product page" | "checkout flow" |…"
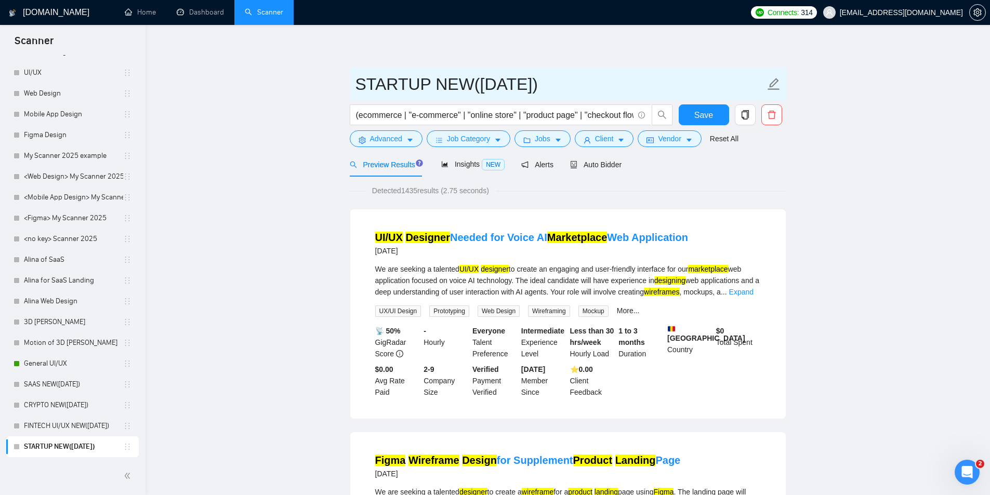
click at [772, 86] on icon "edit" at bounding box center [773, 84] width 12 height 12
drag, startPoint x: 426, startPoint y: 83, endPoint x: 233, endPoint y: 65, distance: 194.0
paste input "E-COMMERCE"
type input "E-COMMERCE NEW([DATE])"
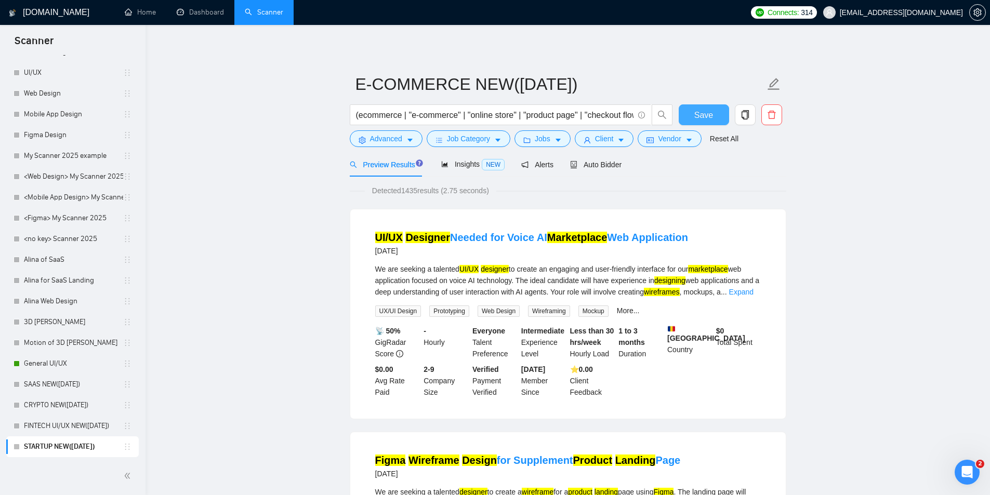
click at [695, 115] on span "Save" at bounding box center [703, 115] width 19 height 13
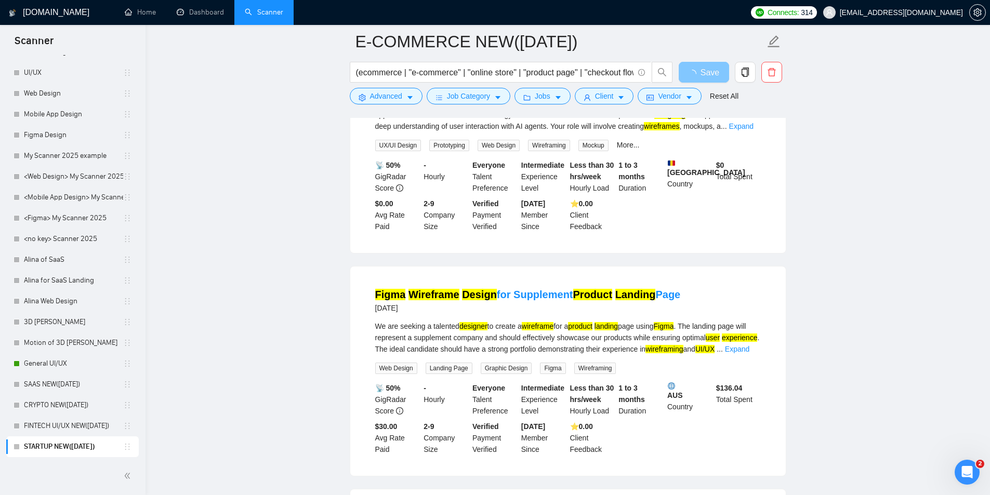
scroll to position [156, 0]
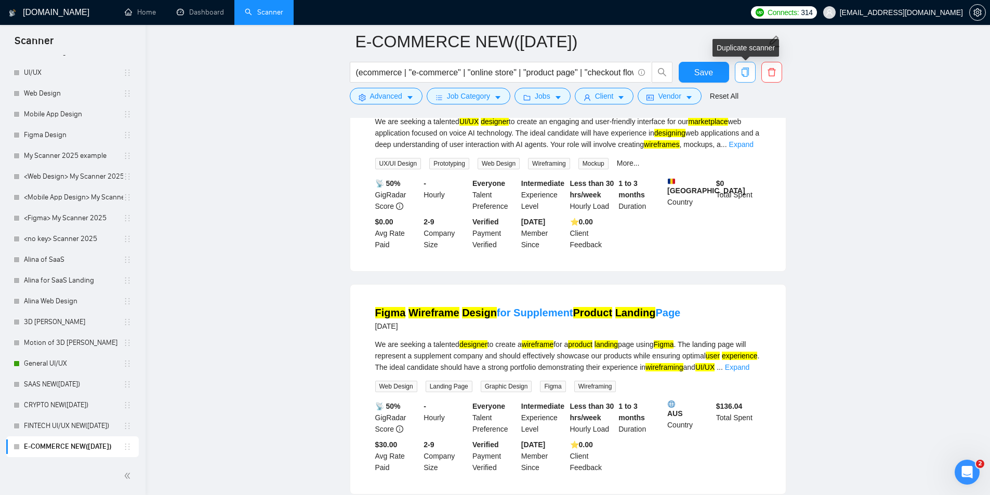
click at [745, 72] on icon "copy" at bounding box center [744, 72] width 9 height 9
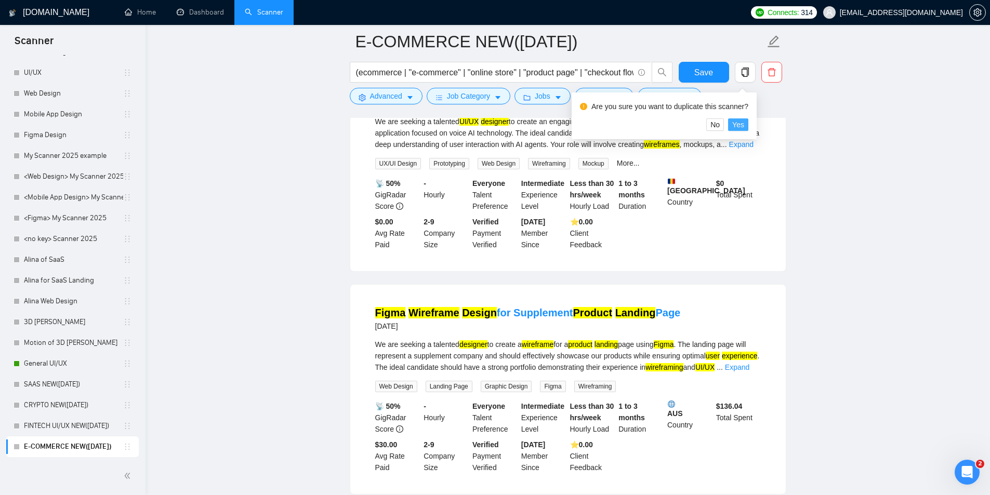
click at [736, 122] on span "Yes" at bounding box center [738, 124] width 12 height 11
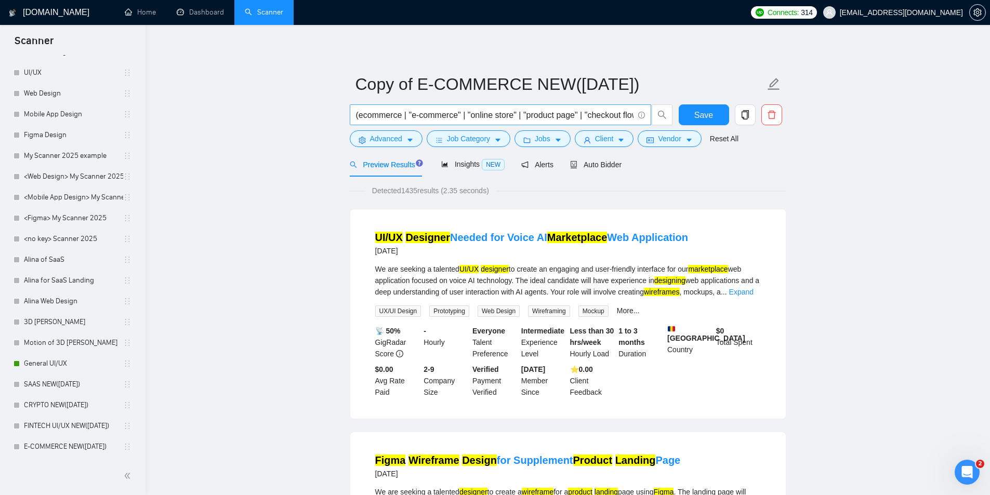
click at [541, 114] on input "(ecommerce | "e-commerce" | "online store" | "product page" | "checkout flow" |…" at bounding box center [494, 115] width 277 height 13
paste input "startup | "early stage" | "seed stage" | "series a" | founder | mvp | "tech sta…"
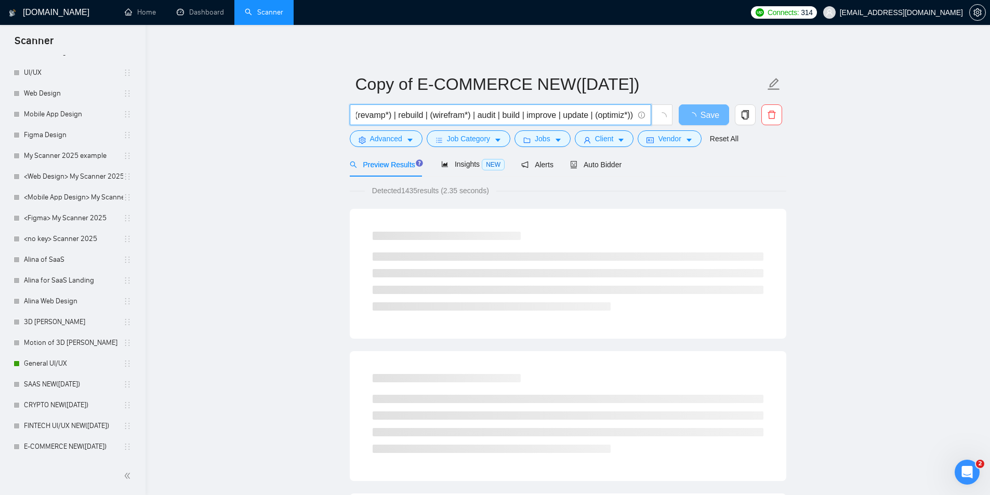
type input "(startup | "early stage" | "seed stage" | "series a" | founder | mvp | "tech st…"
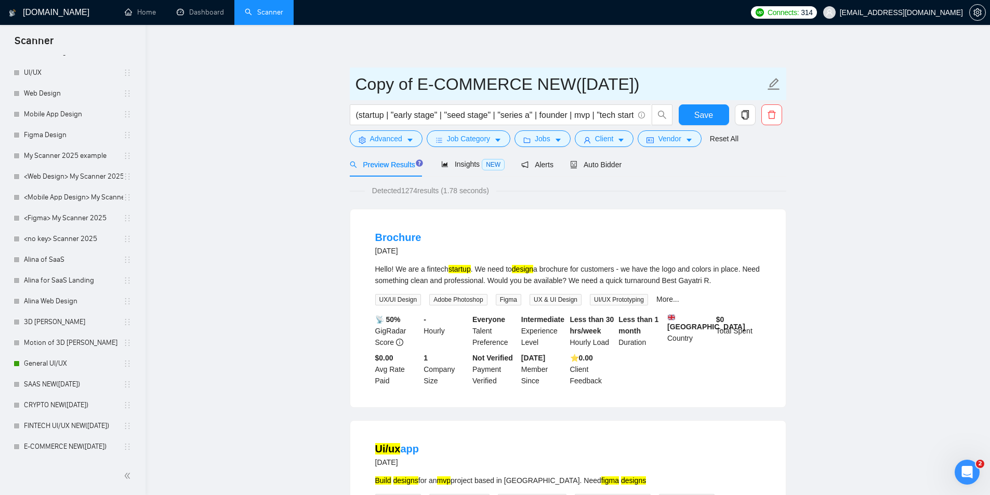
click at [774, 87] on icon "edit" at bounding box center [774, 84] width 14 height 14
drag, startPoint x: 522, startPoint y: 86, endPoint x: 184, endPoint y: 69, distance: 338.6
paste input "STARTUP"
type input "STARTUP NEW([DATE])"
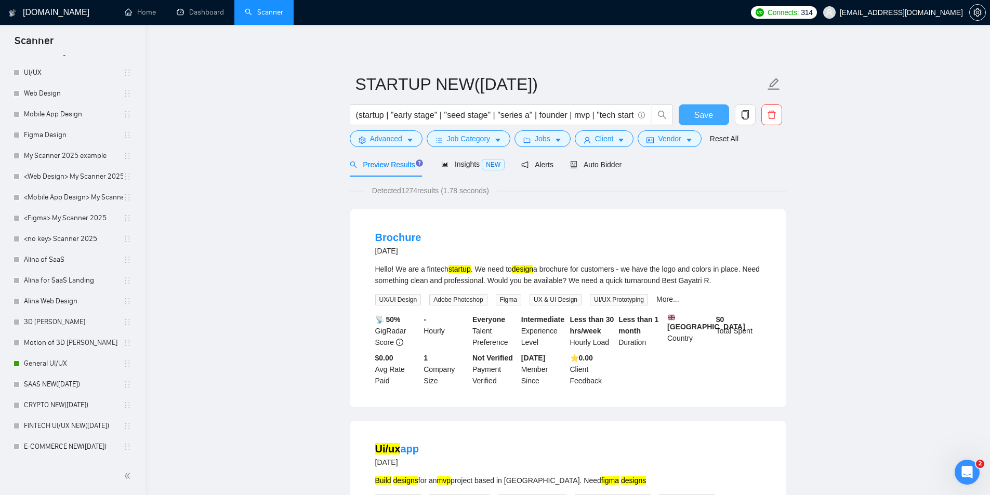
click at [709, 109] on span "Save" at bounding box center [703, 115] width 19 height 13
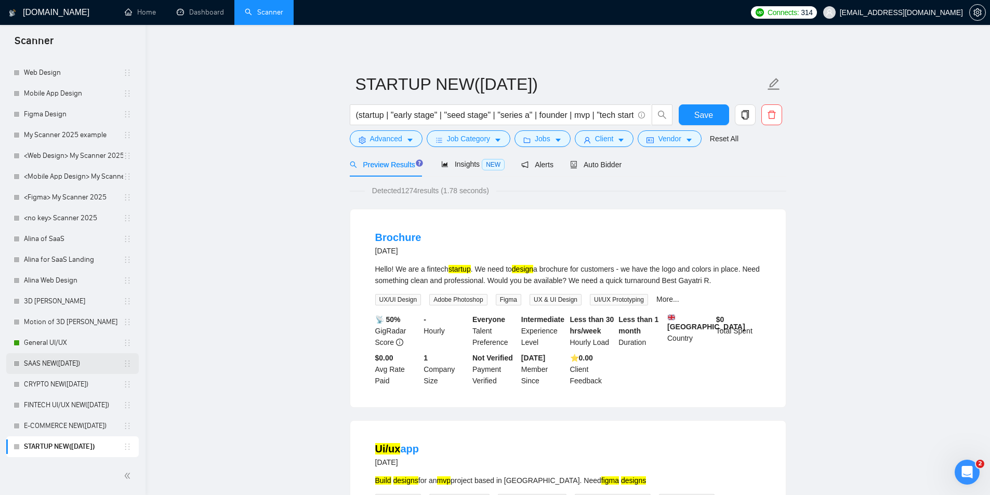
click at [64, 361] on link "SAAS NEW([DATE])" at bounding box center [73, 363] width 99 height 21
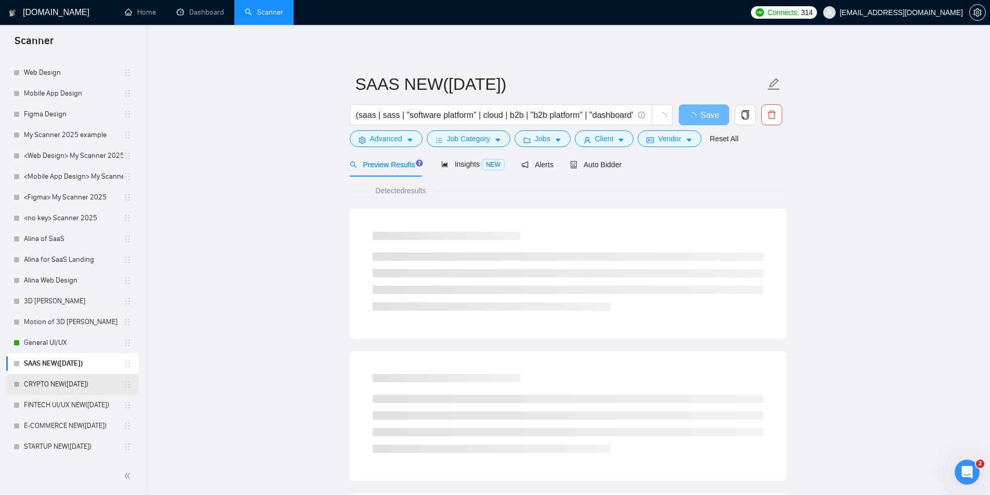
click at [60, 383] on link "CRYPTO NEW([DATE])" at bounding box center [73, 384] width 99 height 21
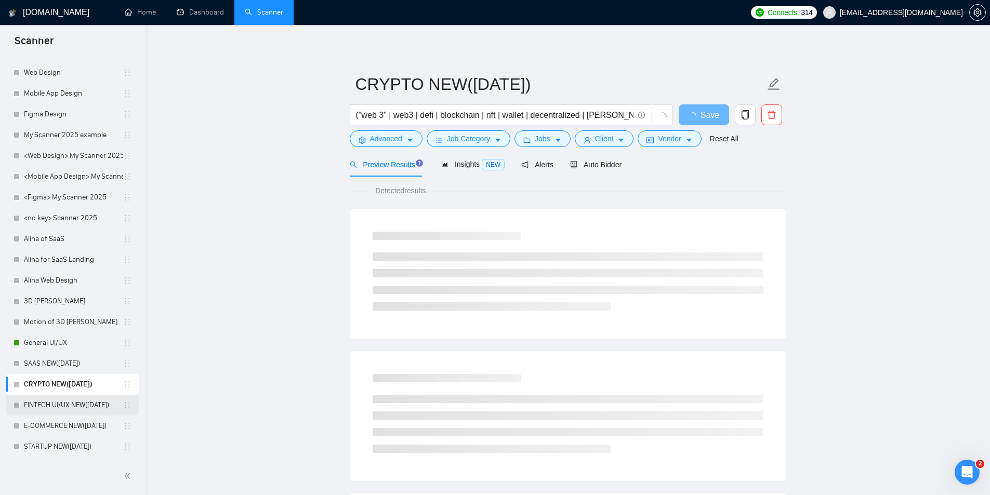
click at [68, 383] on link "FINTECH UI/UX NEW([DATE])" at bounding box center [73, 405] width 99 height 21
click at [65, 383] on link "E-COMMERCE NEW([DATE])" at bounding box center [73, 426] width 99 height 21
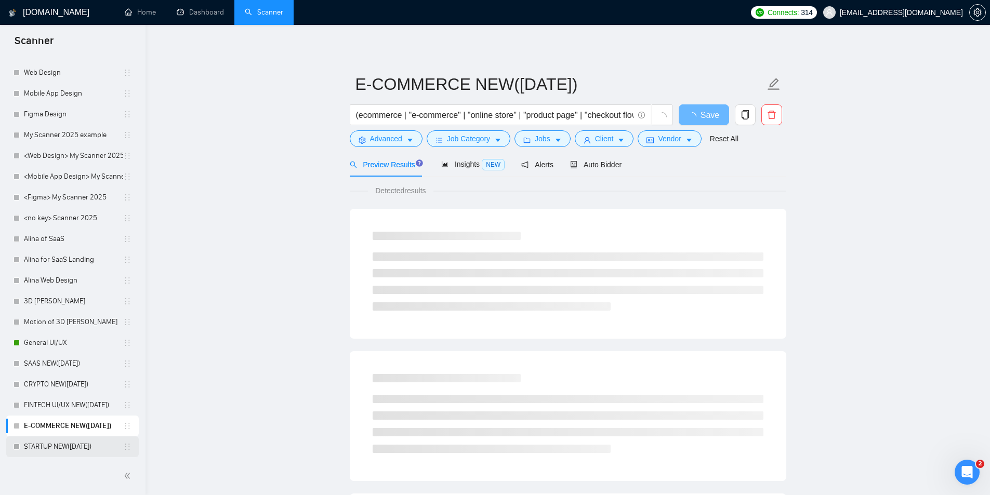
click at [61, 383] on link "STARTUP NEW([DATE])" at bounding box center [73, 446] width 99 height 21
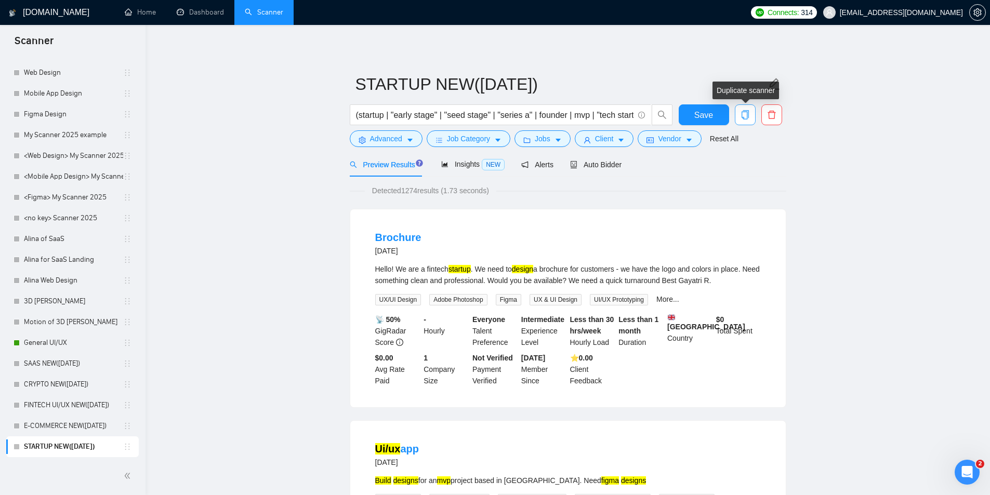
click at [745, 113] on icon "copy" at bounding box center [744, 114] width 9 height 9
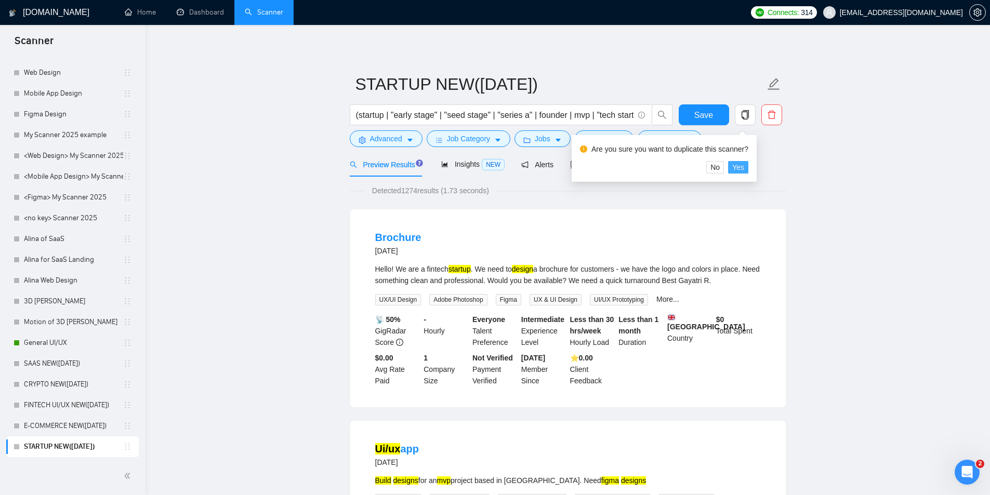
click at [741, 163] on span "Yes" at bounding box center [738, 167] width 12 height 11
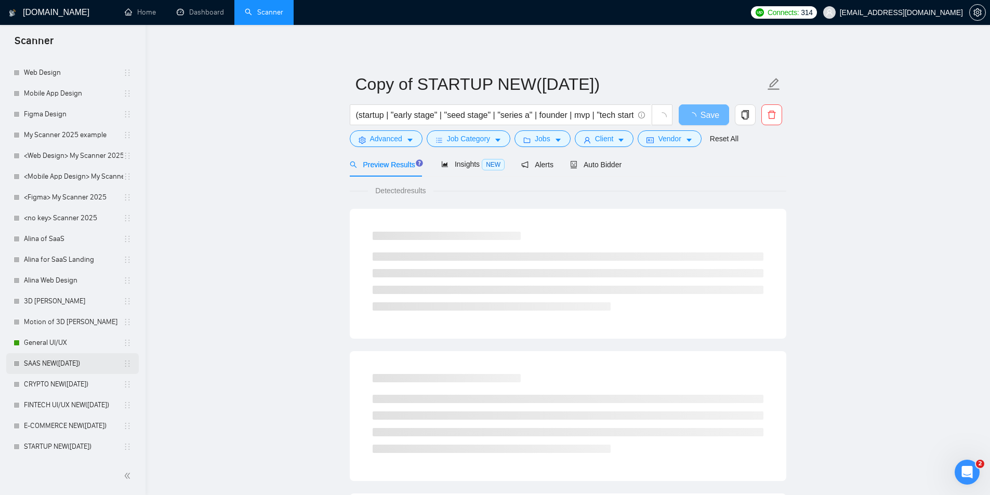
scroll to position [230, 0]
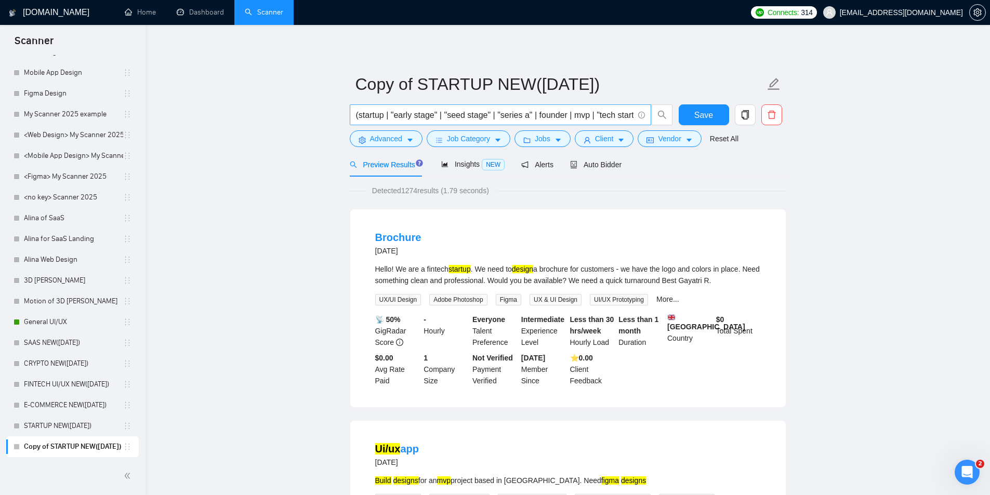
click at [457, 109] on input "(startup | "early stage" | "seed stage" | "series a" | founder | mvp | "tech st…" at bounding box center [494, 115] width 277 height 13
paste input "edtech | education | "learning platform" | "course platform" | "online learning…"
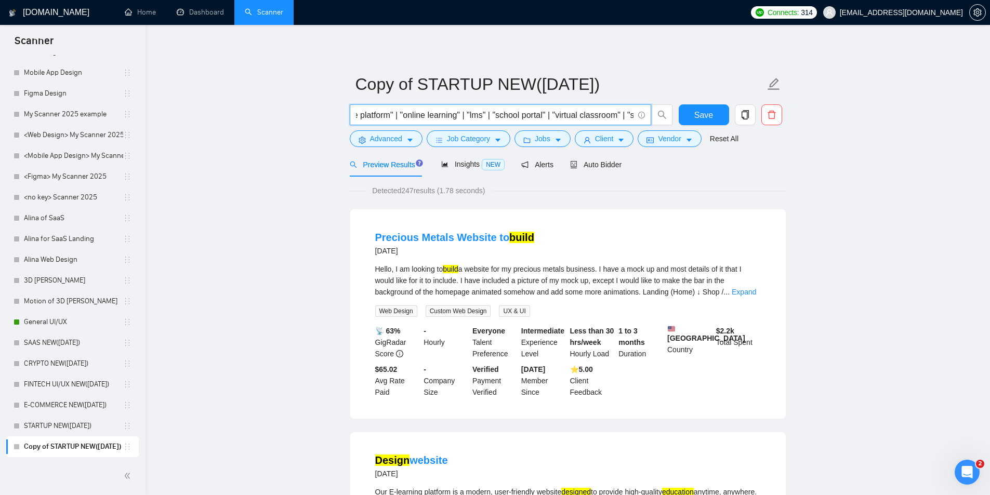
scroll to position [0, 0]
drag, startPoint x: 377, startPoint y: 121, endPoint x: 276, endPoint y: 115, distance: 100.9
type input "(edtech | education | "learning platform" | "course platform" | "online learnin…"
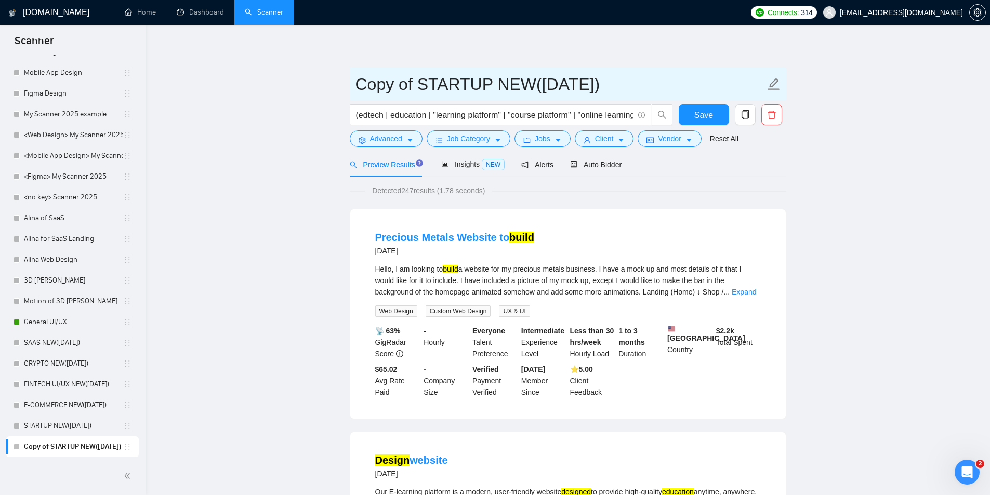
click at [770, 84] on icon "edit" at bounding box center [774, 84] width 14 height 14
drag, startPoint x: 483, startPoint y: 83, endPoint x: 333, endPoint y: 82, distance: 149.6
paste input "EDUCATION UI/UX"
type input "EDUCATION UI/UX NEW([DATE])"
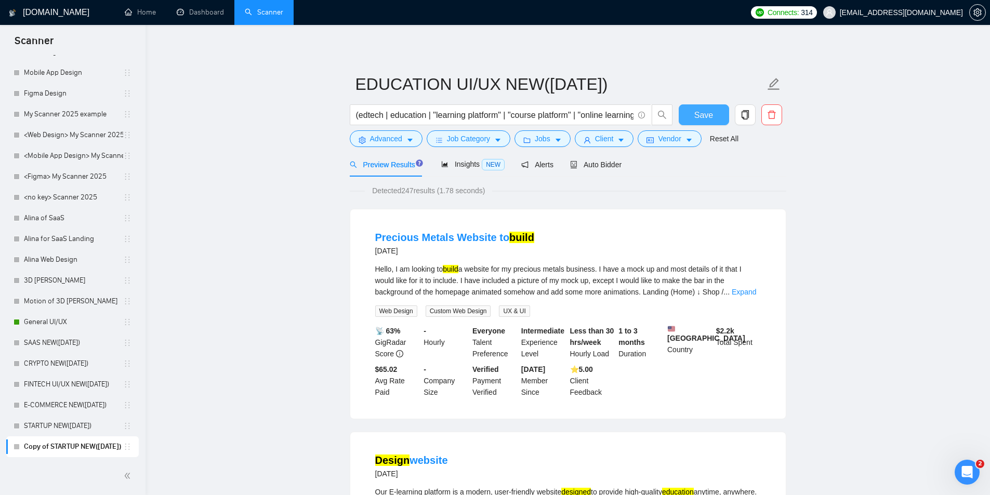
click at [698, 113] on span "Save" at bounding box center [703, 115] width 19 height 13
click at [710, 113] on span "Save" at bounding box center [703, 115] width 19 height 13
click at [404, 136] on button "Advanced" at bounding box center [386, 138] width 73 height 17
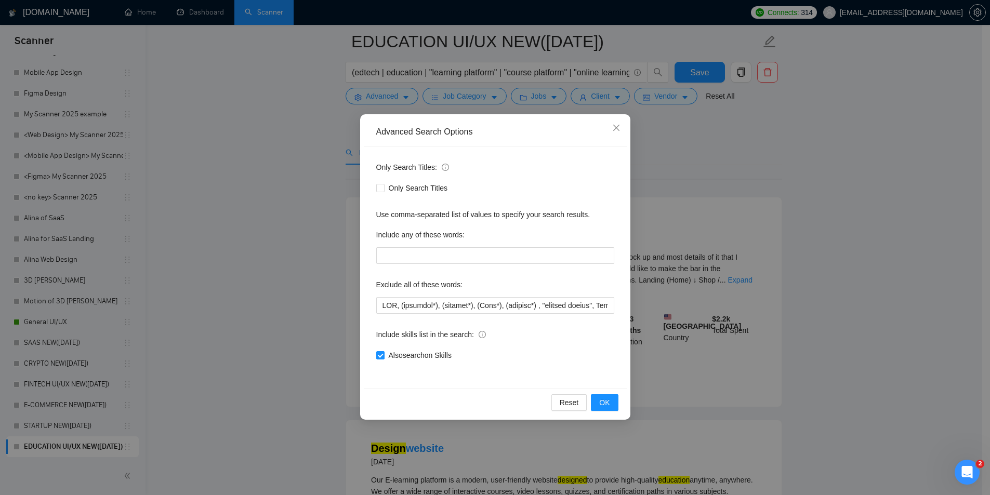
scroll to position [104, 0]
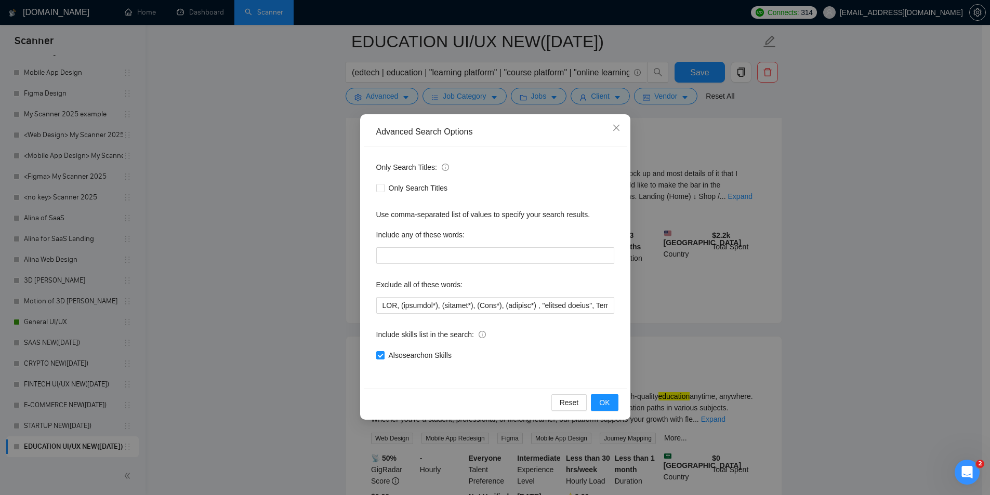
click at [320, 299] on div "Advanced Search Options Only Search Titles: Only Search Titles Use comma-separa…" at bounding box center [495, 247] width 990 height 495
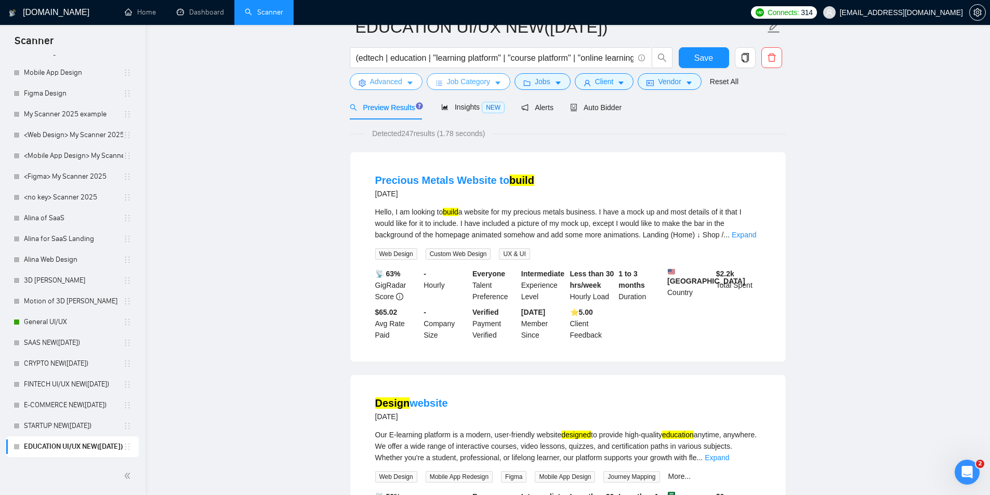
scroll to position [0, 0]
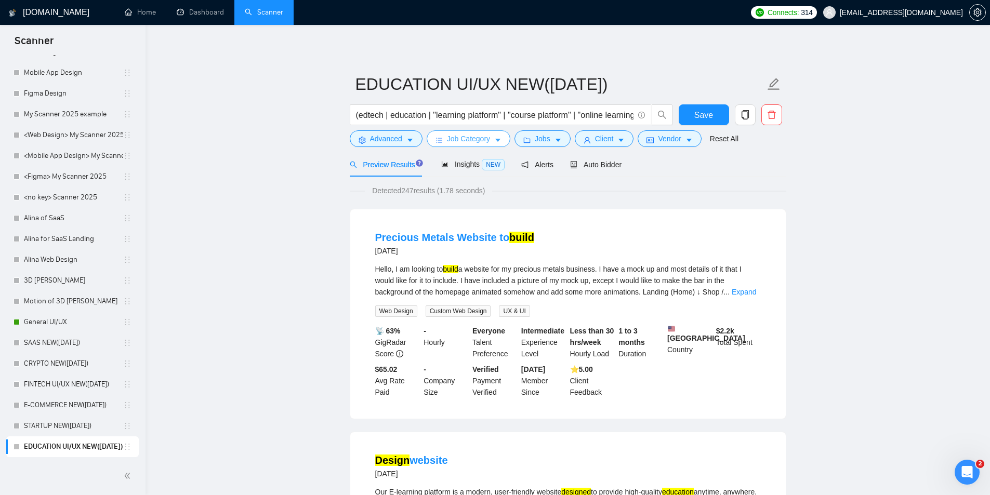
click at [460, 142] on span "Job Category" at bounding box center [468, 138] width 43 height 11
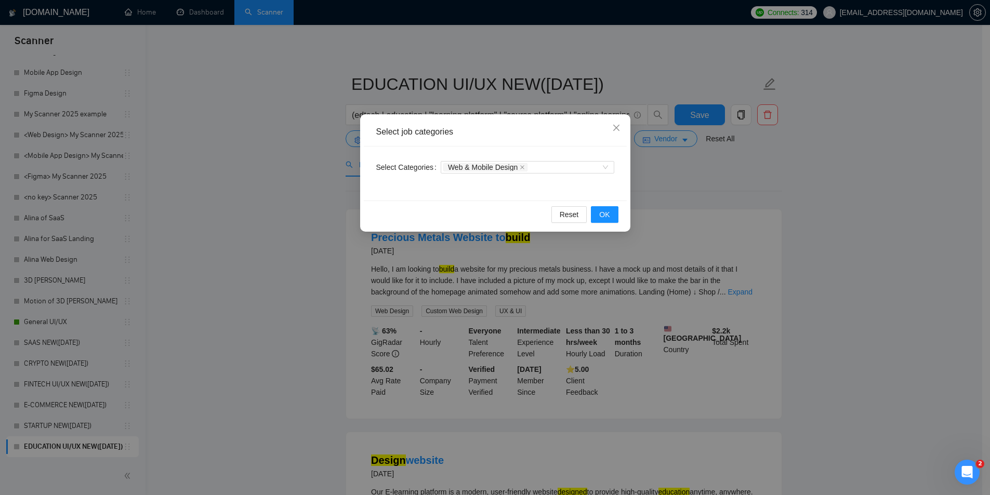
click at [247, 215] on div "Select job categories Select Categories Web & Mobile Design Reset OK" at bounding box center [495, 247] width 990 height 495
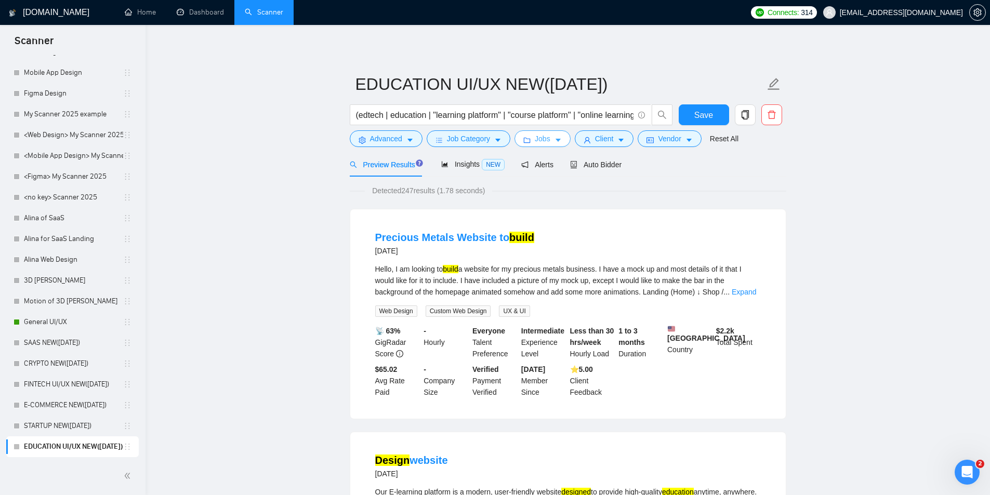
click at [546, 136] on span "Jobs" at bounding box center [542, 138] width 16 height 11
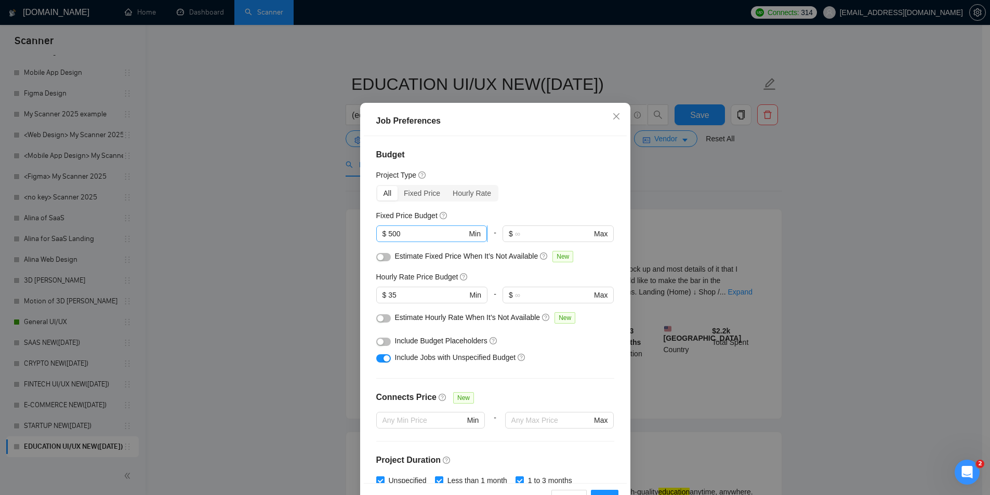
scroll to position [3, 0]
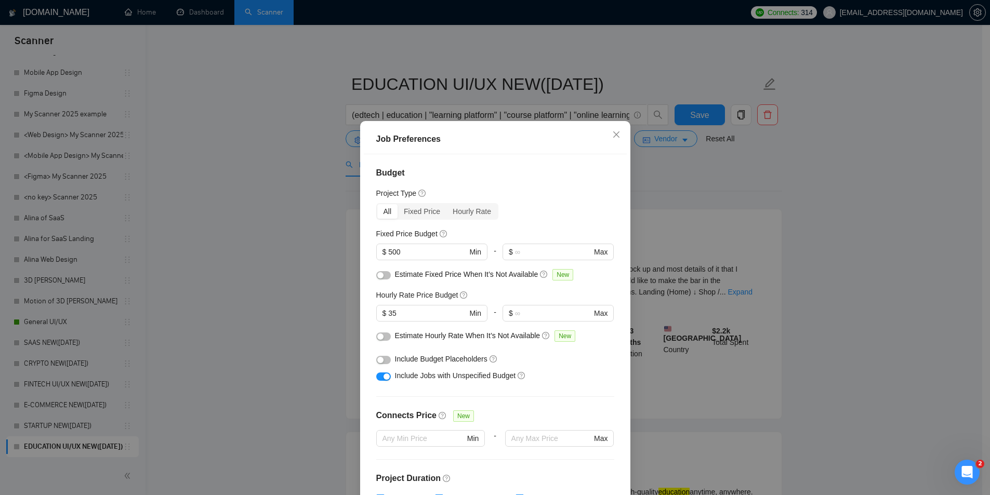
click at [302, 218] on div "Job Preferences Budget Project Type All Fixed Price Hourly Rate Fixed Price Bud…" at bounding box center [495, 247] width 990 height 495
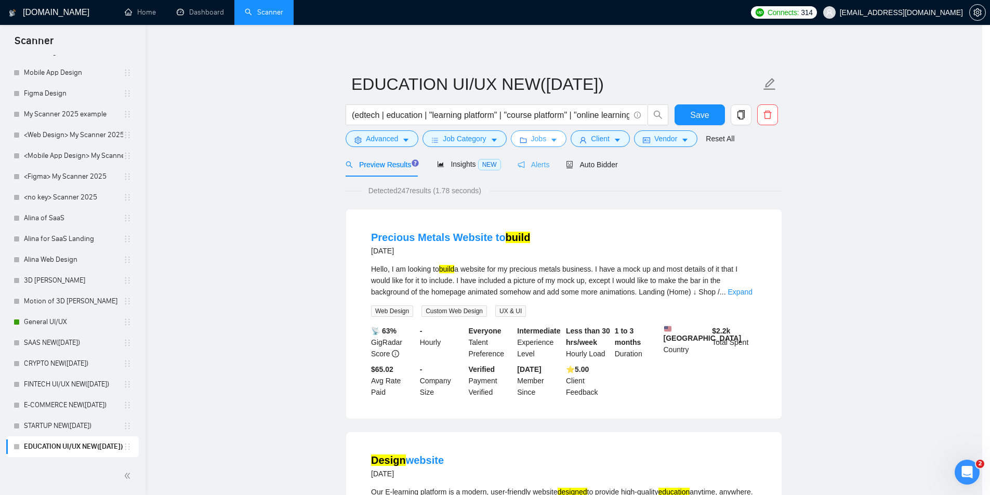
scroll to position [0, 0]
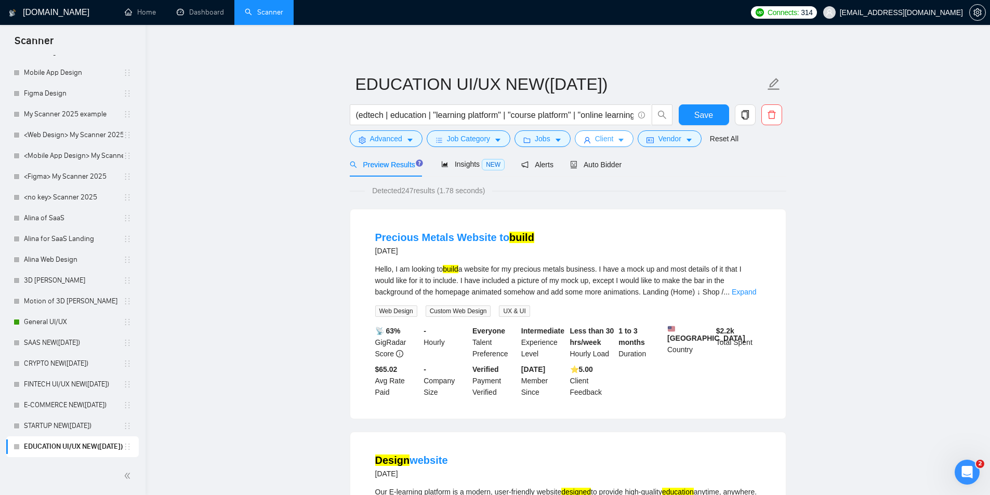
click at [588, 140] on button "Client" at bounding box center [603, 138] width 59 height 17
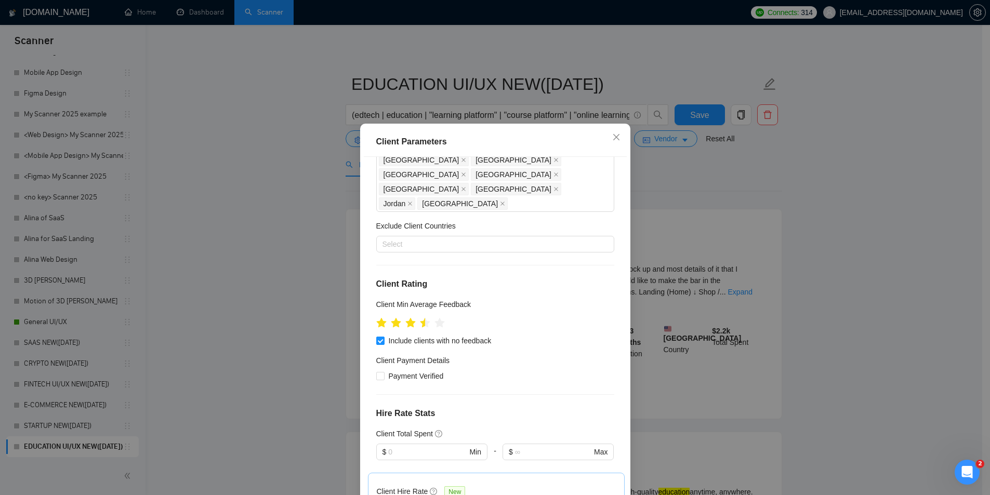
scroll to position [532, 0]
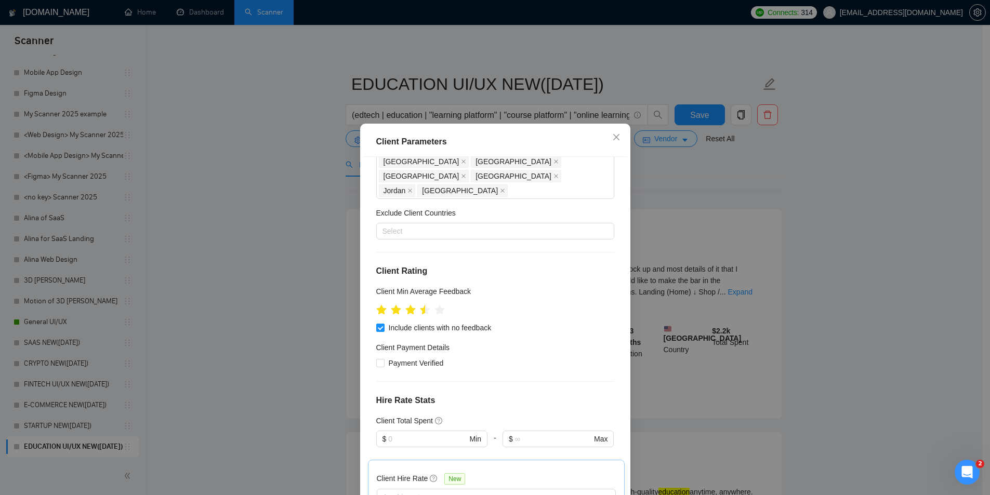
click at [299, 270] on div "Client Parameters Client Location Include Client Countries United States United…" at bounding box center [495, 247] width 990 height 495
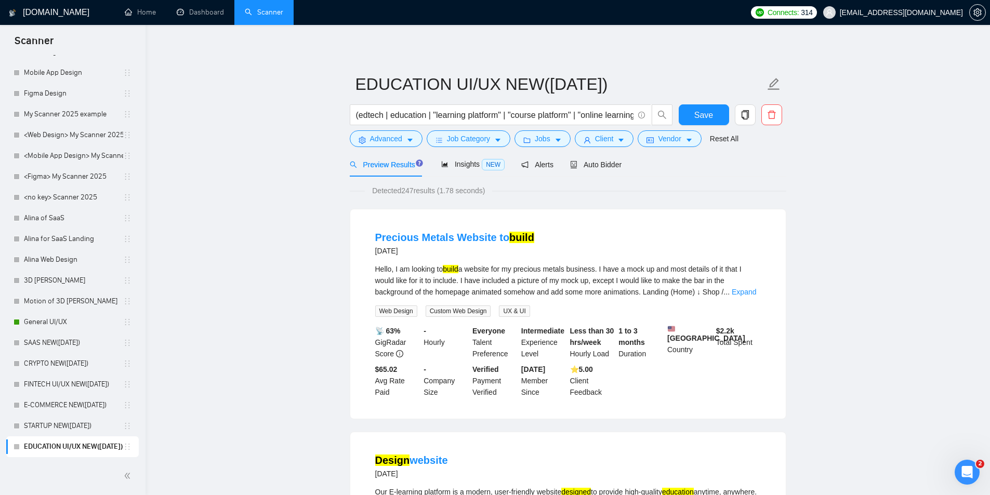
click at [577, 169] on span "Auto Bidder" at bounding box center [595, 165] width 51 height 8
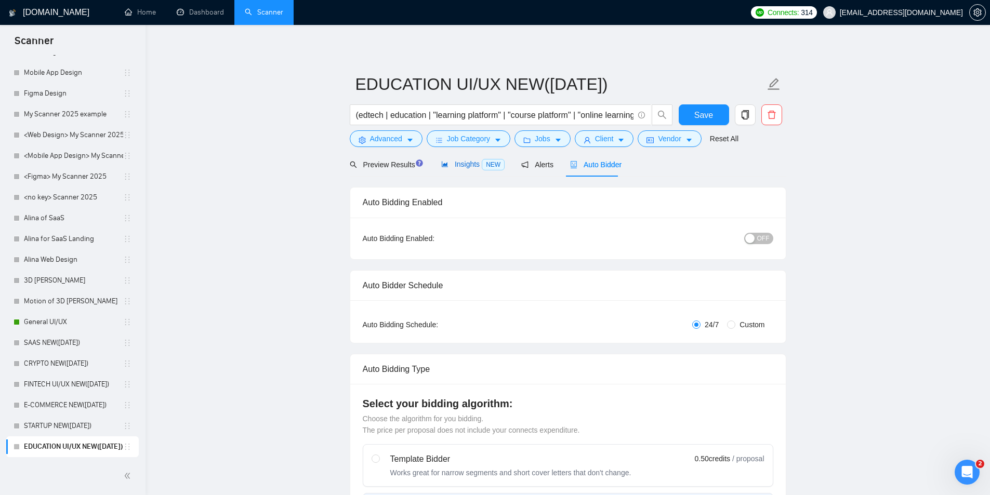
click at [462, 163] on span "Insights NEW" at bounding box center [472, 164] width 63 height 8
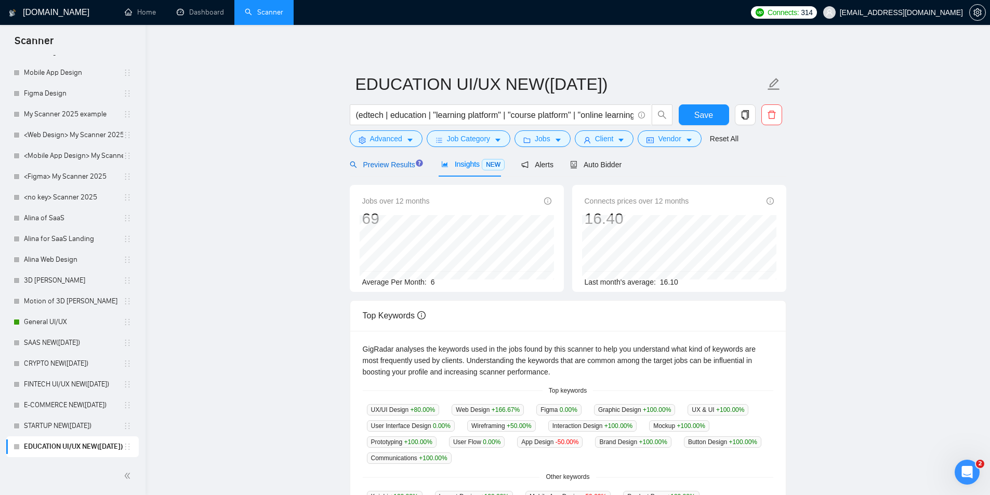
click at [383, 167] on span "Preview Results" at bounding box center [387, 165] width 75 height 8
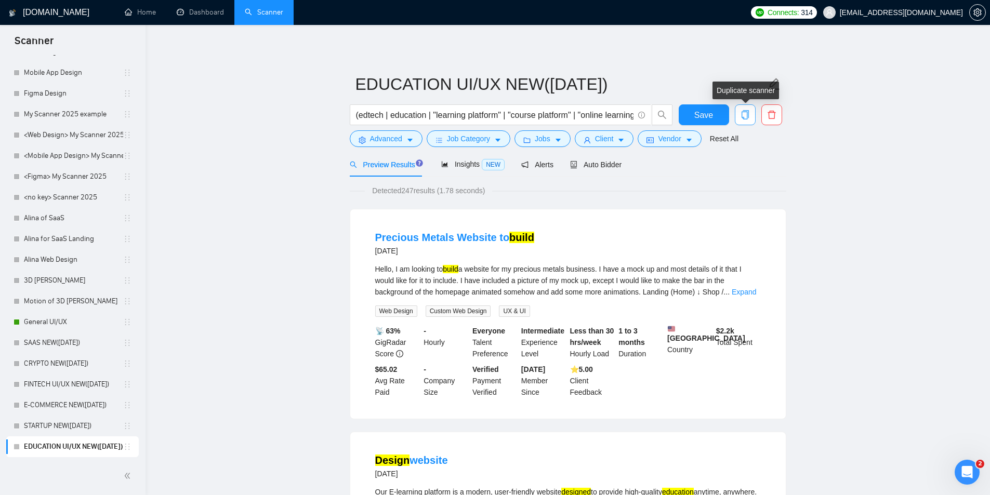
click at [743, 115] on icon "copy" at bounding box center [744, 114] width 9 height 9
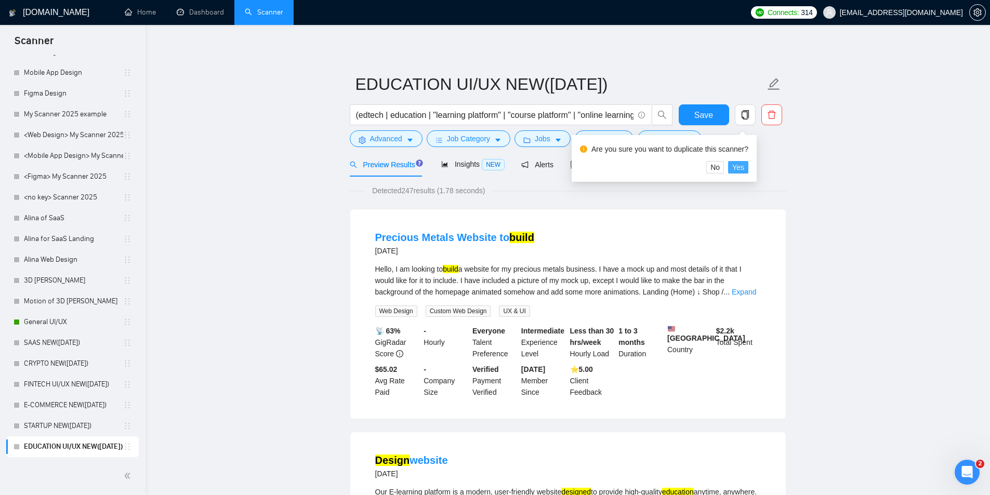
click at [735, 165] on span "Yes" at bounding box center [738, 167] width 12 height 11
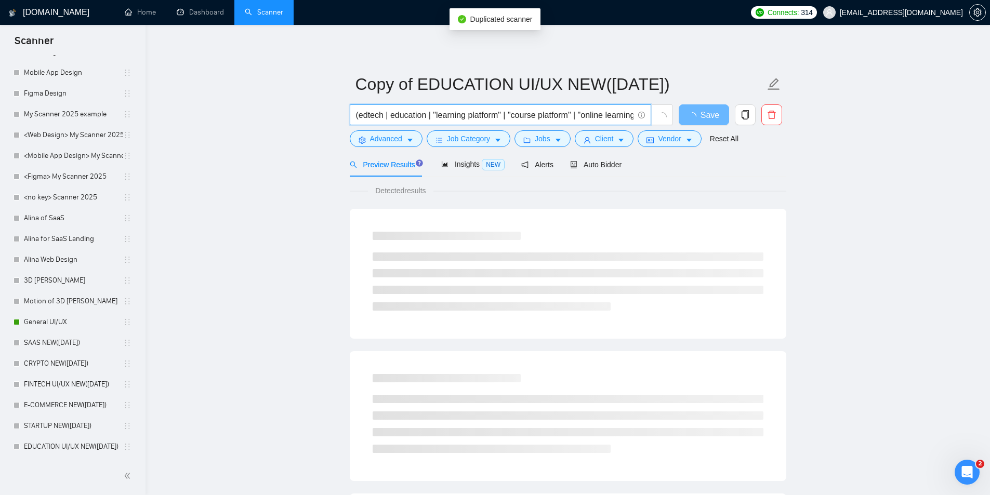
click at [464, 114] on input "(edtech | education | "learning platform" | "course platform" | "online learnin…" at bounding box center [494, 115] width 277 height 13
paste input "mobile | ios | android | "mobile-first" | "cross-platform" | "mobile interface"…"
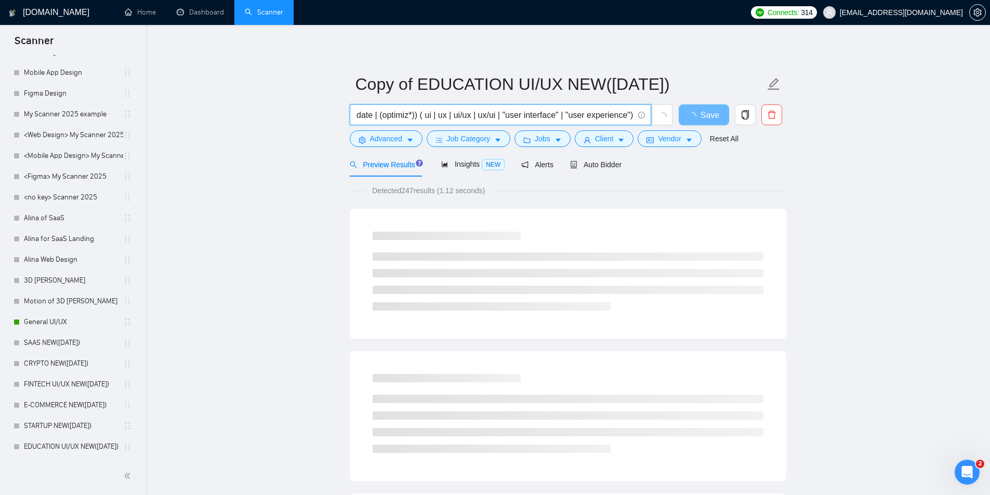
type input "(mobile | ios | android | "mobile-first" | "cross-platform" | "mobile interface…"
drag, startPoint x: 365, startPoint y: 114, endPoint x: 280, endPoint y: 115, distance: 85.2
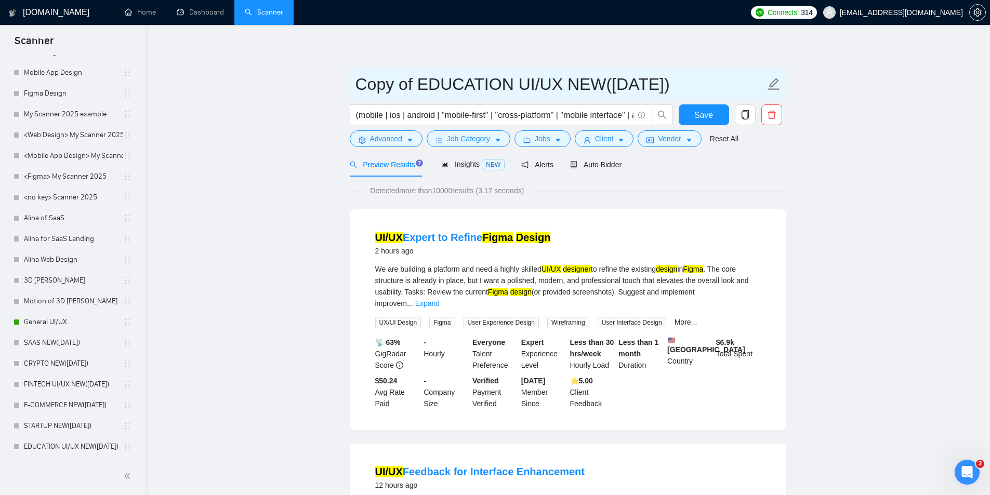
click at [770, 87] on icon "edit" at bounding box center [773, 84] width 12 height 12
drag, startPoint x: 566, startPoint y: 83, endPoint x: 542, endPoint y: 85, distance: 24.0
click at [533, 84] on input "Copy of EDUCATION UI/UX NEW(23.08.2025)" at bounding box center [559, 84] width 409 height 26
click at [547, 85] on input "Copy of EDUCATION UI/UX NEW(23.08.2025)" at bounding box center [559, 84] width 409 height 26
drag, startPoint x: 558, startPoint y: 84, endPoint x: 234, endPoint y: 79, distance: 324.2
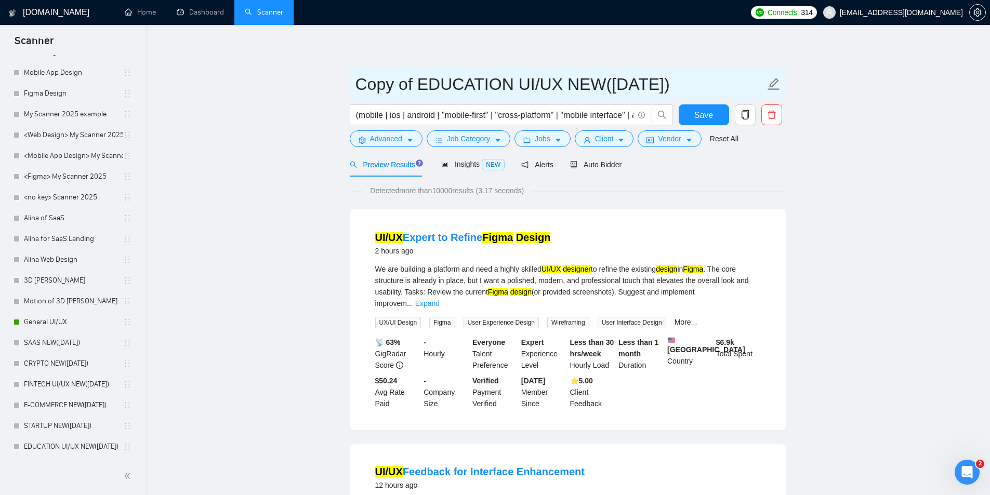
paste input "General Mobile App Design"
type input "General Mobile App Design NEW([DATE])"
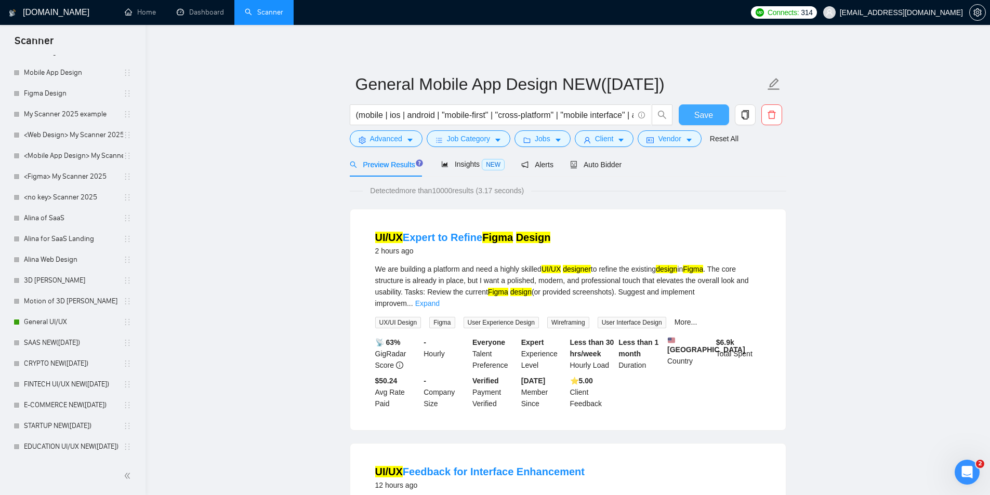
click at [701, 114] on span "Save" at bounding box center [703, 115] width 19 height 13
drag, startPoint x: 383, startPoint y: 110, endPoint x: 289, endPoint y: 123, distance: 94.8
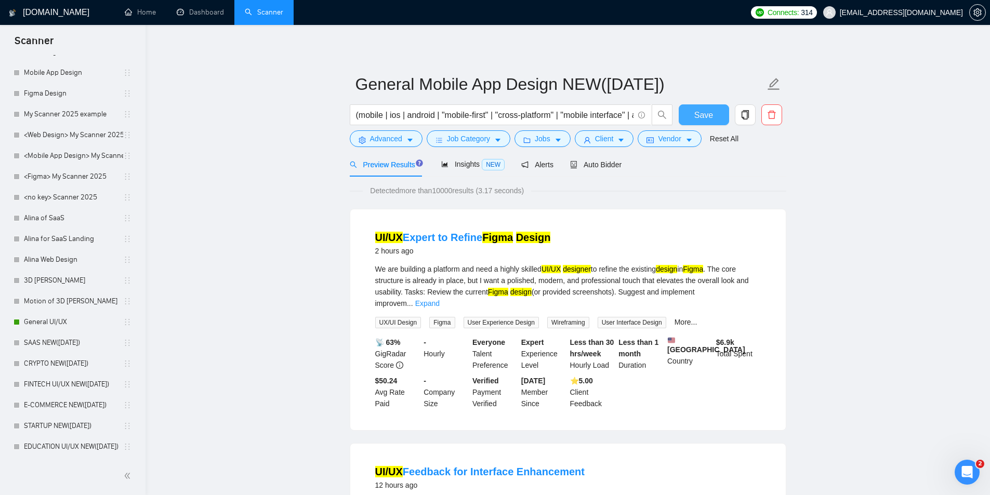
click at [706, 111] on span "Save" at bounding box center [703, 115] width 19 height 13
drag, startPoint x: 599, startPoint y: 114, endPoint x: 733, endPoint y: 107, distance: 134.2
click at [733, 107] on div "(mobile | ios | android | "mobile-first" | "cross-platform" | "mobile interface…" at bounding box center [565, 117] width 436 height 26
drag, startPoint x: 240, startPoint y: 138, endPoint x: 333, endPoint y: 119, distance: 94.3
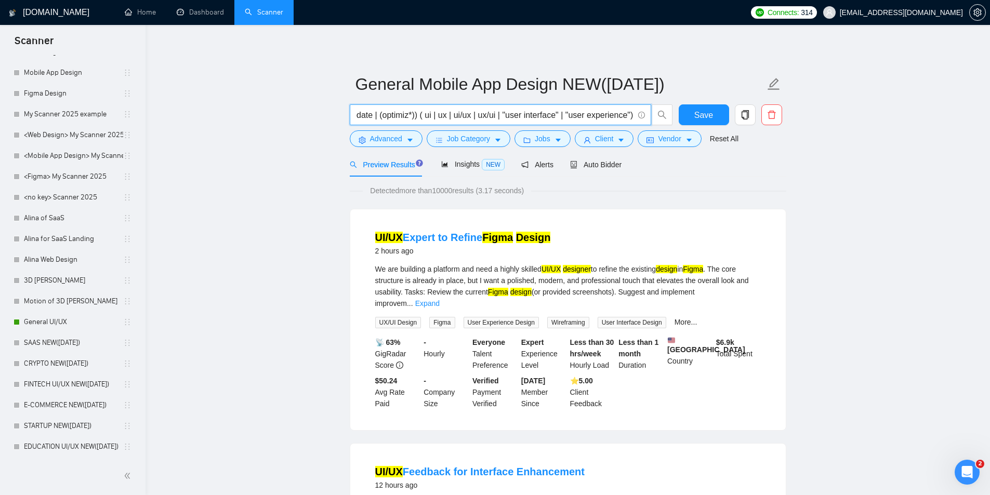
drag, startPoint x: 382, startPoint y: 111, endPoint x: 237, endPoint y: 118, distance: 145.1
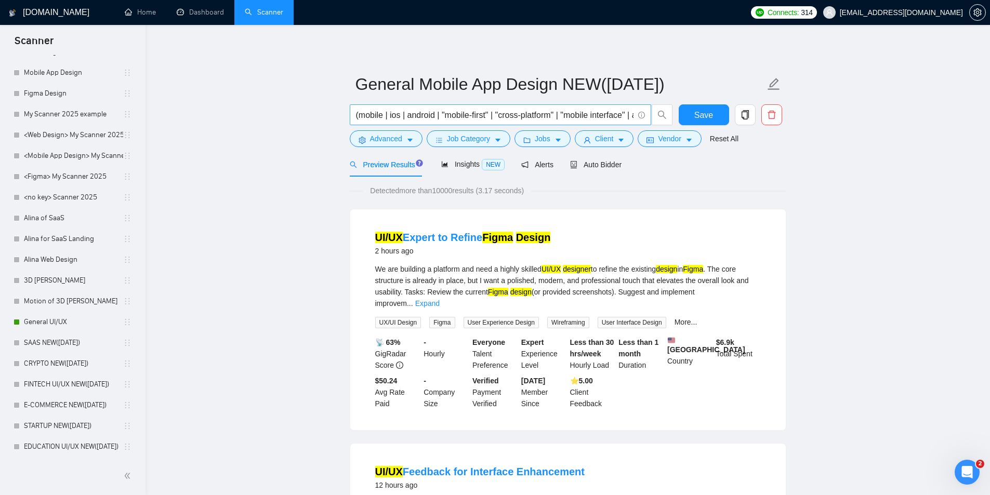
click at [445, 114] on input "(mobile | ios | android | "mobile-first" | "cross-platform" | "mobile interface…" at bounding box center [494, 115] width 277 height 13
click at [399, 117] on input "(mobile | ios | android | "mobile-first" | "cross-platform" | "mobile interface…" at bounding box center [494, 115] width 277 height 13
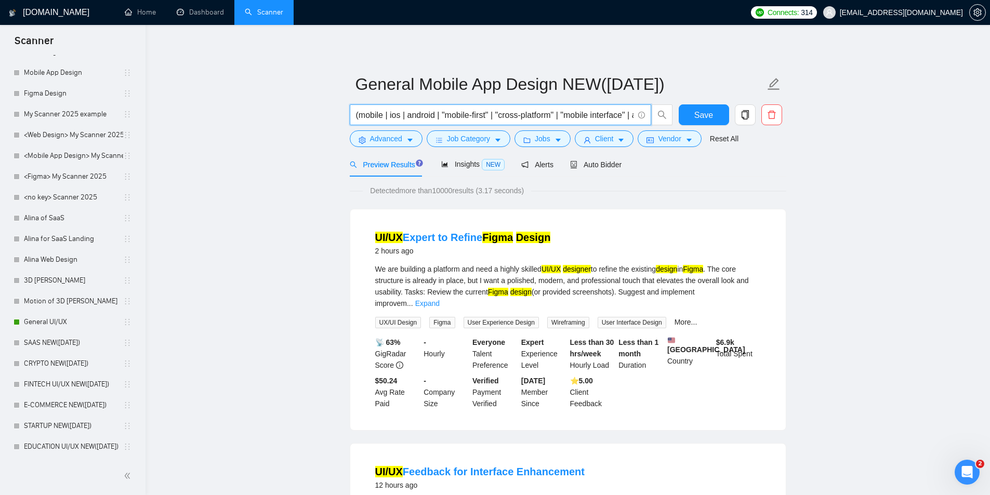
click at [399, 117] on input "(mobile | ios | android | "mobile-first" | "cross-platform" | "mobile interface…" at bounding box center [494, 115] width 277 height 13
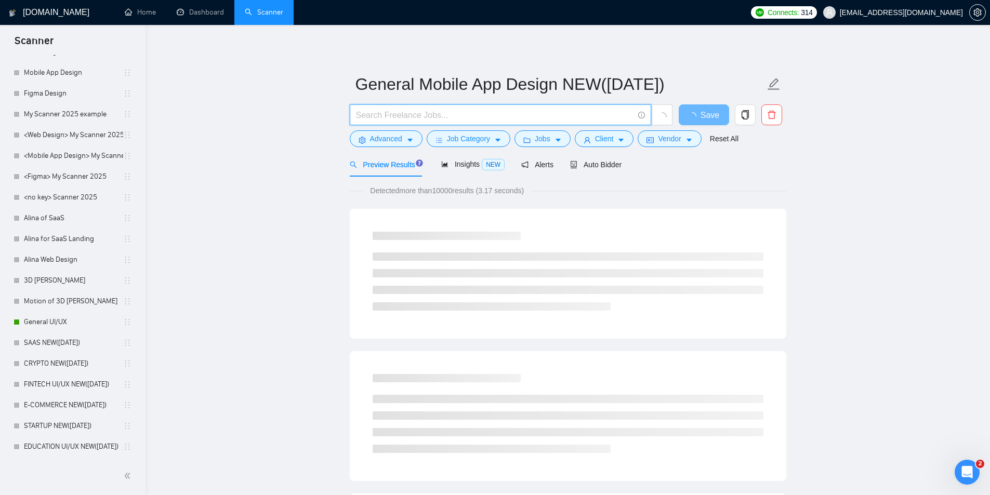
click at [370, 116] on input "text" at bounding box center [494, 115] width 277 height 13
paste input "(mobile | ios | android | "mobile-first" | "cross-platform" | "mobile interface…"
type input "(mobile | ios | android | "mobile-first" | "cross-platform" | "mobile interface…"
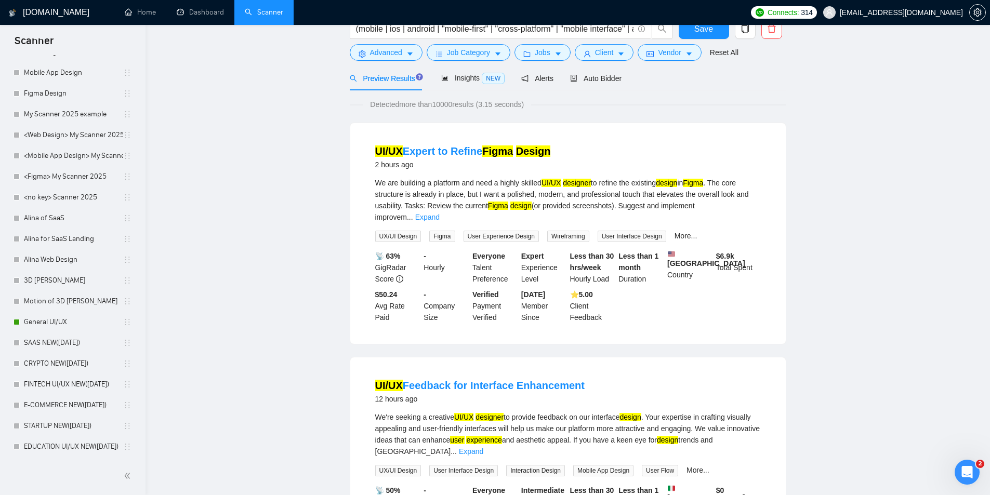
scroll to position [0, 0]
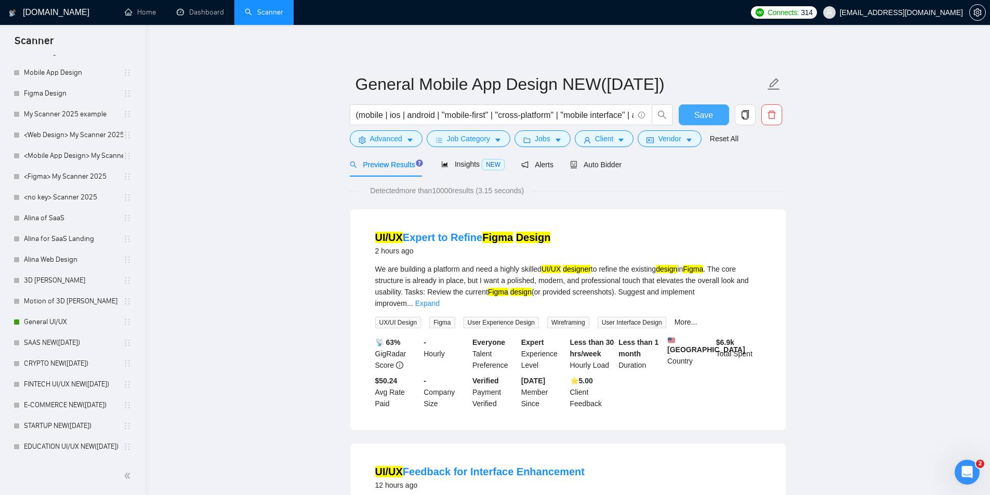
click at [704, 111] on span "Save" at bounding box center [703, 115] width 19 height 13
click at [368, 140] on button "Advanced" at bounding box center [386, 138] width 73 height 17
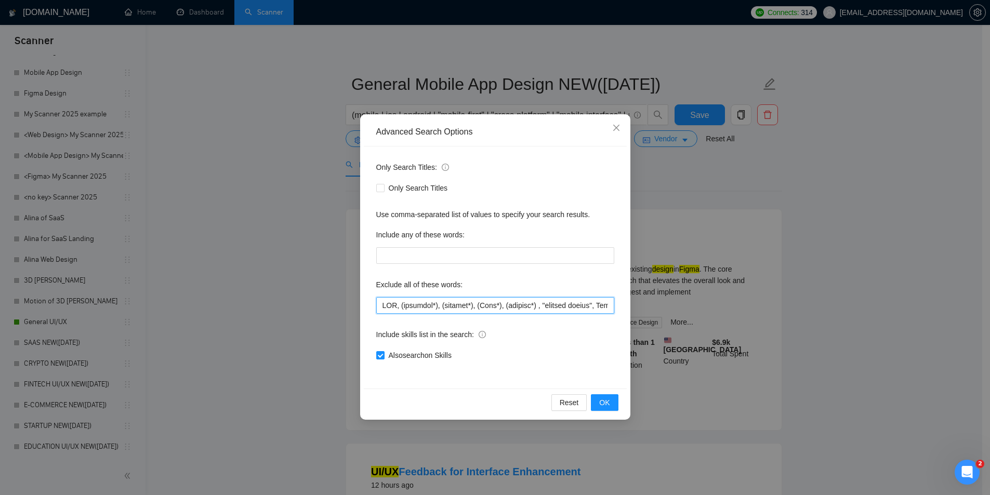
click at [433, 308] on input "text" at bounding box center [495, 305] width 238 height 17
drag, startPoint x: 383, startPoint y: 304, endPoint x: 674, endPoint y: 282, distance: 292.2
click at [674, 282] on div "Advanced Search Options Only Search Titles: Only Search Titles Use comma-separa…" at bounding box center [495, 247] width 990 height 495
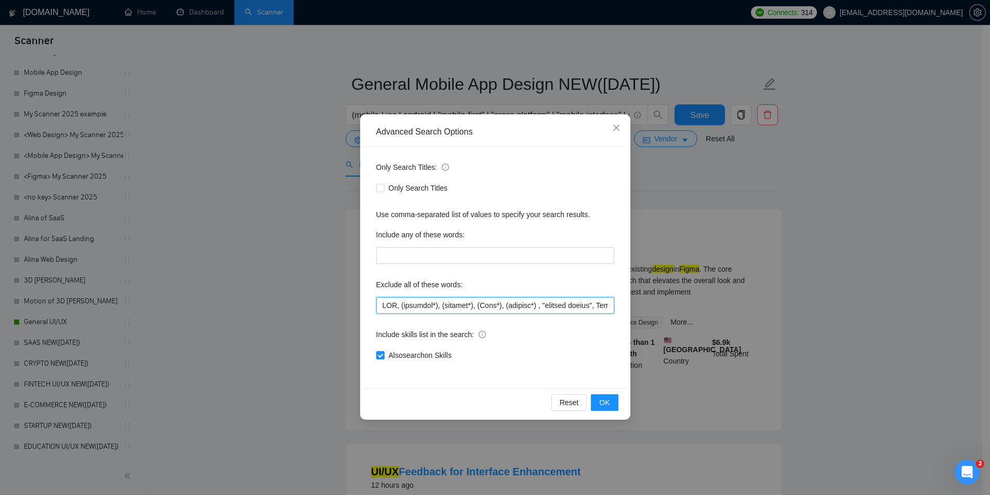
click at [524, 301] on input "text" at bounding box center [495, 305] width 238 height 17
drag, startPoint x: 584, startPoint y: 304, endPoint x: 696, endPoint y: 307, distance: 111.2
click at [696, 307] on div "Advanced Search Options Only Search Titles: Only Search Titles Use comma-separa…" at bounding box center [495, 247] width 990 height 495
click at [518, 304] on input "text" at bounding box center [495, 305] width 238 height 17
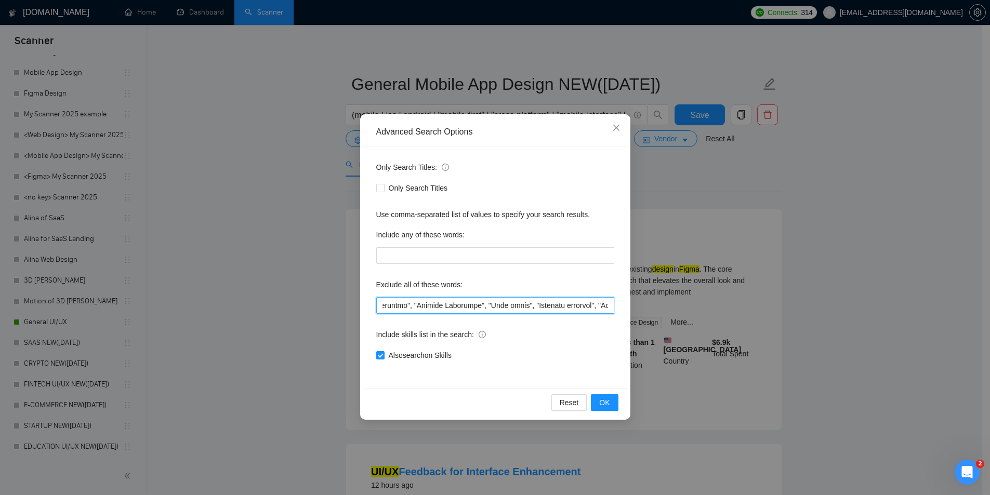
scroll to position [0, 4621]
click at [381, 305] on input "text" at bounding box center [495, 305] width 238 height 17
click at [480, 303] on input "text" at bounding box center [495, 305] width 238 height 17
drag, startPoint x: 564, startPoint y: 307, endPoint x: 719, endPoint y: 305, distance: 155.8
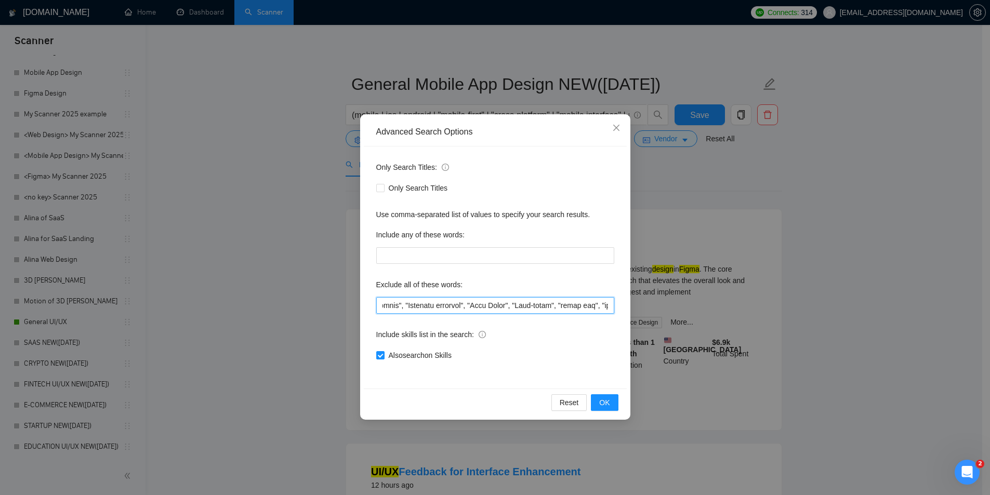
click at [719, 305] on div "Advanced Search Options Only Search Titles: Only Search Titles Use comma-separa…" at bounding box center [495, 247] width 990 height 495
click at [384, 302] on input "text" at bounding box center [495, 305] width 238 height 17
drag, startPoint x: 568, startPoint y: 311, endPoint x: 808, endPoint y: 309, distance: 240.0
click at [790, 309] on div "Advanced Search Options Only Search Titles: Only Search Titles Use comma-separa…" at bounding box center [495, 247] width 990 height 495
click at [383, 306] on input "text" at bounding box center [495, 305] width 238 height 17
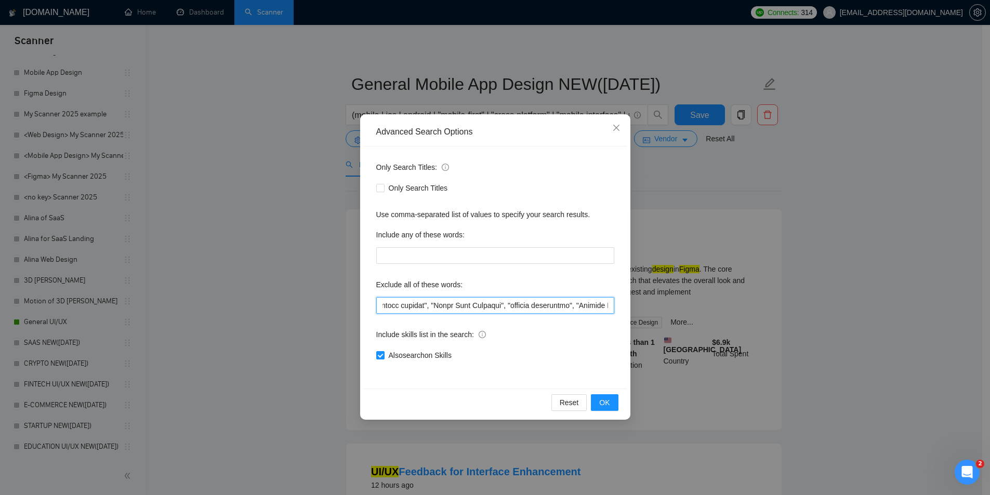
scroll to position [0, 4523]
click at [600, 383] on span "OK" at bounding box center [604, 402] width 10 height 11
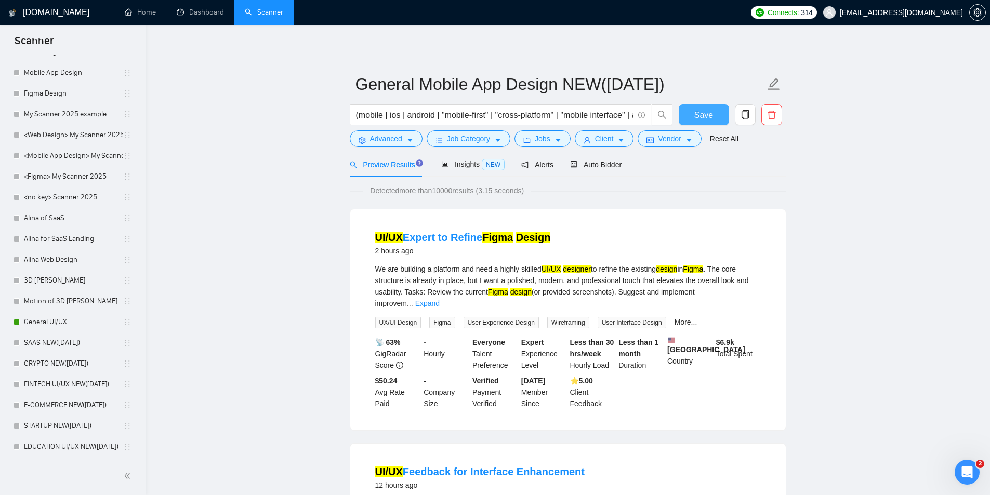
click at [697, 106] on button "Save" at bounding box center [703, 114] width 50 height 21
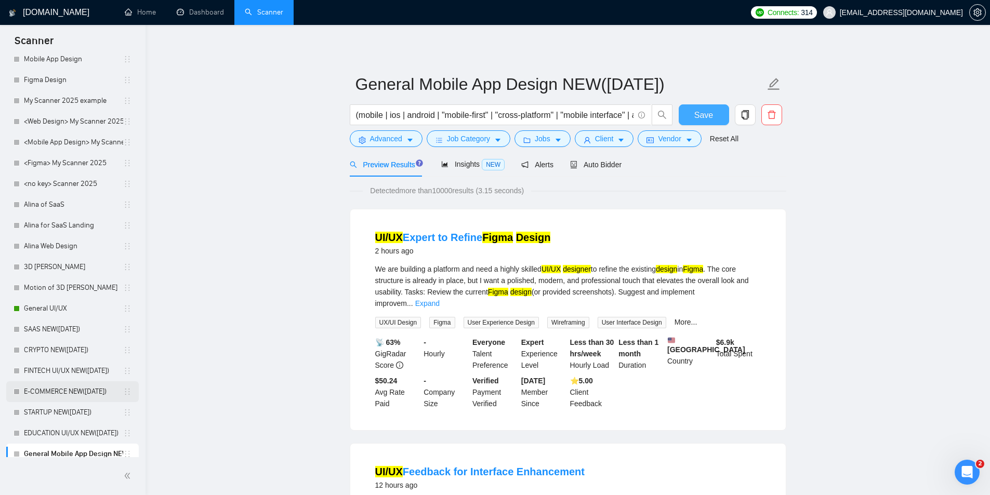
scroll to position [250, 0]
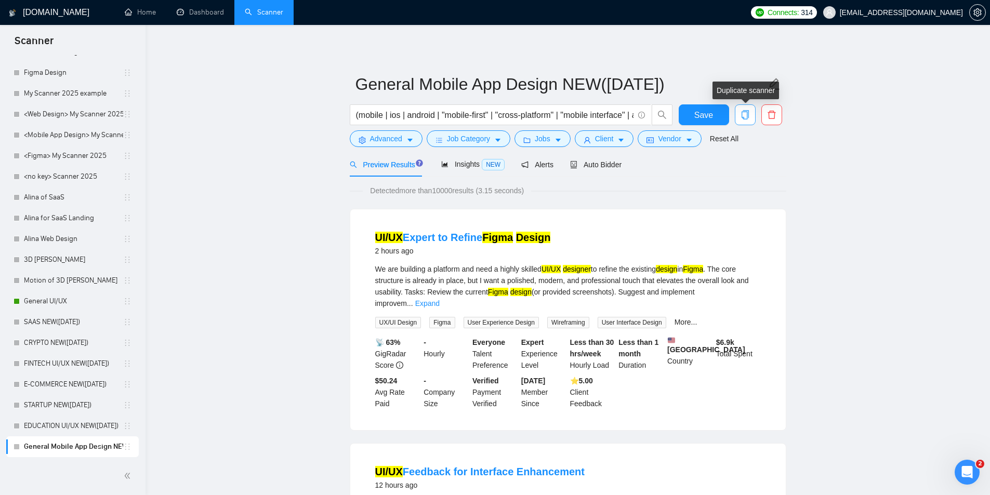
click at [746, 114] on icon "copy" at bounding box center [744, 114] width 9 height 9
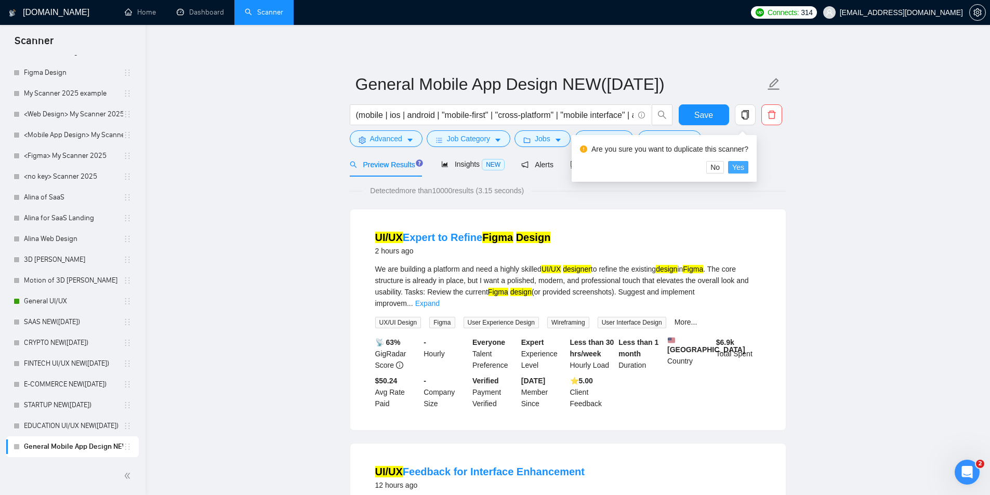
click at [735, 167] on span "Yes" at bounding box center [738, 167] width 12 height 11
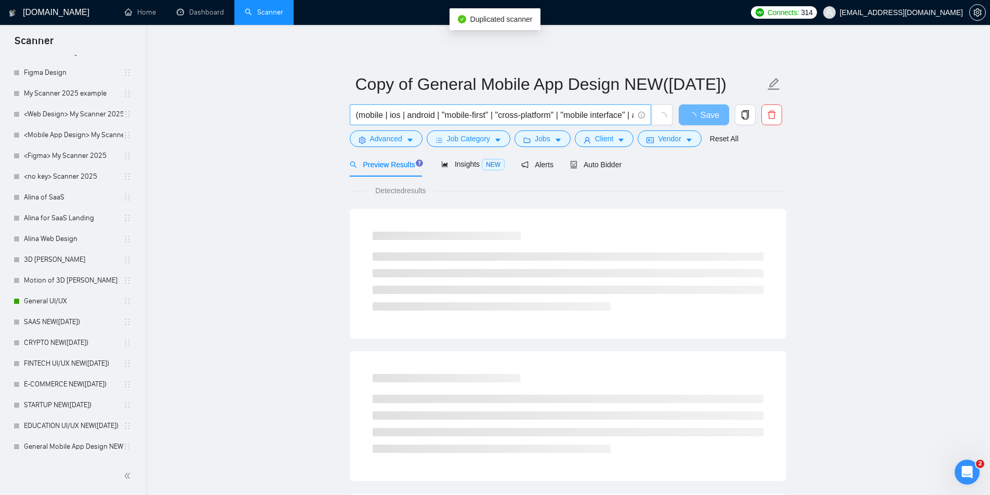
click at [422, 109] on input "(mobile | ios | android | "mobile-first" | "cross-platform" | "mobile interface…" at bounding box center [494, 115] width 277 height 13
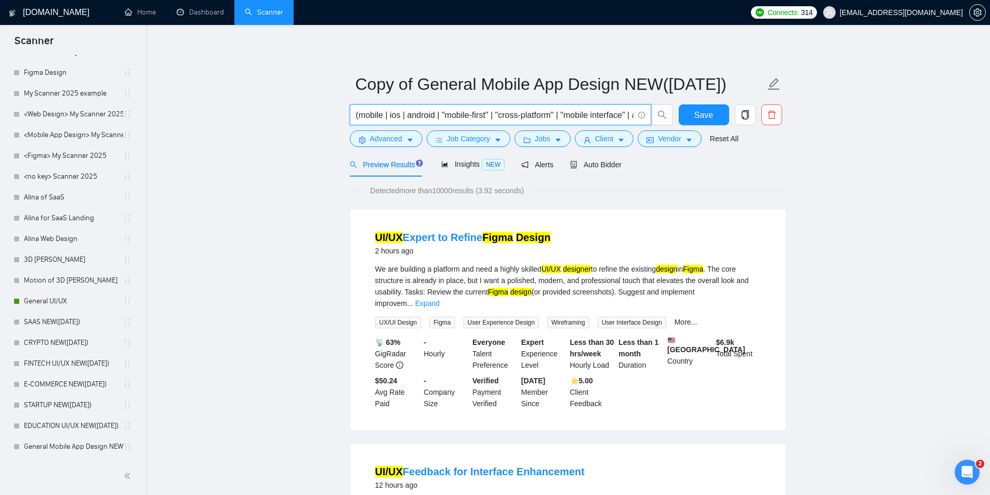
paste input "''real estate'' | realtor | property | realty | "property listing" | housing | …"
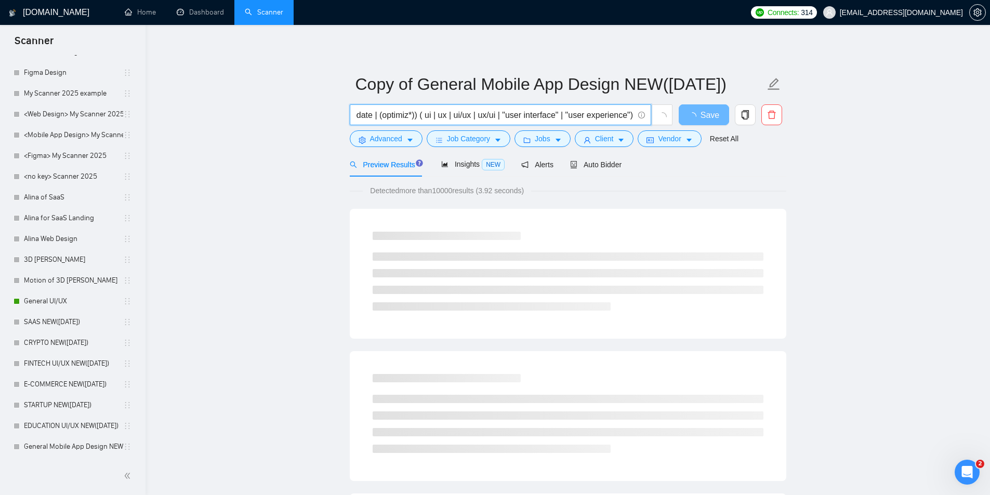
type input "(''real estate'' | realtor | property | realty | "property listing" | housing |…"
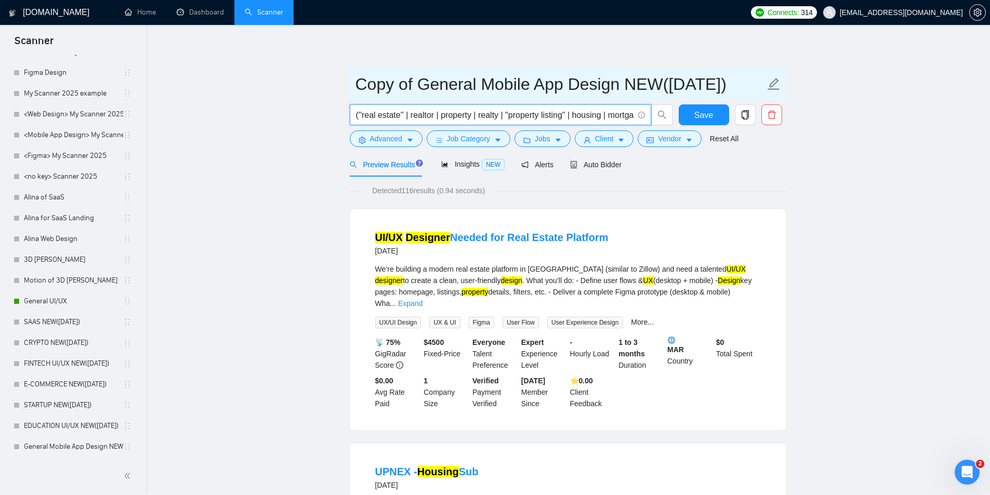
click at [781, 87] on span "Copy of General Mobile App Design NEW(23.08.2025)" at bounding box center [568, 84] width 436 height 33
drag, startPoint x: 626, startPoint y: 85, endPoint x: 207, endPoint y: 88, distance: 418.7
paste input "RealEstate"
type input "RealEstate Mobile App Design NEW([DATE])"
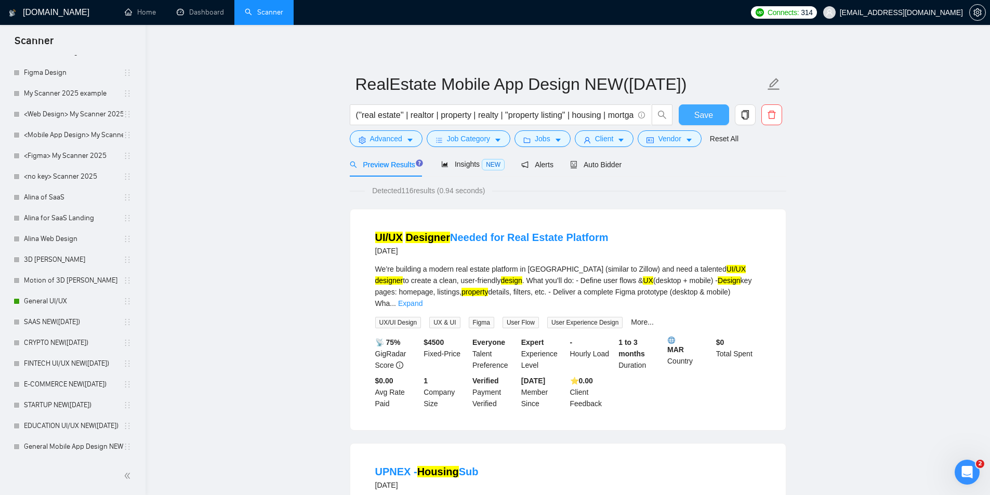
click at [694, 112] on span "Save" at bounding box center [703, 115] width 19 height 13
click at [748, 116] on icon "copy" at bounding box center [744, 114] width 7 height 9
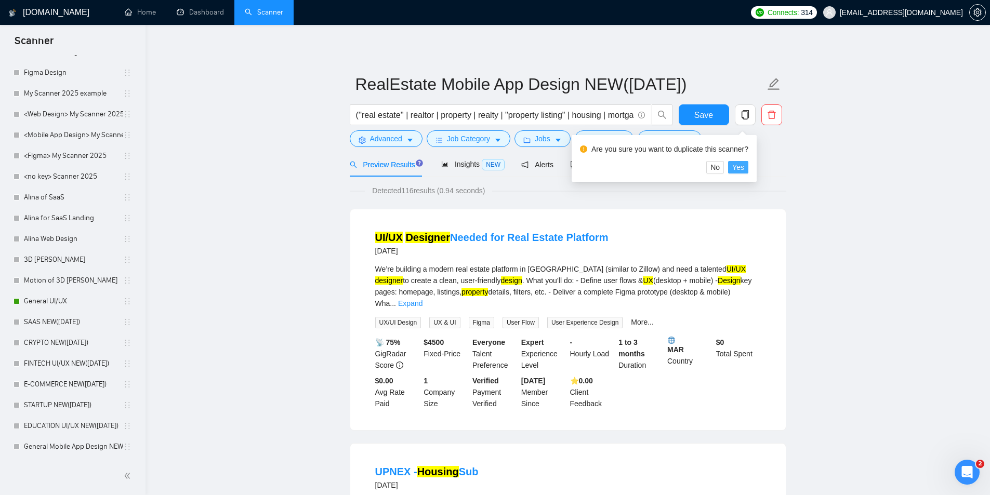
click at [743, 167] on button "Yes" at bounding box center [738, 167] width 20 height 12
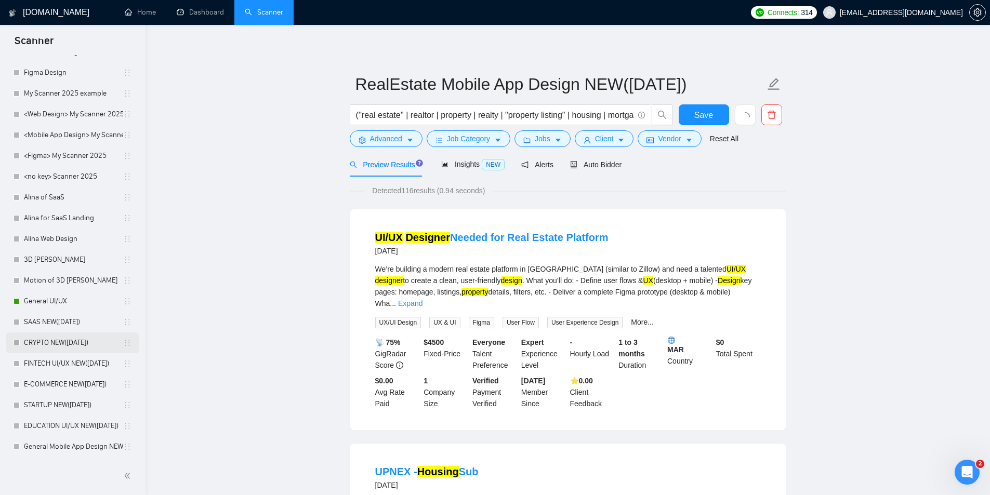
scroll to position [271, 0]
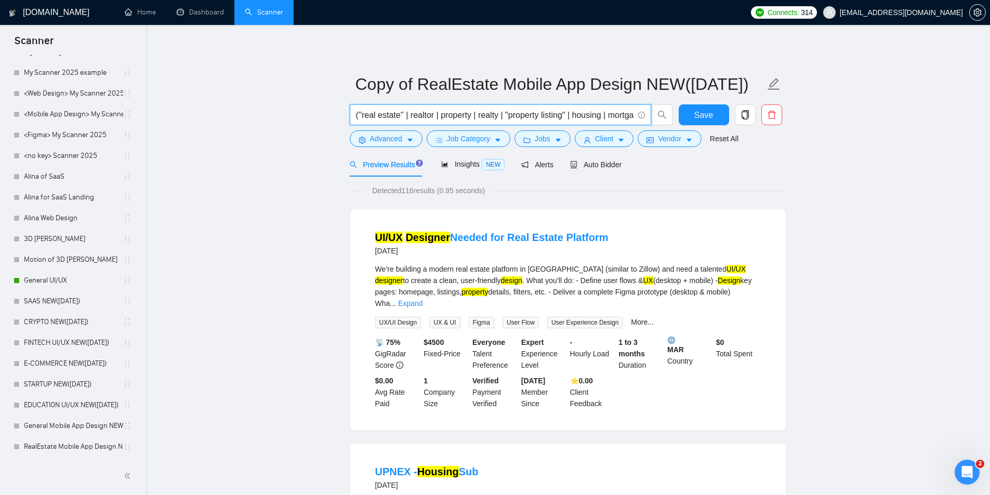
click at [373, 112] on input "(''real estate'' | realtor | property | realty | "property listing" | housing |…" at bounding box center [494, 115] width 277 height 13
paste input "edtech | "ed-tech" | (educat*) | "learning platform" | "course platform" | "onl…"
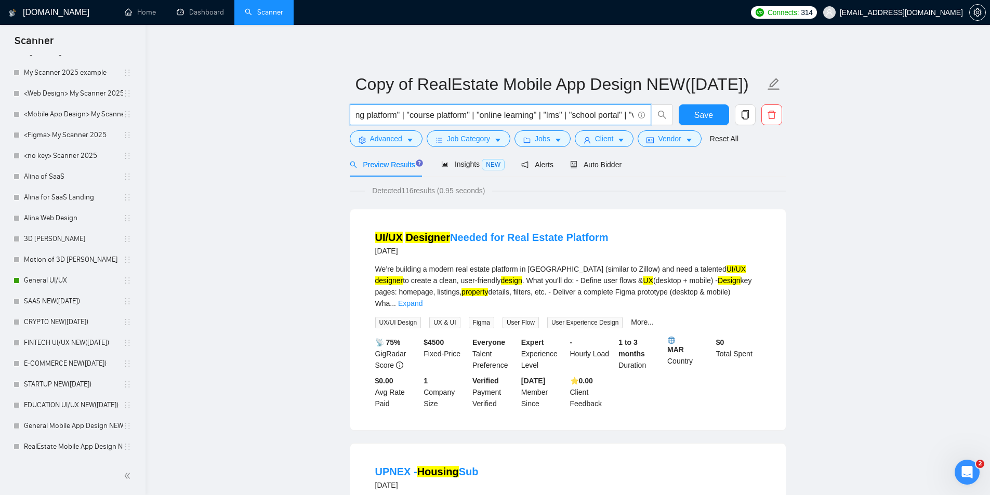
drag, startPoint x: 366, startPoint y: 110, endPoint x: 232, endPoint y: 109, distance: 134.0
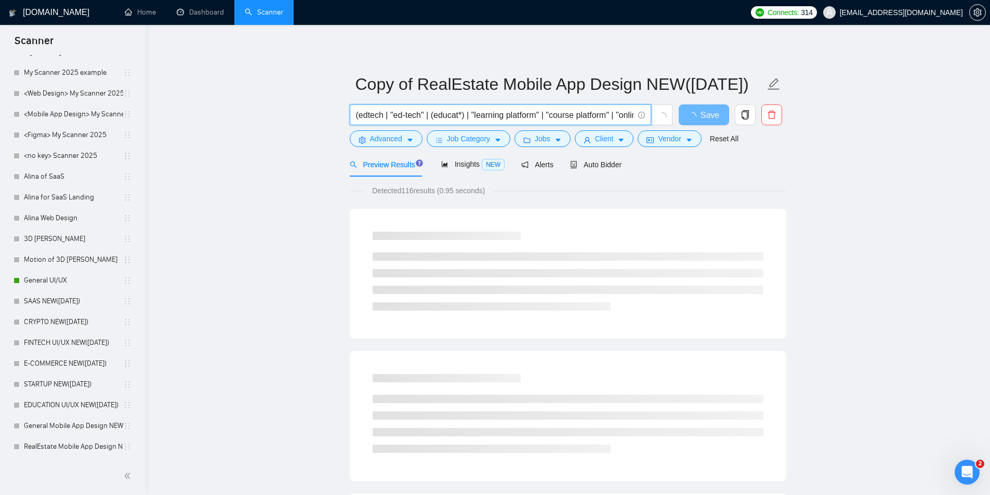
type input "(edtech | "ed-tech" | (educat*) | "learning platform" | "course platform" | "on…"
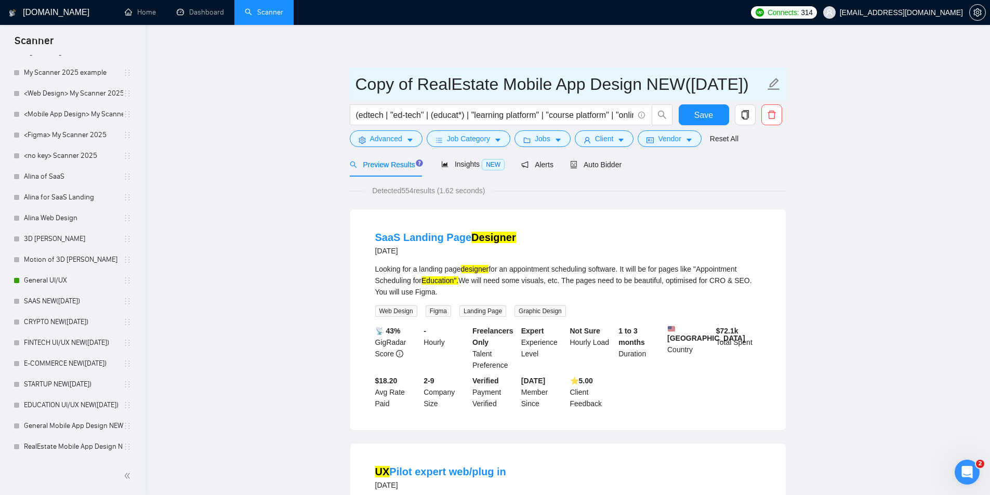
click at [777, 82] on icon "edit" at bounding box center [773, 84] width 12 height 12
drag, startPoint x: 631, startPoint y: 84, endPoint x: 117, endPoint y: 95, distance: 514.4
paste input "Edtech"
type input "Edtech Mobile App Design NEW([DATE])"
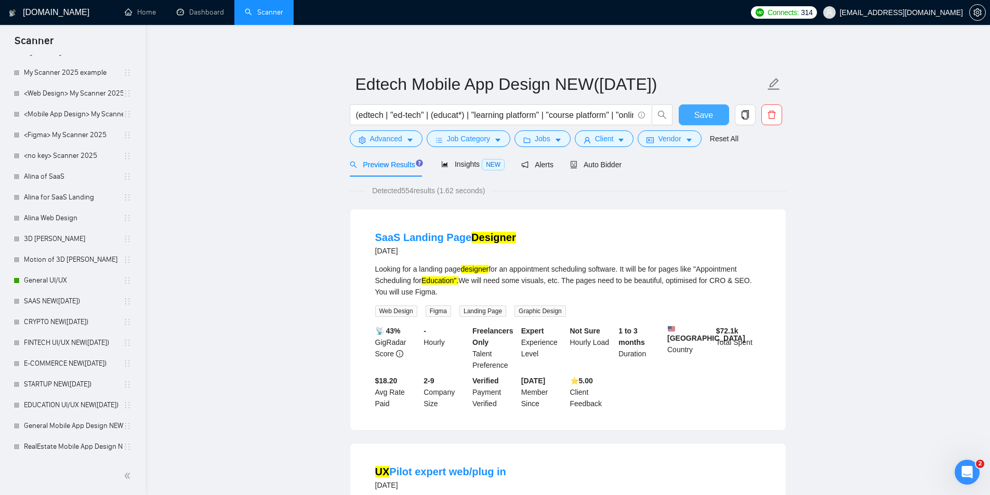
click at [707, 110] on span "Save" at bounding box center [703, 115] width 19 height 13
click at [697, 121] on span "Save" at bounding box center [703, 115] width 19 height 13
click at [738, 113] on span "copy" at bounding box center [745, 114] width 20 height 9
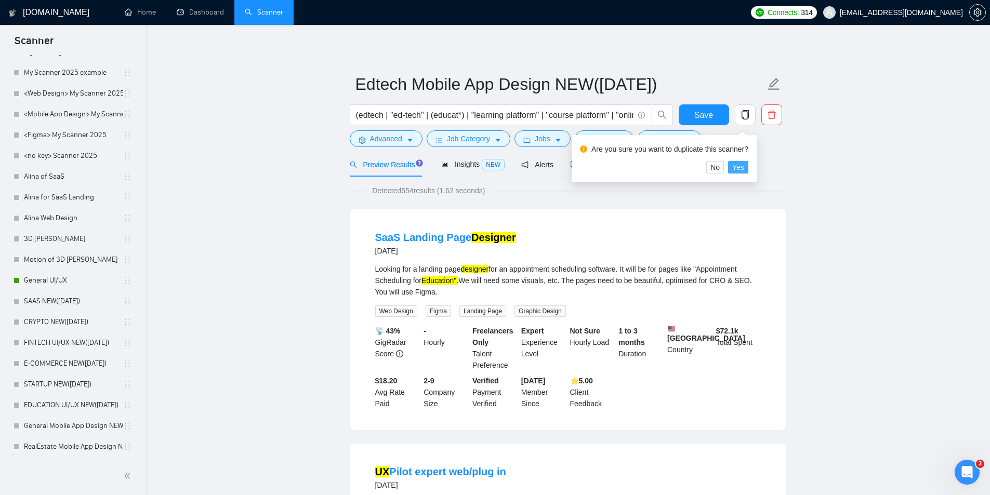
click at [736, 166] on span "Yes" at bounding box center [738, 167] width 12 height 11
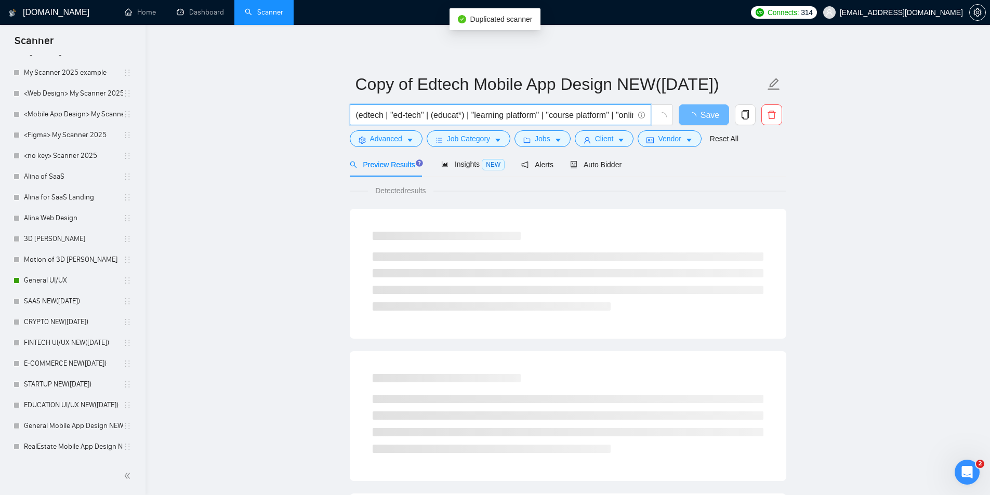
click at [380, 110] on input "(edtech | "ed-tech" | (educat*) | "learning platform" | "course platform" | "on…" at bounding box center [494, 115] width 277 height 13
paste input "startup | "start-up" | "early stage" | "seed stage" | "series a" | founder | "m…"
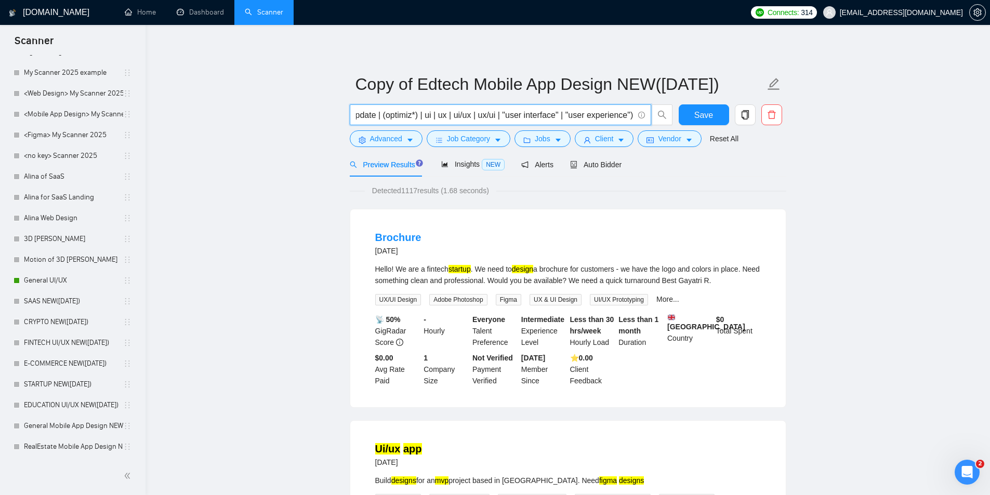
type input "(startup | "start-up" | "early stage" | "seed stage" | "series a" | founder | "…"
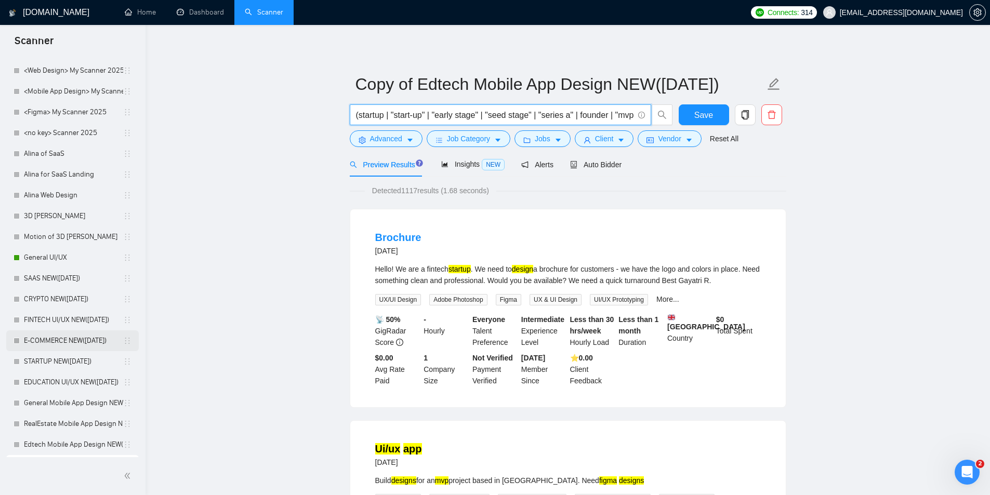
scroll to position [313, 0]
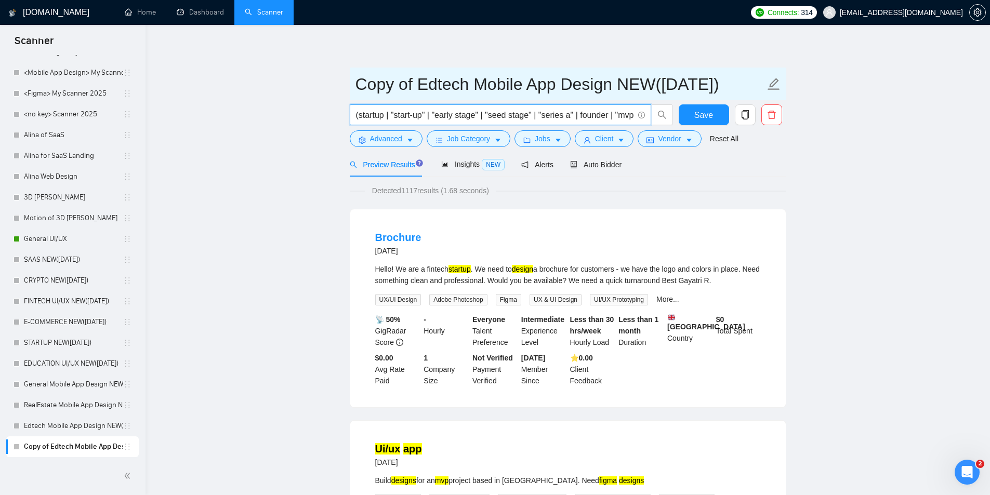
click at [774, 85] on icon "edit" at bounding box center [773, 84] width 12 height 12
drag, startPoint x: 614, startPoint y: 87, endPoint x: 230, endPoint y: 89, distance: 384.9
paste input "Startup"
type input "Startup Mobile App Design NEW([DATE])"
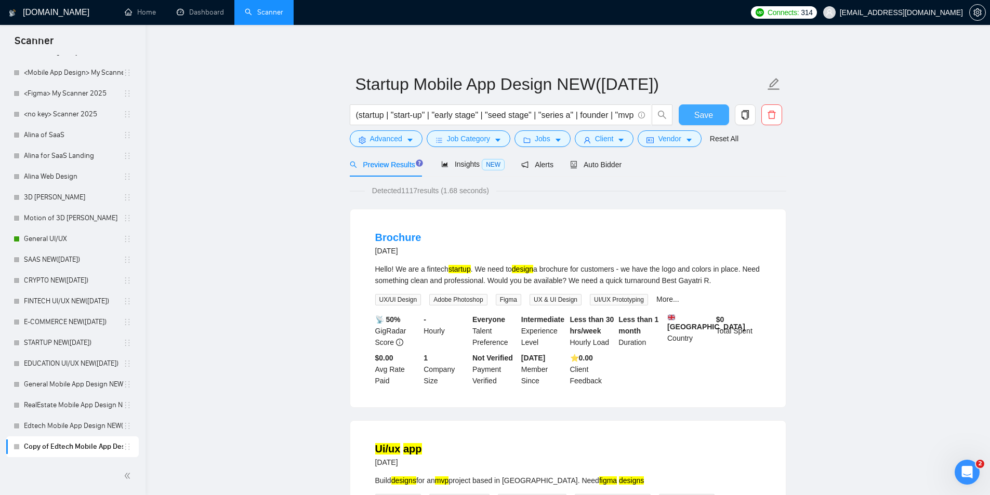
click at [702, 109] on span "Save" at bounding box center [703, 115] width 19 height 13
click at [538, 121] on input "(startup | "start-up" | "early stage" | "seed stage" | "series a" | founder | "…" at bounding box center [494, 115] width 277 height 13
paste input "b2b | "enterprise app" | "business tool" | "sales platform" | "internal dashboa…"
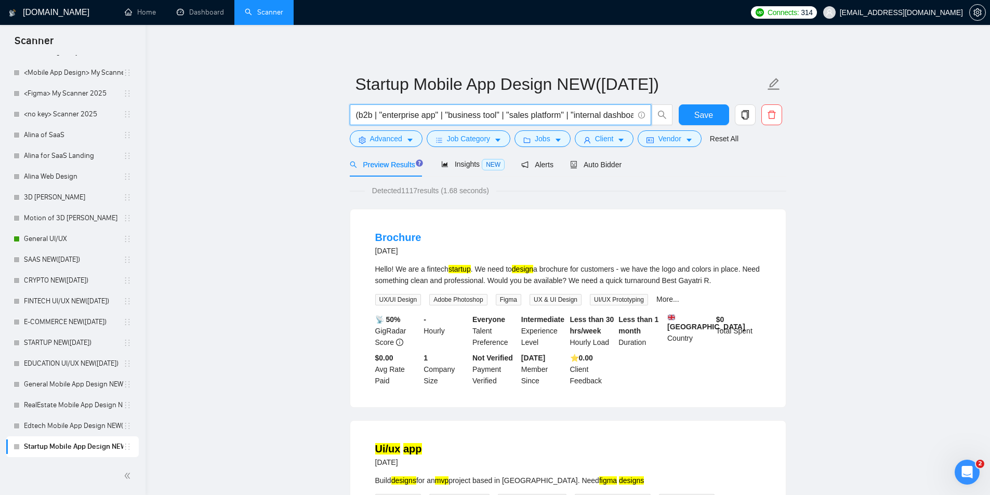
scroll to position [0, 1344]
drag, startPoint x: 361, startPoint y: 116, endPoint x: 160, endPoint y: 116, distance: 201.0
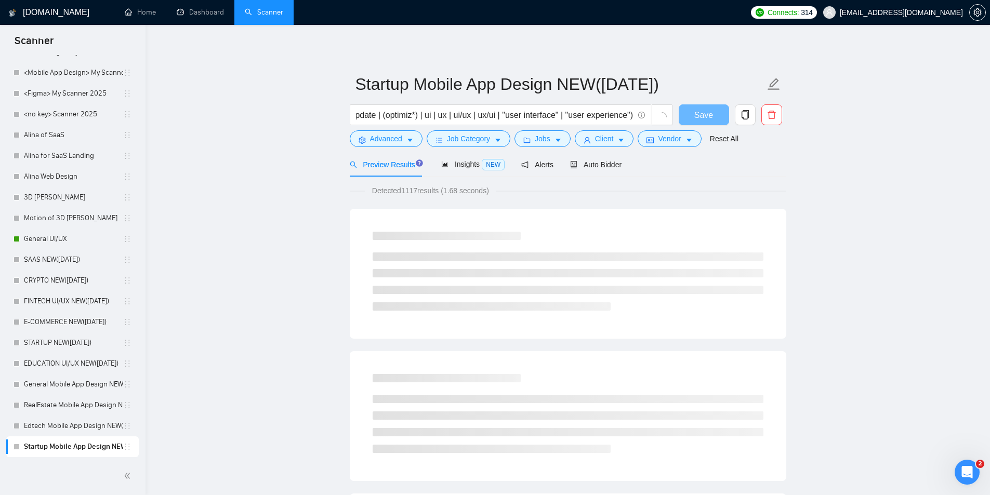
scroll to position [0, 0]
drag, startPoint x: 361, startPoint y: 114, endPoint x: 290, endPoint y: 118, distance: 70.8
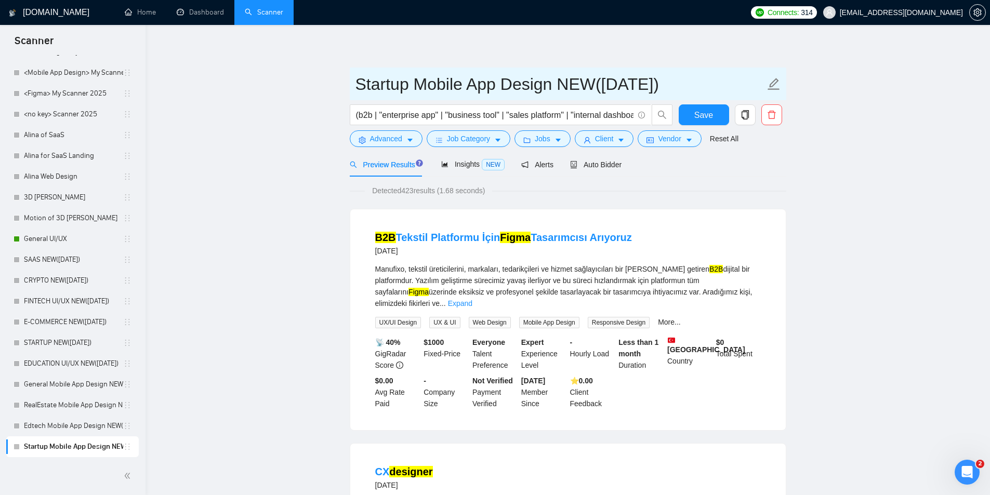
click at [769, 84] on icon "edit" at bounding box center [774, 84] width 14 height 14
drag, startPoint x: 558, startPoint y: 85, endPoint x: 293, endPoint y: 95, distance: 265.1
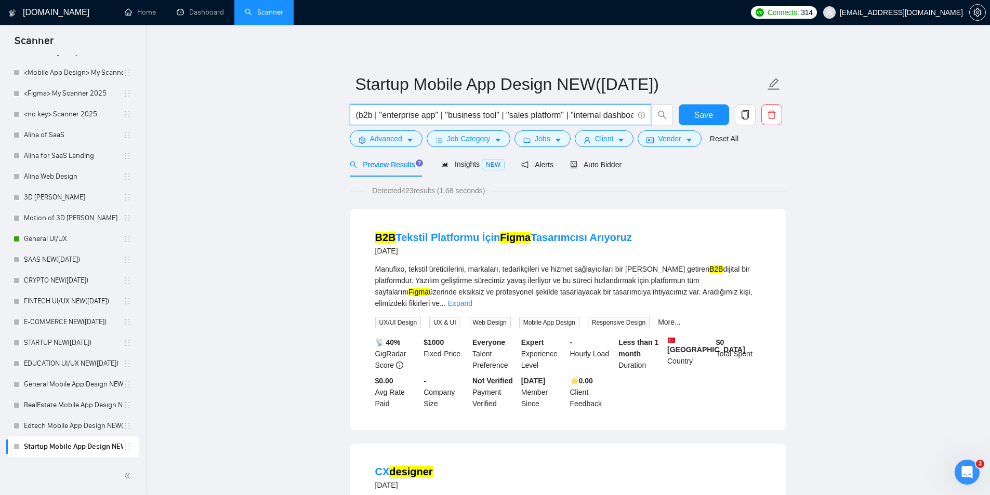
click at [553, 115] on input "(b2b | "enterprise app" | "business tool" | "sales platform" | "internal dashbo…" at bounding box center [494, 115] width 277 height 13
paste input "startup | "start-up" | "early stage" | "seed stage" | "series a" | founder | "m…"
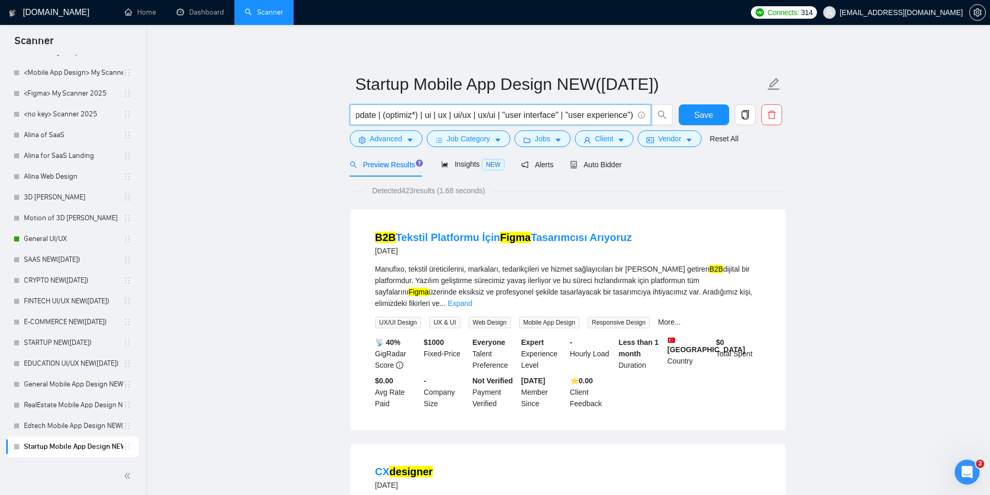
type input "(startup | "start-up" | "early stage" | "seed stage" | "series a" | founder | "…"
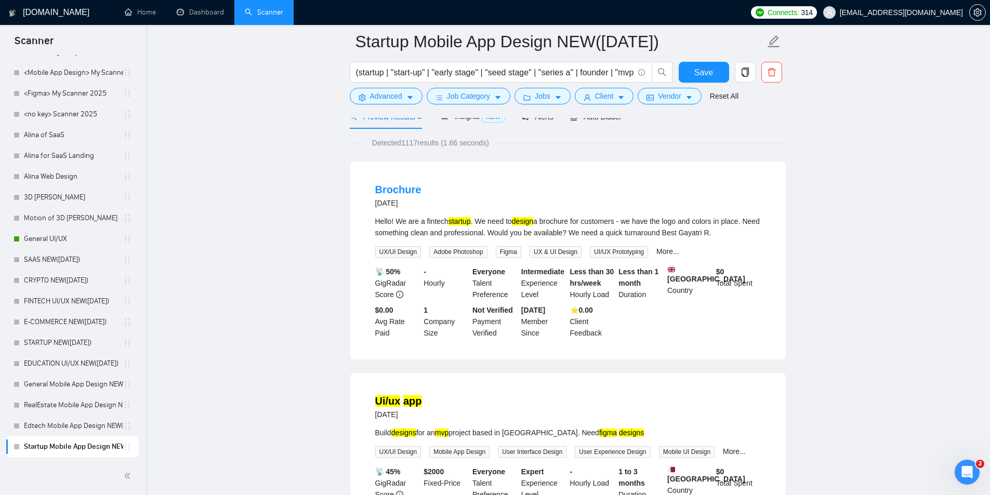
scroll to position [52, 0]
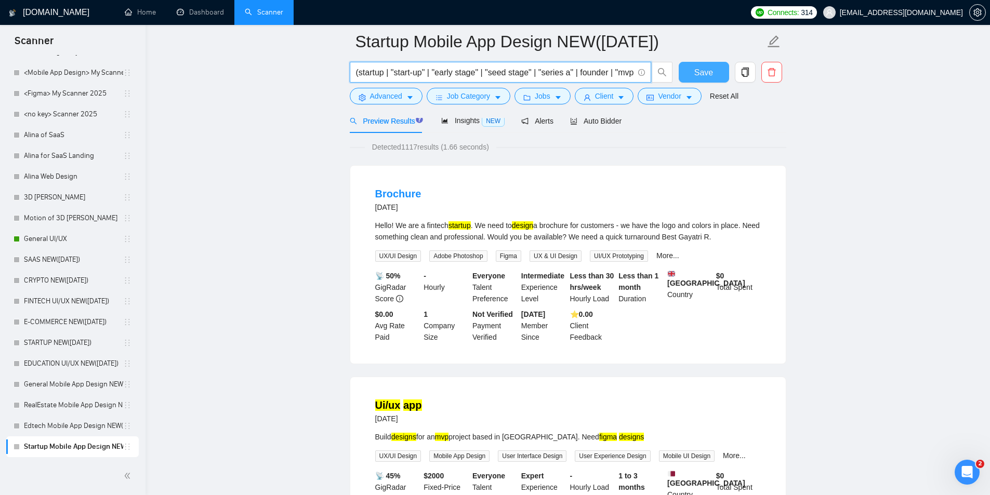
click at [699, 70] on span "Save" at bounding box center [703, 72] width 19 height 13
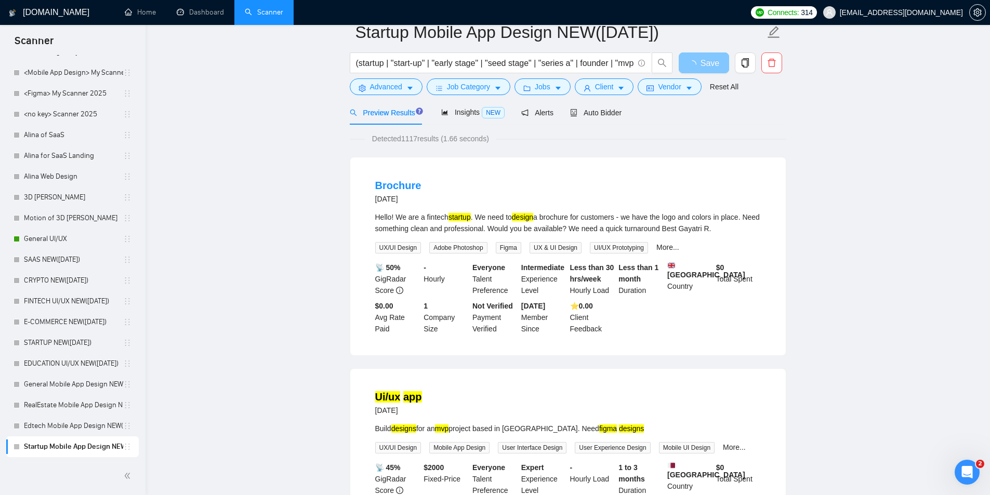
scroll to position [0, 0]
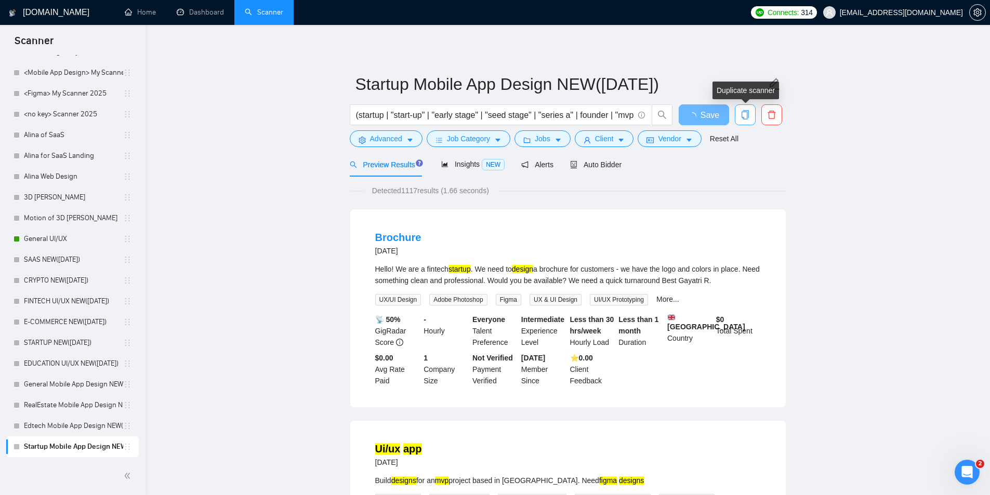
click at [746, 115] on icon "copy" at bounding box center [744, 114] width 7 height 9
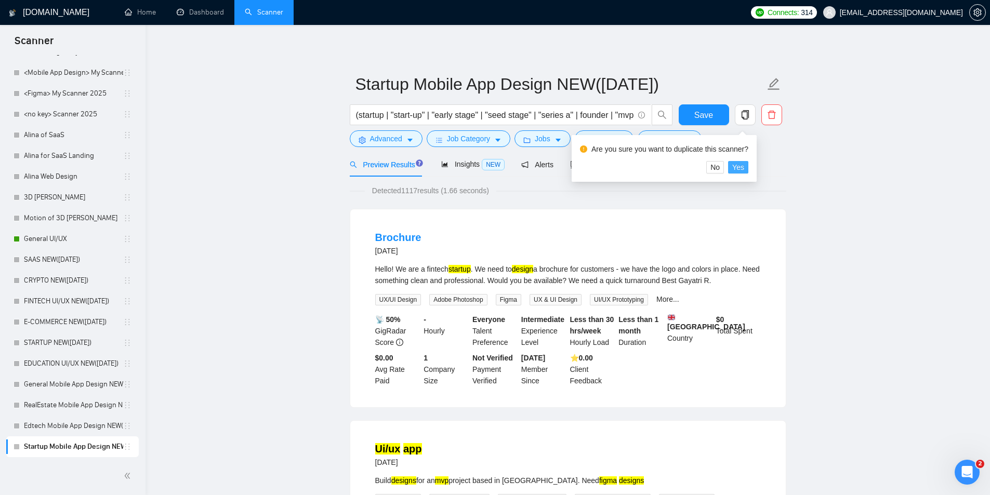
click at [732, 164] on span "Yes" at bounding box center [738, 167] width 12 height 11
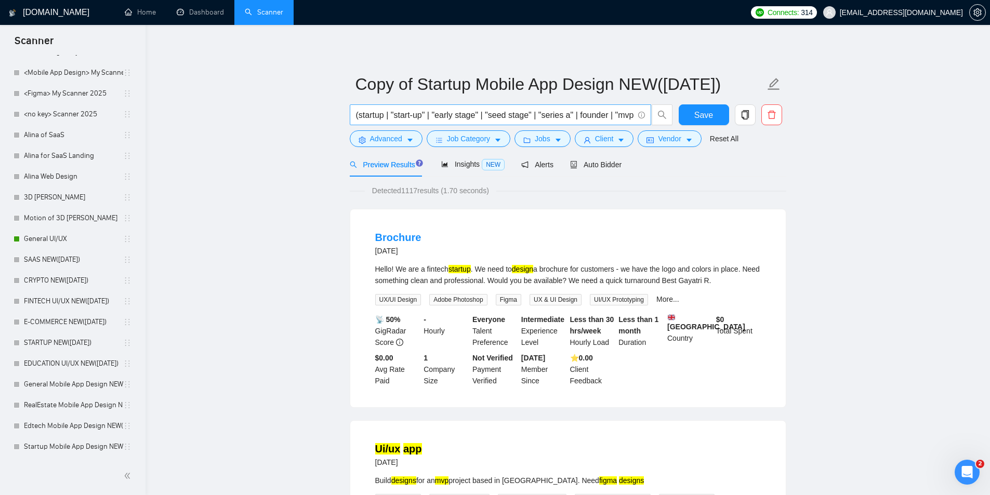
click at [413, 119] on input "(startup | "start-up" | "early stage" | "seed stage" | "series a" | founder | "…" at bounding box center [494, 115] width 277 height 13
paste input "b2b | "enterprise app" | "business tool" | "sales platform" | "internal dashboa…"
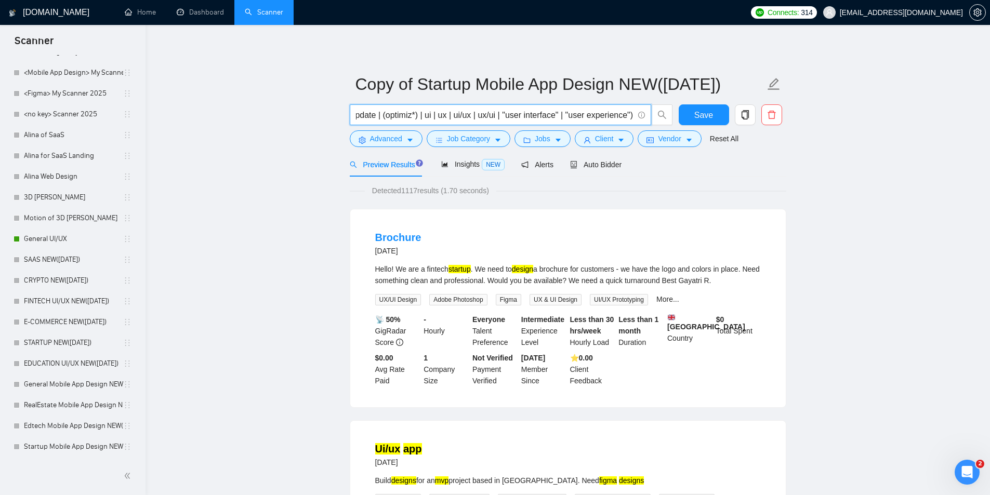
type input "(b2b | "enterprise app" | "business tool" | "sales platform" | "internal dashbo…"
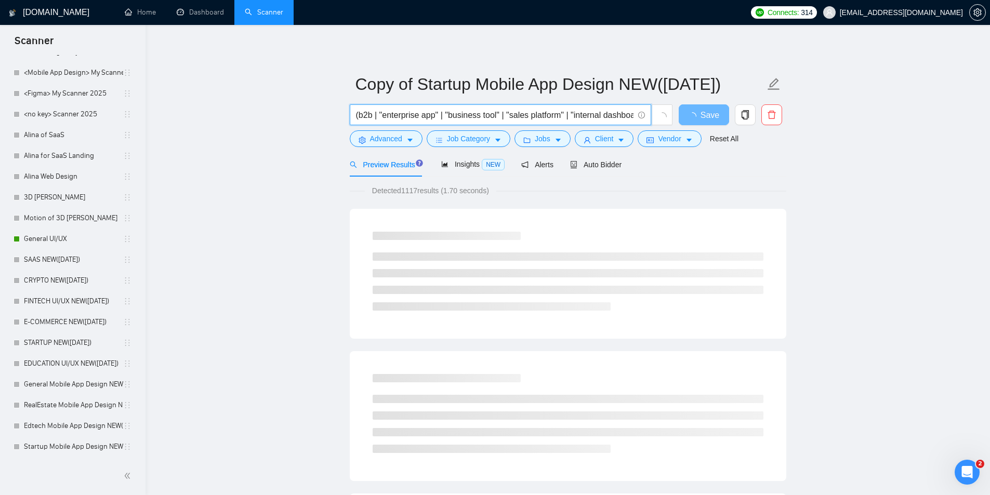
drag, startPoint x: 341, startPoint y: 110, endPoint x: 245, endPoint y: 111, distance: 96.1
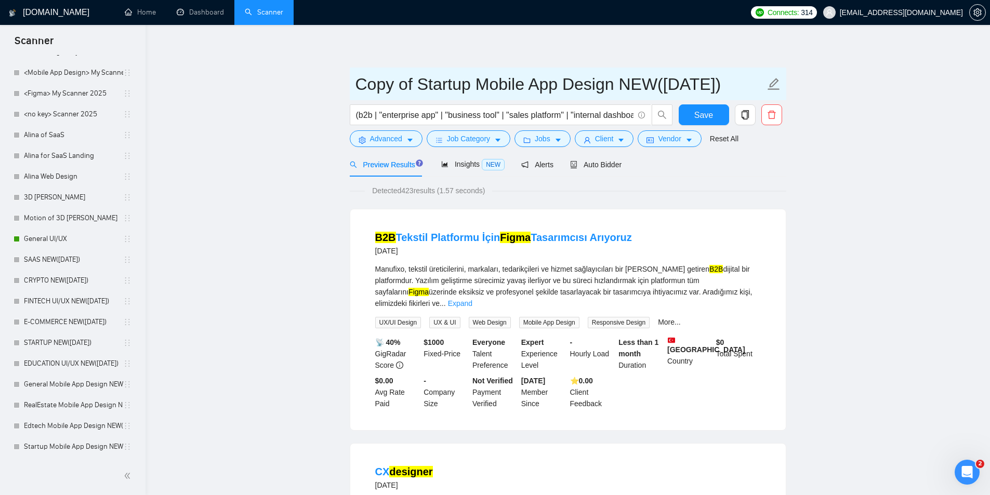
click at [770, 88] on icon "edit" at bounding box center [774, 84] width 14 height 14
drag, startPoint x: 623, startPoint y: 86, endPoint x: 282, endPoint y: 90, distance: 340.8
paste input "B2B"
type input "B2B Mobile App Design NEW([DATE])"
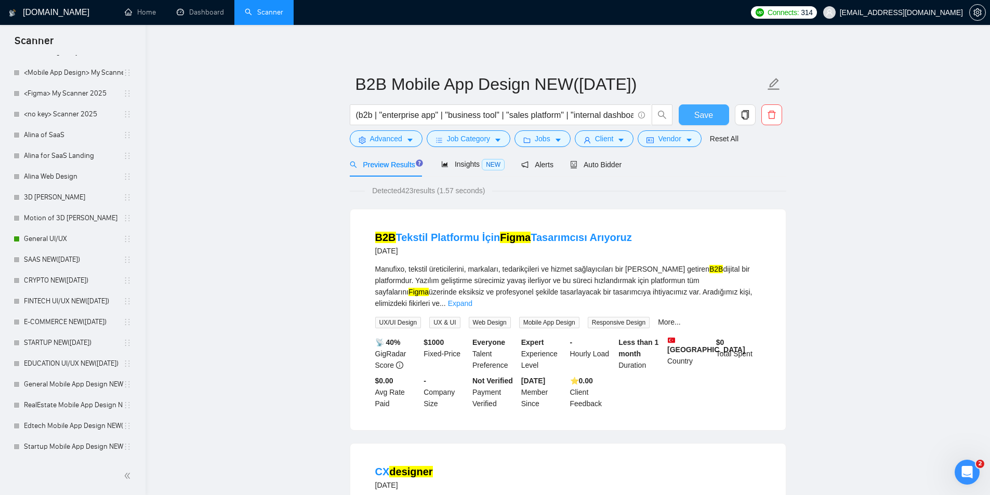
click at [688, 112] on button "Save" at bounding box center [703, 114] width 50 height 21
click at [746, 112] on icon "copy" at bounding box center [744, 114] width 7 height 9
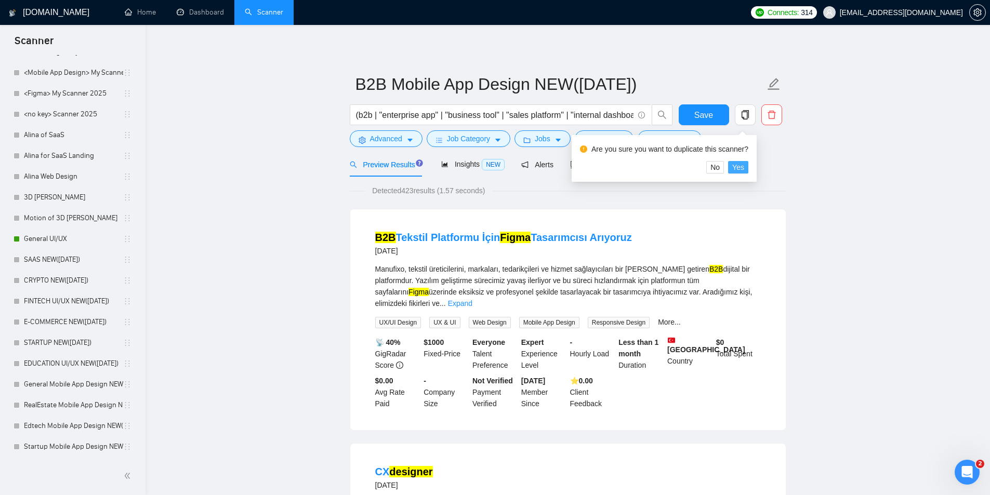
click at [736, 169] on span "Yes" at bounding box center [738, 167] width 12 height 11
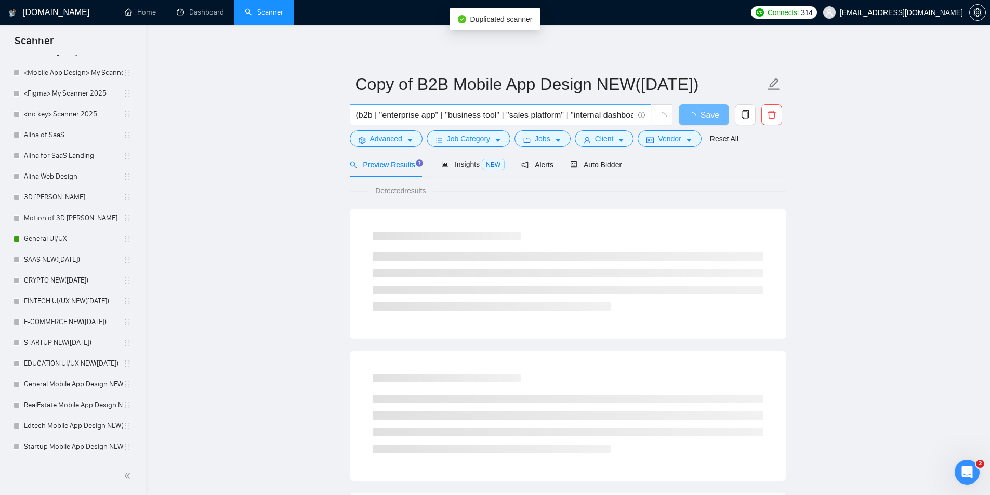
click at [388, 106] on span "(b2b | "enterprise app" | "business tool" | "sales platform" | "internal dashbo…" at bounding box center [500, 114] width 301 height 21
click at [396, 111] on input "(b2b | "enterprise app" | "business tool" | "sales platform" | "internal dashbo…" at bounding box center [494, 115] width 277 height 13
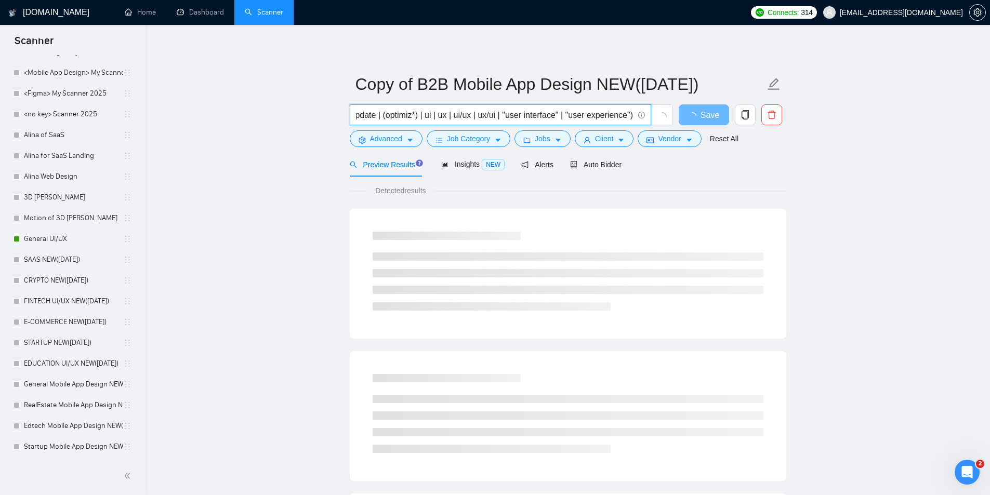
paste input "ecommerce | "e-commerce" | "online store" | "product page" | "checkout flow" | …"
drag, startPoint x: 368, startPoint y: 118, endPoint x: 289, endPoint y: 114, distance: 79.1
type input "(ecommerce | "e-commerce" | "online store" | "product page" | "checkout flow" |…"
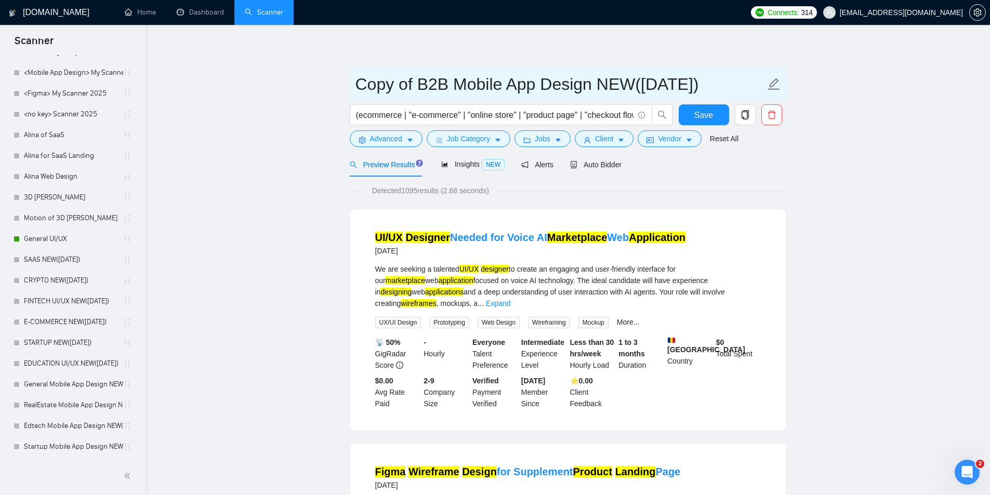
click at [777, 80] on icon "edit" at bounding box center [773, 84] width 12 height 12
drag, startPoint x: 595, startPoint y: 84, endPoint x: 382, endPoint y: 109, distance: 214.5
paste input "Ecommerce"
type input "Ecommerce Mobile App Design NEW([DATE])"
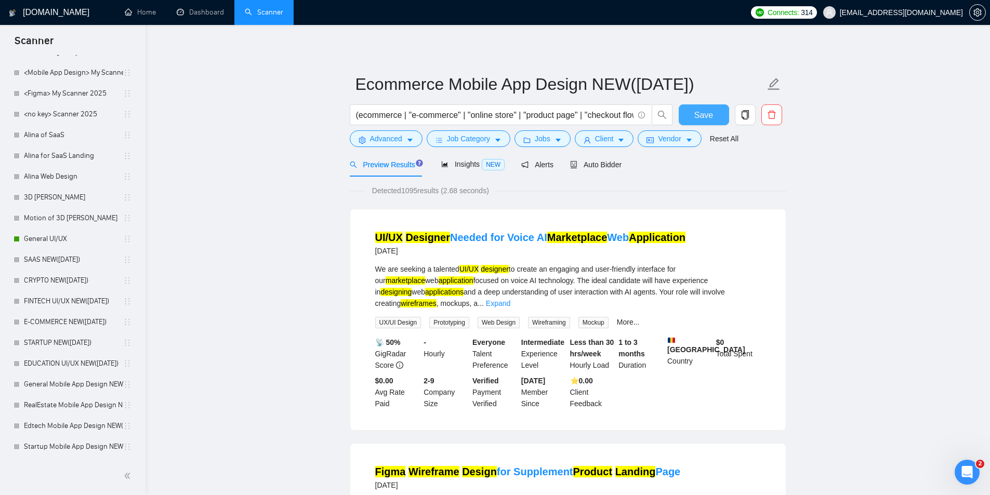
click at [698, 114] on span "Save" at bounding box center [703, 115] width 19 height 13
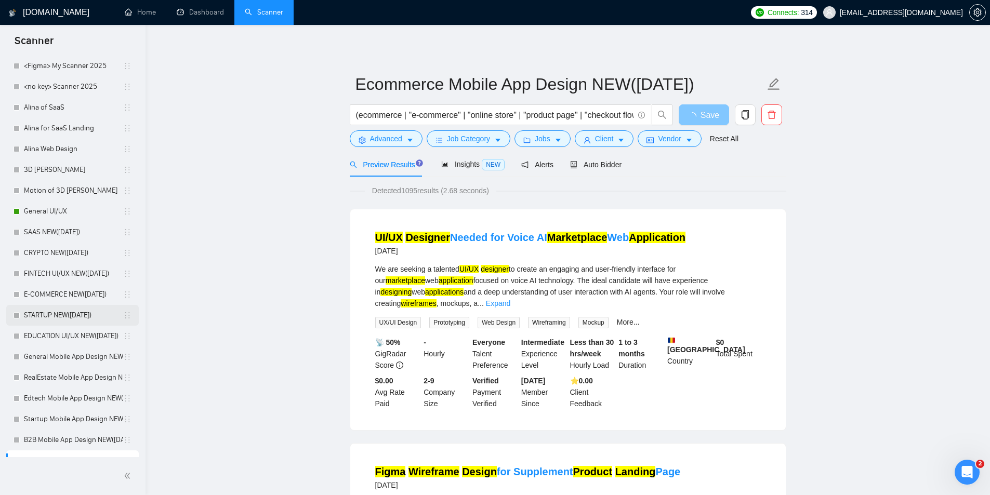
scroll to position [354, 0]
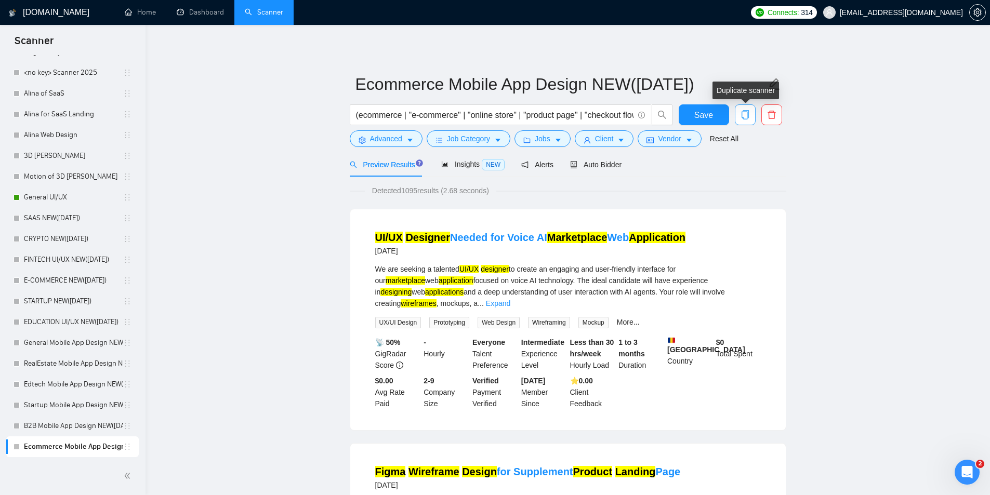
click at [741, 114] on icon "copy" at bounding box center [744, 114] width 7 height 9
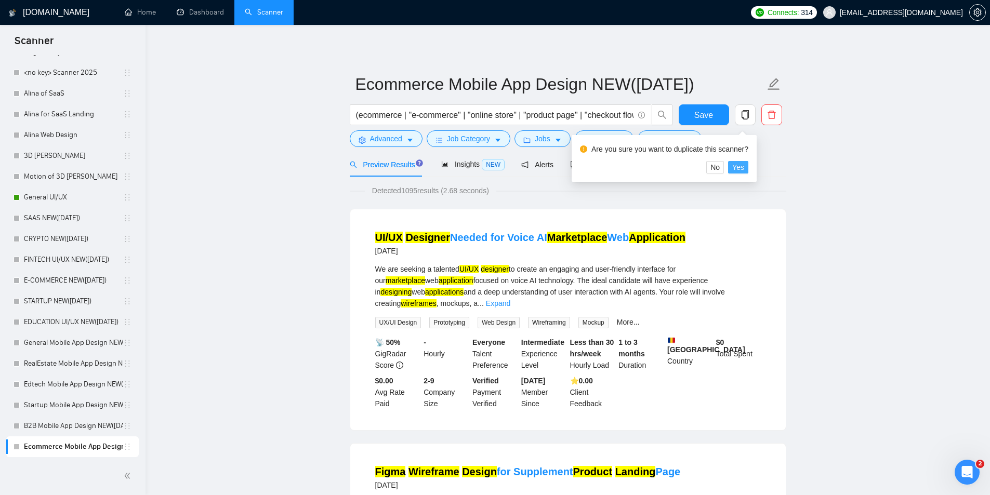
click at [736, 163] on span "Yes" at bounding box center [738, 167] width 12 height 11
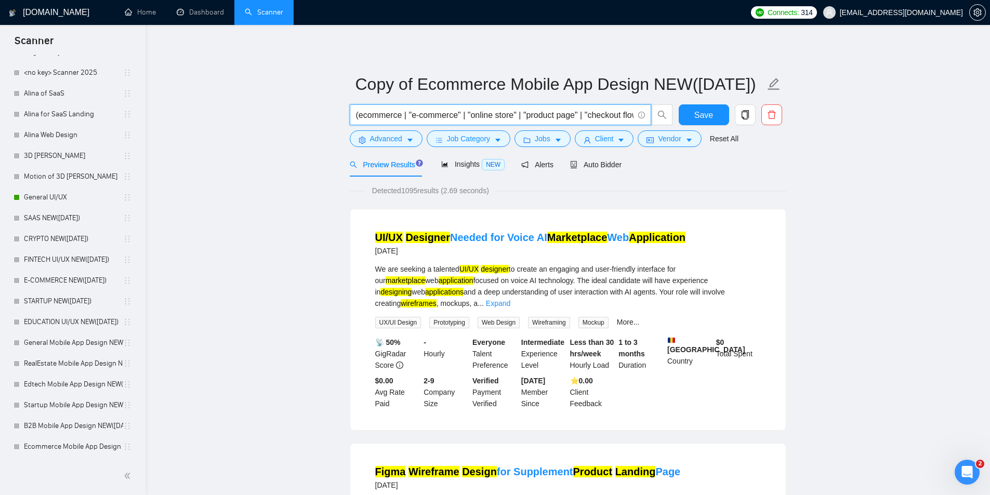
click at [420, 115] on input "(ecommerce | "e-commerce" | "online store" | "product page" | "checkout flow" |…" at bounding box center [494, 115] width 277 height 13
paste input "saas | sass | "software platform" | cloud | b2b | "b2b platform" | "internal to…"
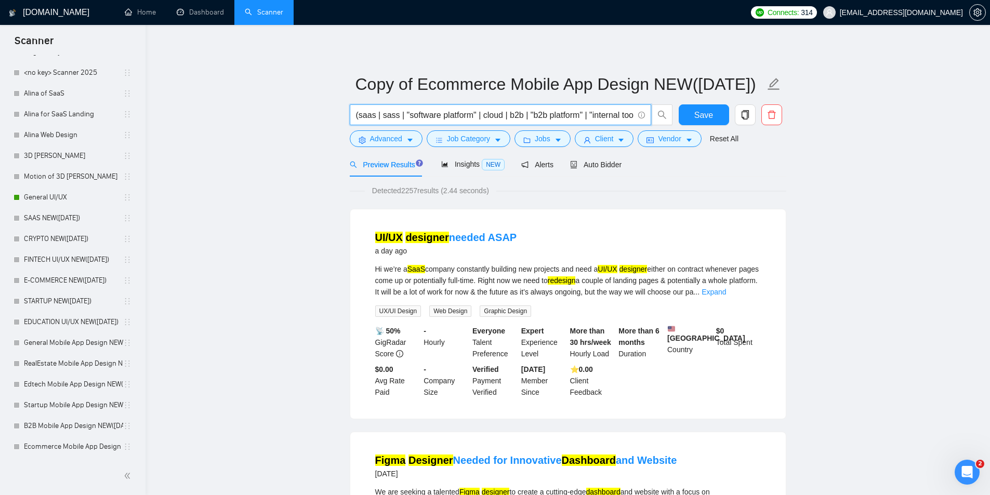
drag, startPoint x: 363, startPoint y: 111, endPoint x: 252, endPoint y: 118, distance: 111.4
type input "(saas | sass | "software platform" | cloud | b2b | "b2b platform" | "internal t…"
click at [774, 86] on icon "edit" at bounding box center [774, 84] width 14 height 14
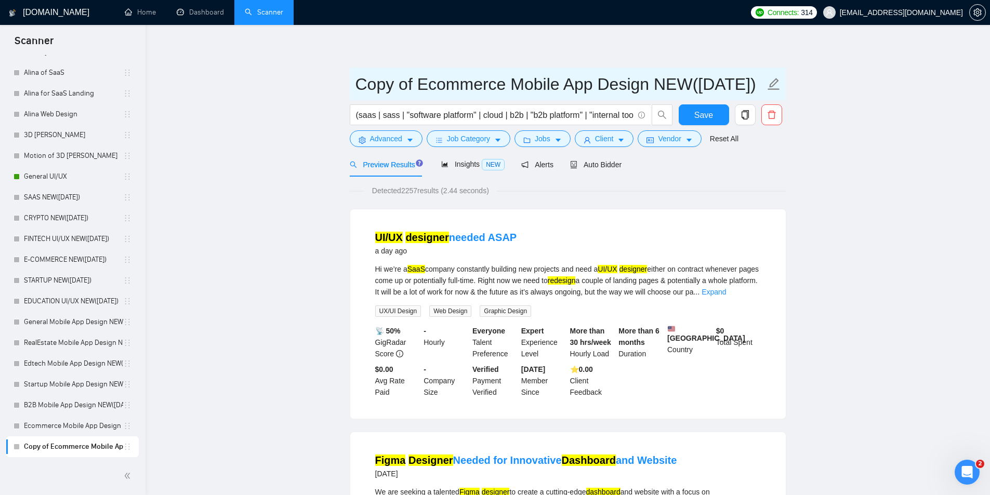
drag, startPoint x: 628, startPoint y: 78, endPoint x: 213, endPoint y: 75, distance: 414.5
paste input "SAAS"
type input "SAAS Mobile App Design NEW([DATE])"
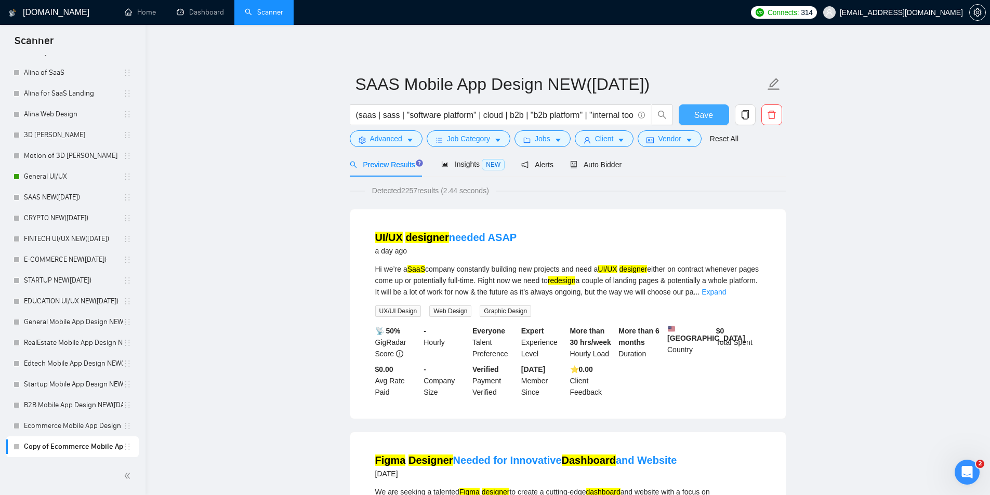
click at [691, 113] on button "Save" at bounding box center [703, 114] width 50 height 21
click at [741, 108] on button "button" at bounding box center [744, 114] width 21 height 21
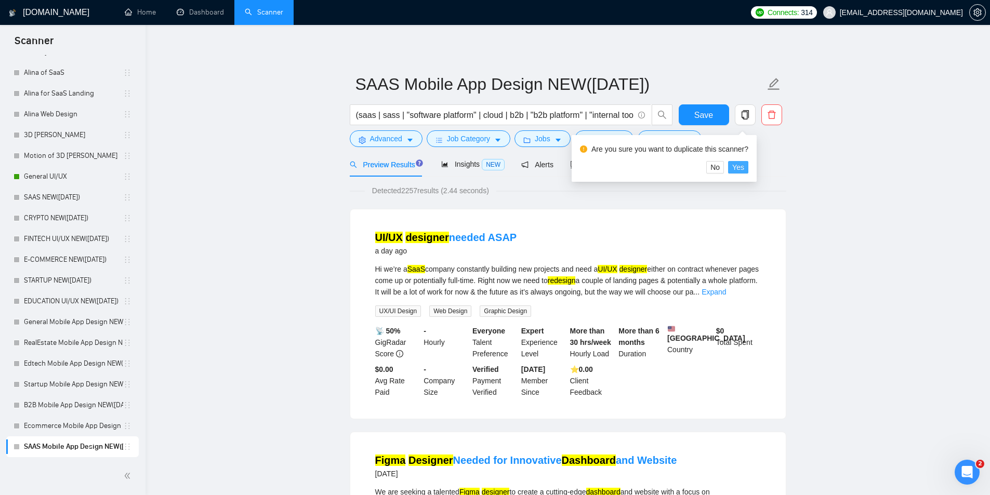
click at [733, 168] on span "Yes" at bounding box center [738, 167] width 12 height 11
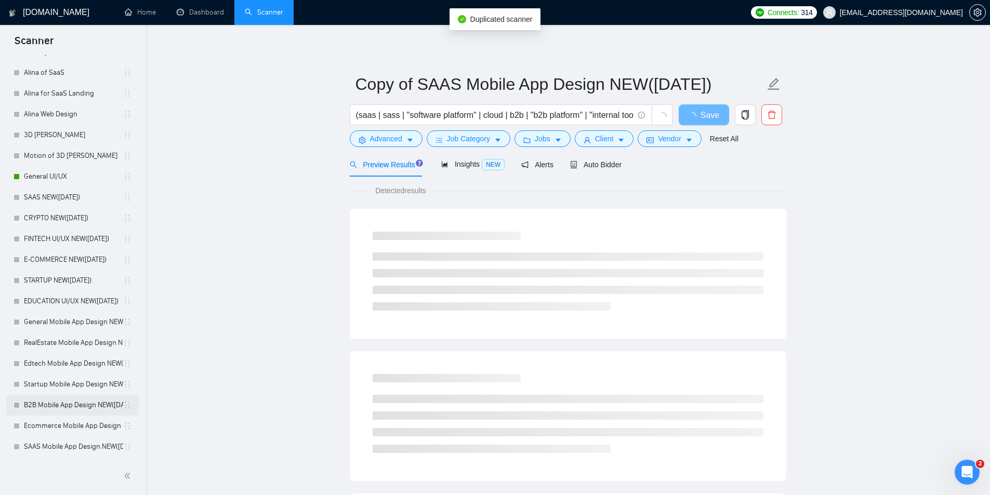
scroll to position [396, 0]
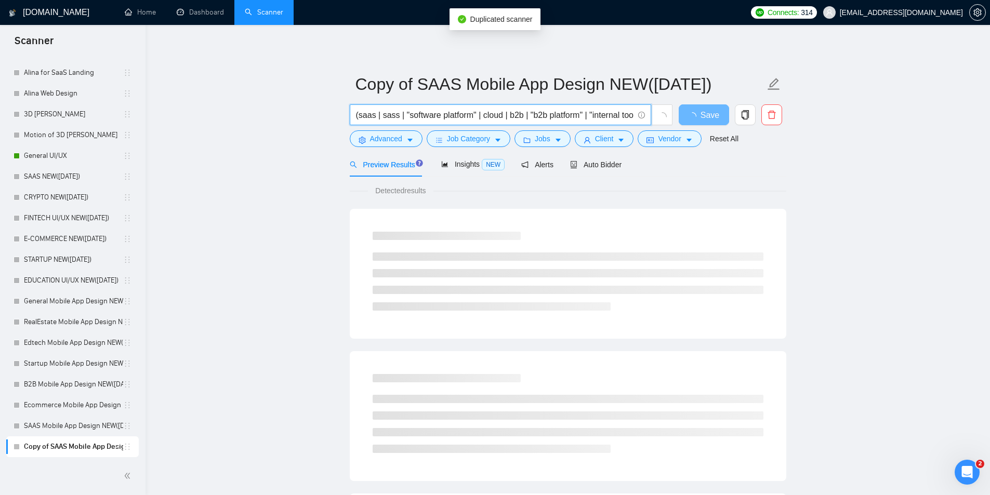
click at [422, 110] on input "(saas | sass | "software platform" | cloud | b2b | "b2b platform" | "internal t…" at bounding box center [494, 115] width 277 height 13
paste input "(health*) | (telemed*) | (medic*) | "telehealth" | (patient*) | (hospital*) | "…"
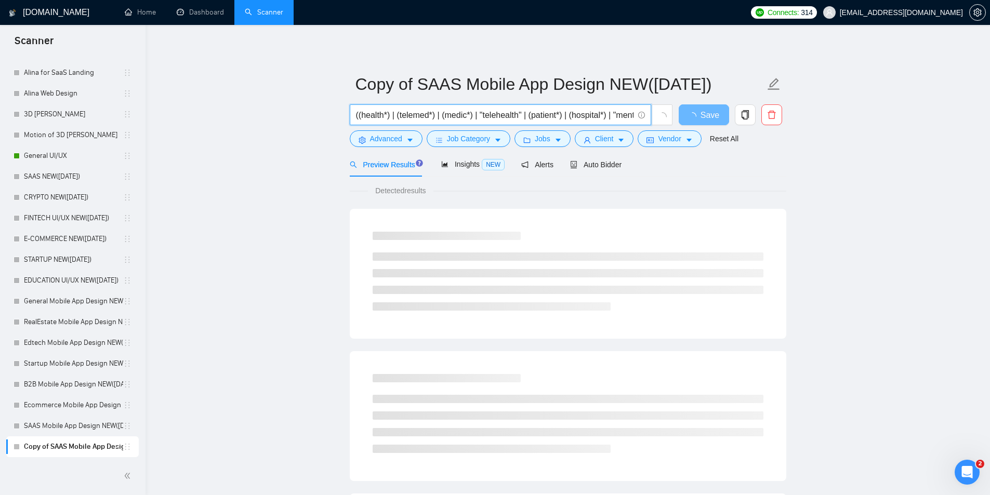
drag, startPoint x: 337, startPoint y: 115, endPoint x: 275, endPoint y: 113, distance: 62.4
click at [275, 113] on main "Copy of SAAS Mobile App Design NEW(23.08.2025) ((health*) | (telemed*) | (medic…" at bounding box center [567, 475] width 811 height 866
type input "((health*) | (telemed*) | (medic*) | "telehealth" | (patient*) | (hospital*) | …"
click at [298, 104] on main "Copy of SAAS Mobile App Design NEW(23.08.2025) ((health*) | (telemed*) | (medic…" at bounding box center [567, 475] width 811 height 866
drag, startPoint x: 358, startPoint y: 114, endPoint x: 261, endPoint y: 119, distance: 97.3
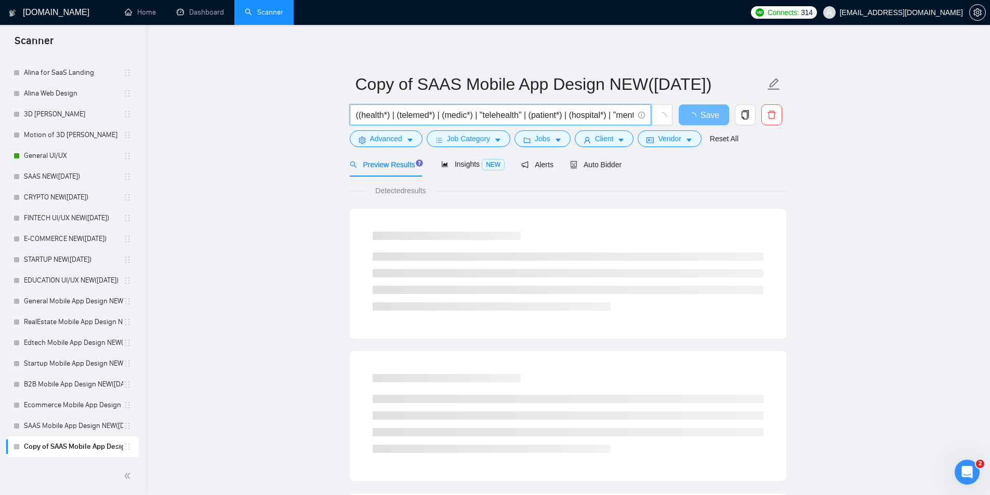
click at [261, 119] on main "Copy of SAAS Mobile App Design NEW(23.08.2025) ((health*) | (telemed*) | (medic…" at bounding box center [567, 475] width 811 height 866
click at [280, 106] on main "Copy of SAAS Mobile App Design NEW(23.08.2025) ((health*) | (telemed*) | (medic…" at bounding box center [567, 475] width 811 height 866
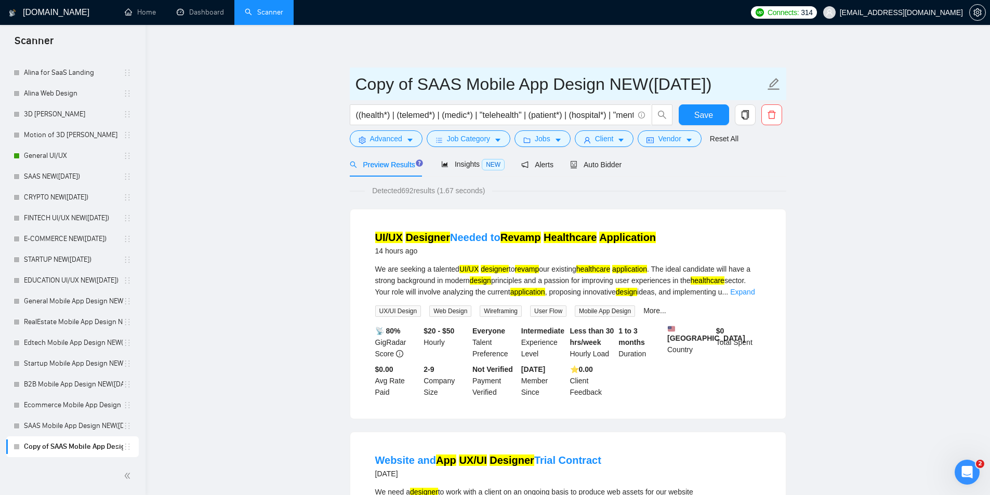
click at [772, 84] on icon "edit" at bounding box center [774, 84] width 14 height 14
drag, startPoint x: 592, startPoint y: 89, endPoint x: 226, endPoint y: 87, distance: 365.7
paste input "MedTech"
type input "MedTech Mobile App Design NEW([DATE])"
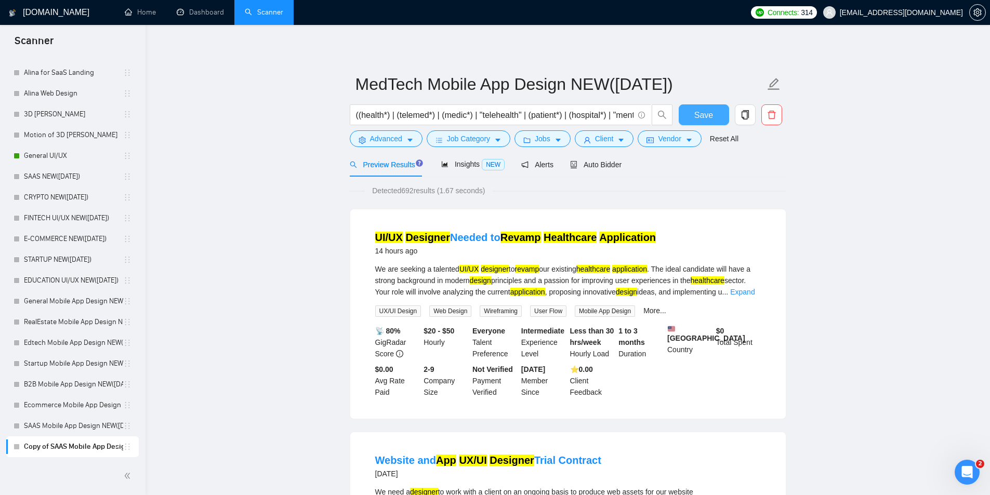
click at [688, 119] on button "Save" at bounding box center [703, 114] width 50 height 21
click at [747, 112] on icon "copy" at bounding box center [744, 114] width 9 height 9
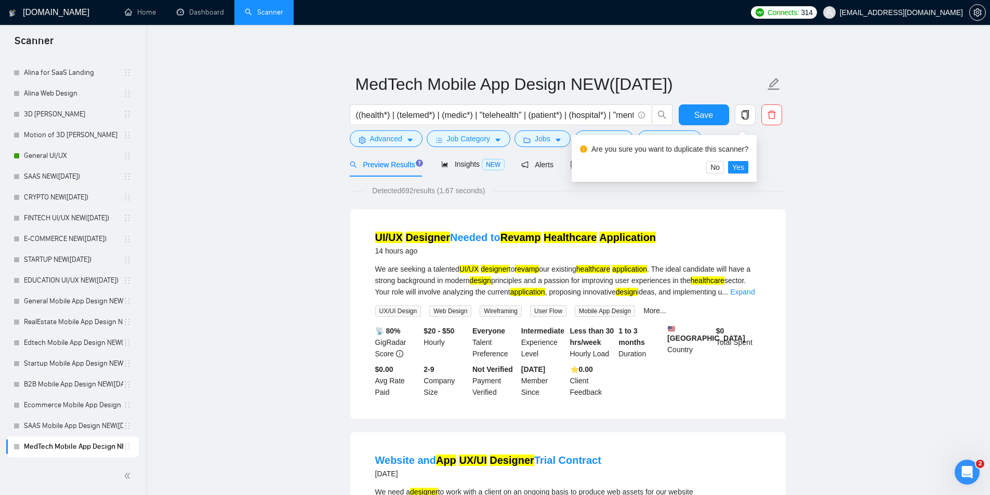
click at [727, 167] on div "No Yes" at bounding box center [664, 167] width 168 height 12
click at [733, 166] on span "Yes" at bounding box center [738, 167] width 12 height 11
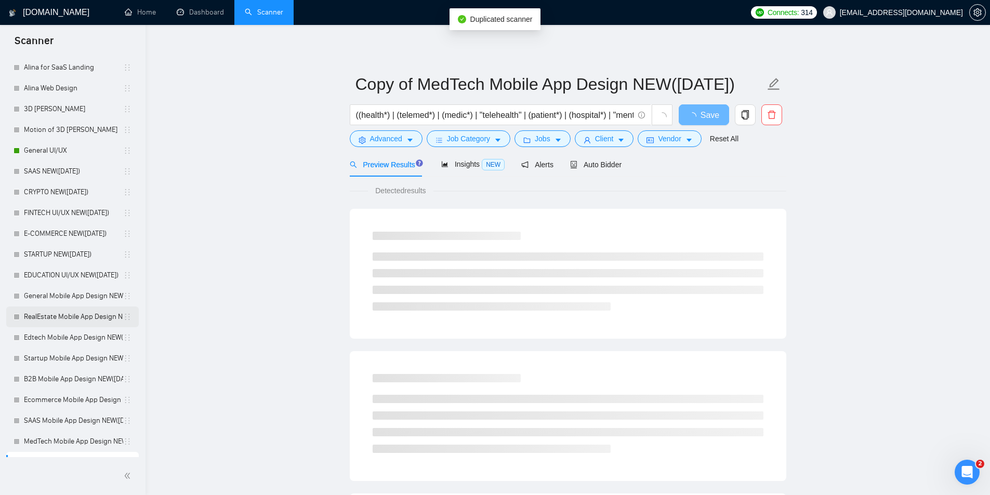
scroll to position [417, 0]
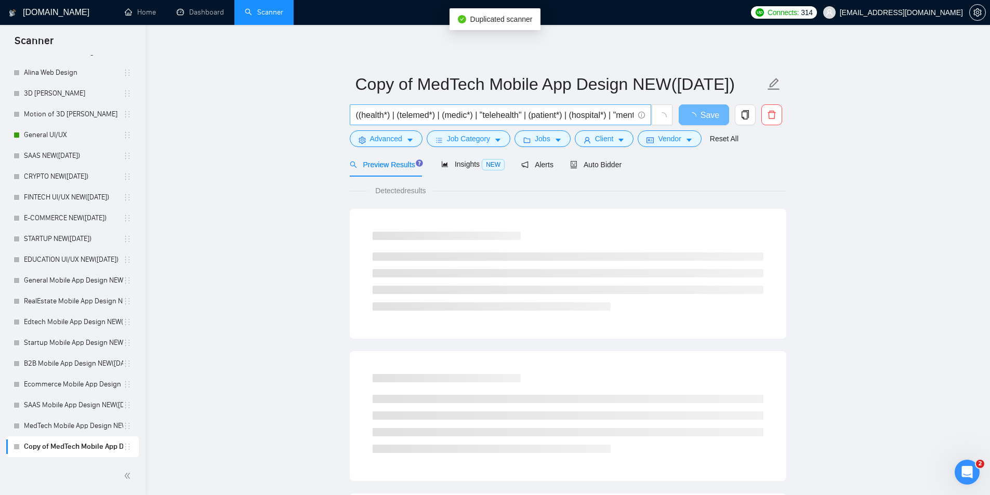
click at [443, 109] on input "((health*) | (telemed*) | (medic*) | "telehealth" | (patient*) | (hospital*) | …" at bounding box center [494, 115] width 277 height 13
paste input "fintech | (finan*) | (payment*) | (bank*) | wallet | money | transfer | "web 3"…"
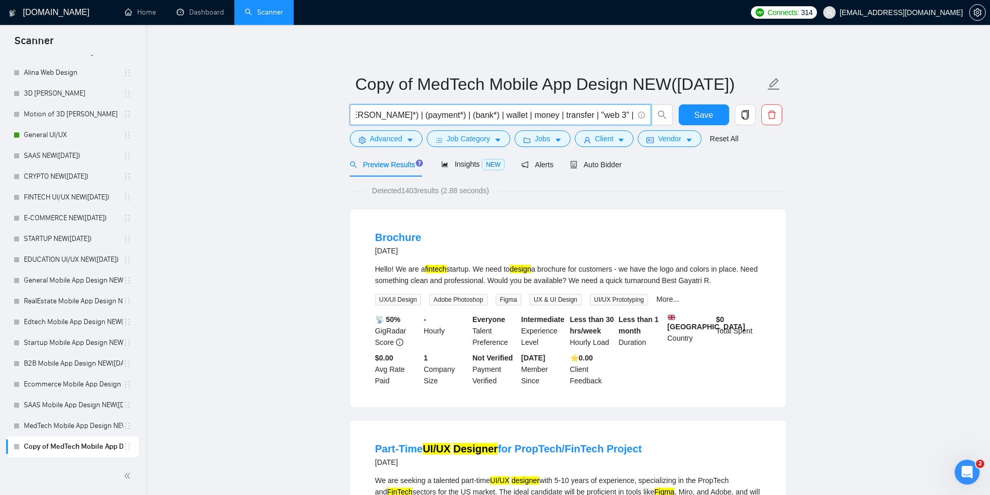
scroll to position [0, 0]
drag, startPoint x: 366, startPoint y: 112, endPoint x: 277, endPoint y: 114, distance: 88.8
type input "(fintech | (finan*) | (payment*) | (bank*) | wallet | money | transfer | "web 3…"
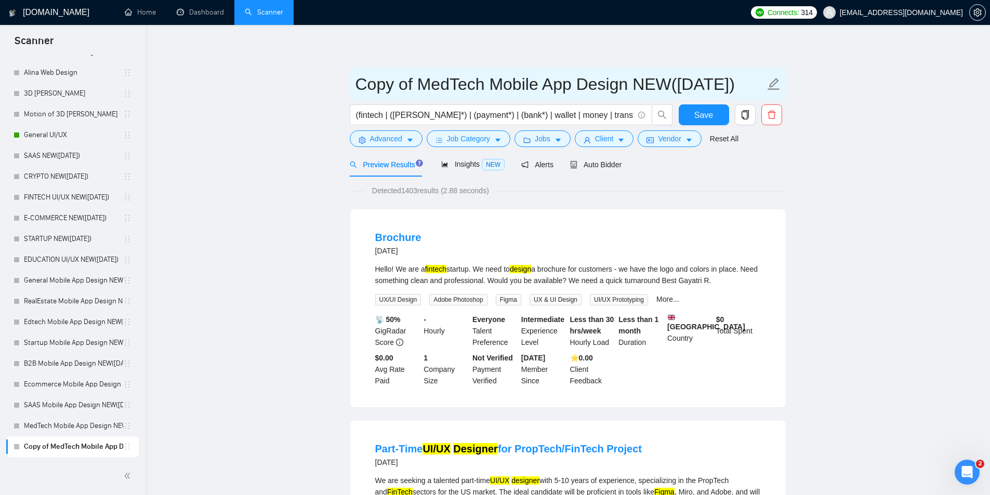
click at [770, 83] on icon "edit" at bounding box center [774, 84] width 14 height 14
drag, startPoint x: 628, startPoint y: 87, endPoint x: 295, endPoint y: 102, distance: 333.8
paste input "Fint"
type input "Fintech Mobile App Design NEW([DATE])"
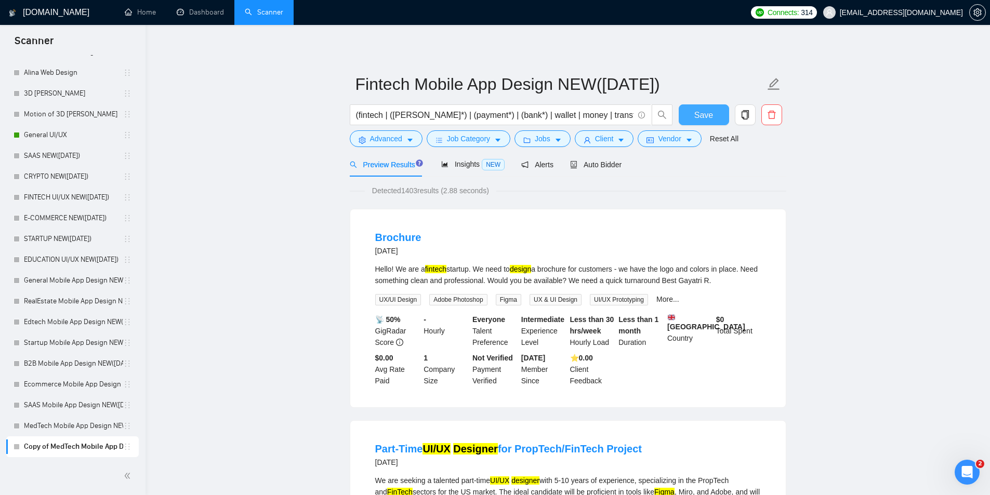
click at [699, 108] on button "Save" at bounding box center [703, 114] width 50 height 21
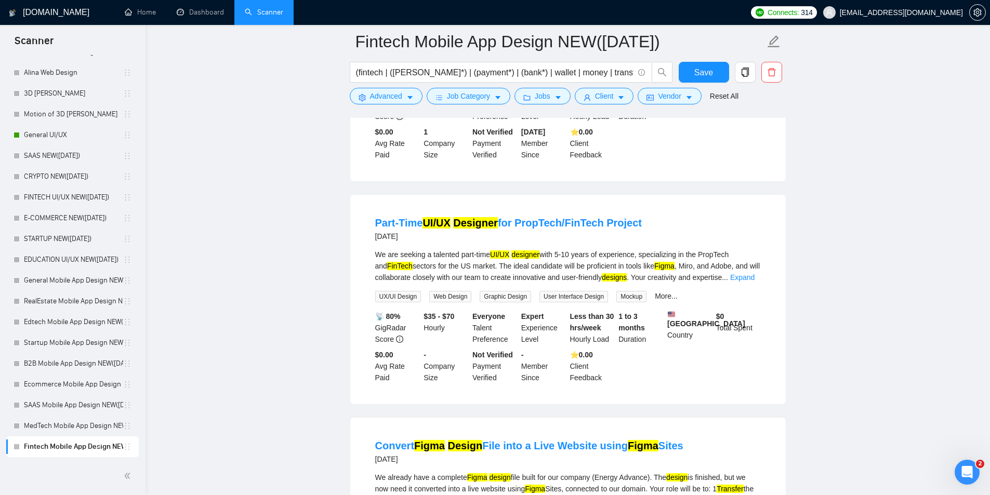
scroll to position [156, 0]
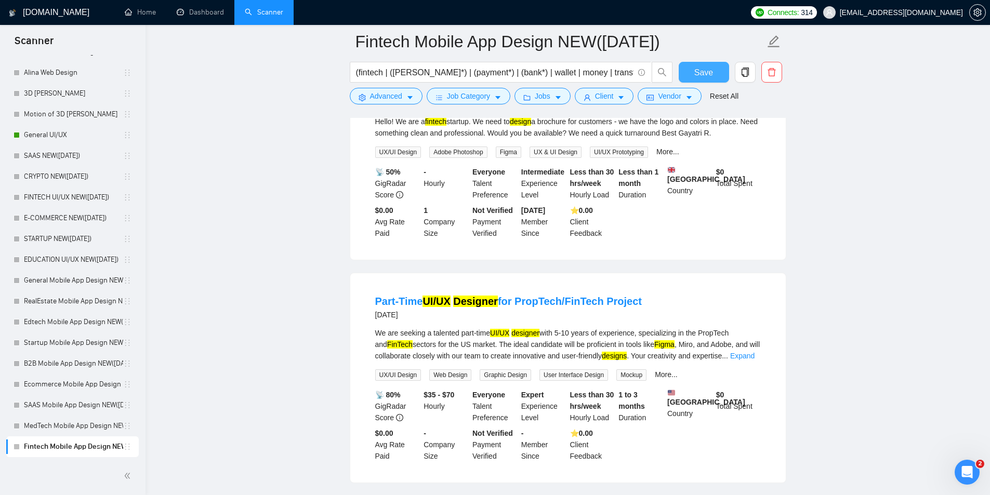
drag, startPoint x: 701, startPoint y: 71, endPoint x: 369, endPoint y: 204, distance: 357.1
click at [701, 71] on span "Save" at bounding box center [703, 72] width 19 height 13
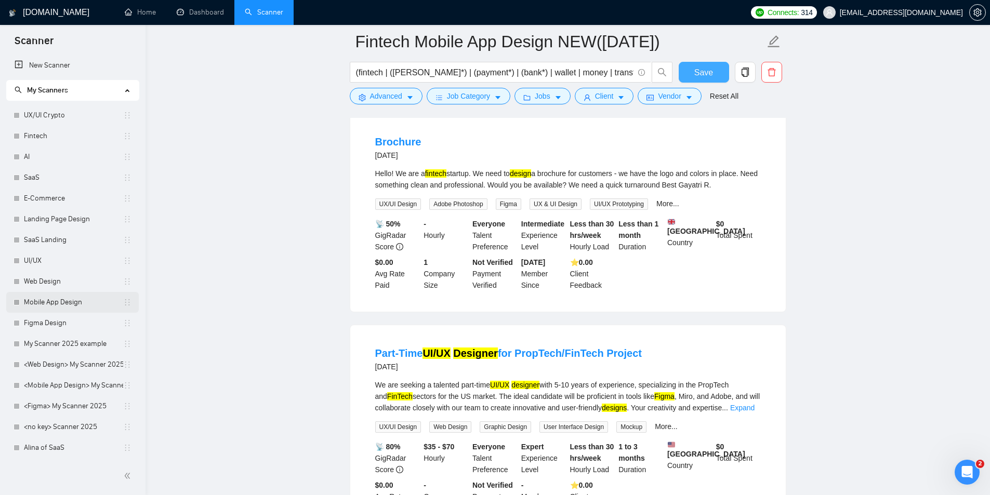
scroll to position [52, 0]
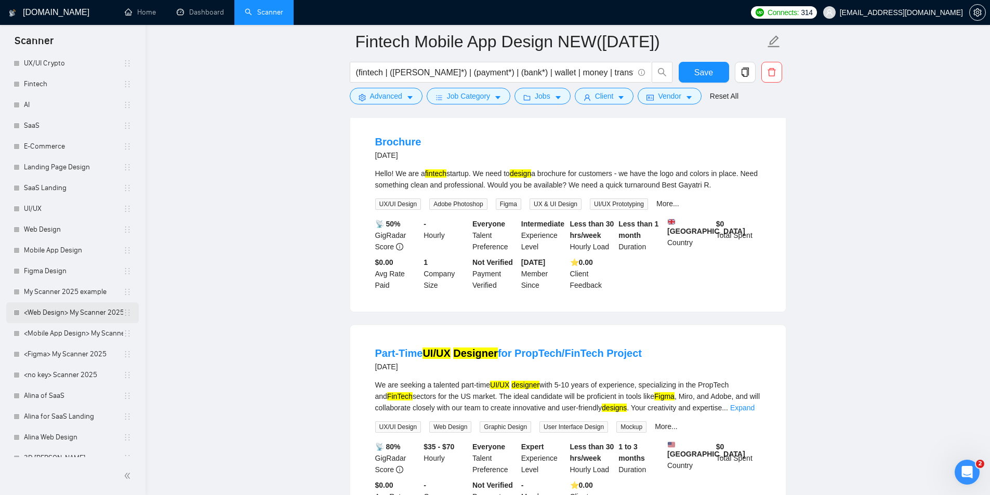
click at [70, 314] on link "<Web Design> My Scanner 2025" at bounding box center [73, 312] width 99 height 21
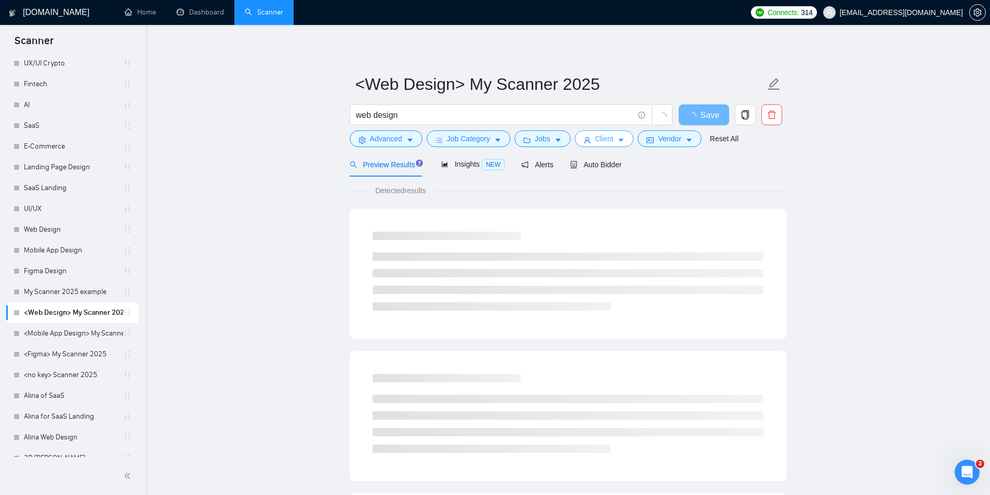
click at [598, 138] on span "Client" at bounding box center [604, 138] width 19 height 11
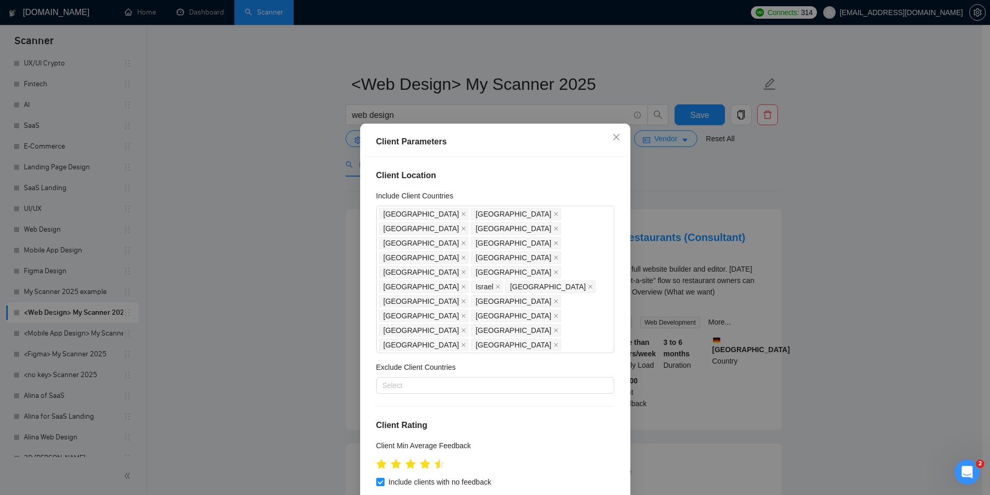
click at [366, 237] on div "Client Location Include Client Countries United Arab Emirates Canada United Kin…" at bounding box center [495, 330] width 263 height 346
click at [274, 203] on div "Client Parameters Client Location Include Client Countries United Arab Emirates…" at bounding box center [495, 247] width 990 height 495
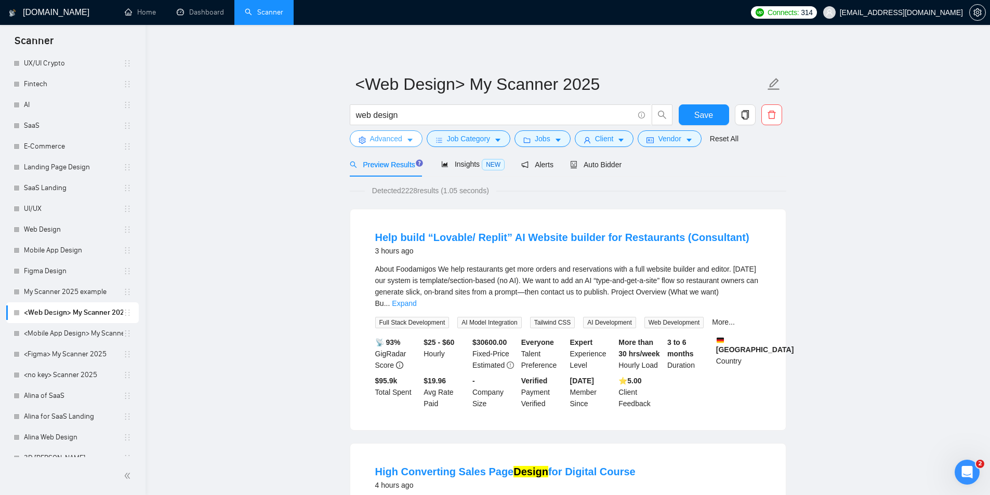
click at [376, 136] on span "Advanced" at bounding box center [386, 138] width 32 height 11
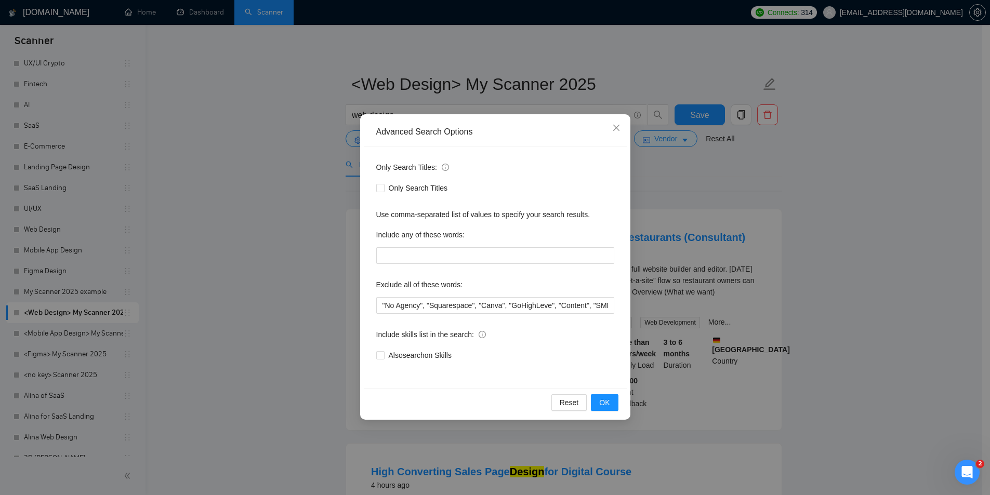
click at [330, 232] on div "Advanced Search Options Only Search Titles: Only Search Titles Use comma-separa…" at bounding box center [495, 247] width 990 height 495
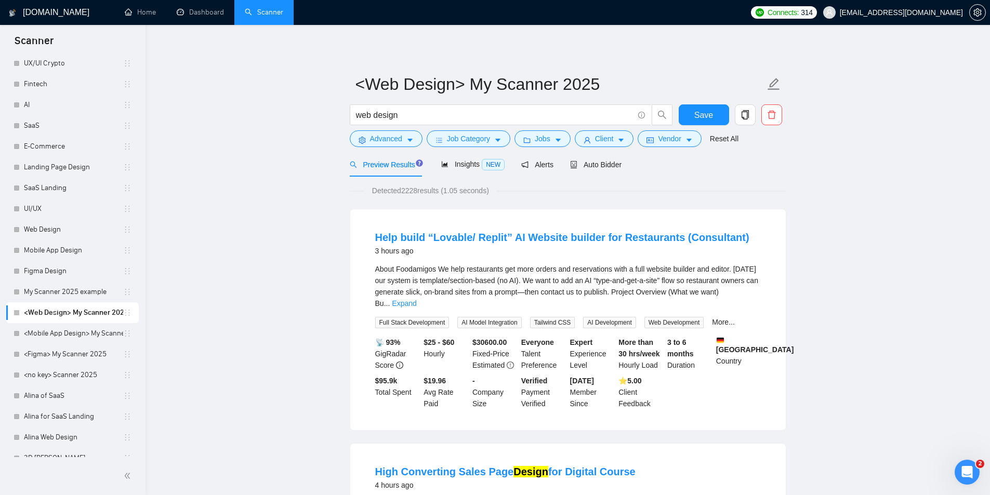
click at [691, 129] on div "Save" at bounding box center [703, 117] width 55 height 26
click at [686, 131] on button "Vendor" at bounding box center [668, 138] width 63 height 17
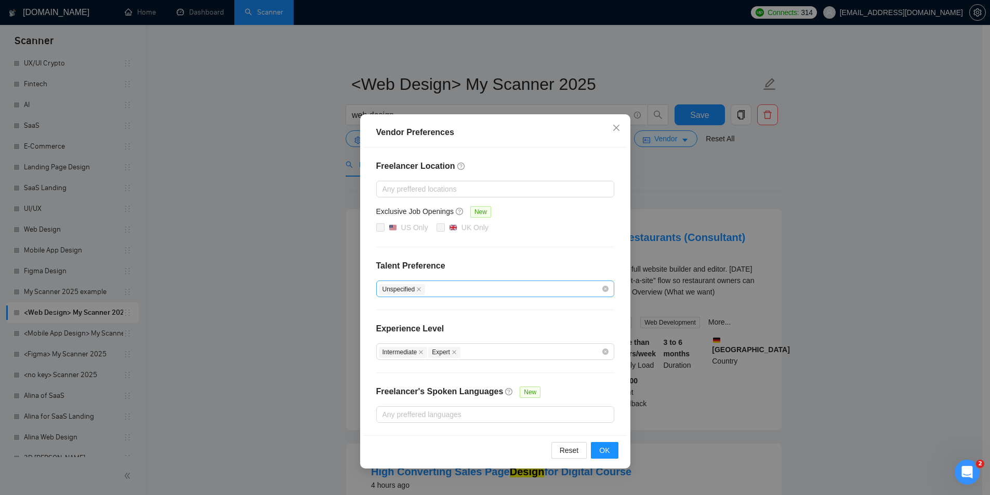
click at [456, 287] on div "Unspecified" at bounding box center [490, 289] width 222 height 12
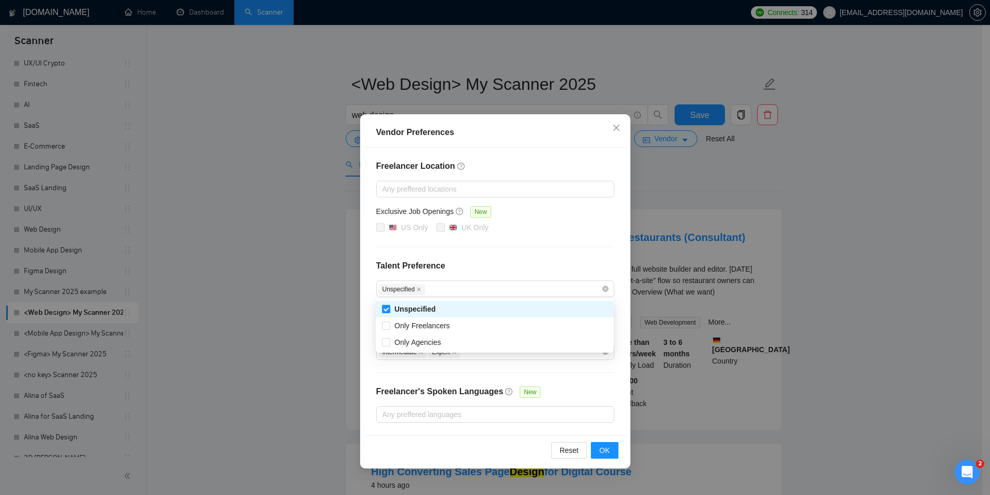
click at [268, 272] on div "Vendor Preferences Freelancer Location Any preffered locations Exclusive Job Op…" at bounding box center [495, 247] width 990 height 495
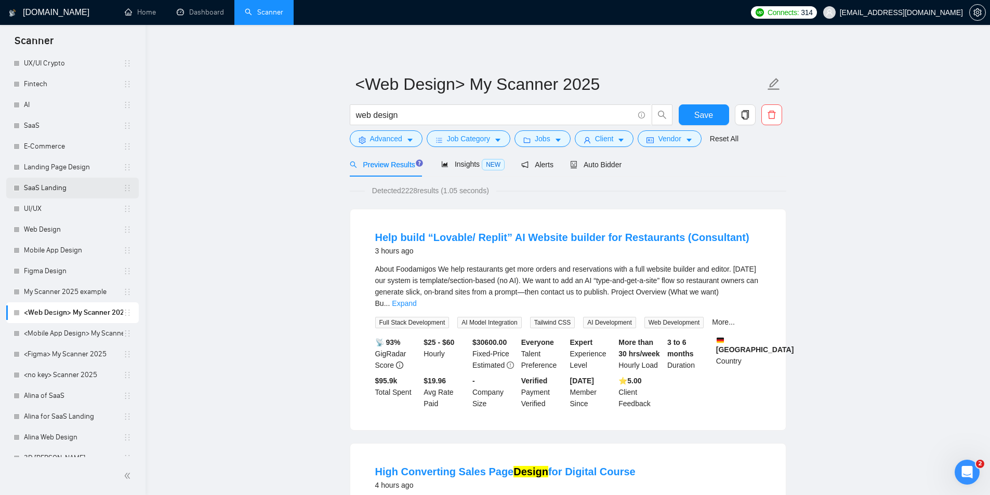
click at [50, 184] on link "SaaS Landing" at bounding box center [73, 188] width 99 height 21
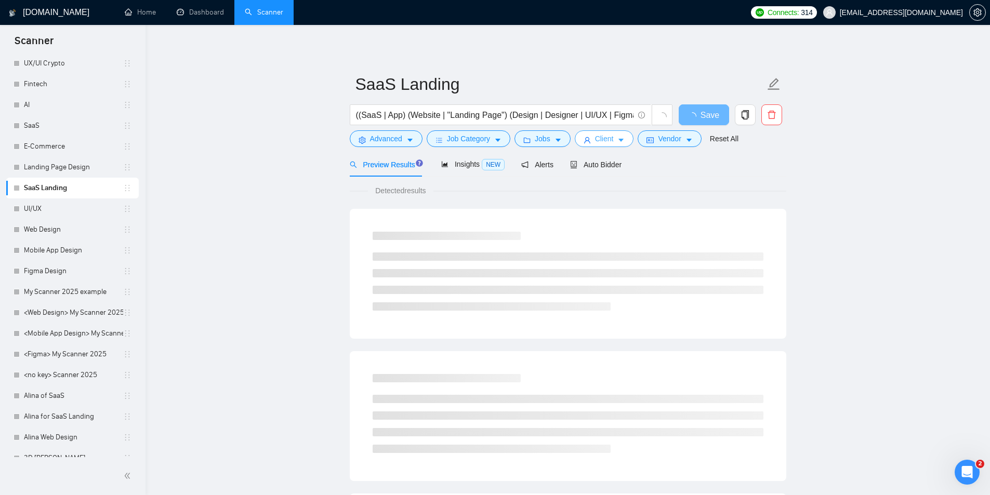
click at [615, 133] on button "Client" at bounding box center [603, 138] width 59 height 17
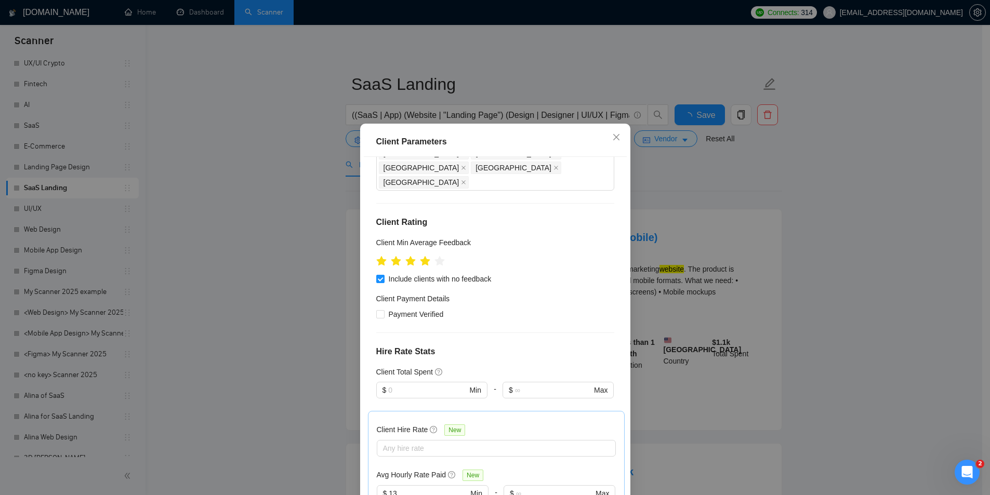
scroll to position [260, 0]
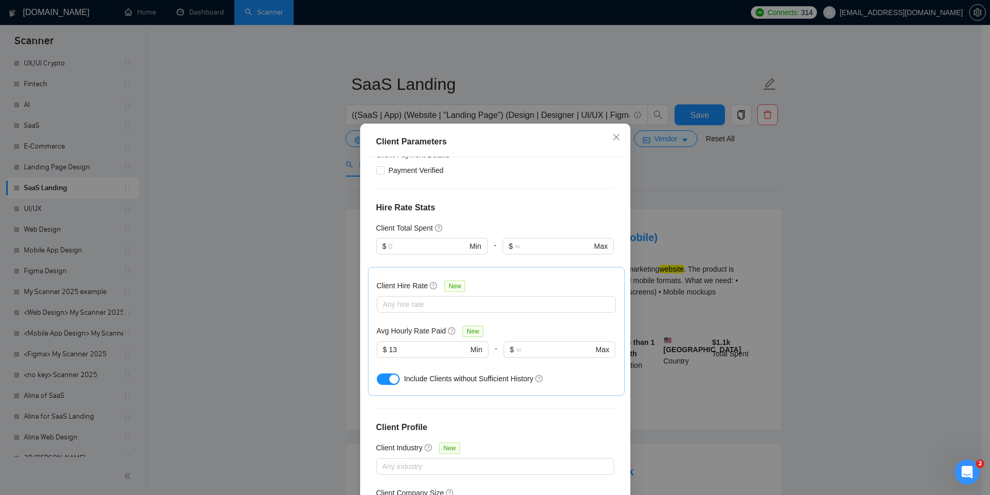
click at [289, 297] on div "Client Parameters Client Location Include Client Countries Select Exclude Clien…" at bounding box center [495, 247] width 990 height 495
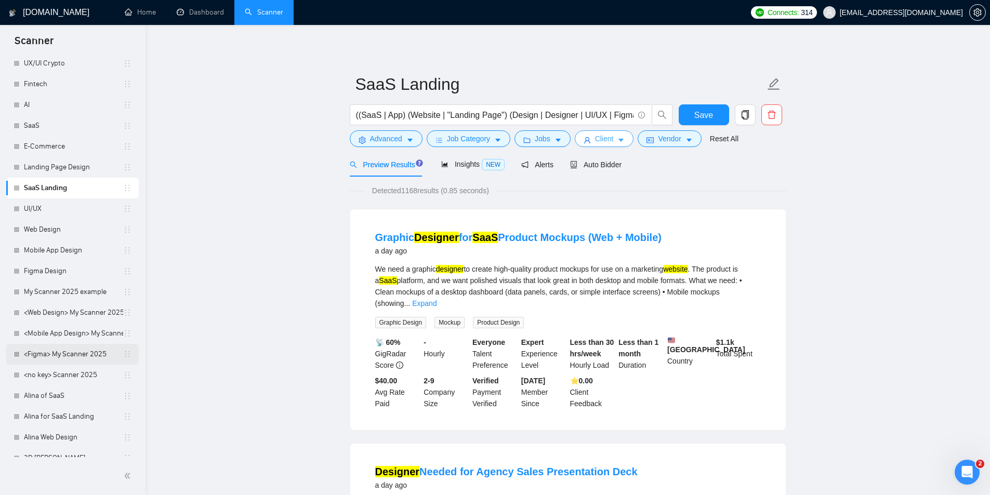
scroll to position [312, 0]
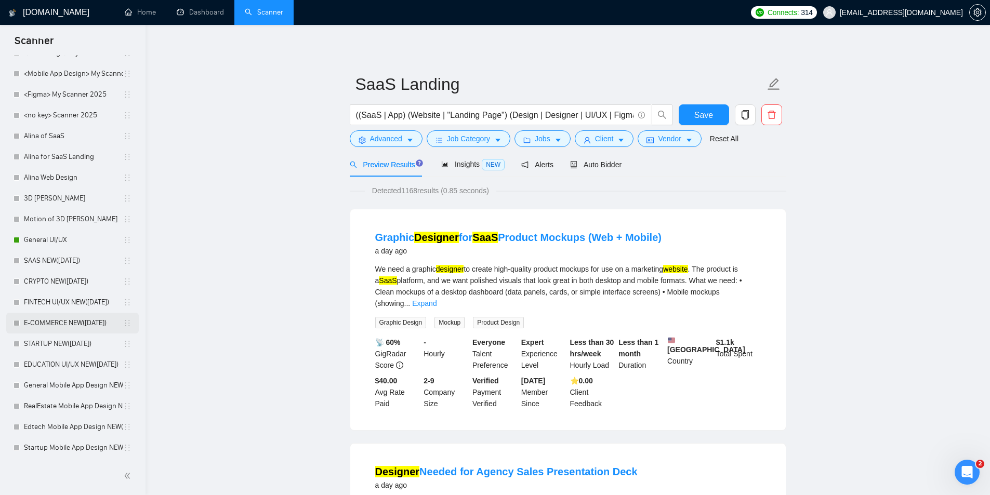
click at [61, 318] on link "E-COMMERCE NEW([DATE])" at bounding box center [73, 323] width 99 height 21
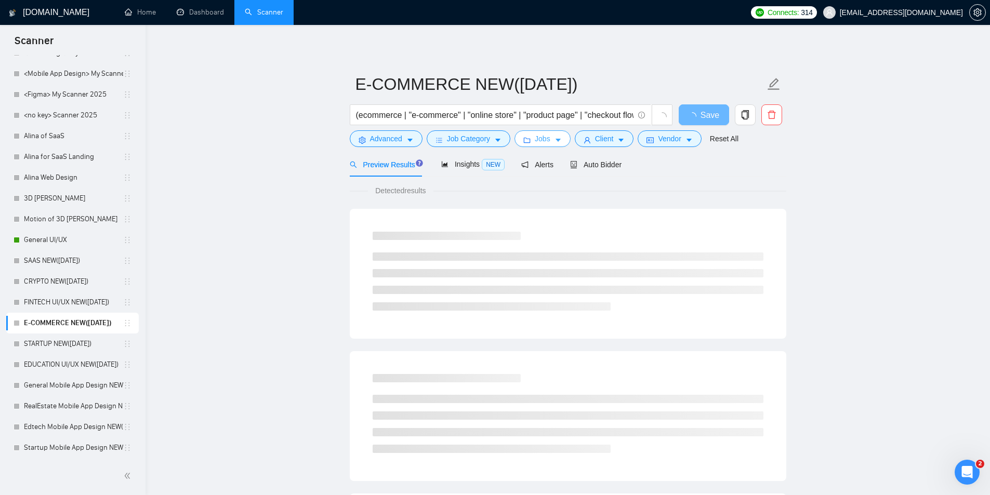
click at [534, 141] on span "Jobs" at bounding box center [542, 138] width 16 height 11
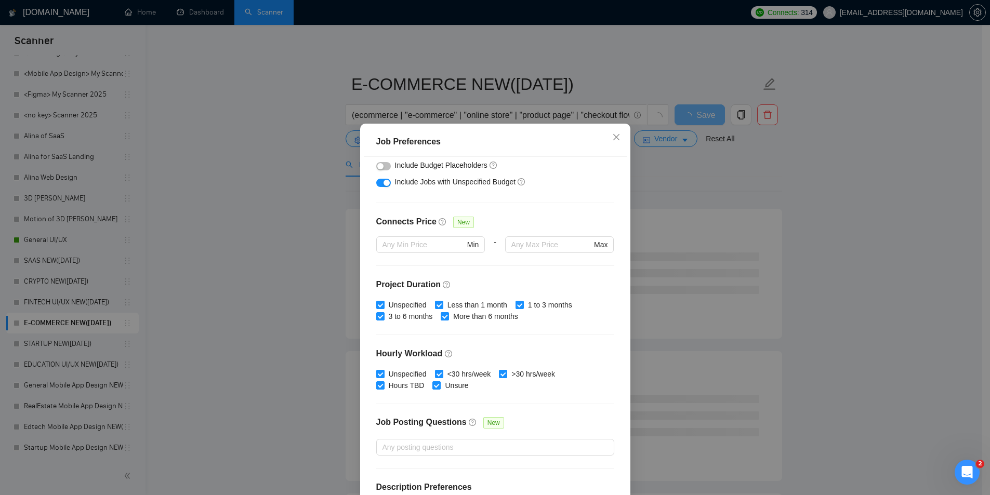
scroll to position [238, 0]
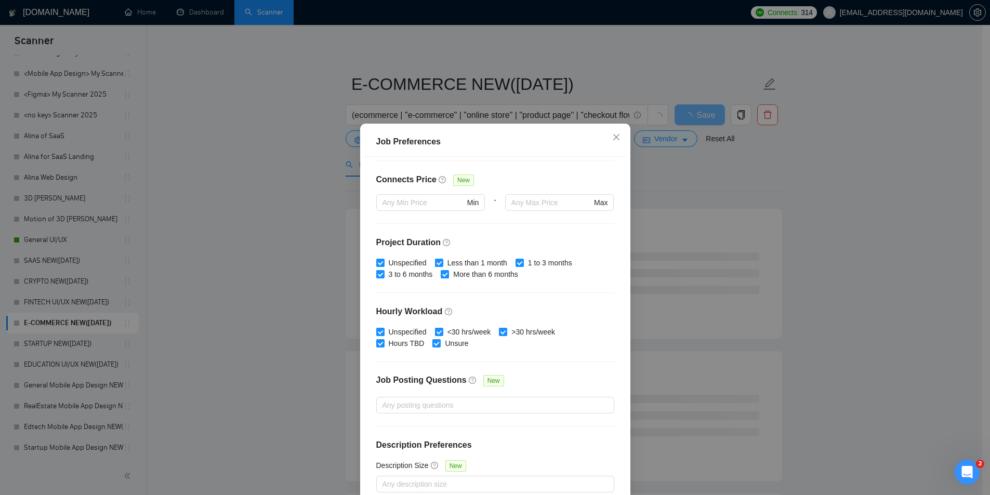
click at [288, 264] on div "Job Preferences Budget Project Type All Fixed Price Hourly Rate Fixed Price Bud…" at bounding box center [495, 247] width 990 height 495
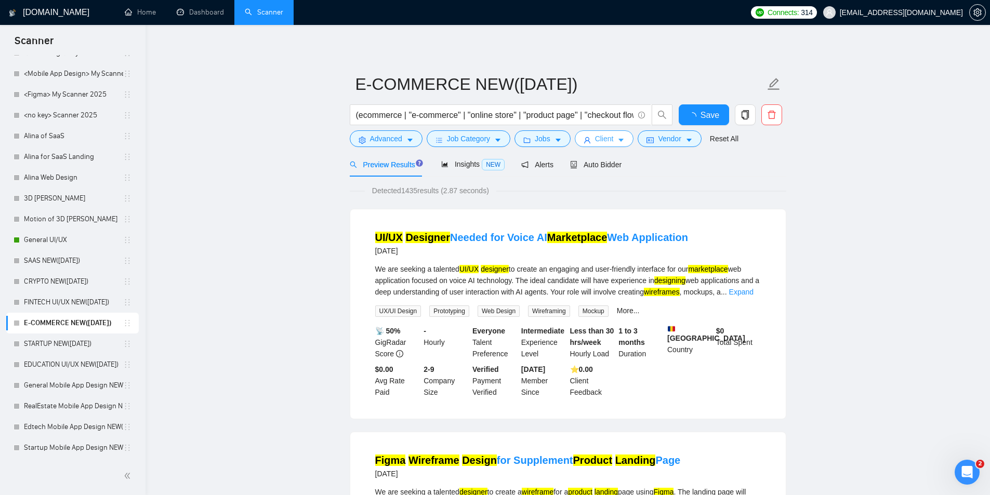
click at [598, 143] on span "Client" at bounding box center [604, 138] width 19 height 11
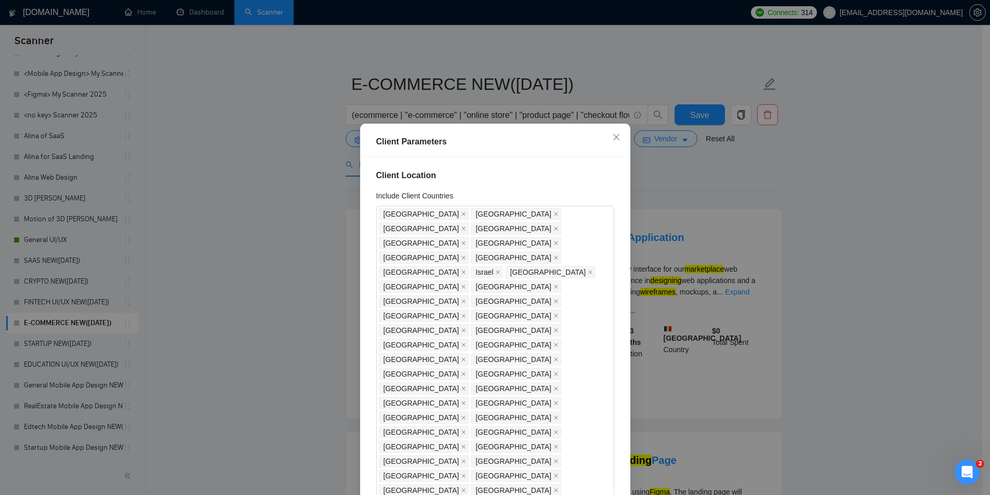
scroll to position [312, 0]
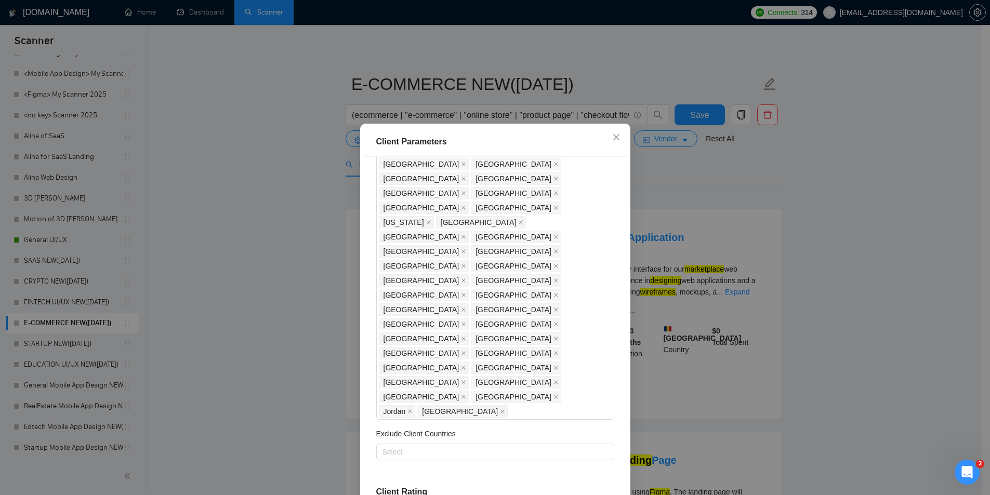
click at [261, 265] on div "Client Parameters Client Location Include Client Countries United States United…" at bounding box center [495, 247] width 990 height 495
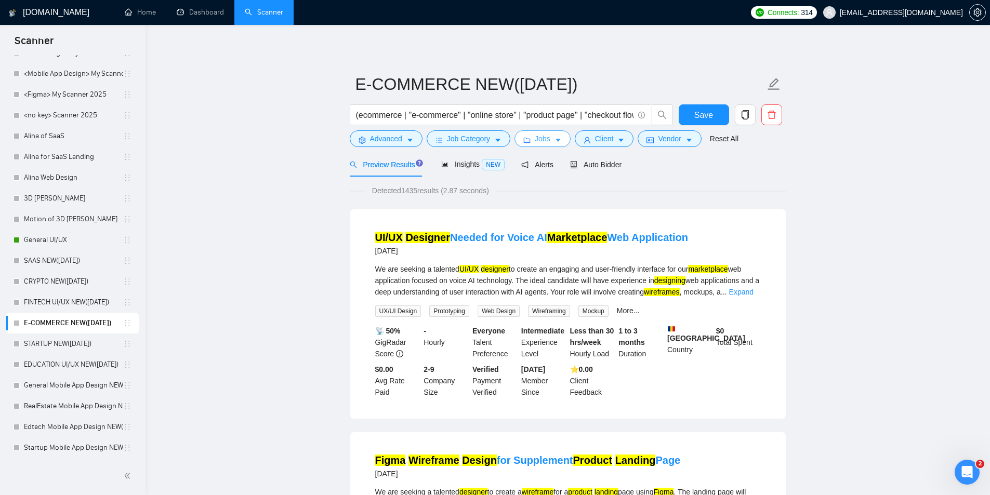
click at [531, 133] on button "Jobs" at bounding box center [542, 138] width 56 height 17
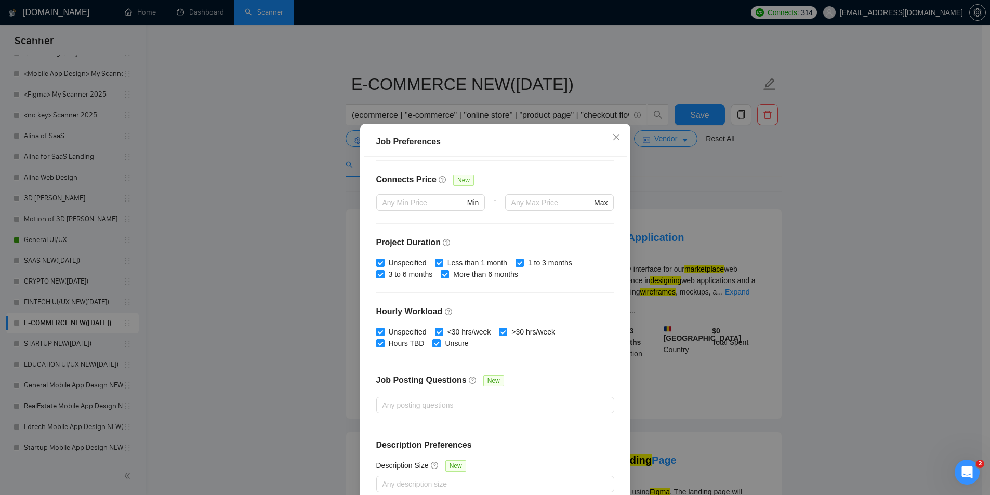
scroll to position [0, 0]
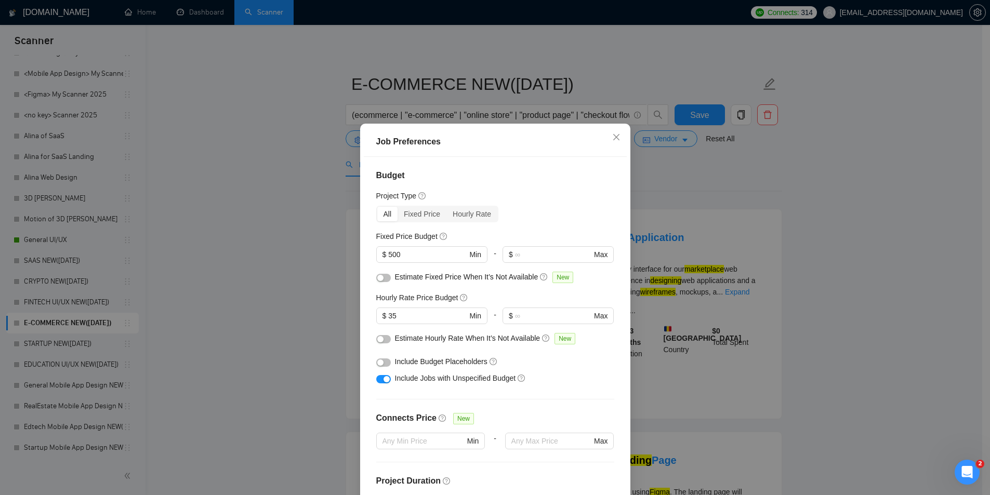
click at [321, 303] on div "Job Preferences Budget Project Type All Fixed Price Hourly Rate Fixed Price Bud…" at bounding box center [495, 247] width 990 height 495
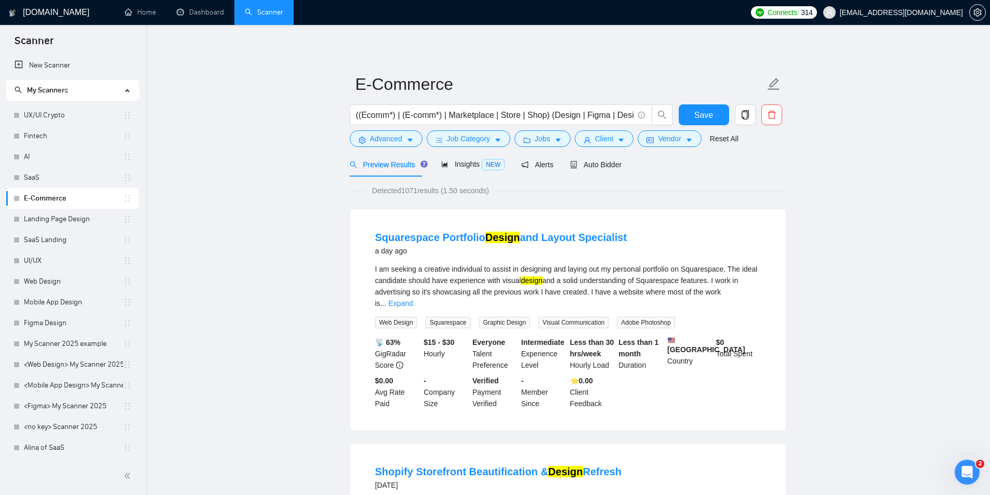
click at [245, 8] on link "Scanner" at bounding box center [264, 12] width 38 height 9
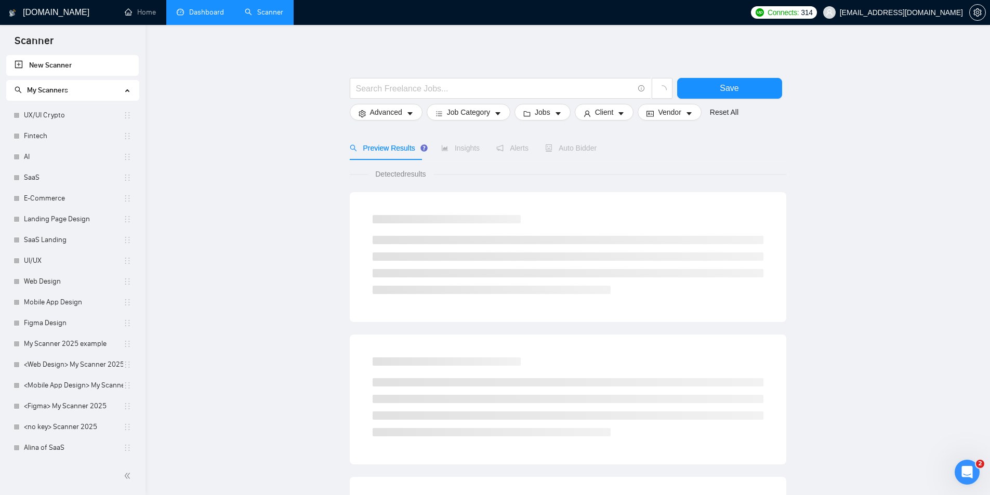
click at [210, 10] on link "Dashboard" at bounding box center [200, 12] width 47 height 9
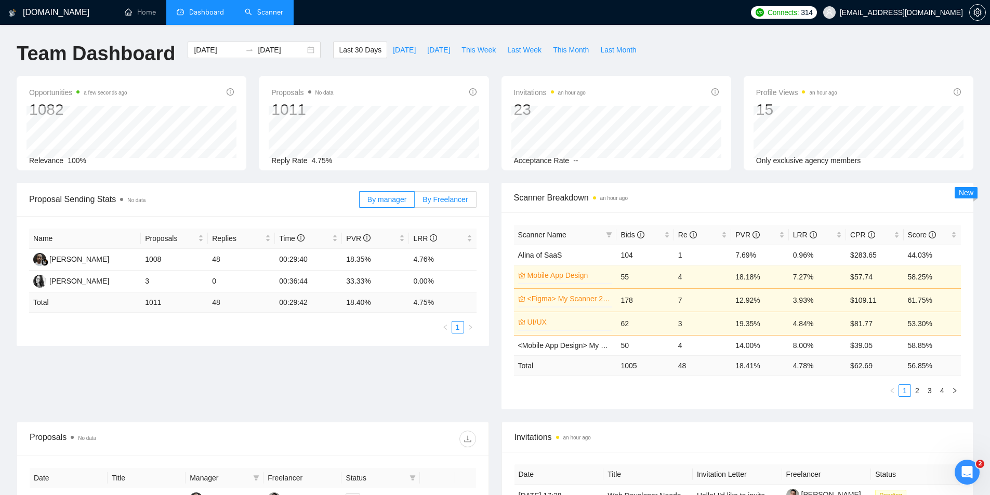
click at [452, 201] on span "By Freelancer" at bounding box center [444, 199] width 45 height 8
click at [415, 202] on input "By Freelancer" at bounding box center [415, 202] width 0 height 0
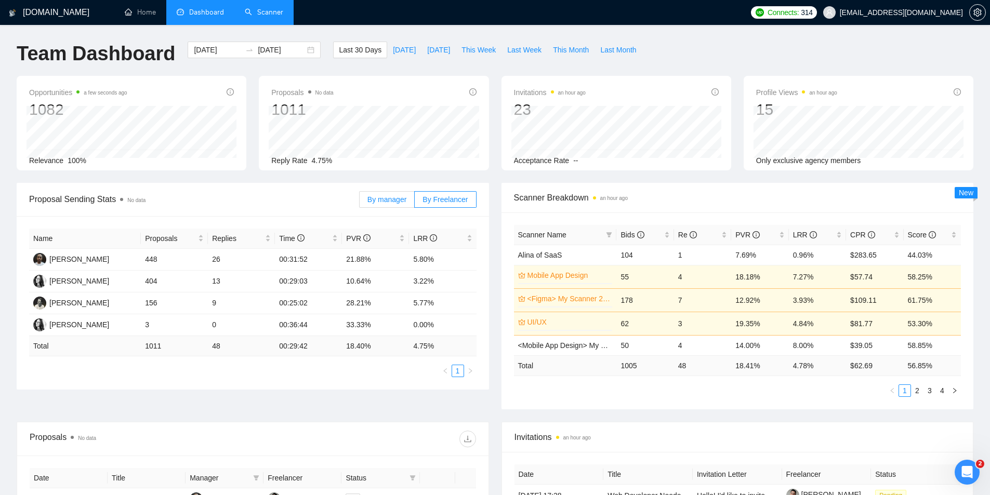
click at [393, 195] on span "By manager" at bounding box center [386, 199] width 39 height 8
click at [359, 202] on input "By manager" at bounding box center [359, 202] width 0 height 0
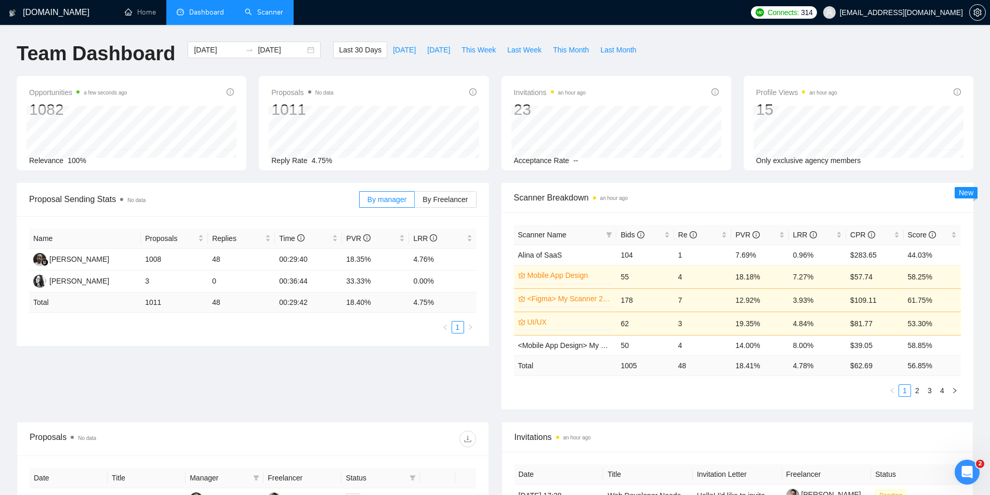
click at [264, 12] on link "Scanner" at bounding box center [264, 12] width 38 height 9
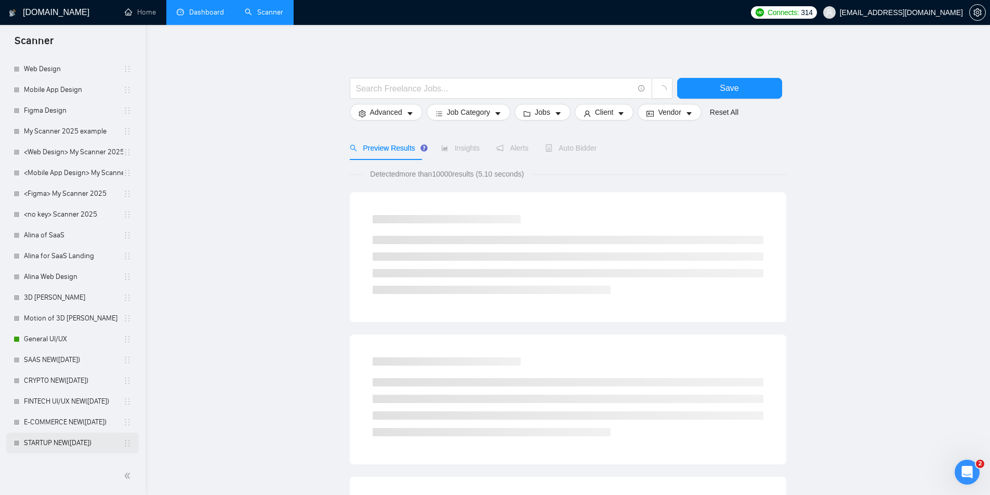
scroll to position [364, 0]
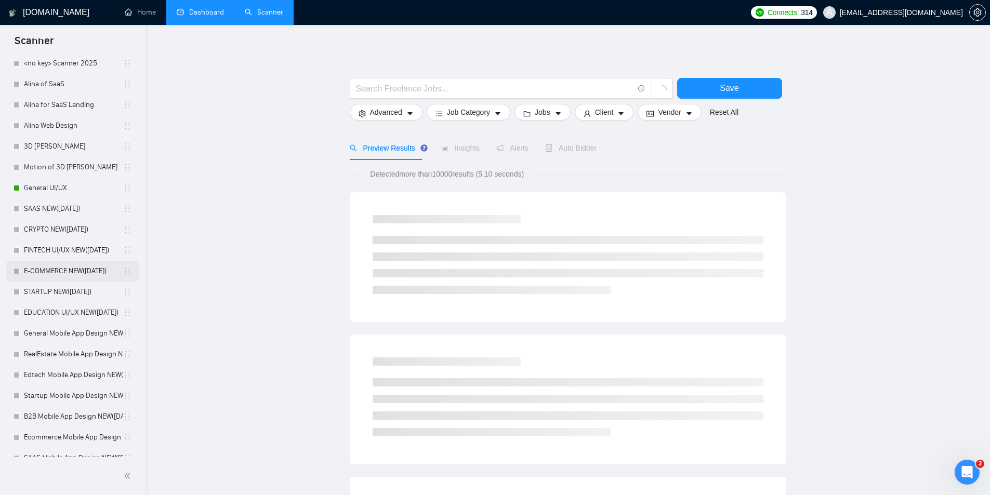
click at [57, 266] on link "E-COMMERCE NEW([DATE])" at bounding box center [73, 271] width 99 height 21
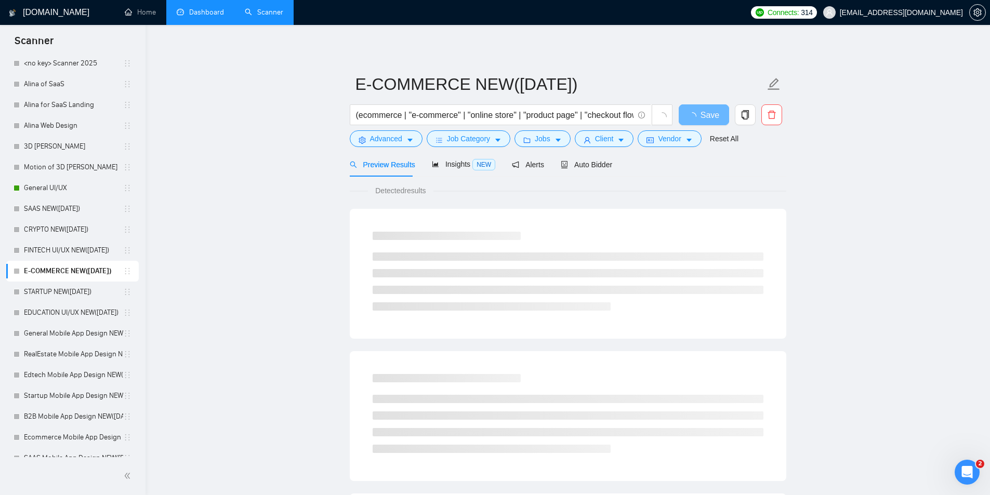
click at [185, 15] on link "Dashboard" at bounding box center [200, 12] width 47 height 9
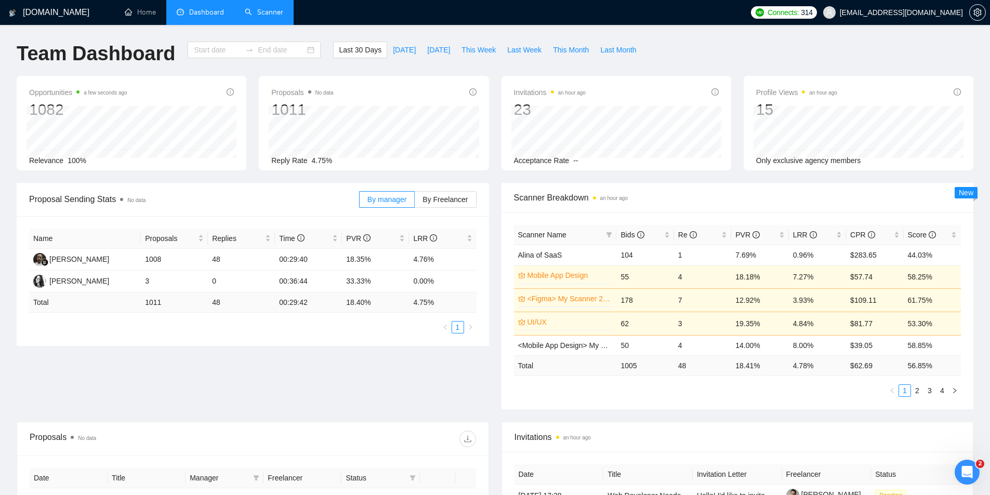
type input "[DATE]"
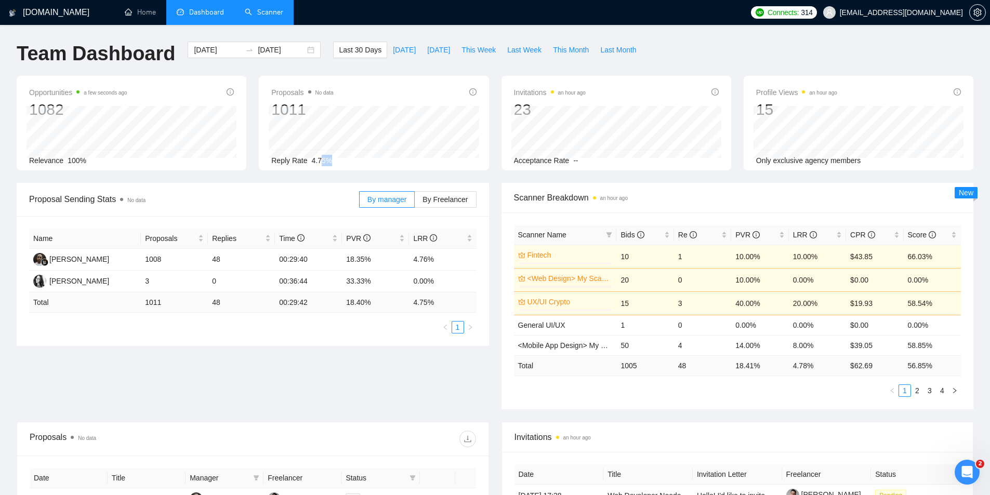
drag, startPoint x: 317, startPoint y: 160, endPoint x: 343, endPoint y: 160, distance: 26.5
click at [343, 160] on div "Reply Rate 4.75%" at bounding box center [373, 160] width 205 height 11
click at [342, 159] on div "Reply Rate 4.75%" at bounding box center [373, 160] width 205 height 11
drag, startPoint x: 304, startPoint y: 159, endPoint x: 262, endPoint y: 163, distance: 42.2
click at [270, 161] on div "Proposals No data 1011 [DATE] Sent 9 Replied 2 Reply Rate 4.75%" at bounding box center [374, 123] width 230 height 95
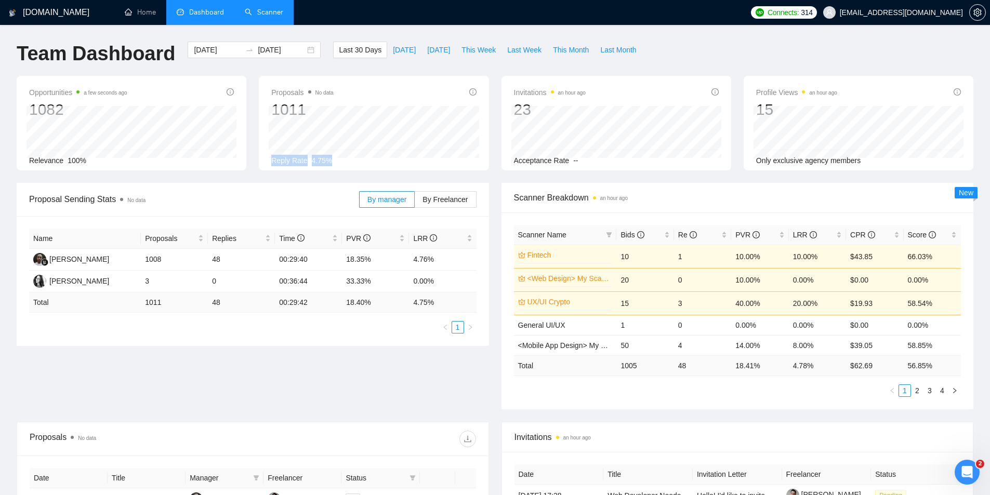
click at [261, 164] on div "Proposals No data 1011 [DATE] Sent 9 Replied 2 Reply Rate 4.75%" at bounding box center [374, 123] width 230 height 95
drag, startPoint x: 140, startPoint y: 259, endPoint x: 200, endPoint y: 259, distance: 60.3
click at [200, 257] on tr "[PERSON_NAME] 1008 48 00:29:40 18.35% 4.76%" at bounding box center [252, 260] width 447 height 22
click at [184, 332] on ul "1" at bounding box center [252, 327] width 447 height 12
click at [436, 199] on span "By Freelancer" at bounding box center [444, 199] width 45 height 8
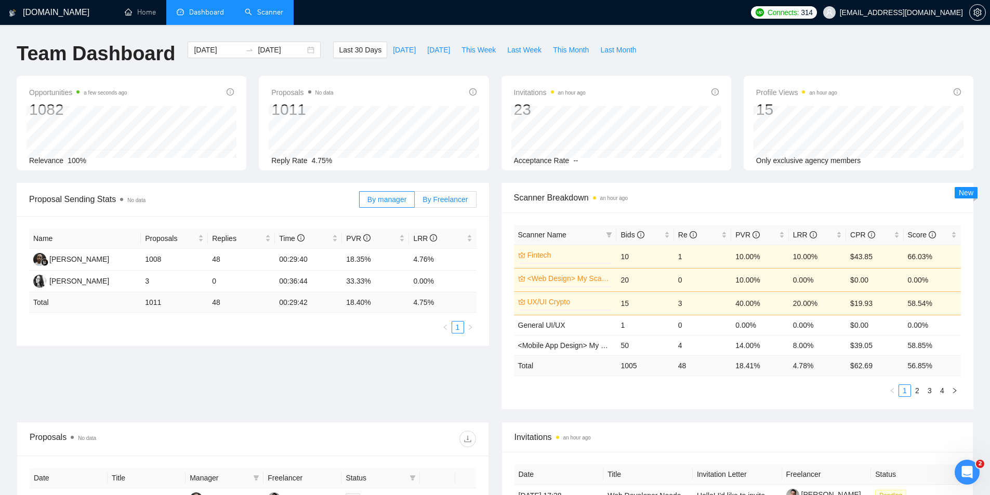
click at [415, 202] on input "By Freelancer" at bounding box center [415, 202] width 0 height 0
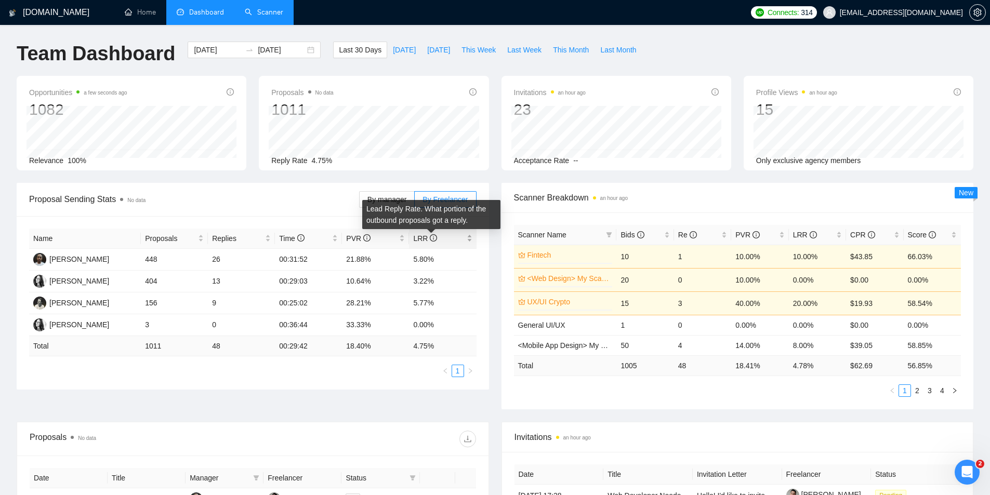
click at [430, 236] on body "[DOMAIN_NAME] Home Dashboard Scanner Connects: 314 [EMAIL_ADDRESS][DOMAIN_NAME]…" at bounding box center [495, 247] width 990 height 495
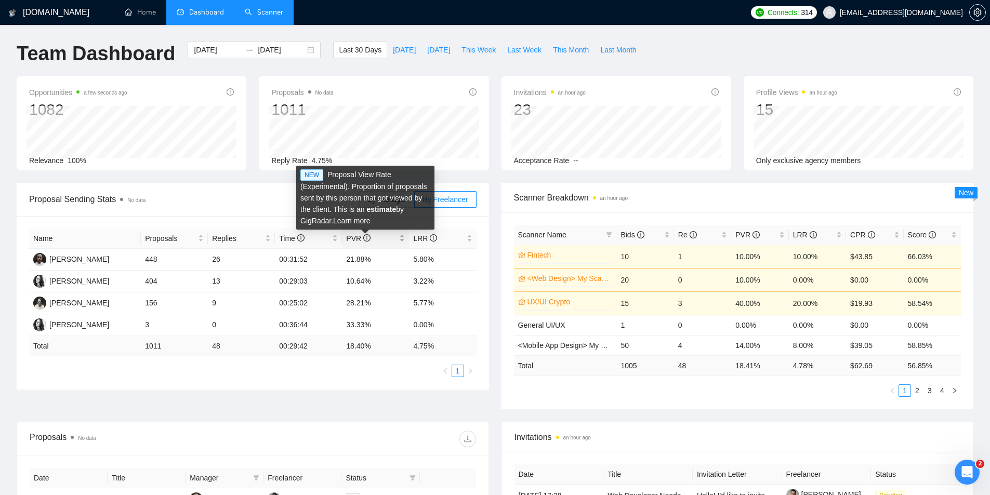
click at [365, 236] on icon "info-circle" at bounding box center [366, 237] width 7 height 7
